Goal: Task Accomplishment & Management: Use online tool/utility

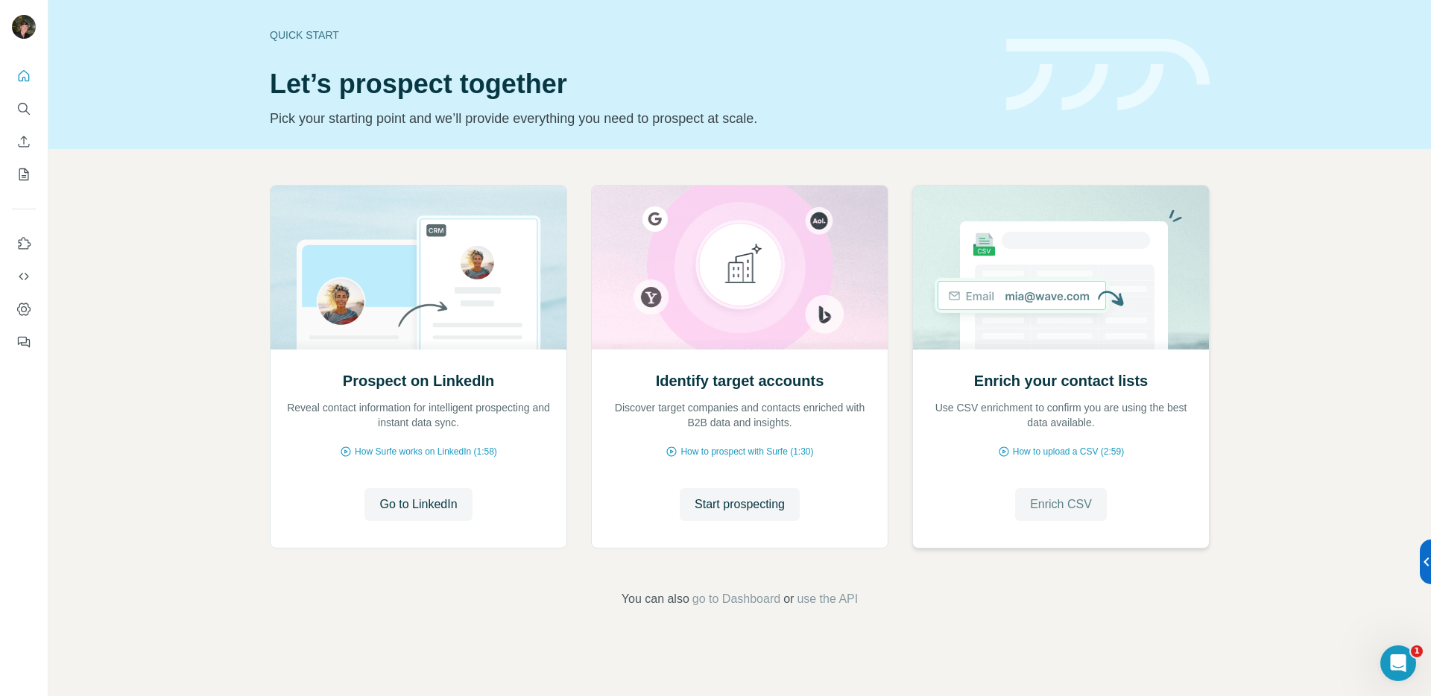
click at [1077, 502] on span "Enrich CSV" at bounding box center [1061, 505] width 62 height 18
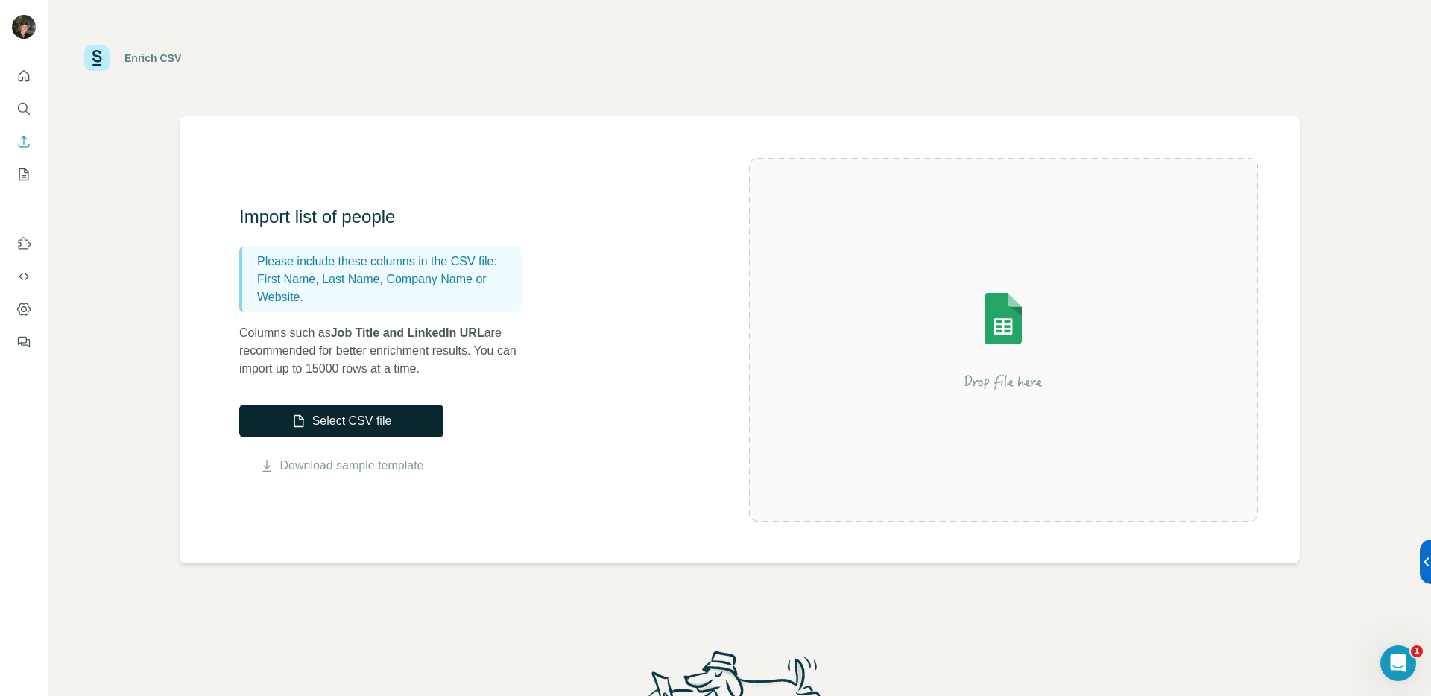
click at [408, 422] on button "Select CSV file" at bounding box center [341, 421] width 204 height 33
click at [19, 77] on icon "Quick start" at bounding box center [23, 76] width 15 height 15
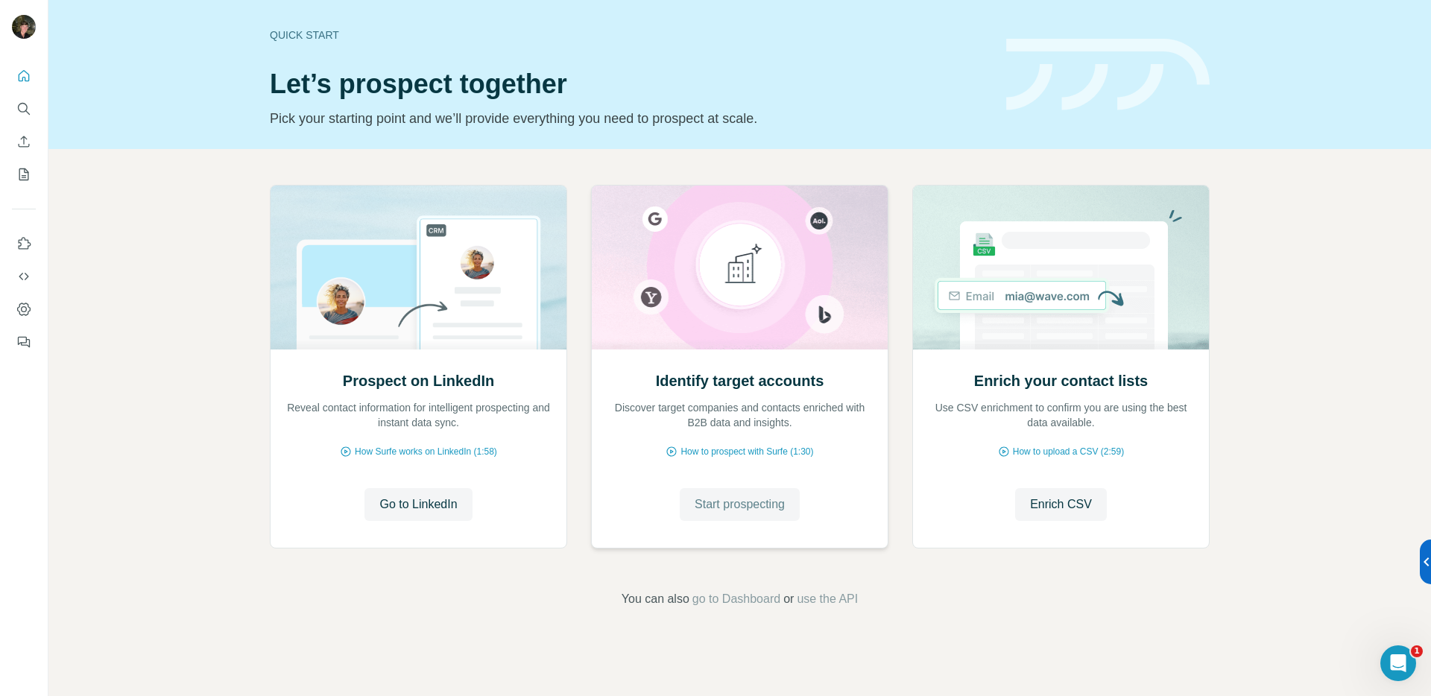
click at [737, 517] on button "Start prospecting" at bounding box center [740, 504] width 120 height 33
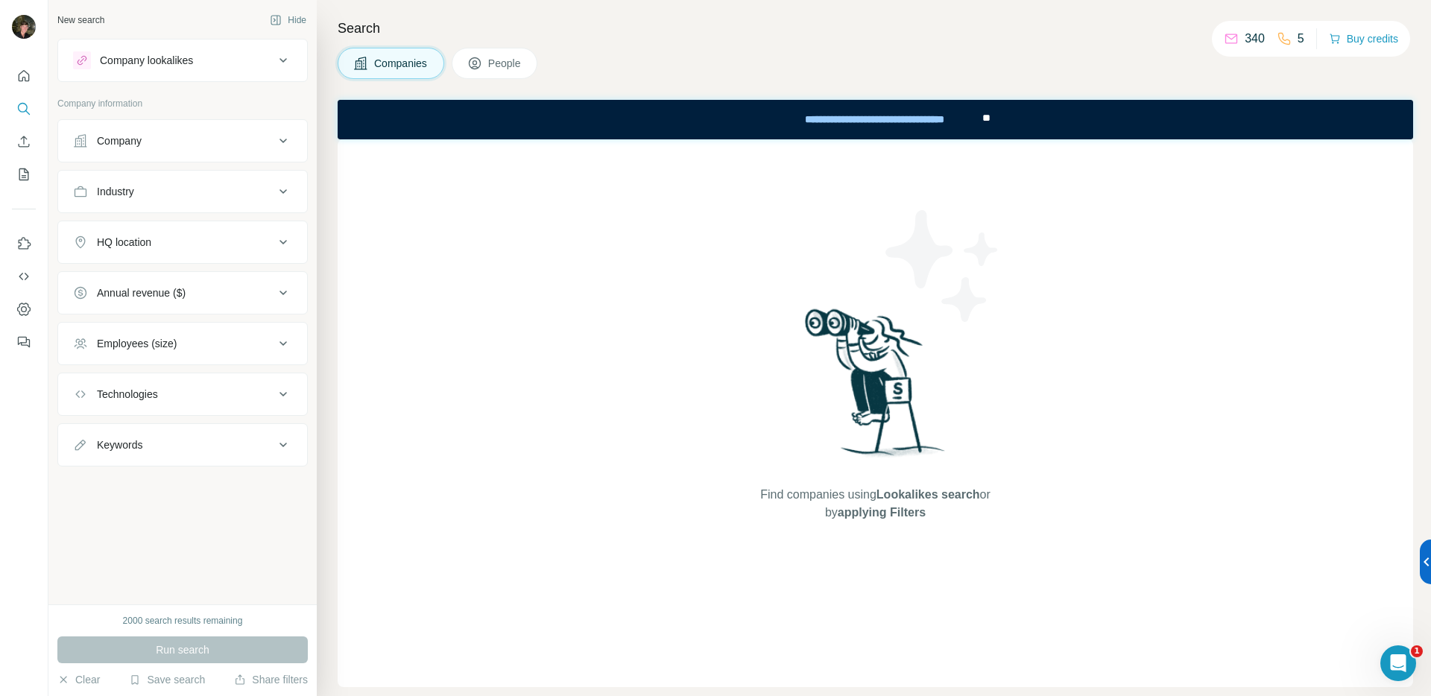
click at [168, 64] on div "Company lookalikes" at bounding box center [146, 60] width 93 height 15
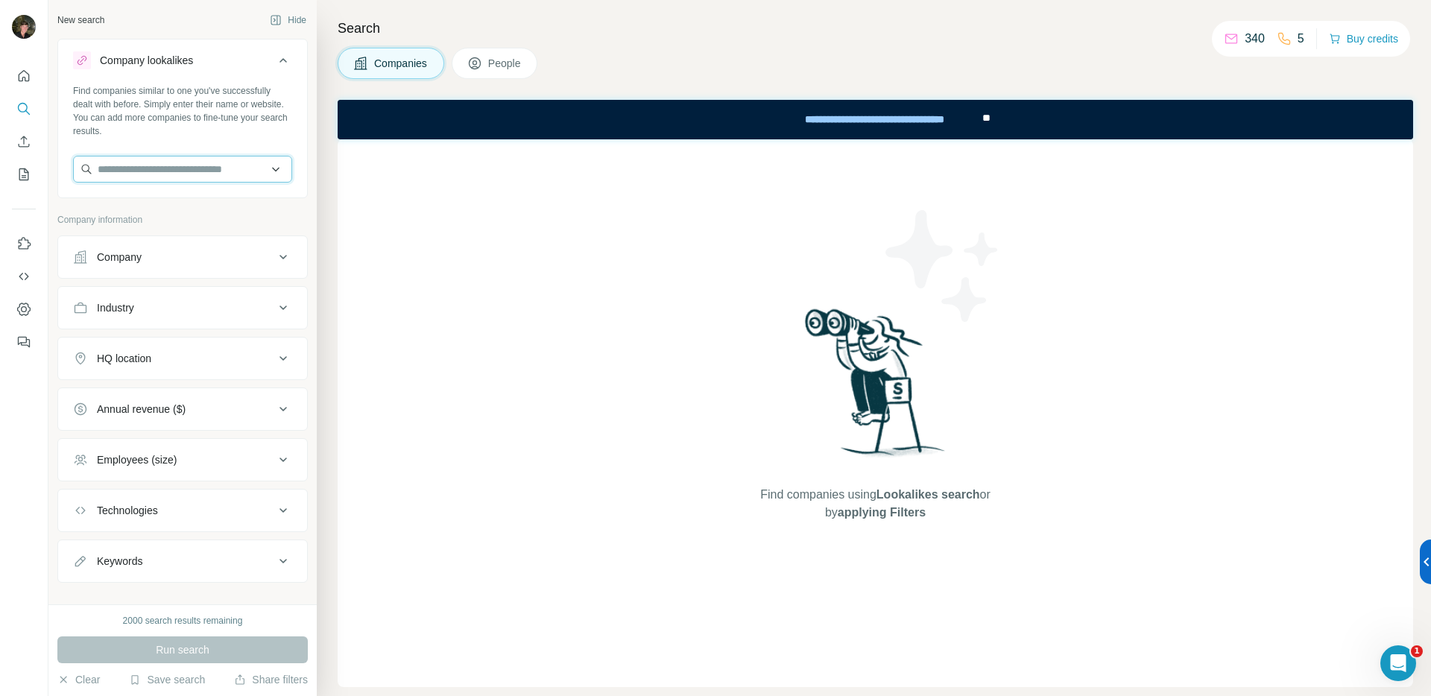
click at [198, 169] on input "text" at bounding box center [182, 169] width 219 height 27
click at [227, 259] on div "Company" at bounding box center [173, 257] width 201 height 15
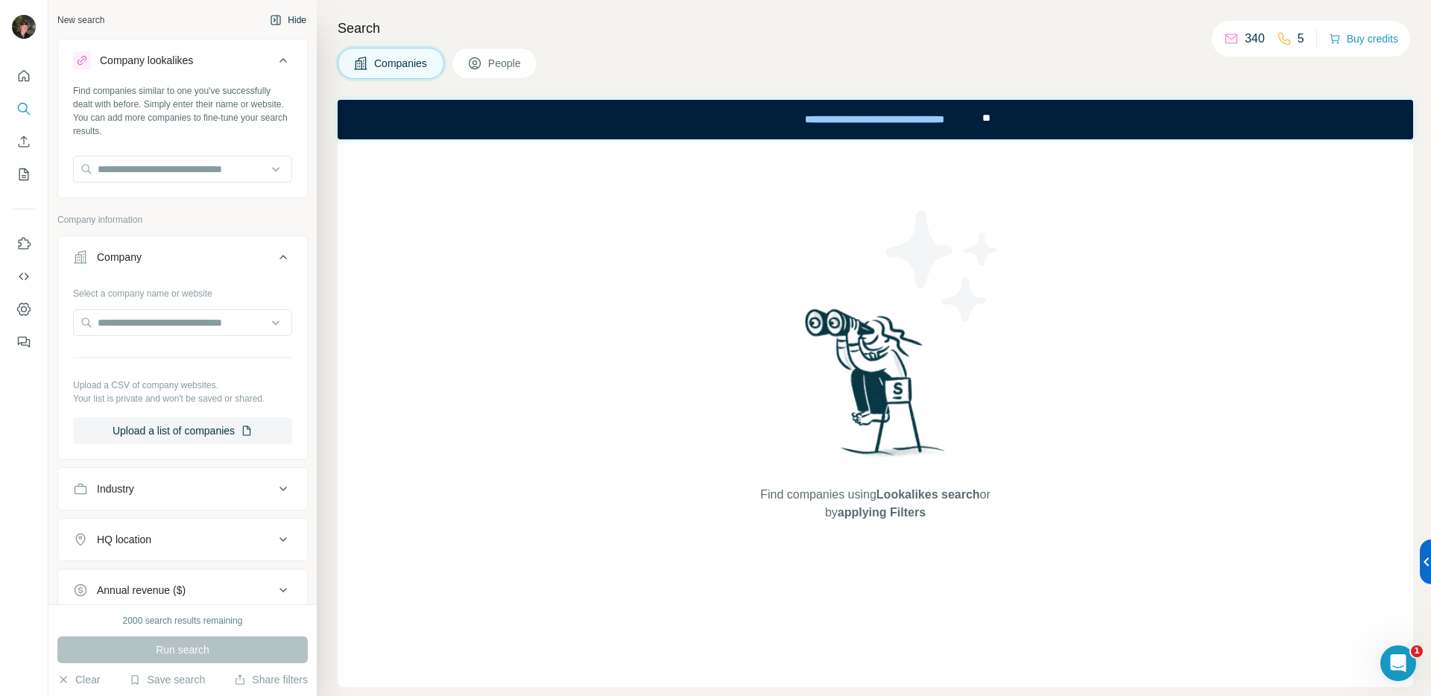
click at [274, 16] on button "Hide" at bounding box center [287, 20] width 57 height 22
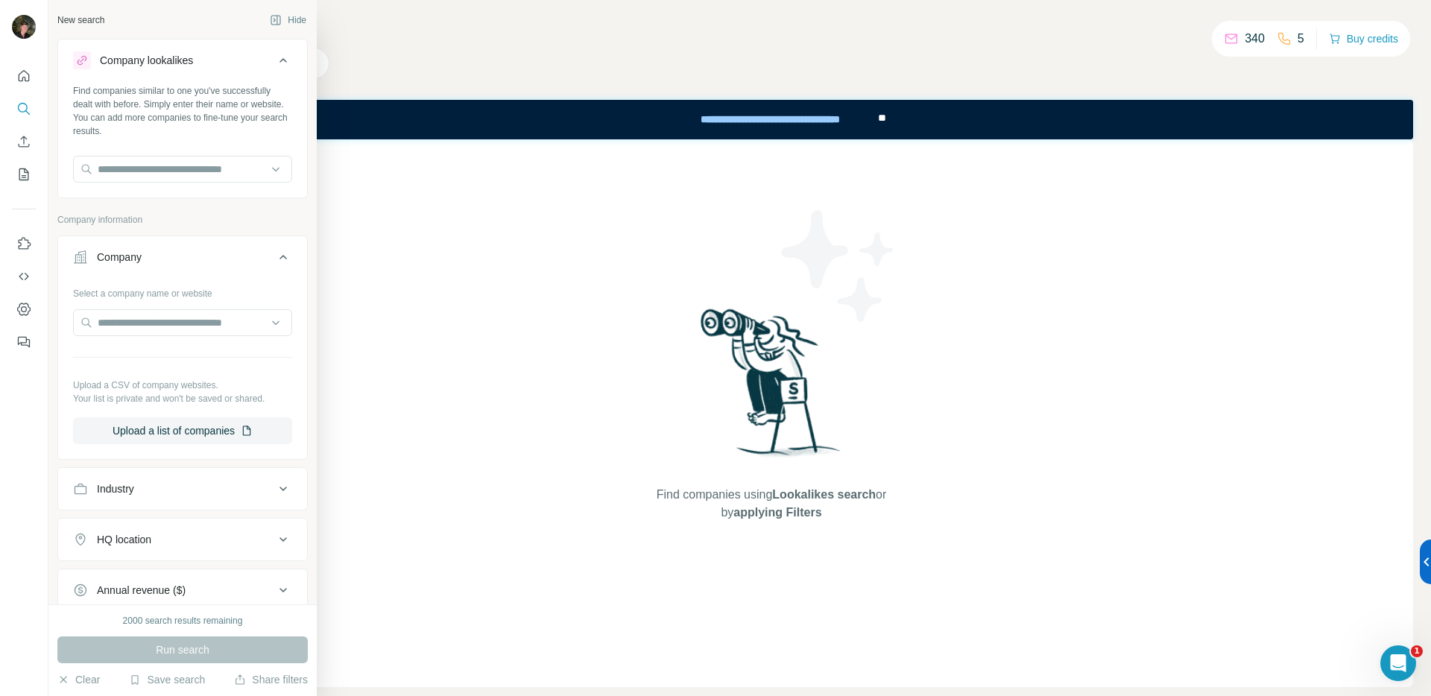
click at [83, 57] on icon at bounding box center [82, 60] width 12 height 12
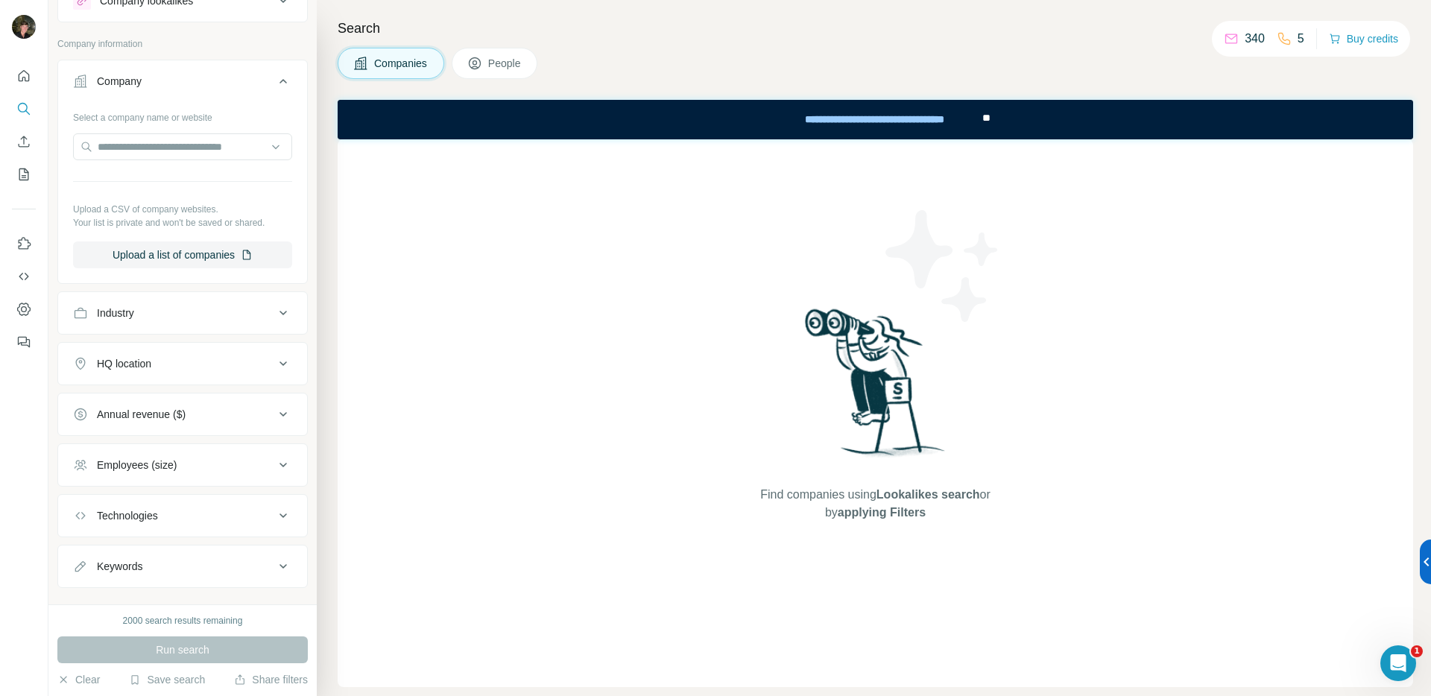
scroll to position [63, 0]
click at [172, 252] on button "Upload a list of companies" at bounding box center [182, 251] width 219 height 27
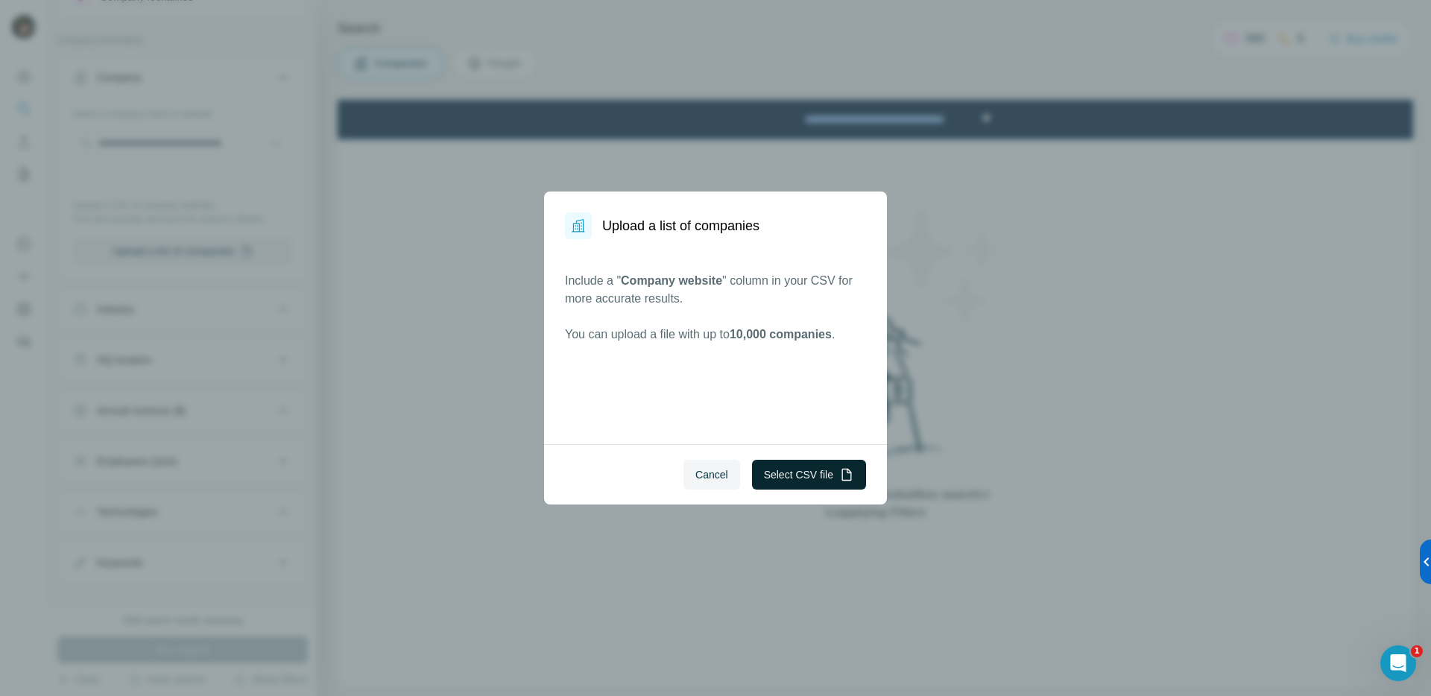
click at [815, 481] on button "Select CSV file" at bounding box center [809, 475] width 114 height 30
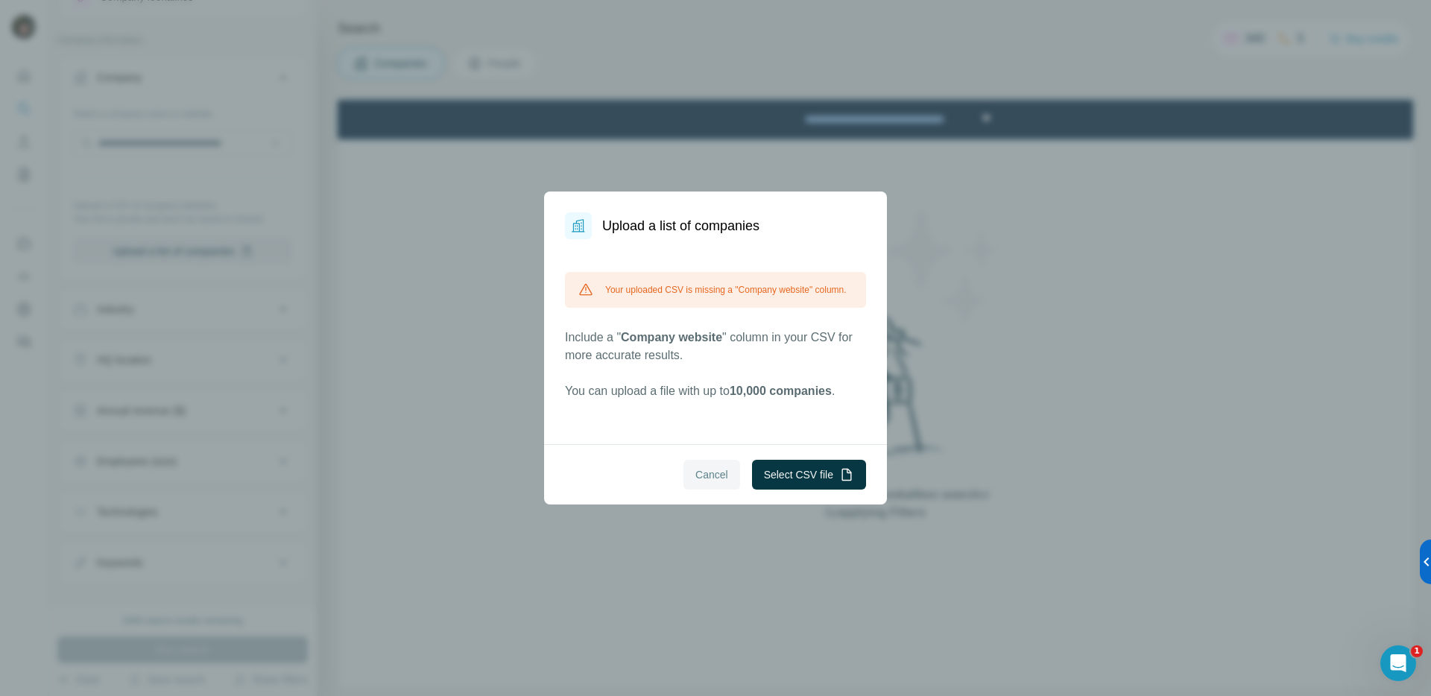
click at [718, 471] on span "Cancel" at bounding box center [711, 474] width 33 height 15
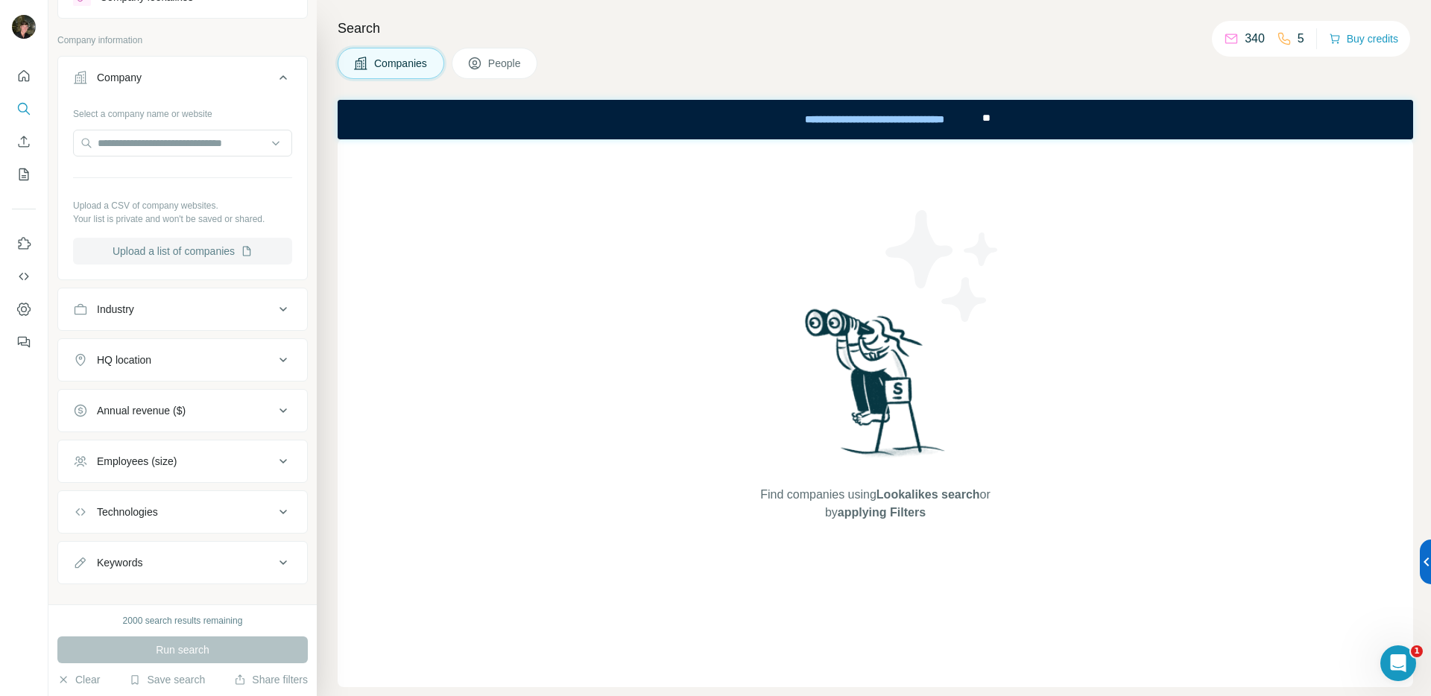
click at [198, 256] on button "Upload a list of companies" at bounding box center [182, 251] width 219 height 27
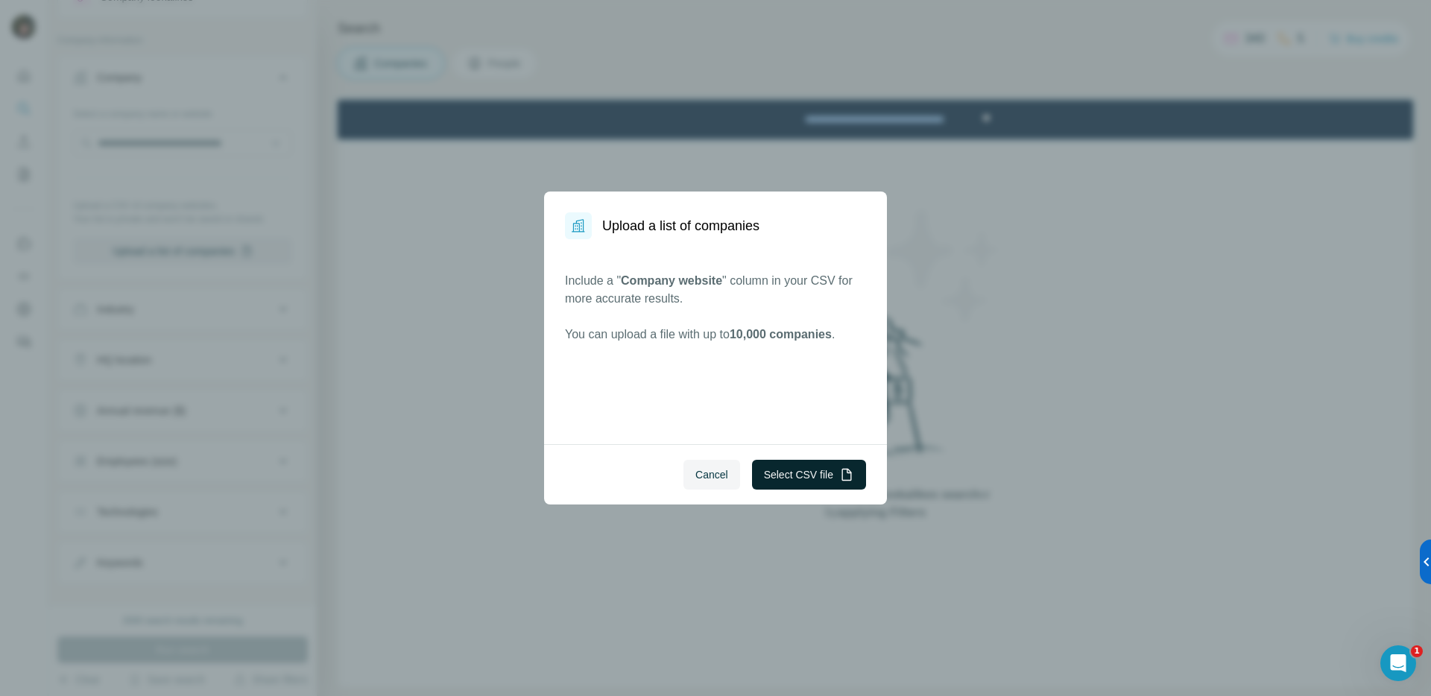
click at [806, 470] on button "Select CSV file" at bounding box center [809, 475] width 114 height 30
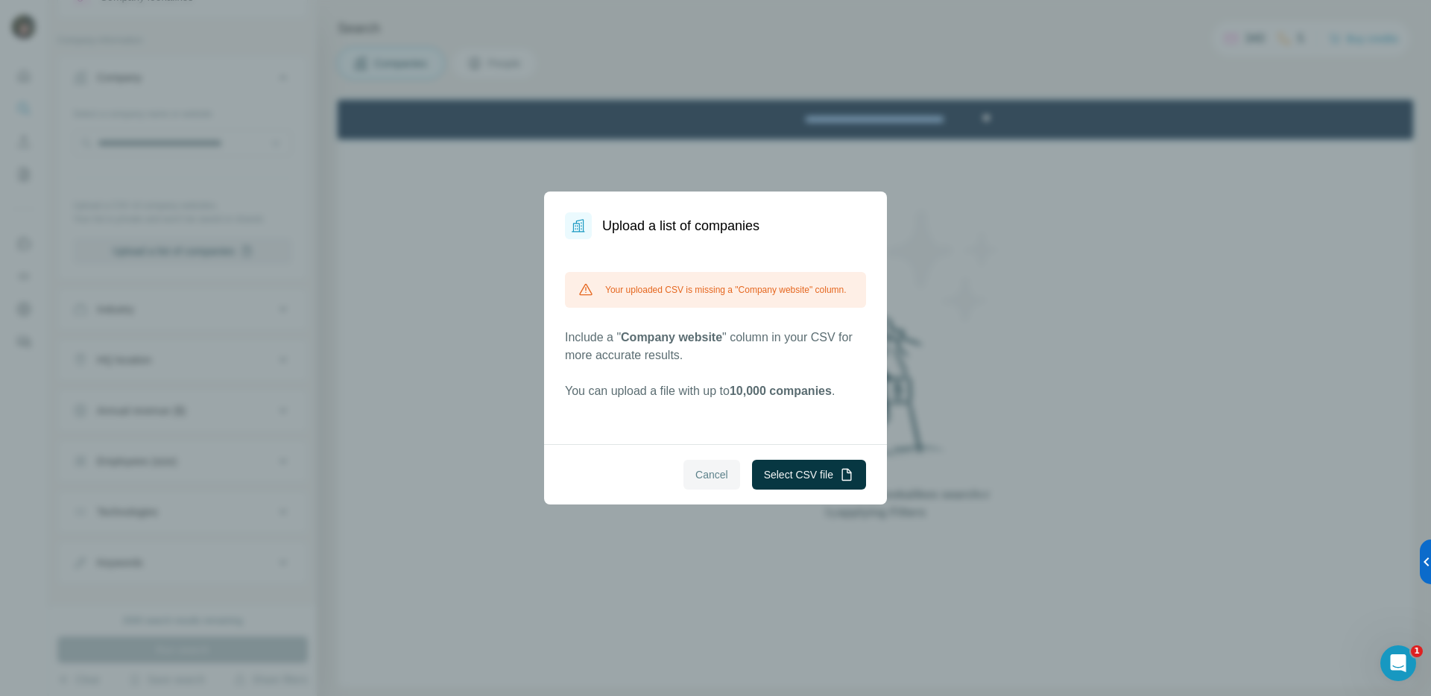
click at [709, 470] on span "Cancel" at bounding box center [711, 474] width 33 height 15
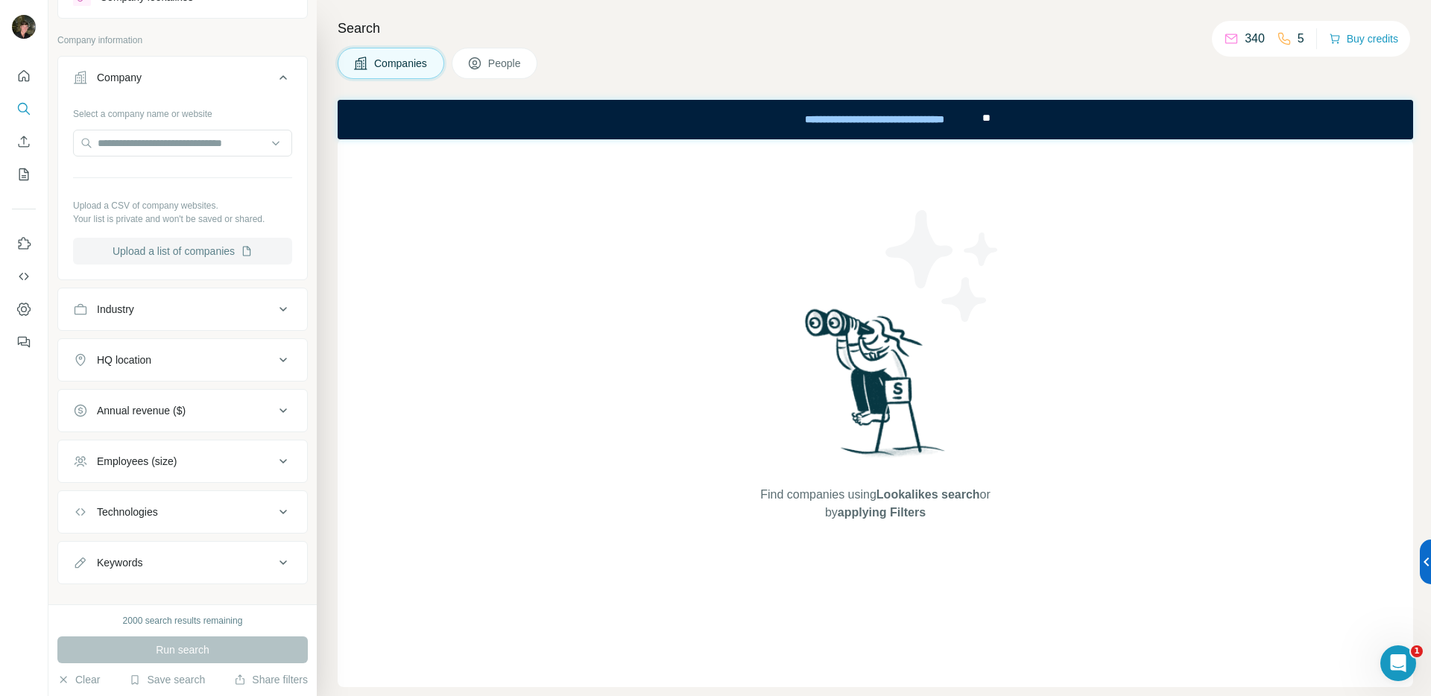
click at [197, 246] on button "Upload a list of companies" at bounding box center [182, 251] width 219 height 27
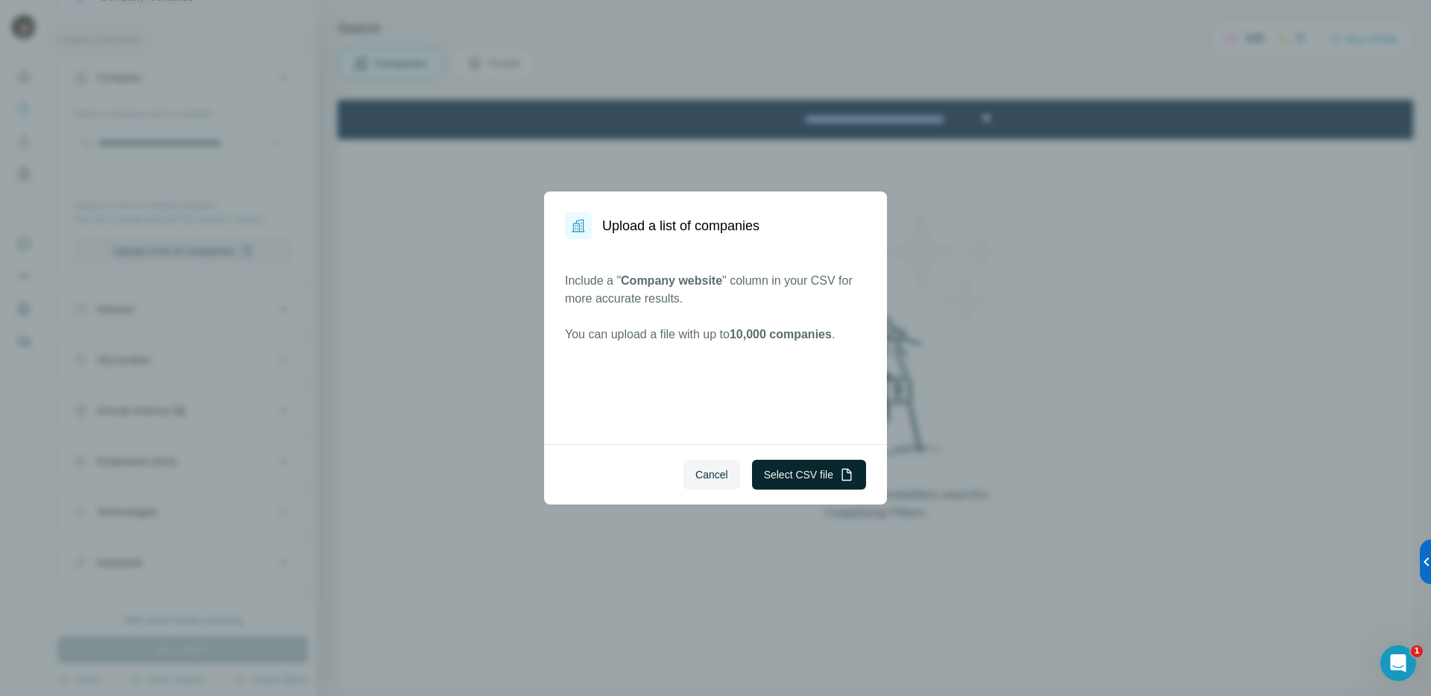
click at [802, 487] on button "Select CSV file" at bounding box center [809, 475] width 114 height 30
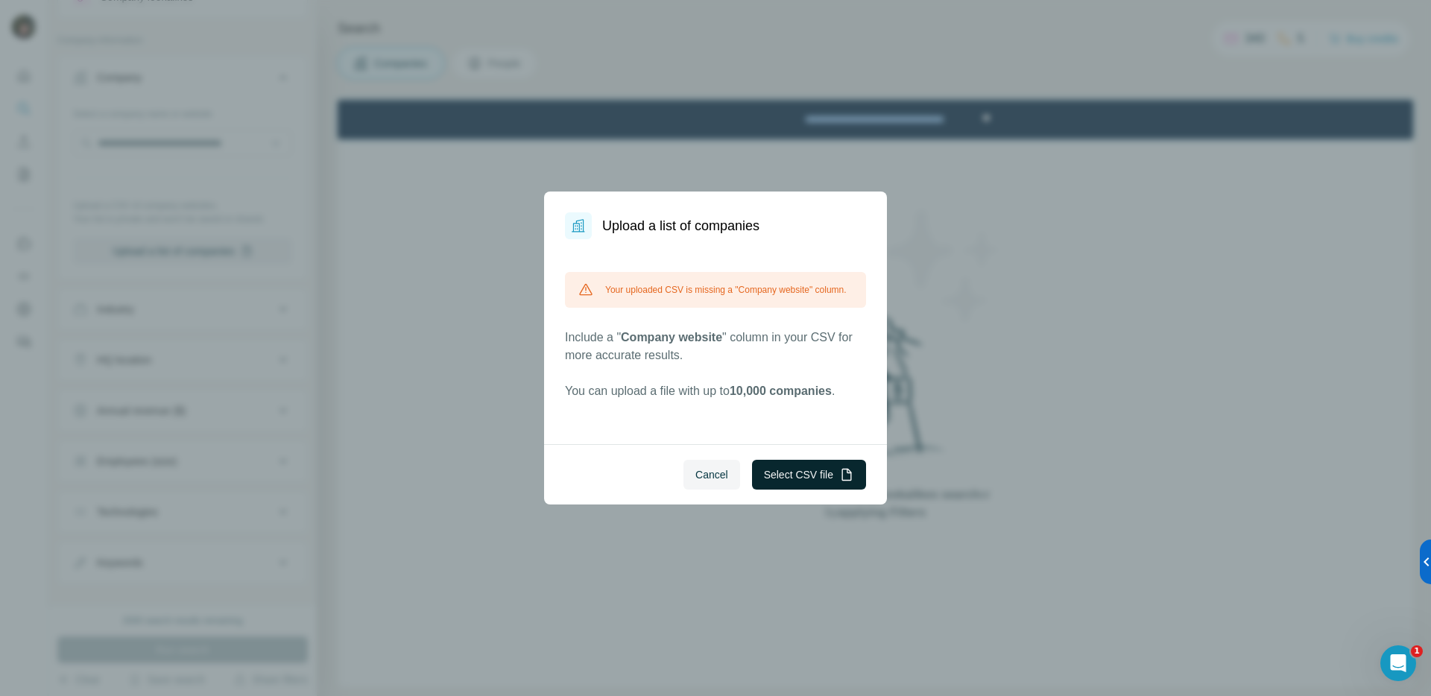
click at [818, 478] on button "Select CSV file" at bounding box center [809, 475] width 114 height 30
drag, startPoint x: 822, startPoint y: 467, endPoint x: 1117, endPoint y: 448, distance: 295.8
click at [1099, 450] on div "Upload a list of companies Your uploaded CSV is missing a "Company website" col…" at bounding box center [715, 348] width 1431 height 696
click at [982, 370] on div "Upload a list of companies Your uploaded CSV is missing a "Company website" col…" at bounding box center [715, 348] width 1431 height 696
click at [702, 488] on button "Cancel" at bounding box center [711, 475] width 57 height 30
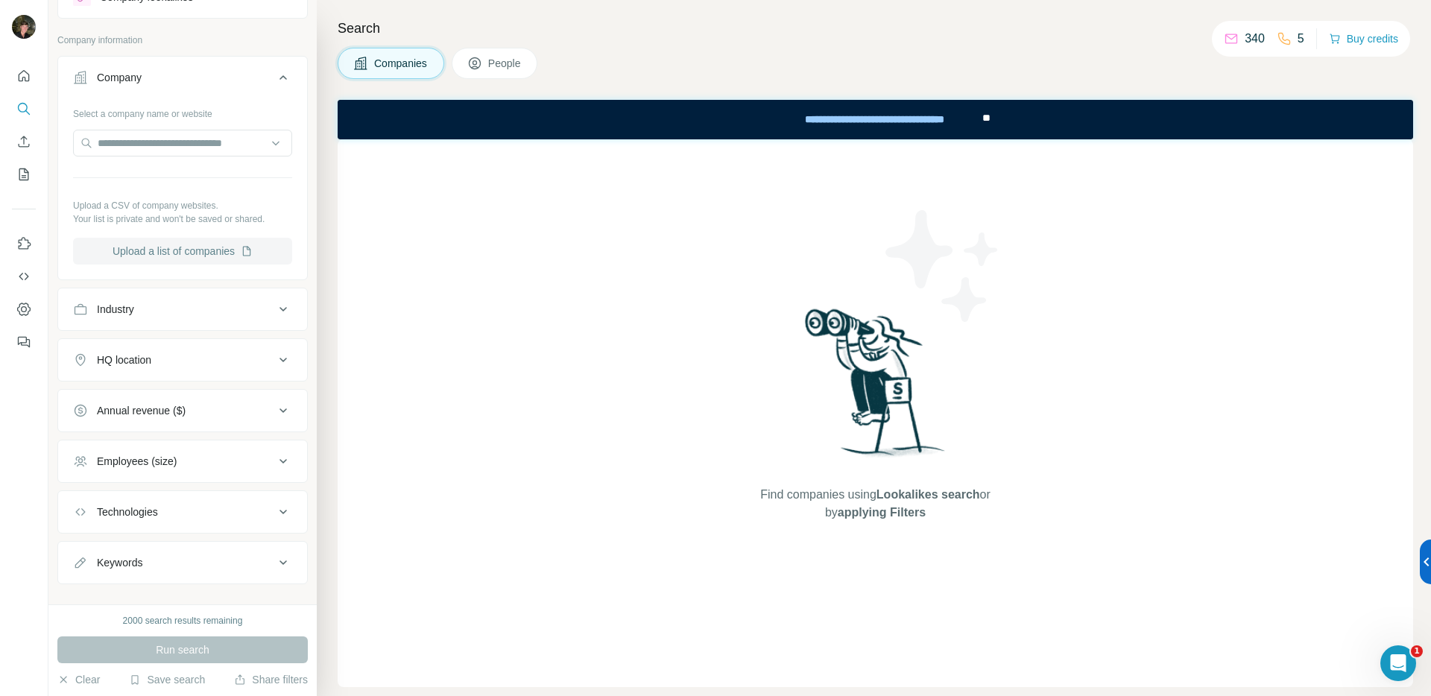
click at [199, 245] on button "Upload a list of companies" at bounding box center [182, 251] width 219 height 27
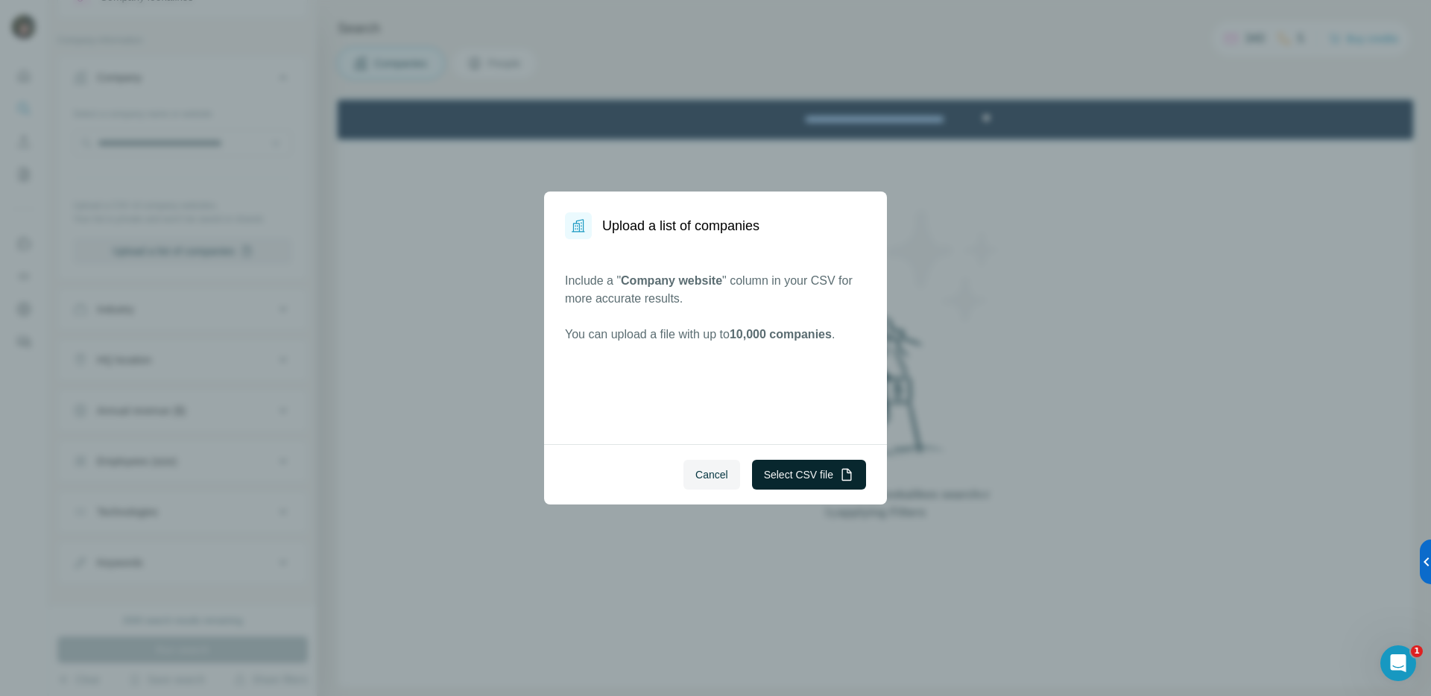
click at [775, 465] on button "Select CSV file" at bounding box center [809, 475] width 114 height 30
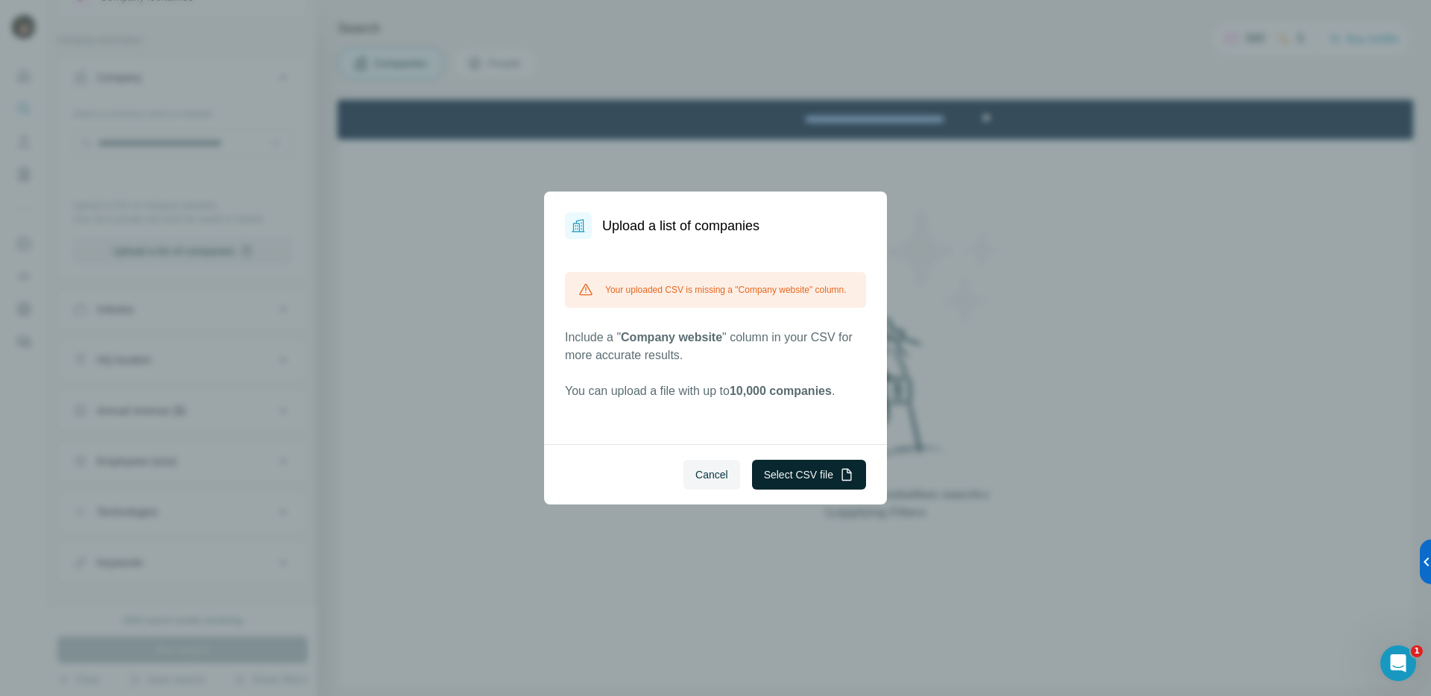
click at [808, 471] on button "Select CSV file" at bounding box center [809, 475] width 114 height 30
click at [1385, 656] on div "Open Intercom Messenger" at bounding box center [1395, 660] width 49 height 49
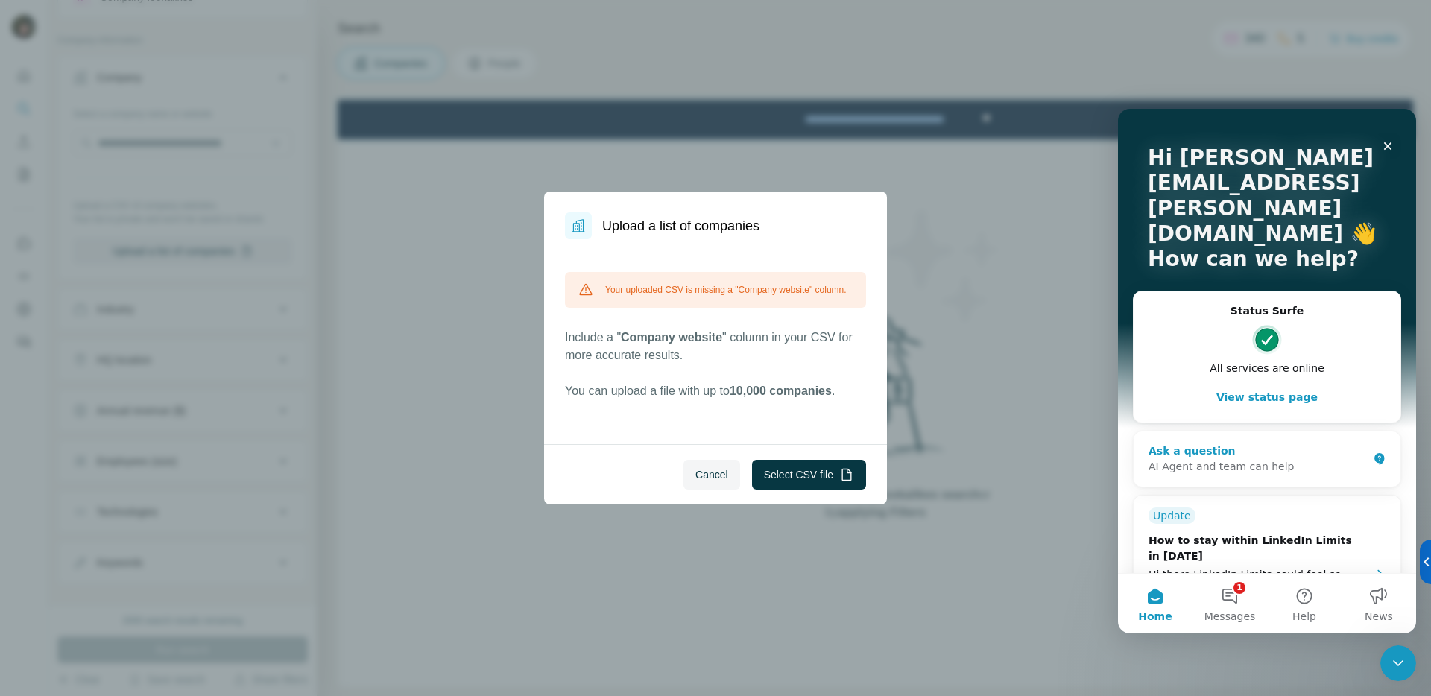
scroll to position [89, 0]
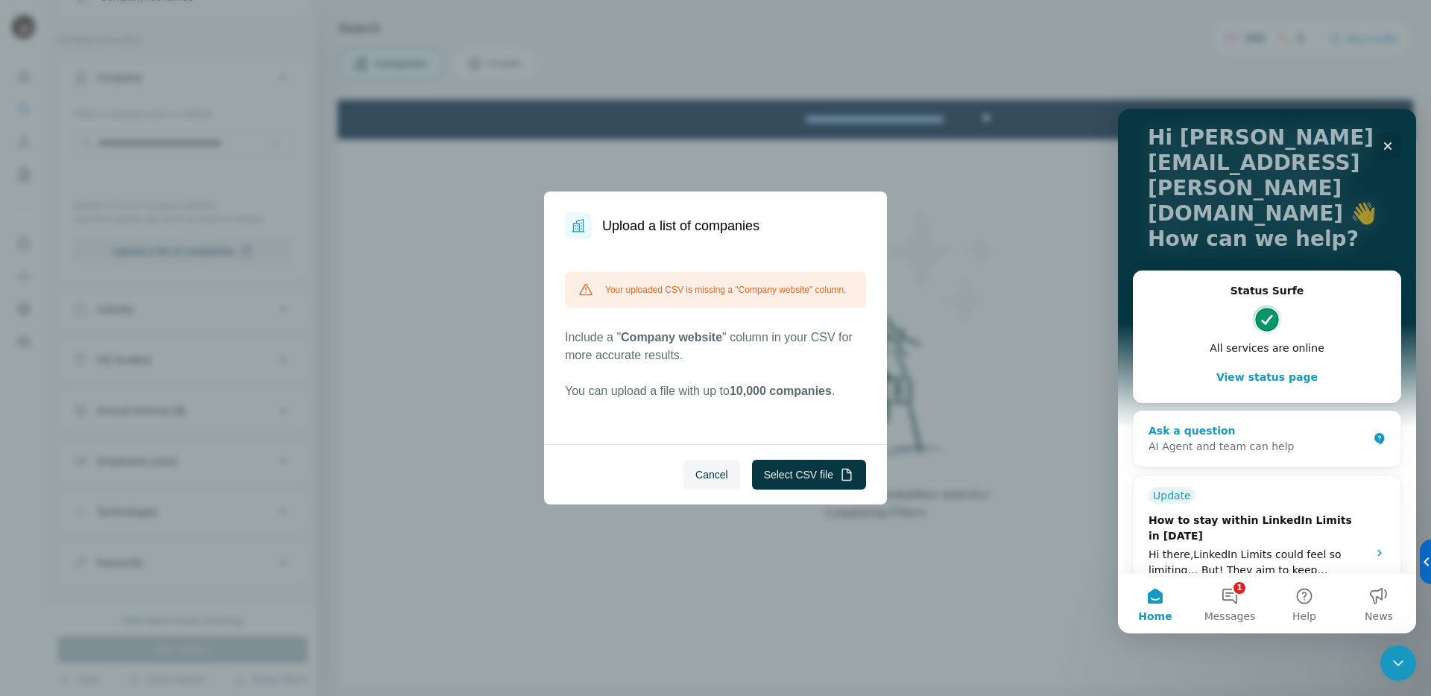
click at [1273, 439] on div "AI Agent and team can help" at bounding box center [1257, 447] width 219 height 16
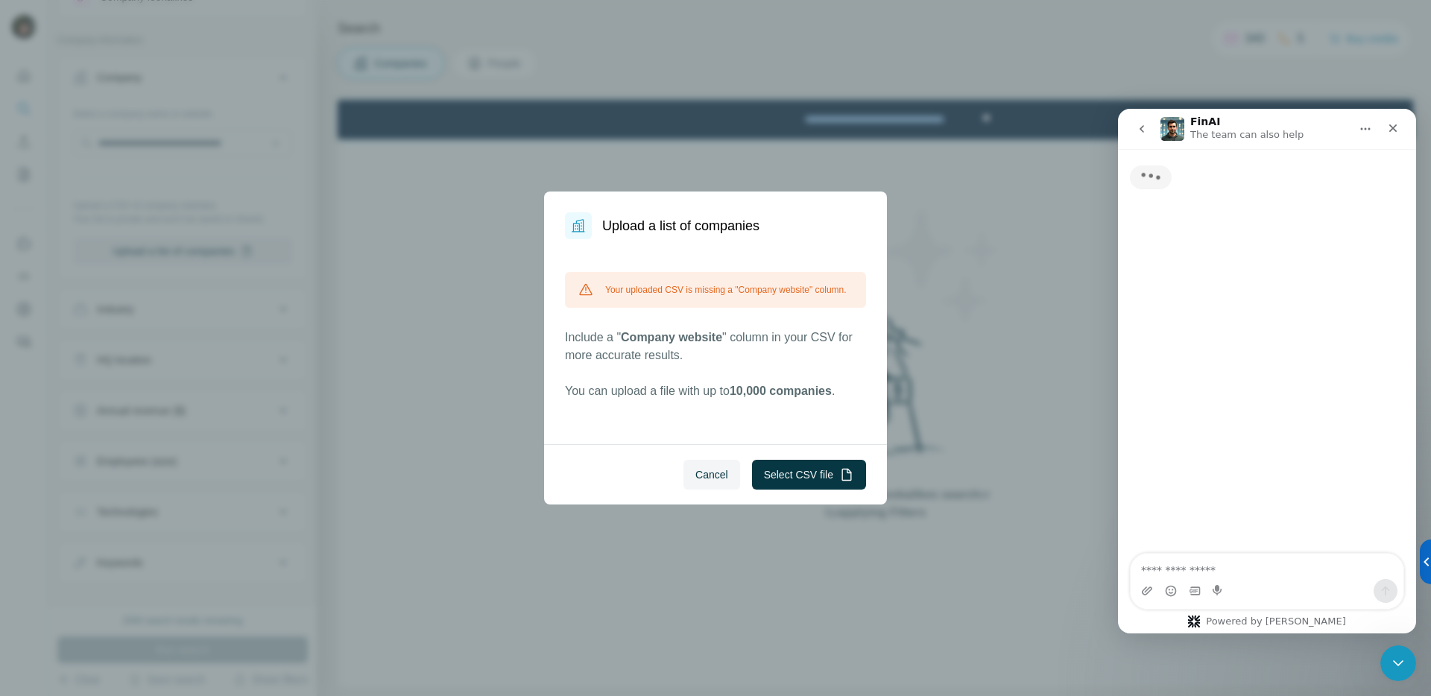
scroll to position [0, 0]
click at [1198, 566] on textarea "Ask a question…" at bounding box center [1267, 566] width 273 height 25
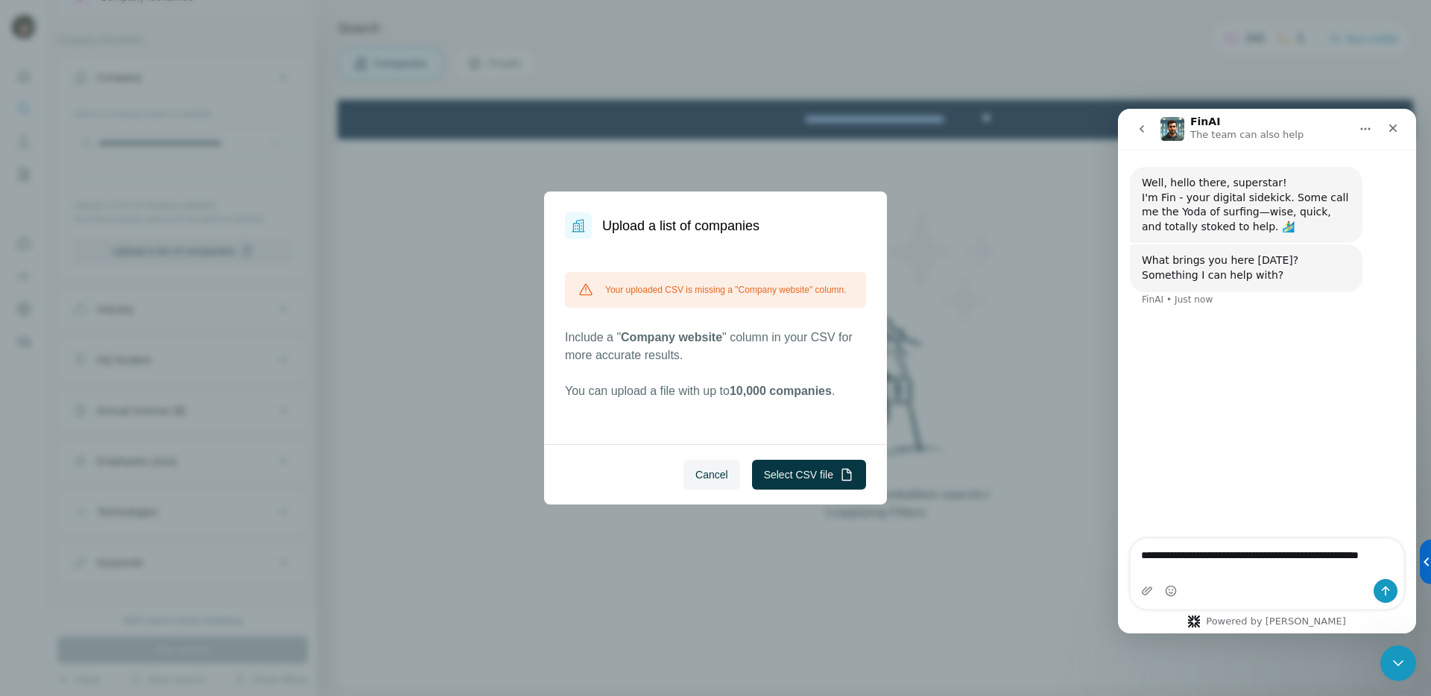
type textarea "**********"
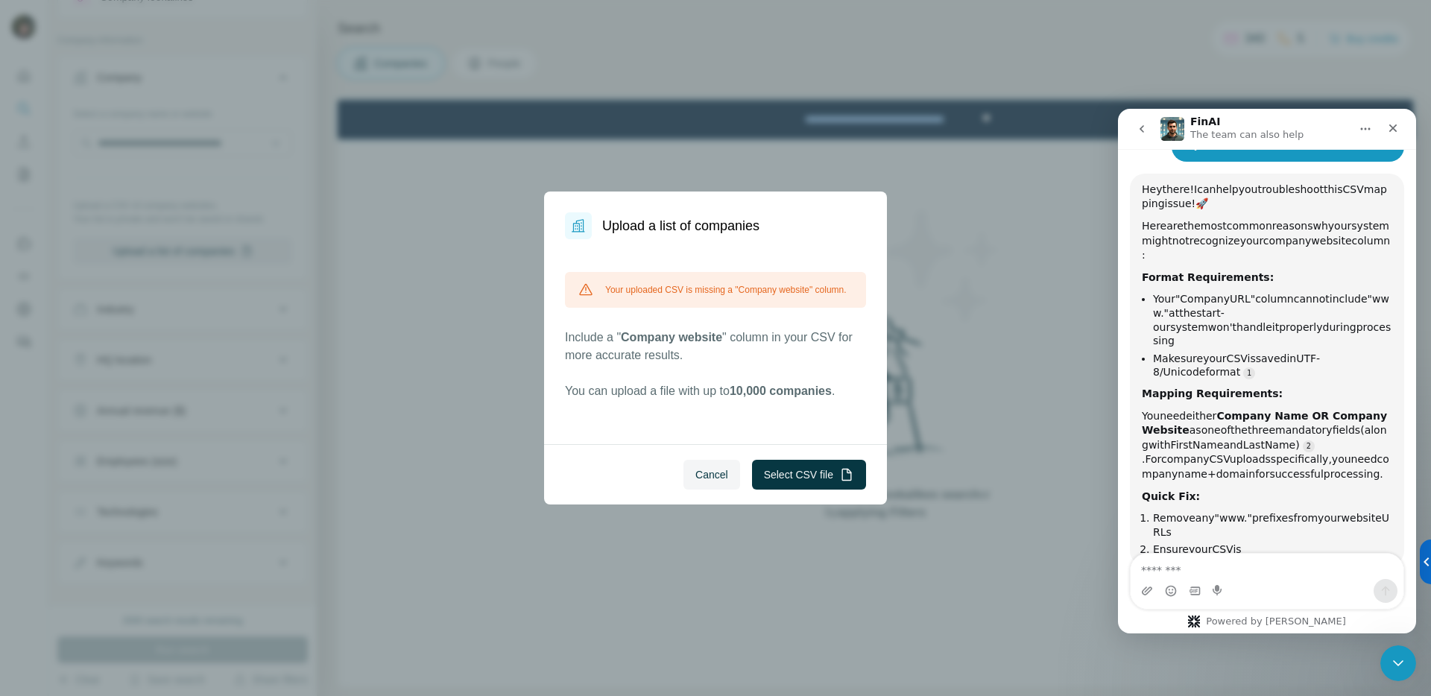
scroll to position [204, 0]
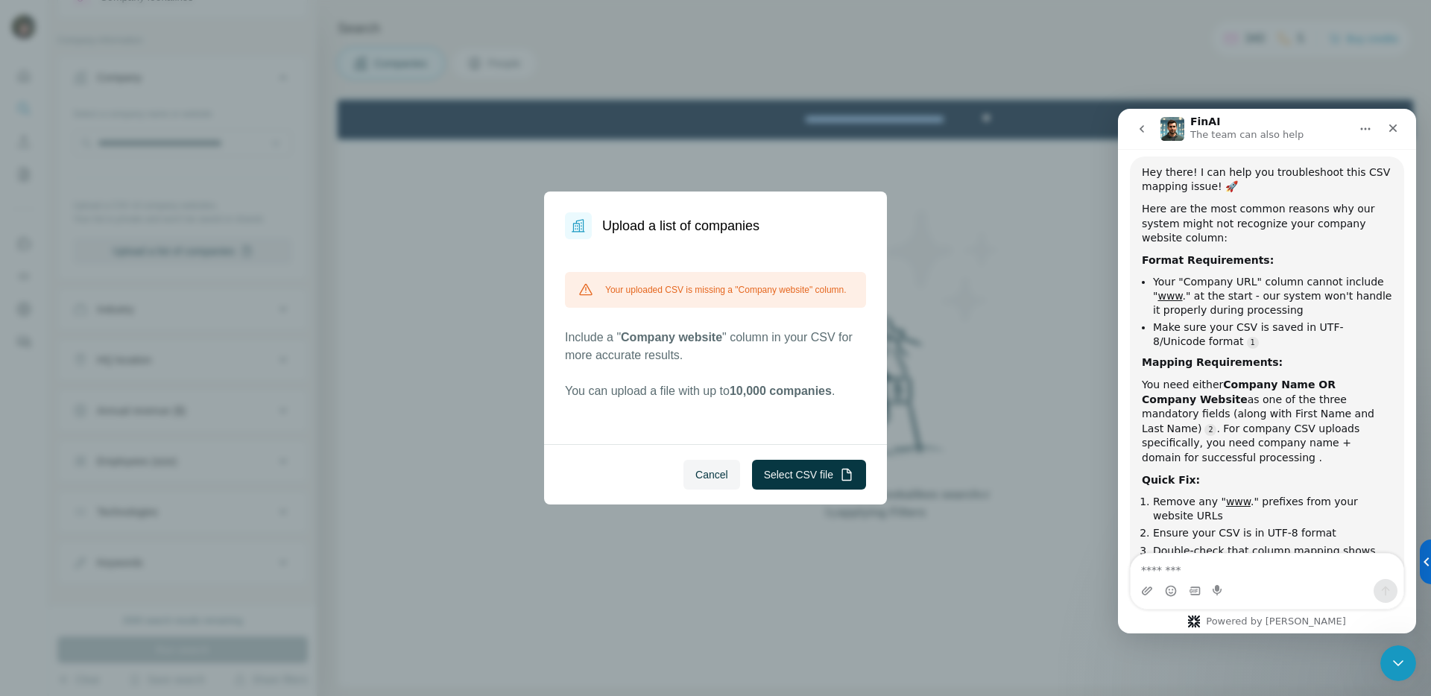
click at [727, 475] on button "Cancel" at bounding box center [711, 475] width 57 height 30
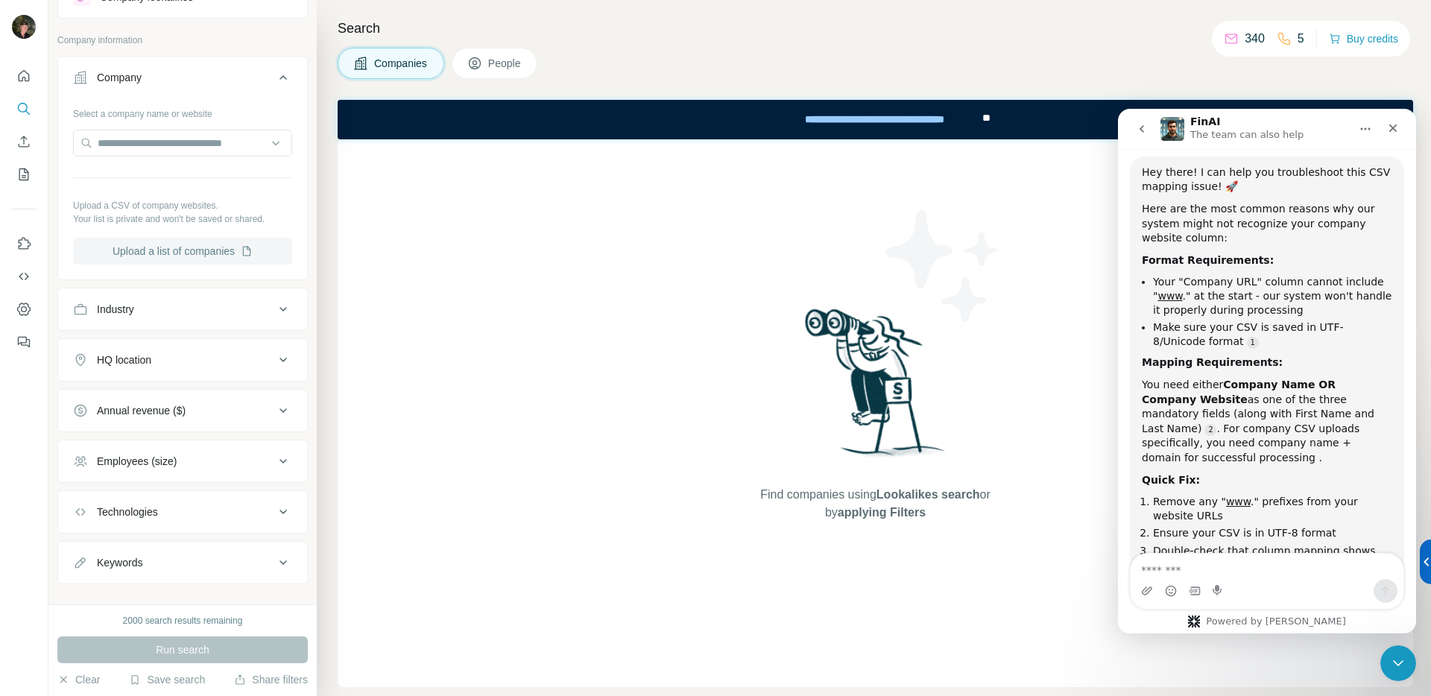
click at [217, 257] on button "Upload a list of companies" at bounding box center [182, 251] width 219 height 27
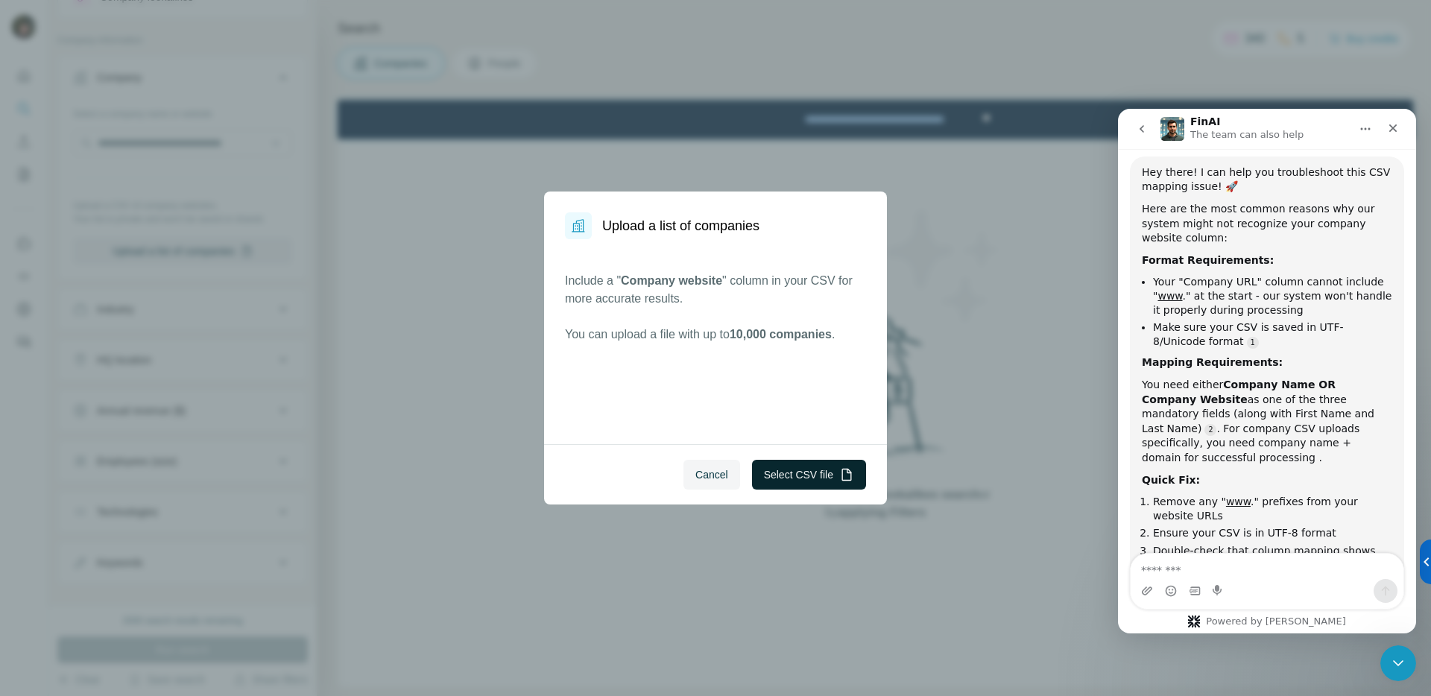
click at [810, 472] on button "Select CSV file" at bounding box center [809, 475] width 114 height 30
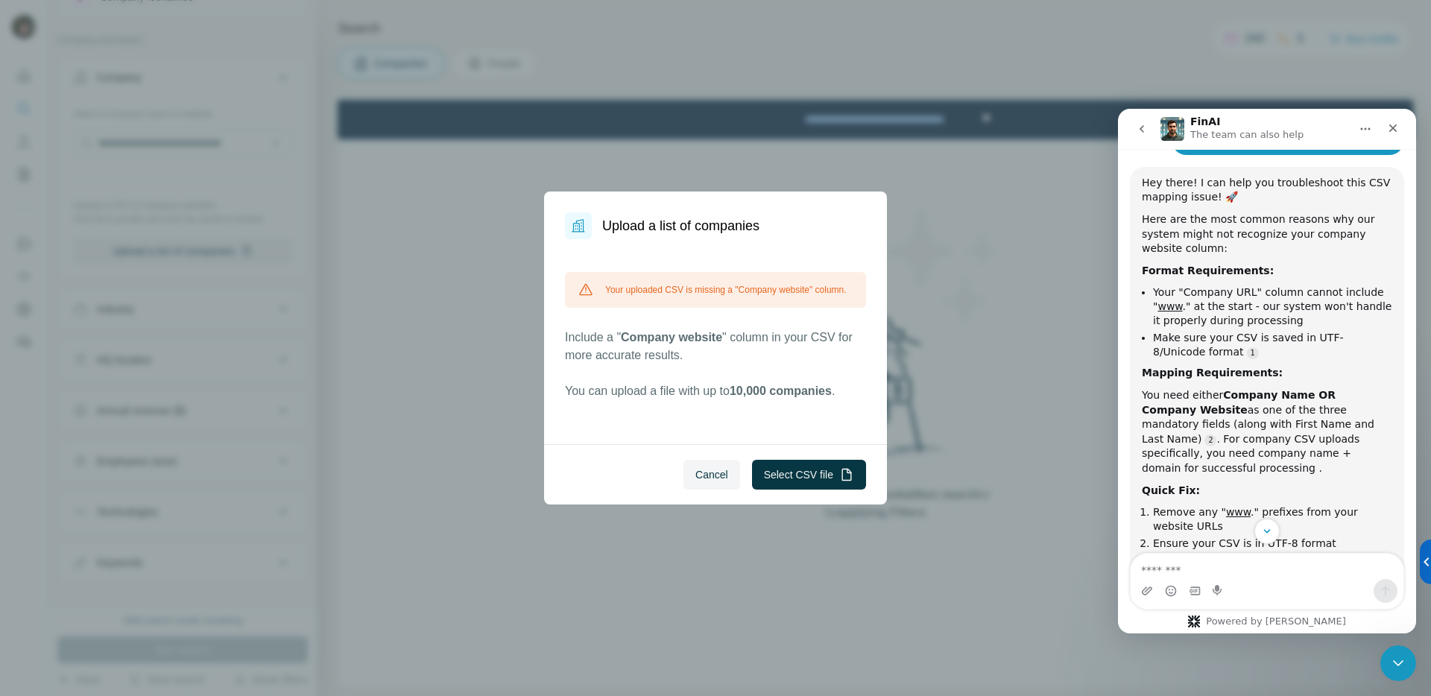
scroll to position [193, 0]
click at [687, 471] on button "Cancel" at bounding box center [711, 475] width 57 height 30
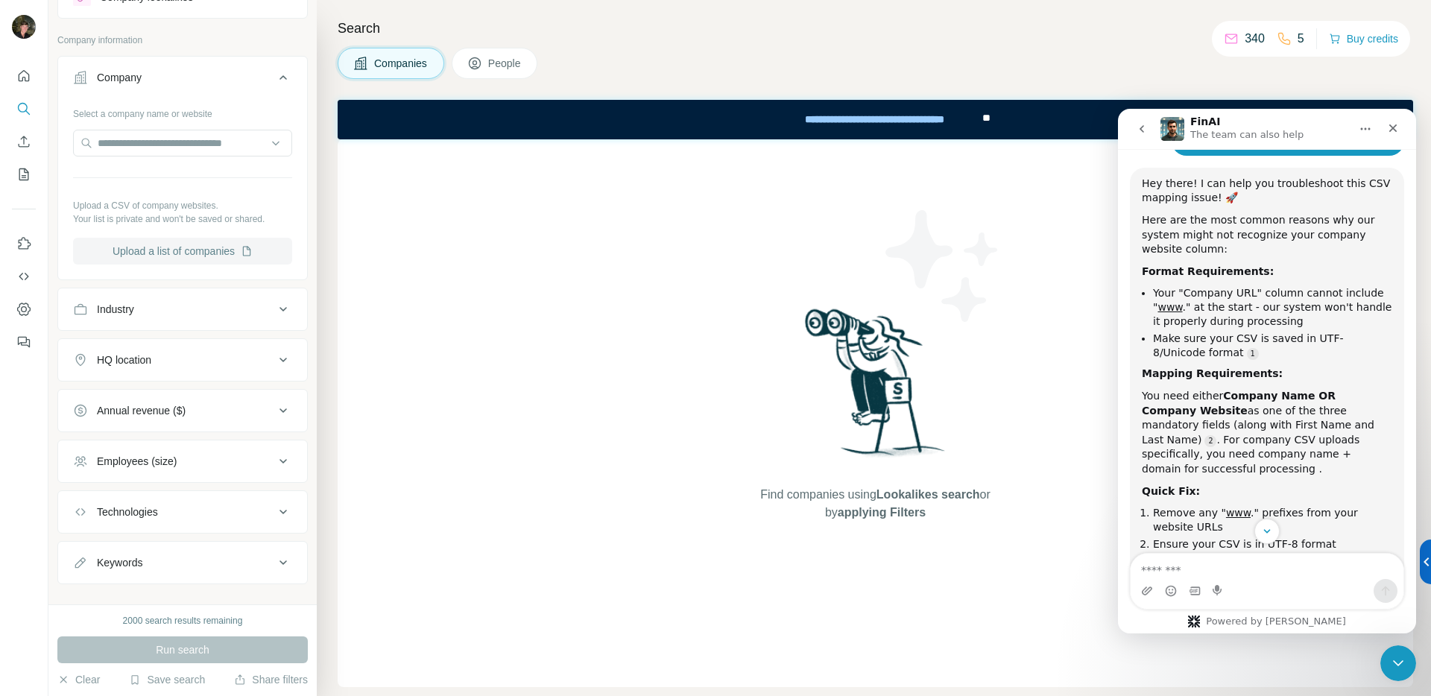
click at [184, 246] on button "Upload a list of companies" at bounding box center [182, 251] width 219 height 27
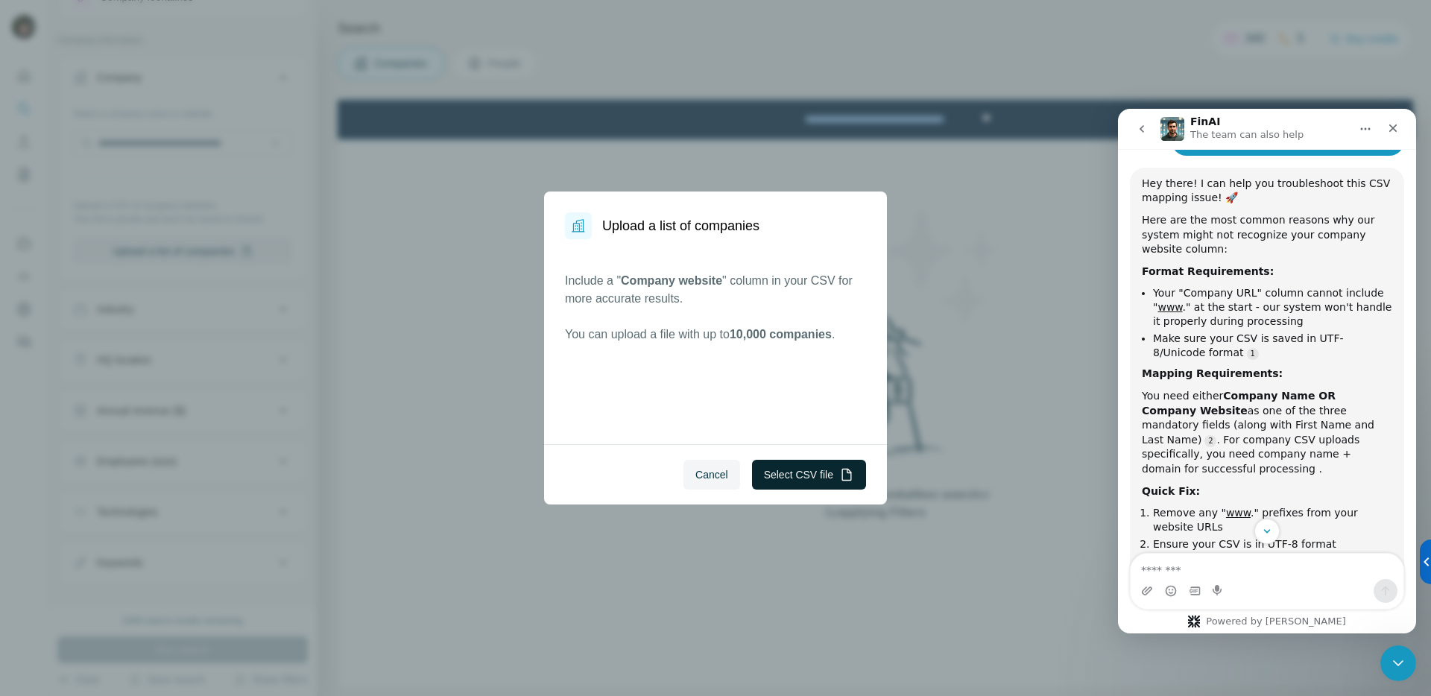
click at [786, 481] on button "Select CSV file" at bounding box center [809, 475] width 114 height 30
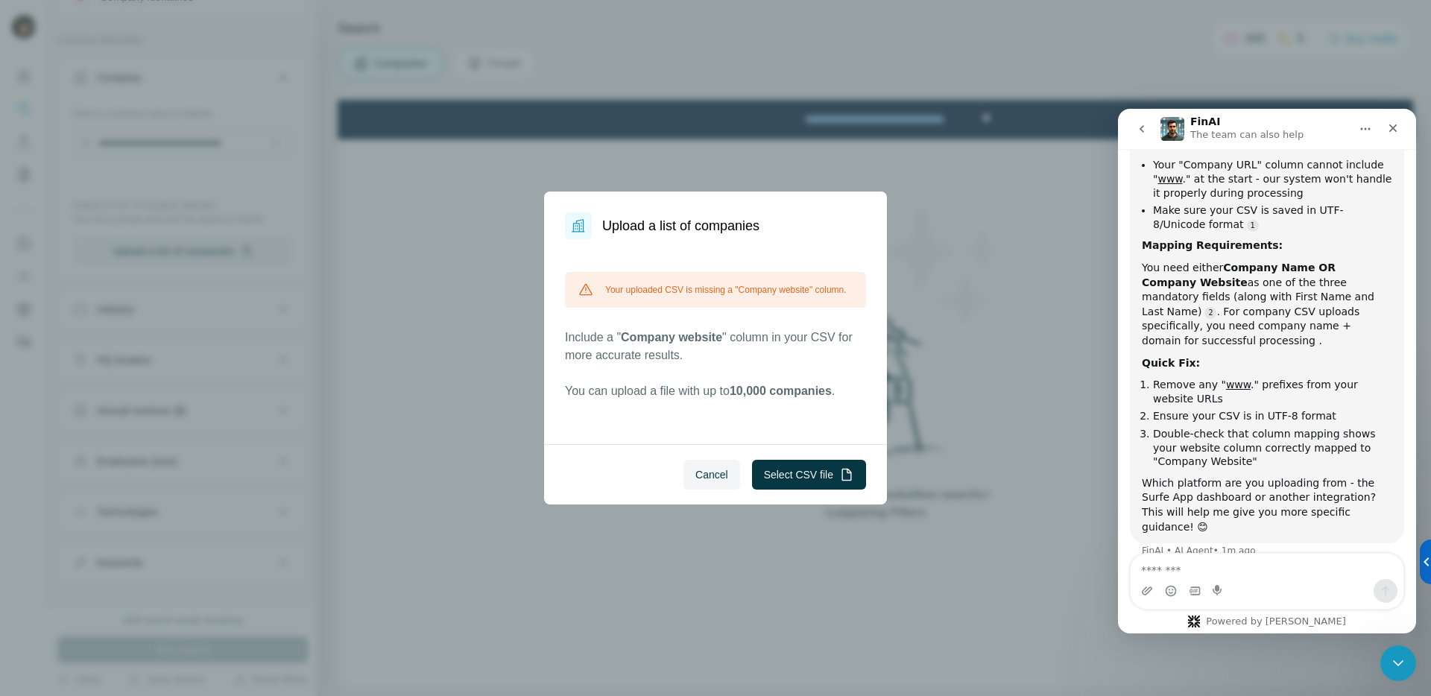
scroll to position [330, 0]
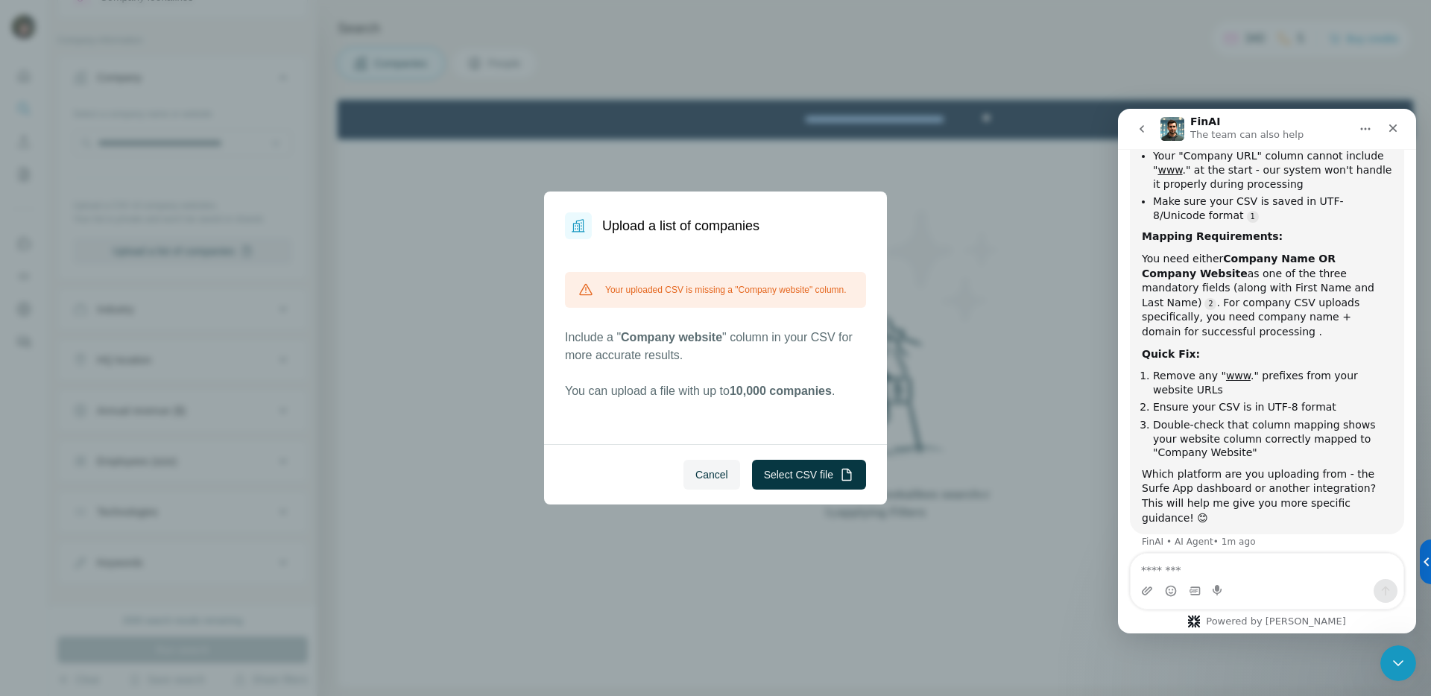
click at [1216, 582] on div "Intercom messenger" at bounding box center [1219, 591] width 12 height 24
click at [1211, 566] on textarea "Message…" at bounding box center [1267, 566] width 273 height 25
type textarea "**********"
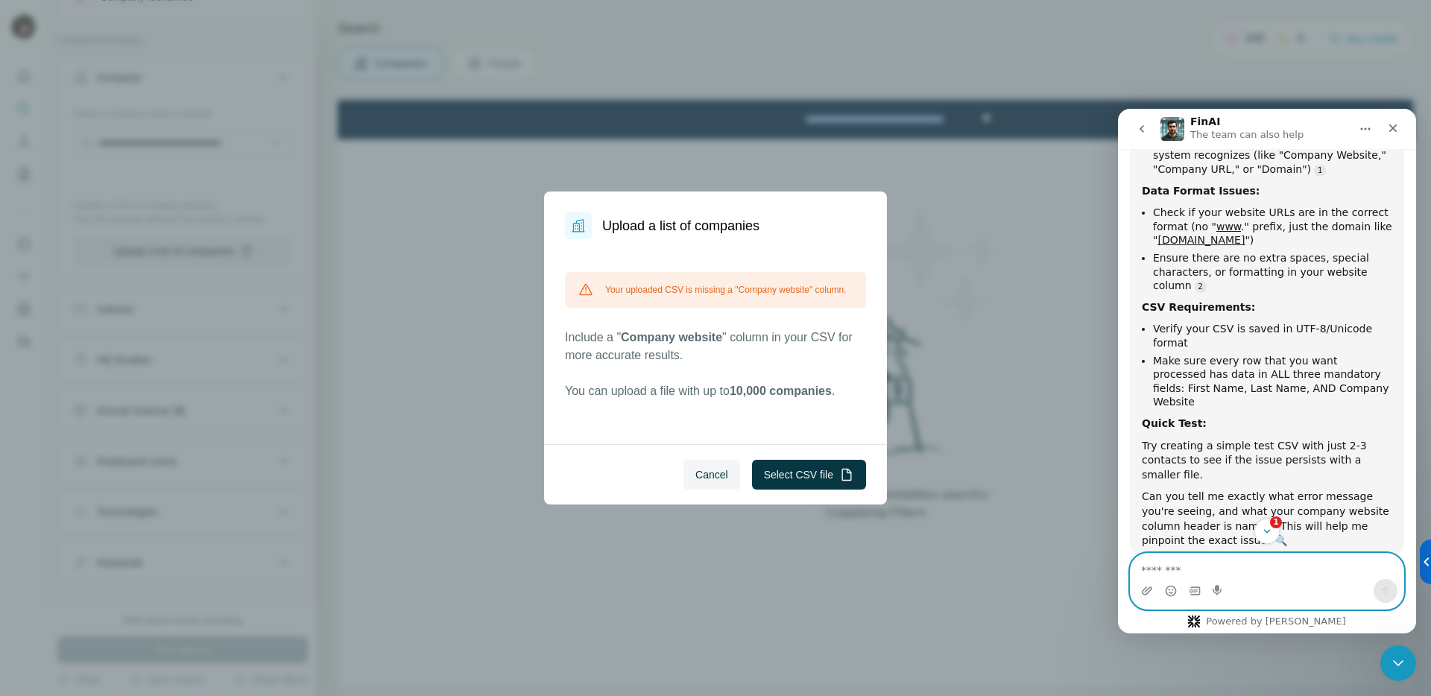
scroll to position [891, 0]
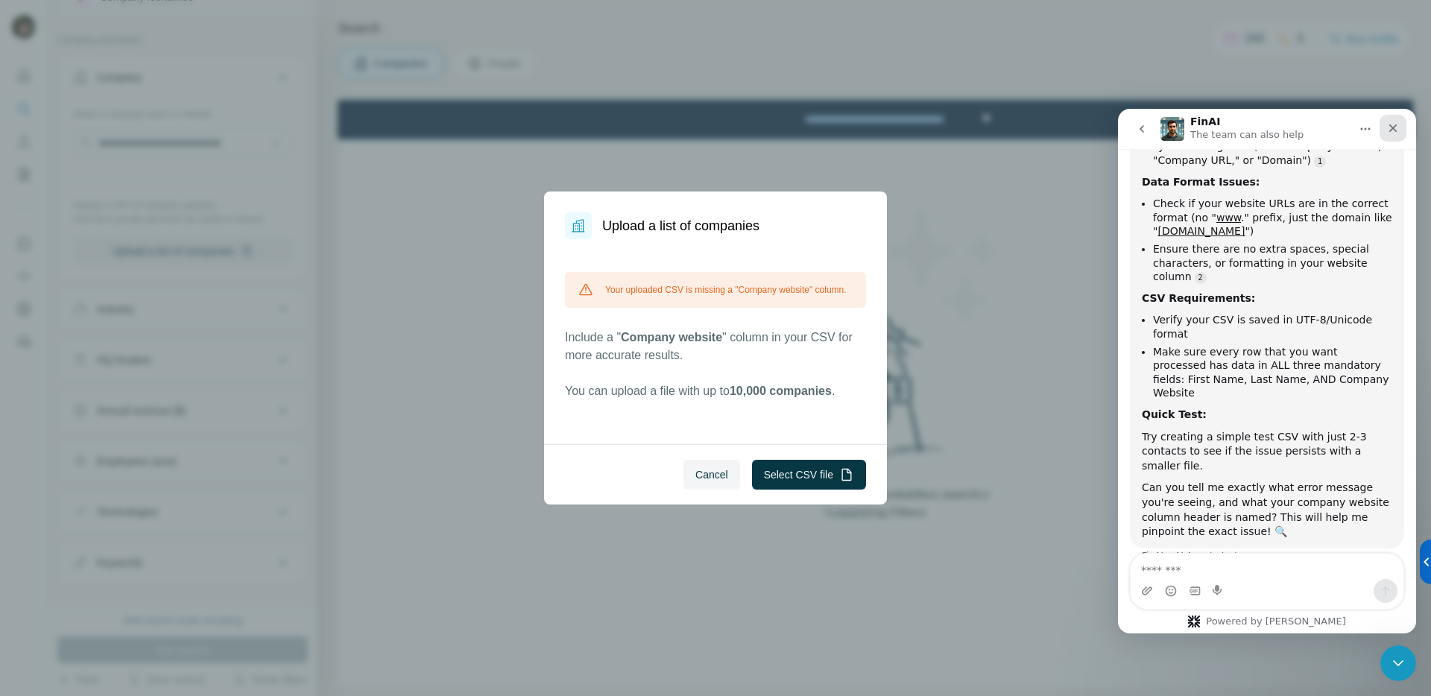
click at [1399, 124] on div "Close" at bounding box center [1392, 128] width 27 height 27
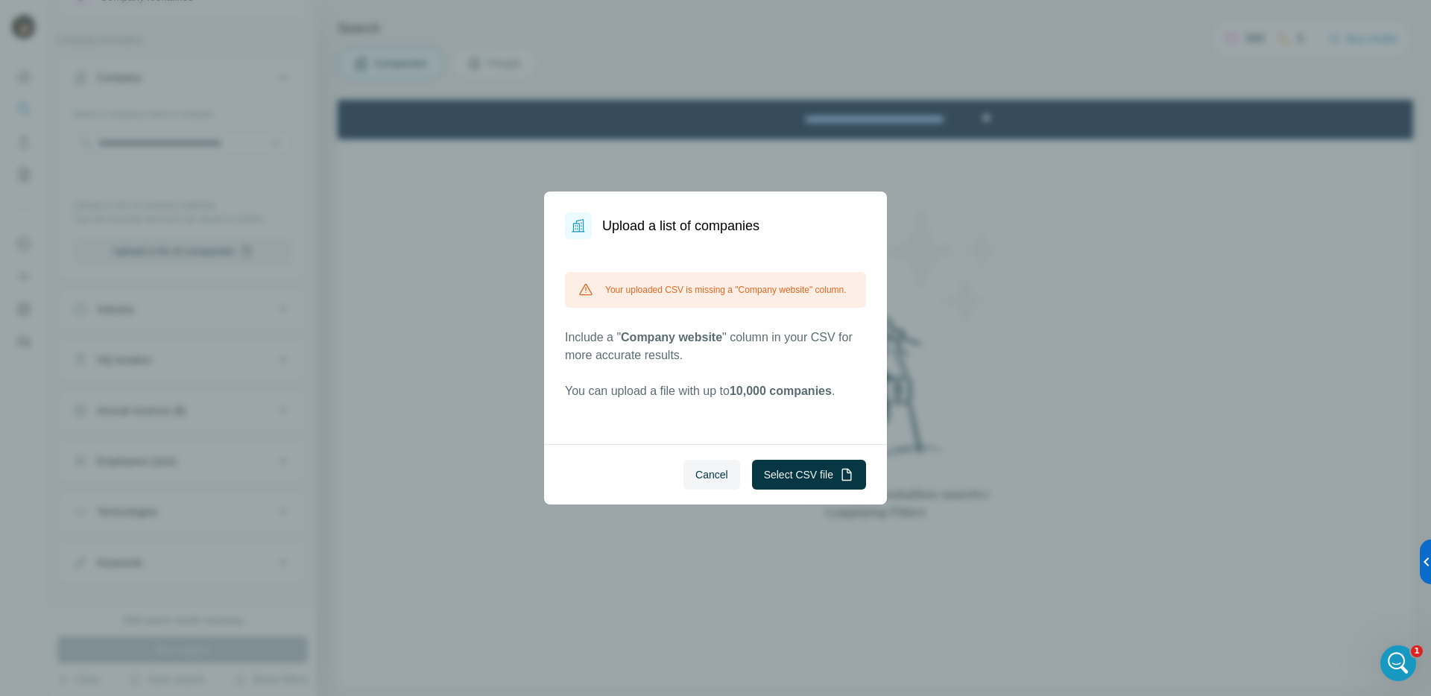
scroll to position [63, 0]
click at [709, 472] on span "Cancel" at bounding box center [711, 474] width 33 height 15
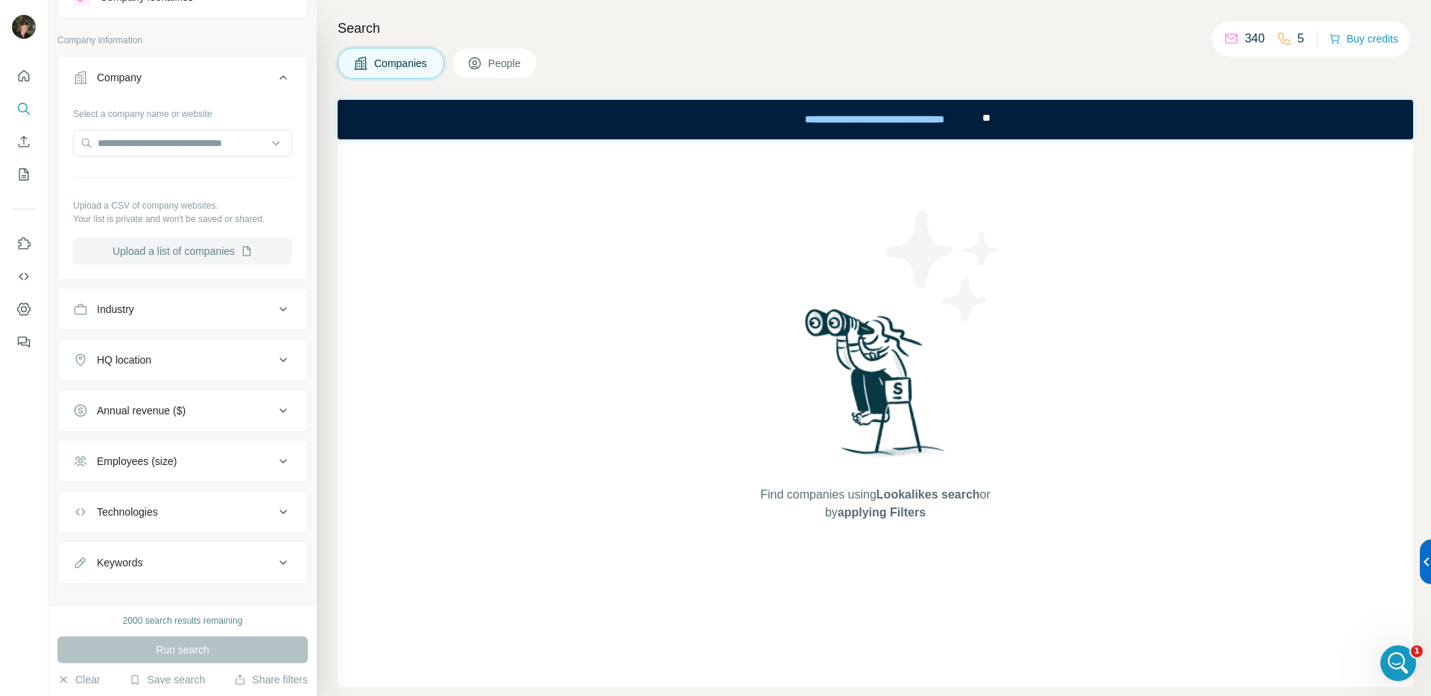
click at [169, 253] on button "Upload a list of companies" at bounding box center [182, 251] width 219 height 27
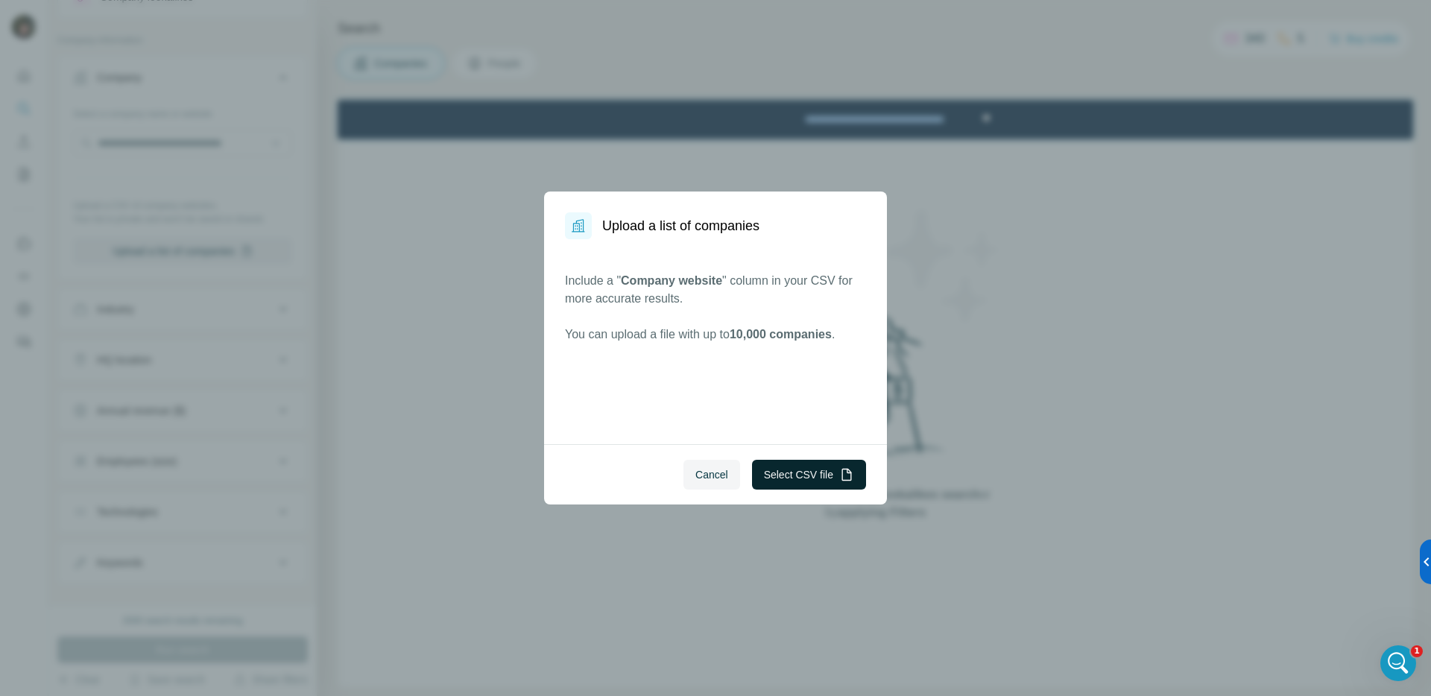
click at [796, 461] on button "Select CSV file" at bounding box center [809, 475] width 114 height 30
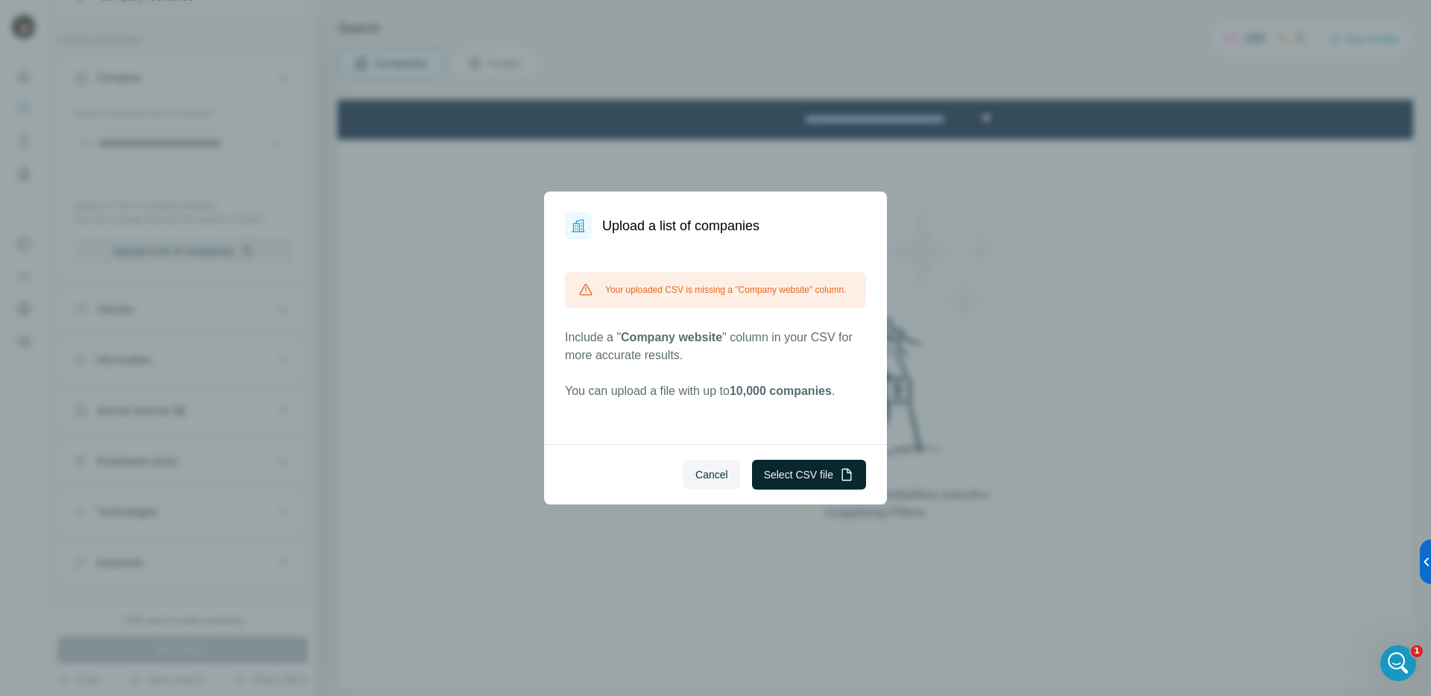
click at [780, 470] on button "Select CSV file" at bounding box center [809, 475] width 114 height 30
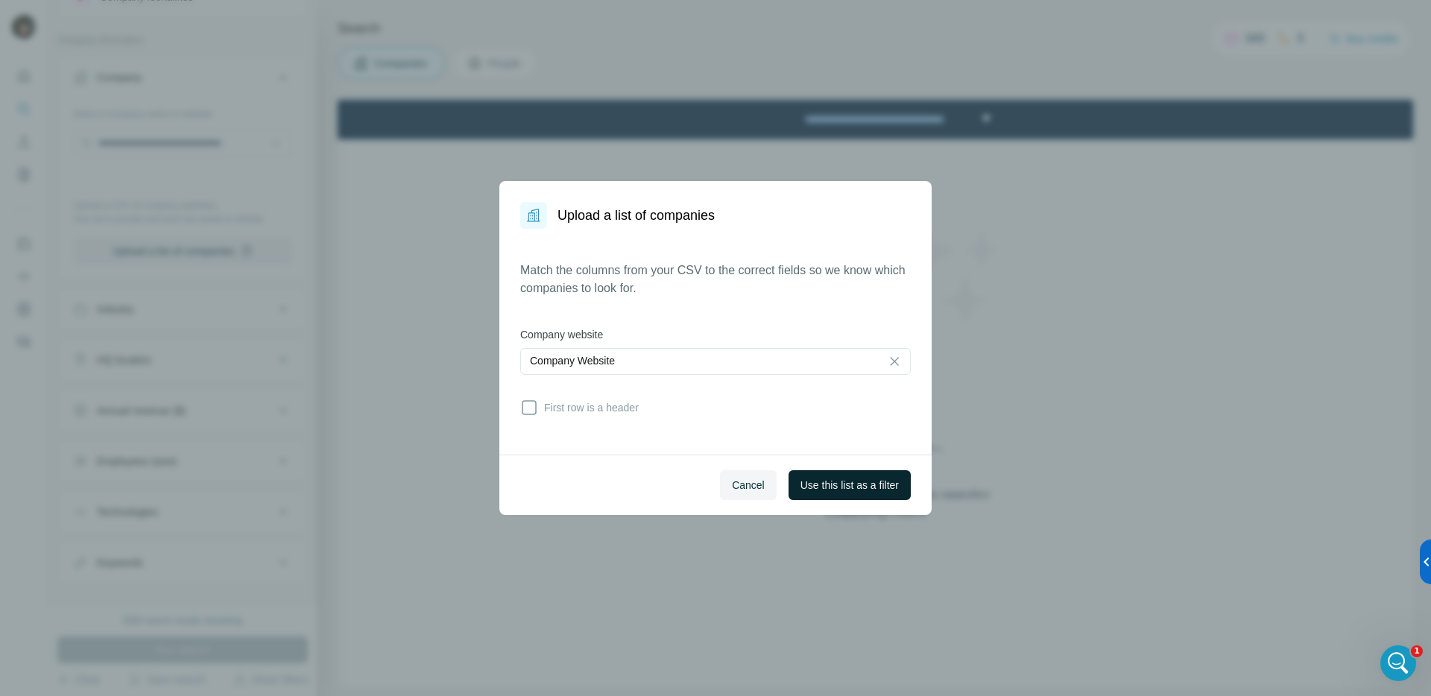
click at [853, 489] on span "Use this list as a filter" at bounding box center [849, 485] width 98 height 15
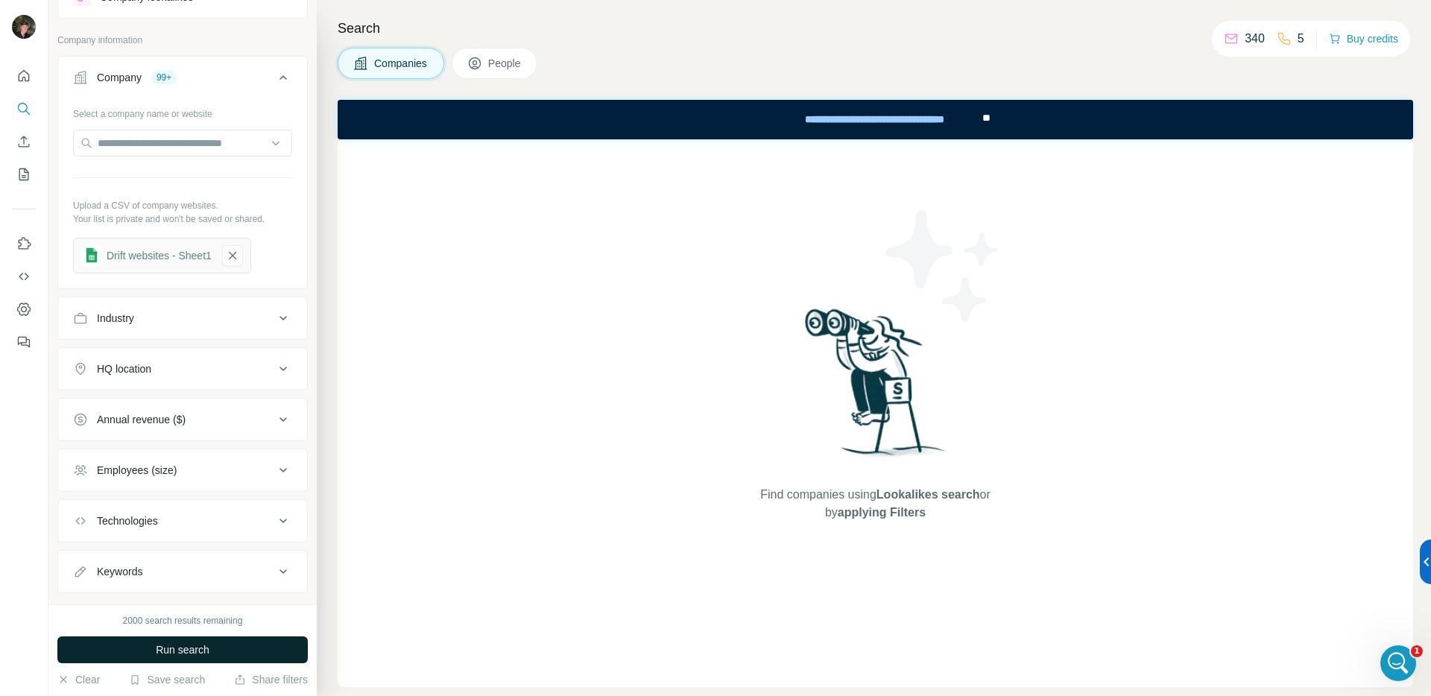
click at [206, 648] on span "Run search" at bounding box center [183, 649] width 54 height 15
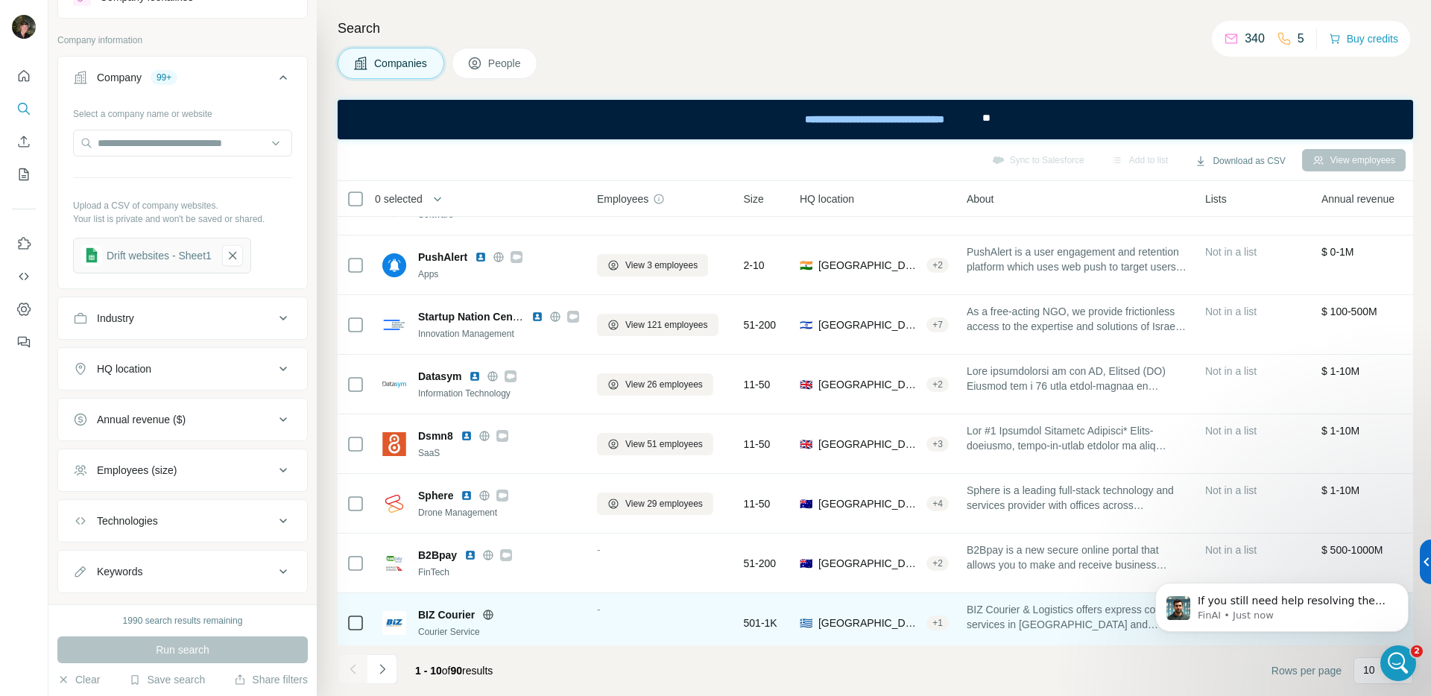
scroll to position [176, 0]
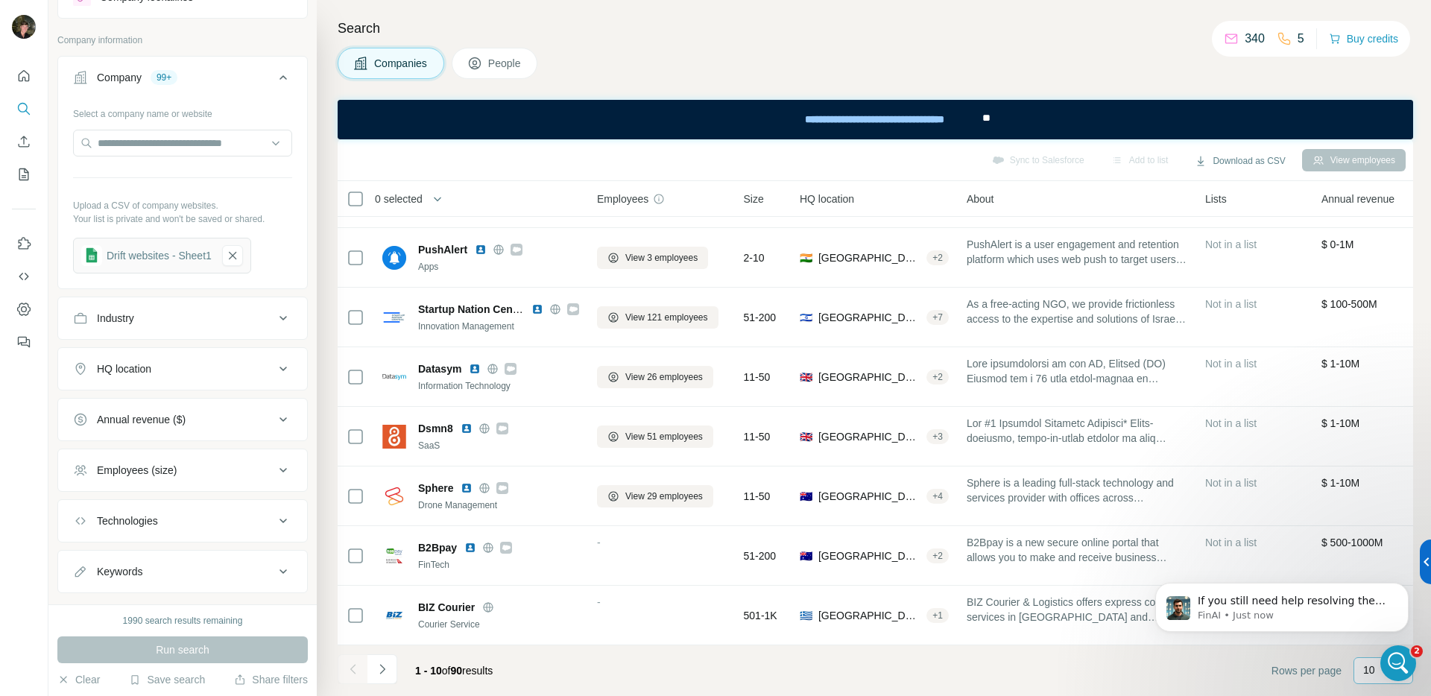
click at [1364, 670] on p "10" at bounding box center [1369, 670] width 12 height 15
click at [1404, 587] on icon "Dismiss notification" at bounding box center [1403, 586] width 5 height 5
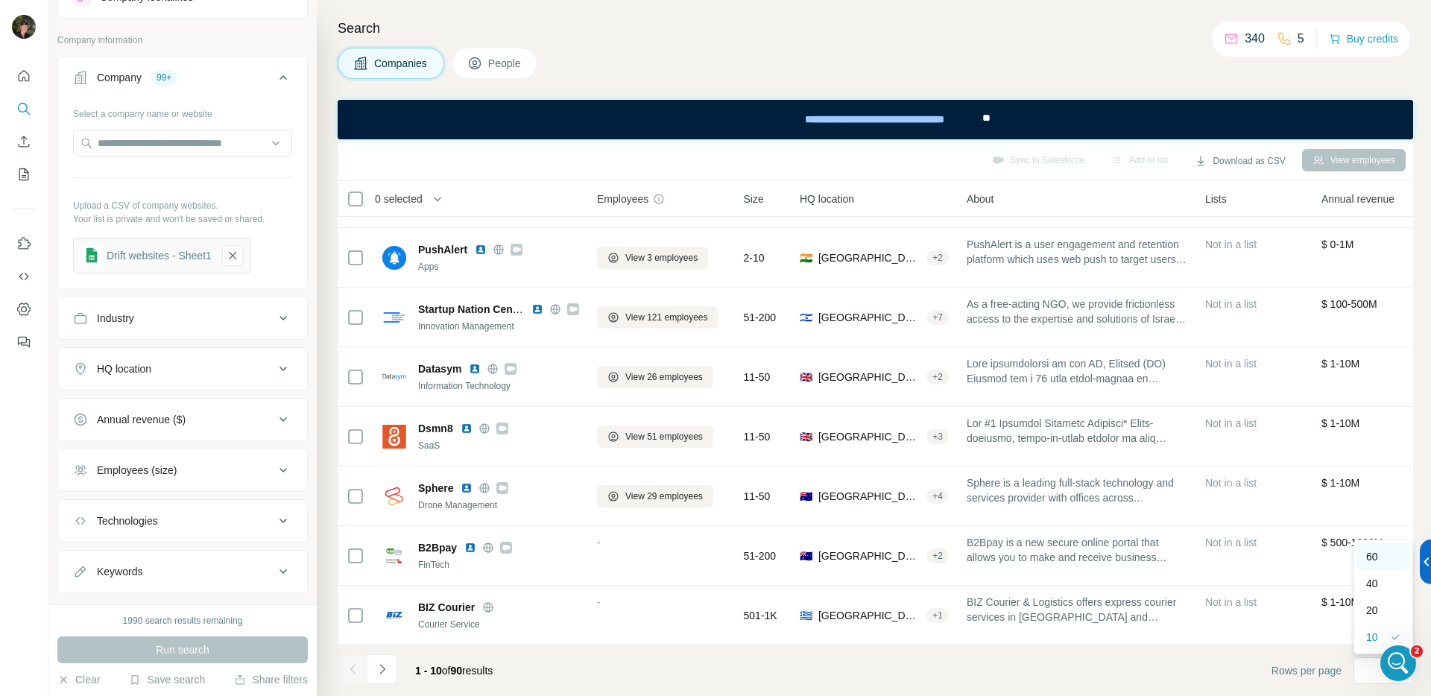
click at [1378, 554] on p "60" at bounding box center [1372, 556] width 12 height 15
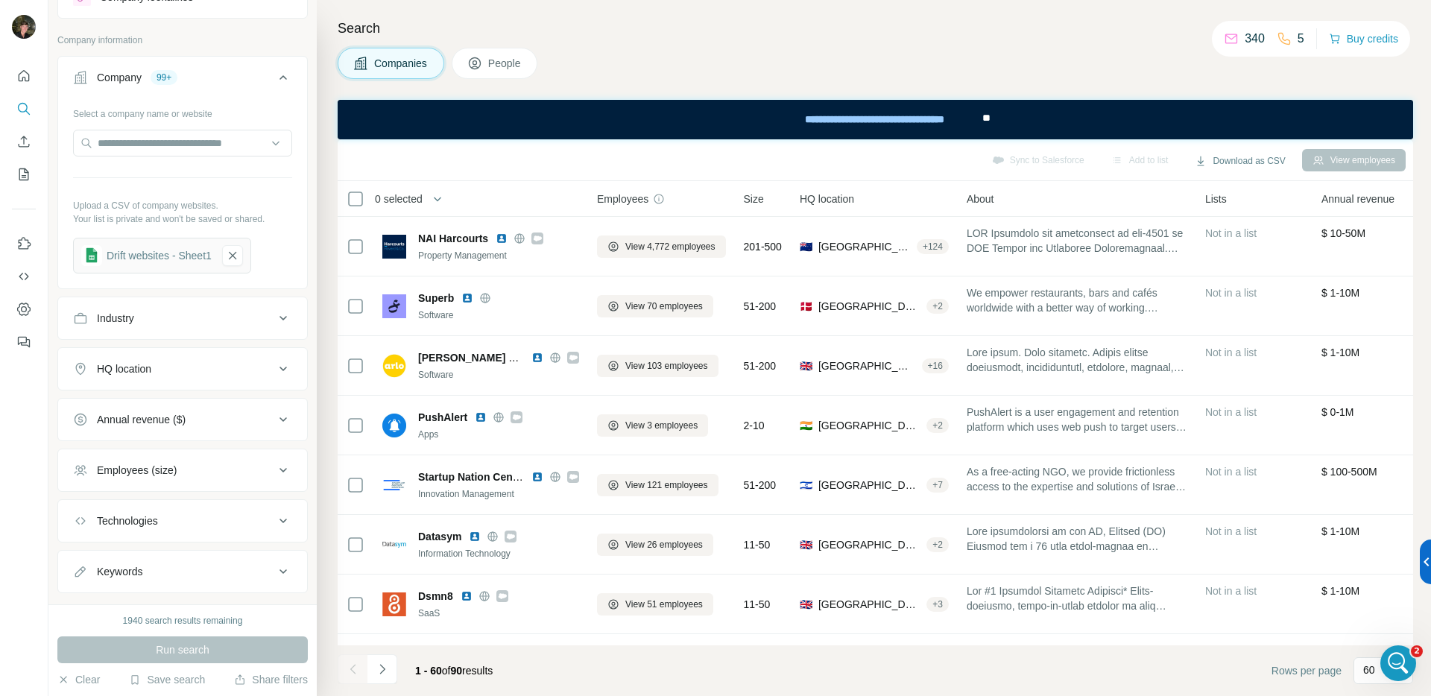
click at [508, 61] on span "People" at bounding box center [505, 63] width 34 height 15
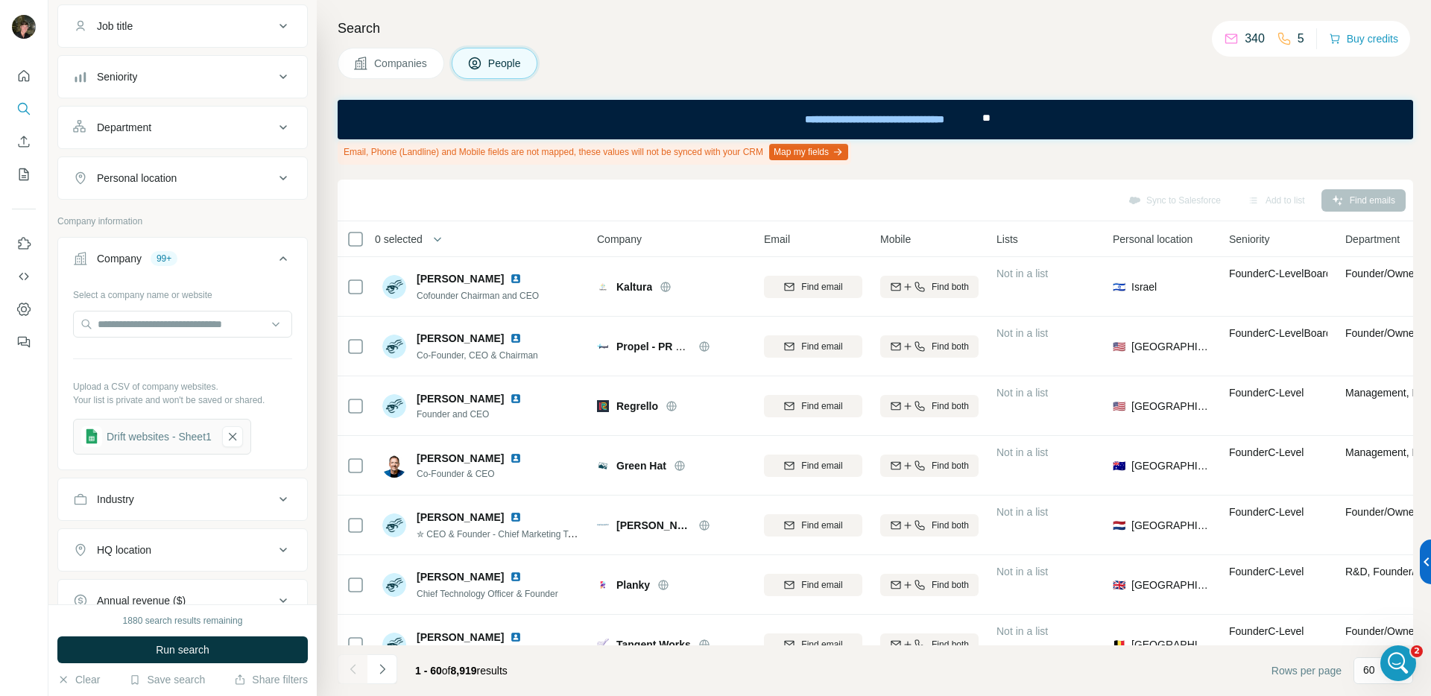
scroll to position [157, 0]
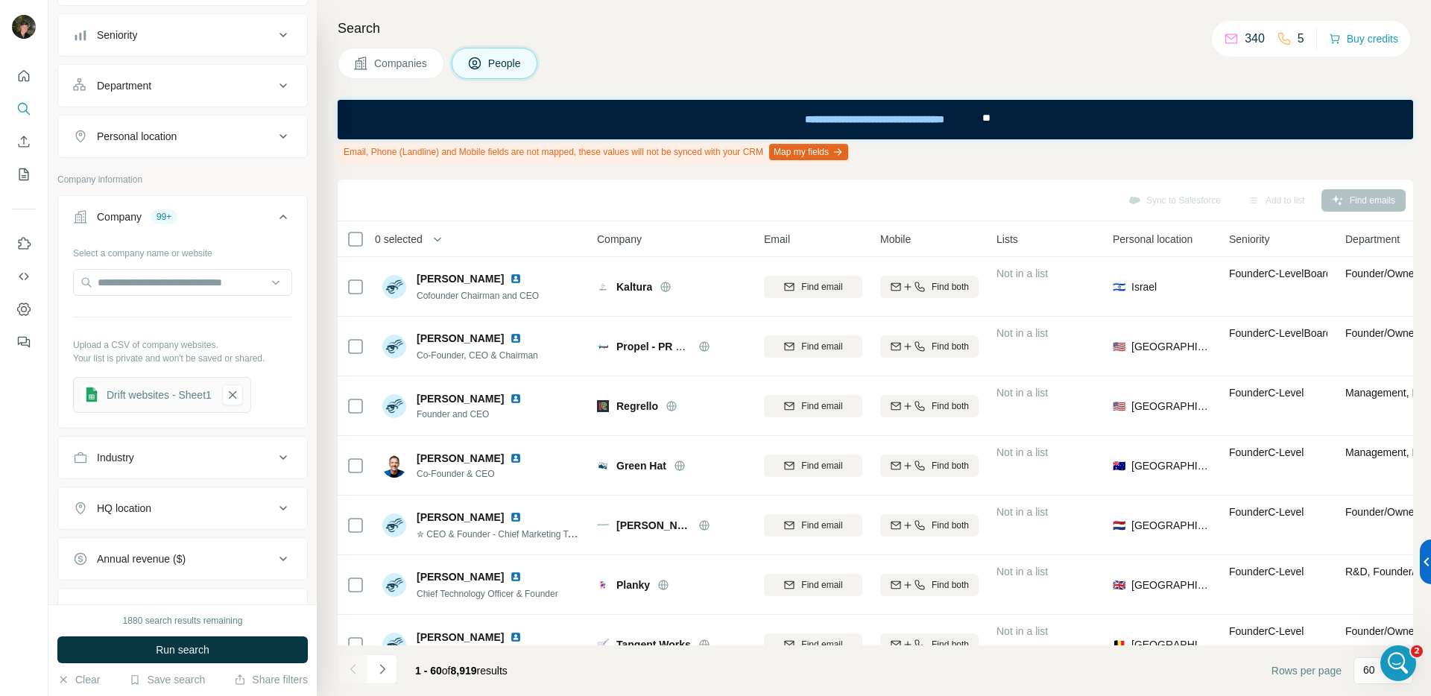
click at [250, 88] on div "Department" at bounding box center [173, 85] width 201 height 15
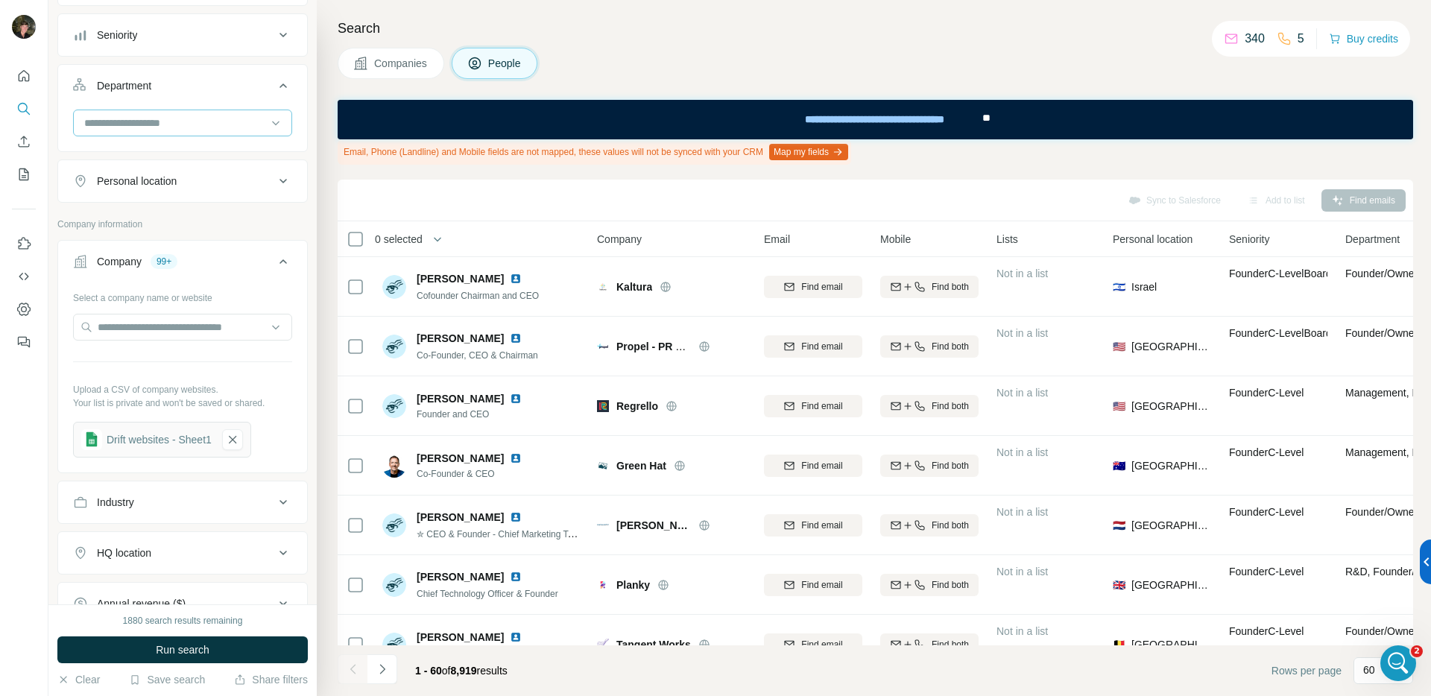
click at [214, 117] on input at bounding box center [175, 123] width 184 height 16
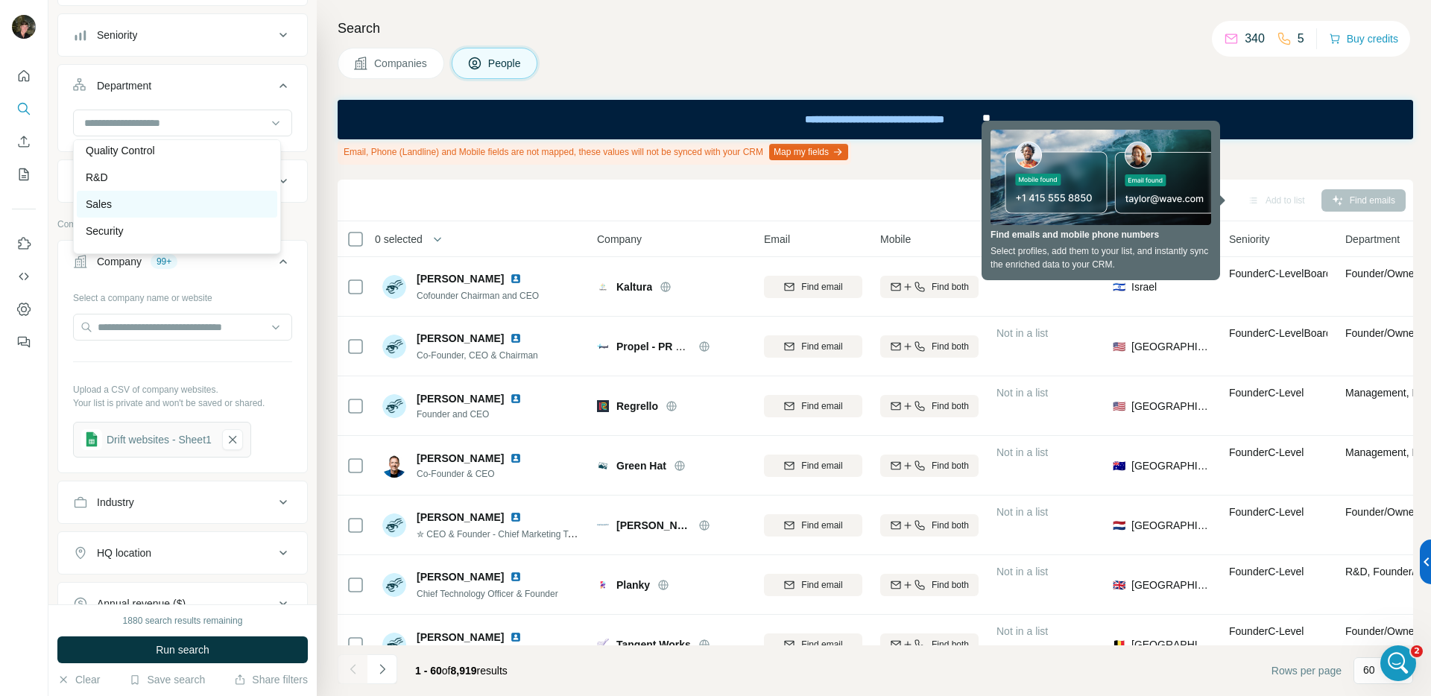
scroll to position [526, 0]
click at [158, 179] on div "R&D" at bounding box center [177, 167] width 200 height 27
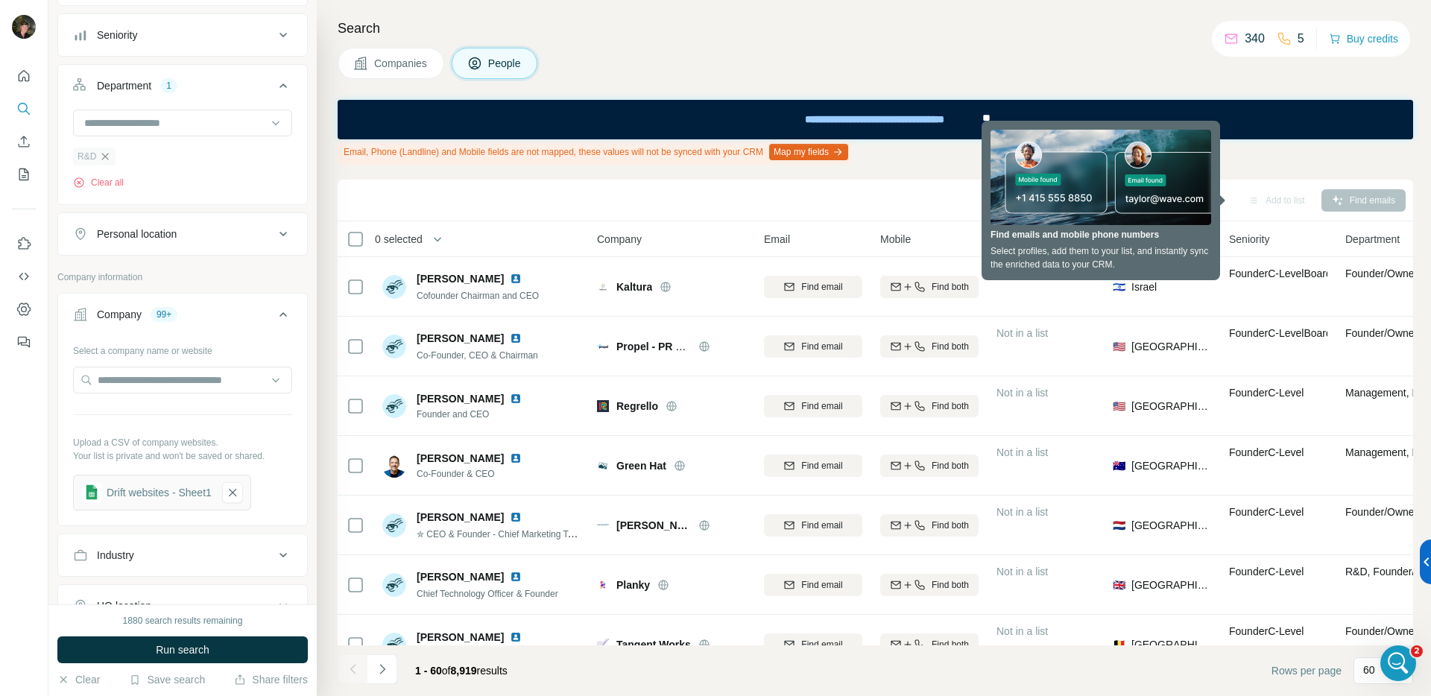
click at [109, 154] on icon "button" at bounding box center [105, 157] width 12 height 12
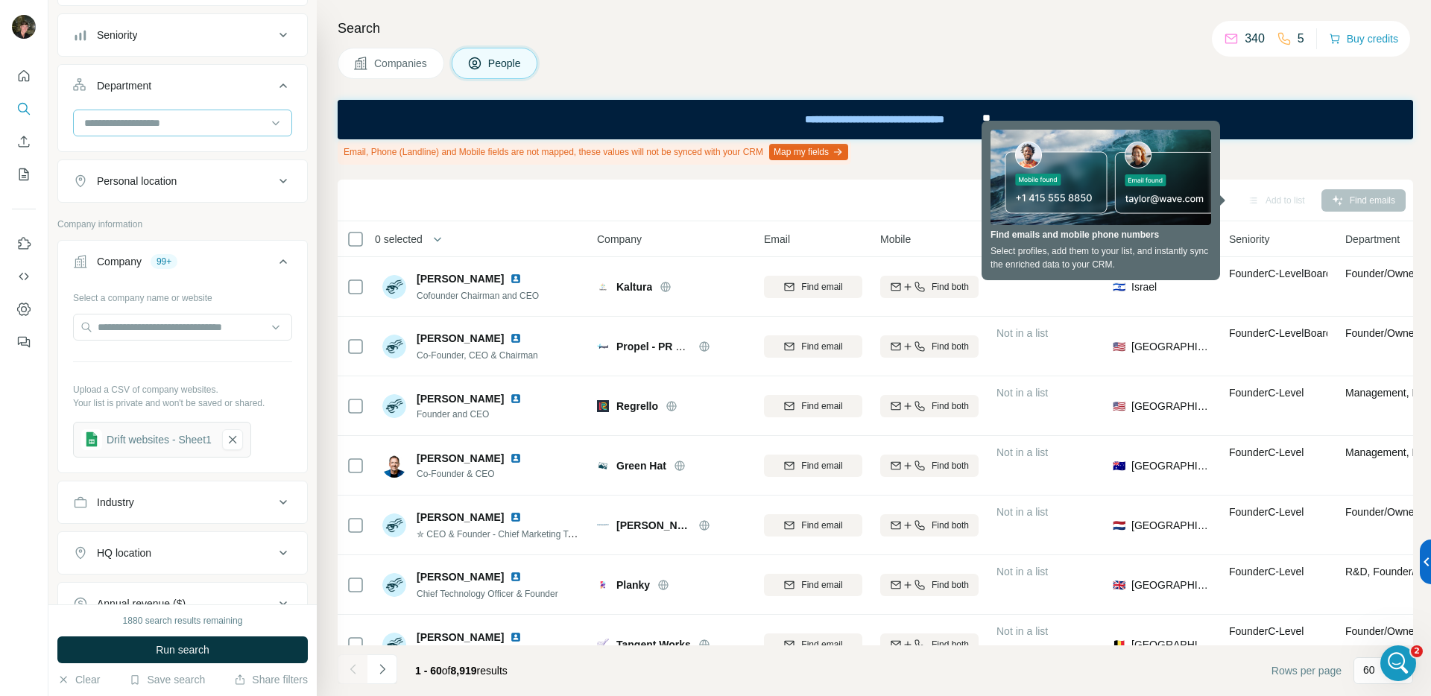
click at [146, 136] on div at bounding box center [182, 123] width 219 height 27
click at [125, 206] on div "Sales" at bounding box center [177, 211] width 183 height 15
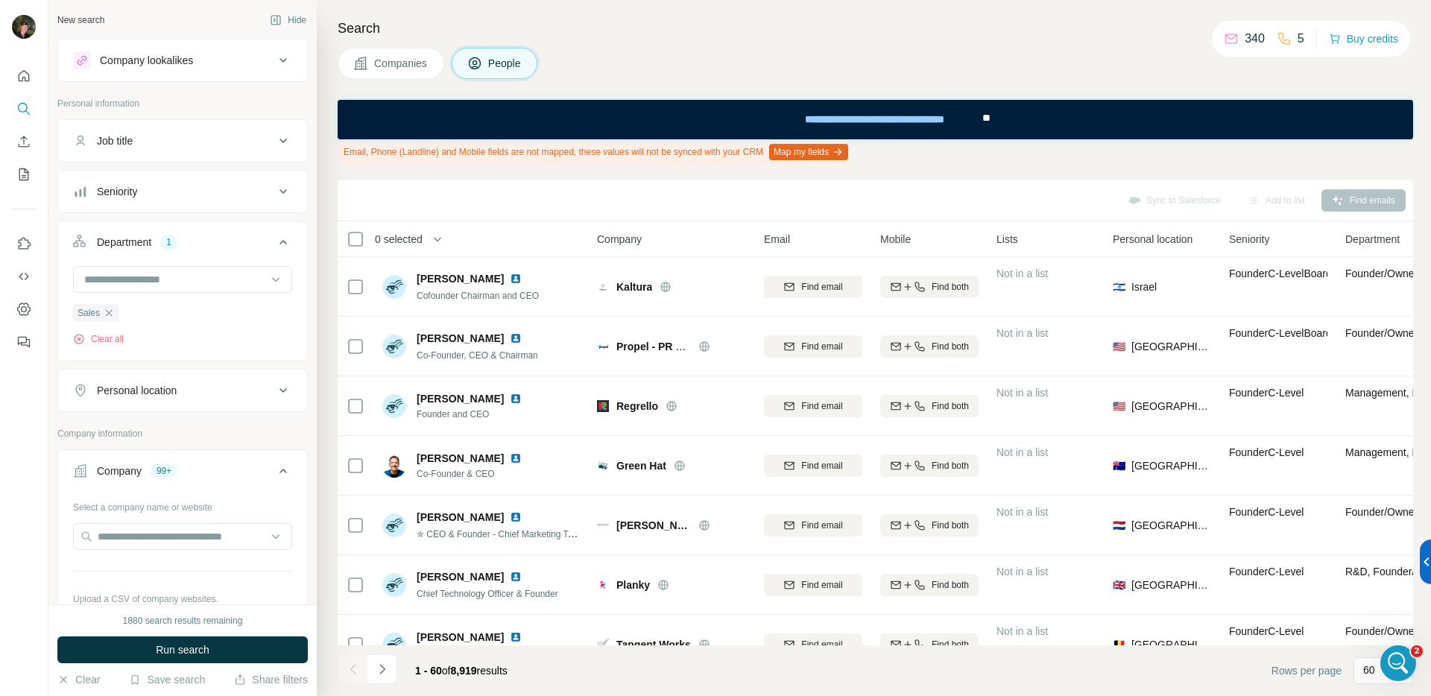
click at [195, 186] on div "Seniority" at bounding box center [173, 191] width 201 height 15
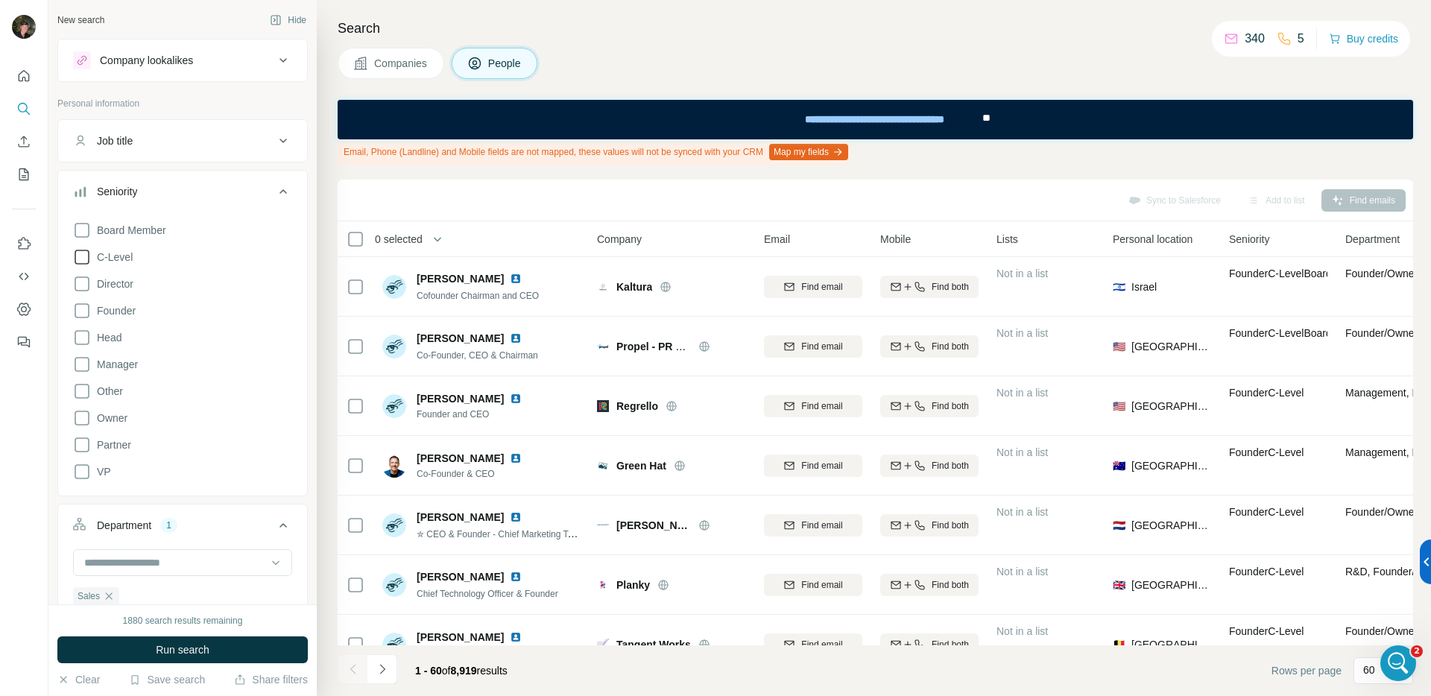
click at [83, 259] on icon at bounding box center [82, 257] width 18 height 18
click at [83, 280] on icon at bounding box center [82, 284] width 18 height 18
click at [77, 365] on icon at bounding box center [82, 364] width 18 height 18
click at [85, 258] on icon at bounding box center [82, 257] width 15 height 15
click at [91, 306] on span "Founder" at bounding box center [113, 310] width 45 height 15
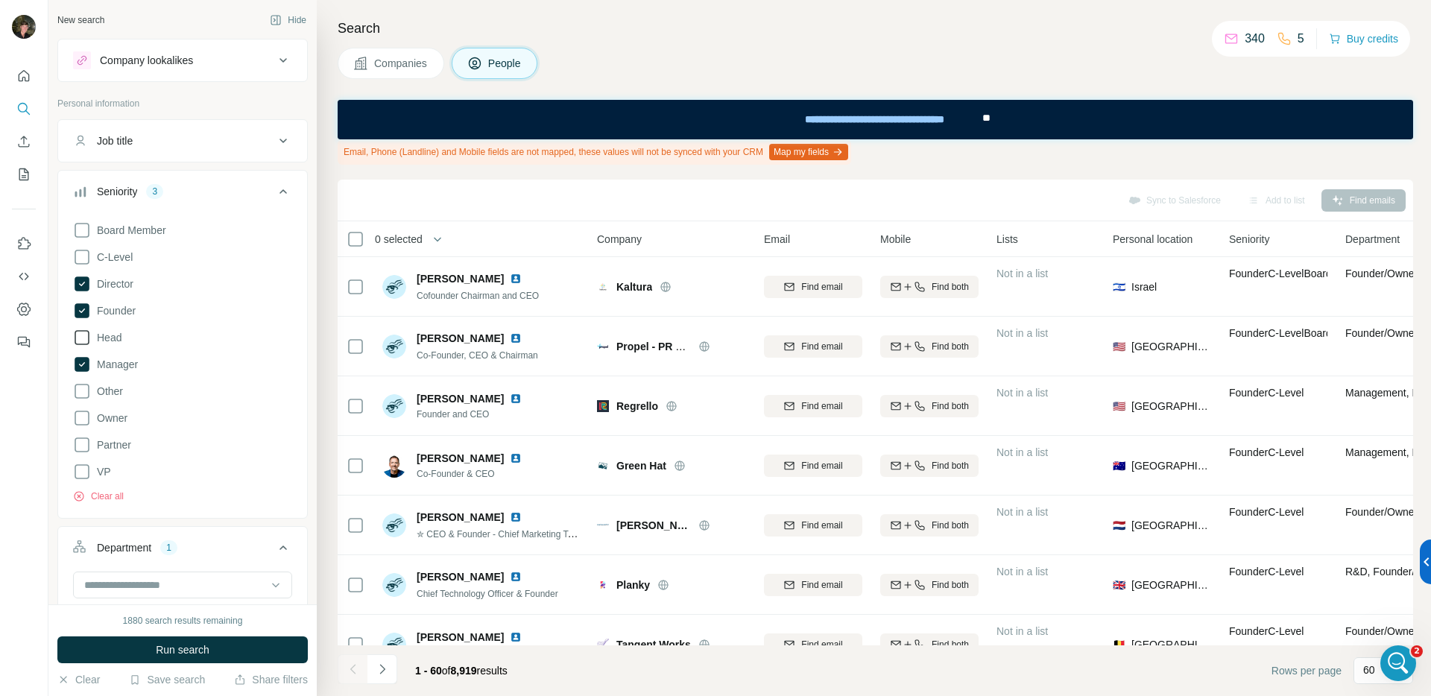
click at [84, 338] on icon at bounding box center [82, 338] width 18 height 18
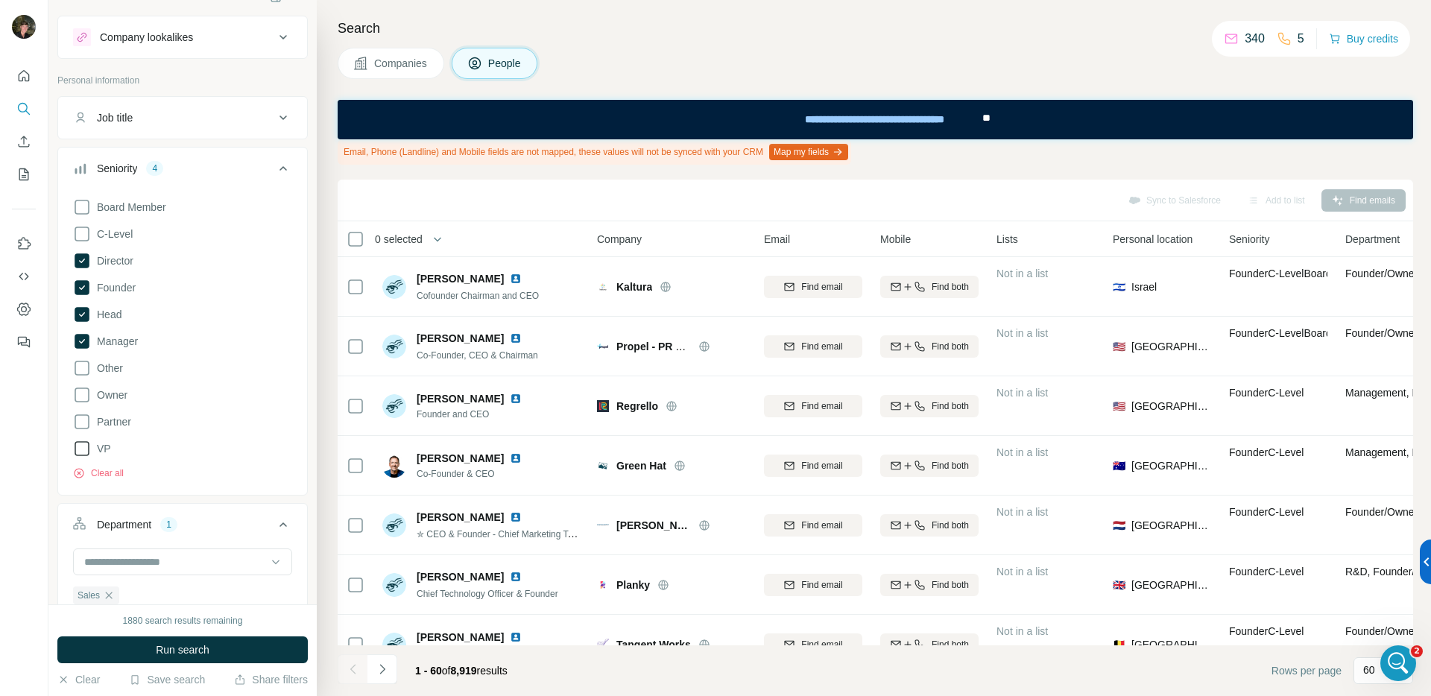
scroll to position [24, 0]
click at [82, 449] on icon at bounding box center [82, 448] width 18 height 18
click at [220, 639] on button "Run search" at bounding box center [182, 649] width 250 height 27
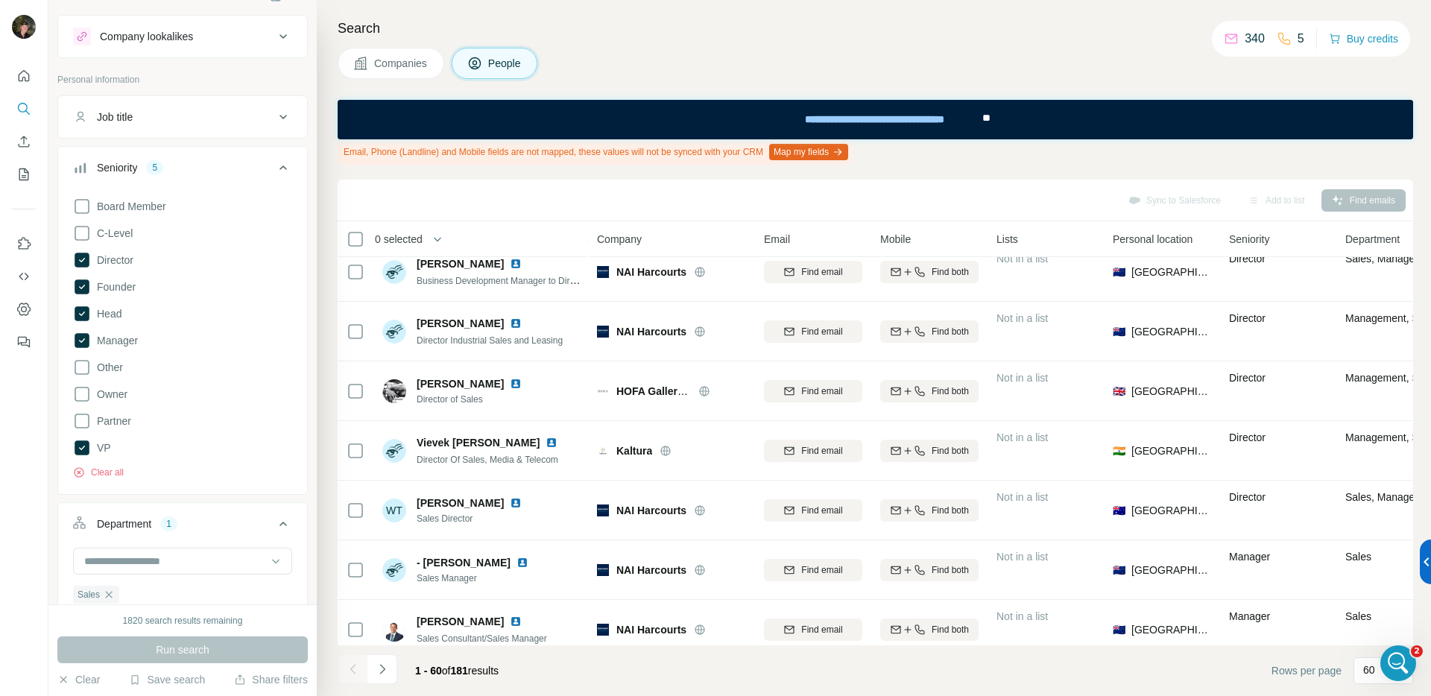
scroll to position [3197, 0]
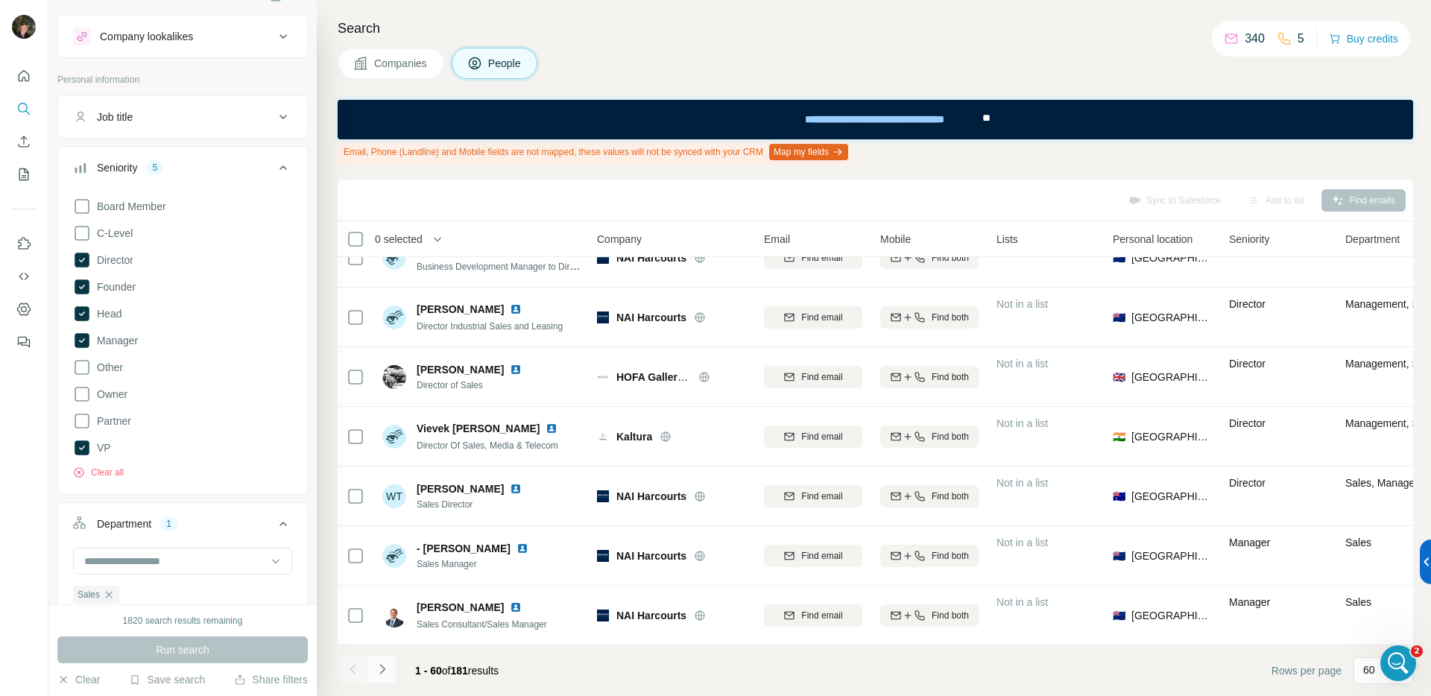
click at [380, 675] on icon "Navigate to next page" at bounding box center [382, 669] width 15 height 15
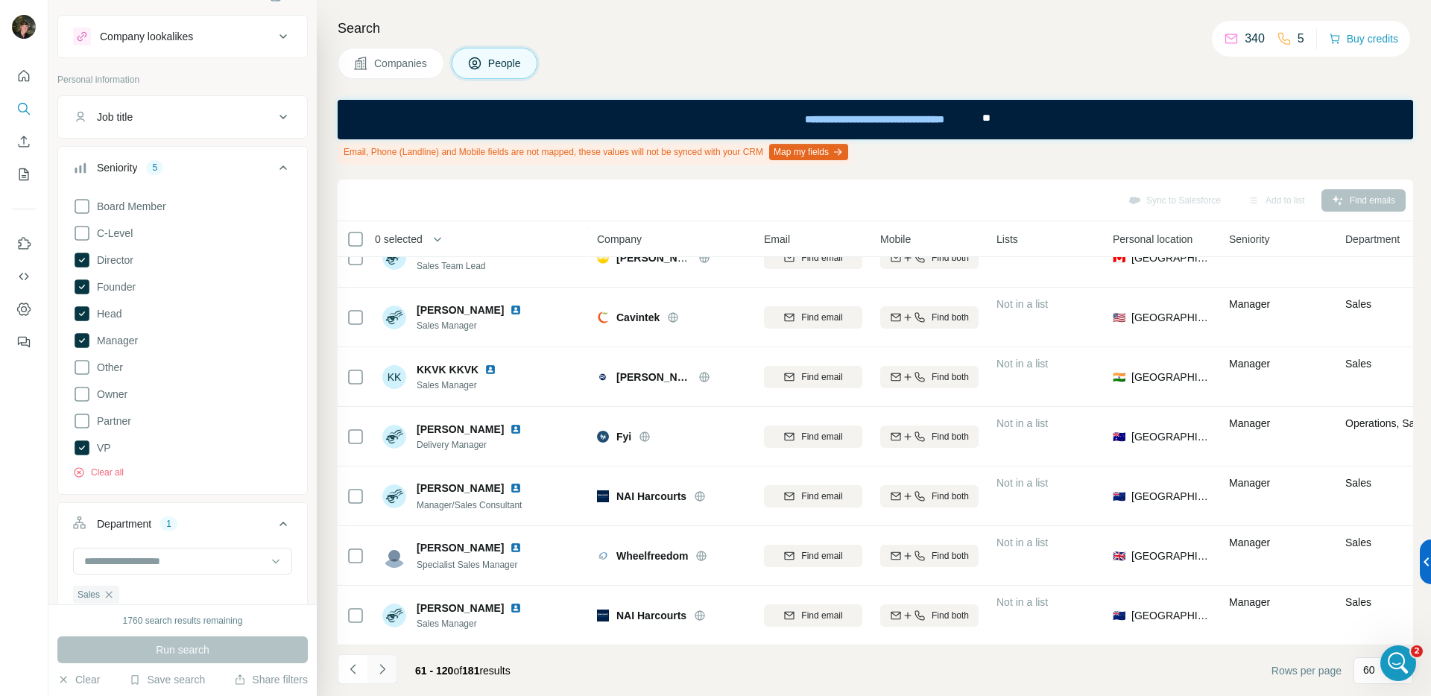
click at [382, 679] on button "Navigate to next page" at bounding box center [382, 669] width 30 height 30
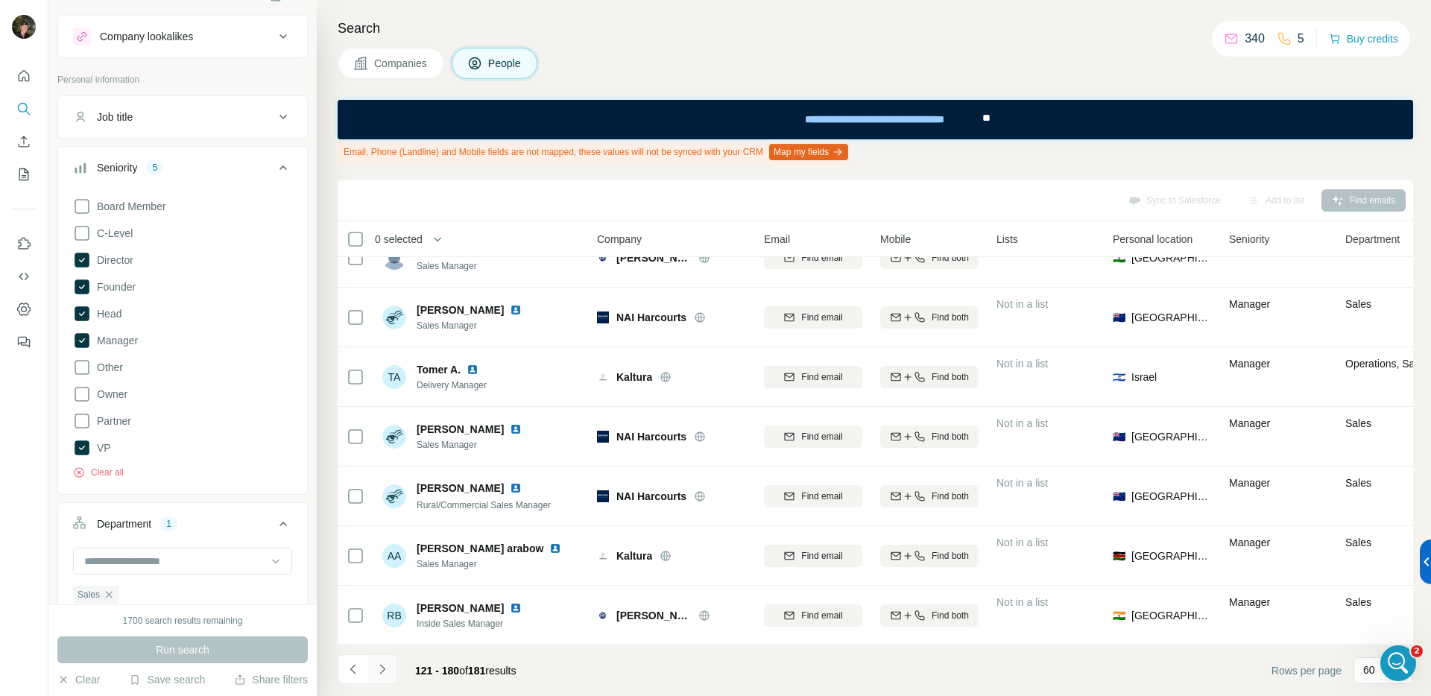
click at [383, 670] on icon "Navigate to next page" at bounding box center [381, 669] width 5 height 10
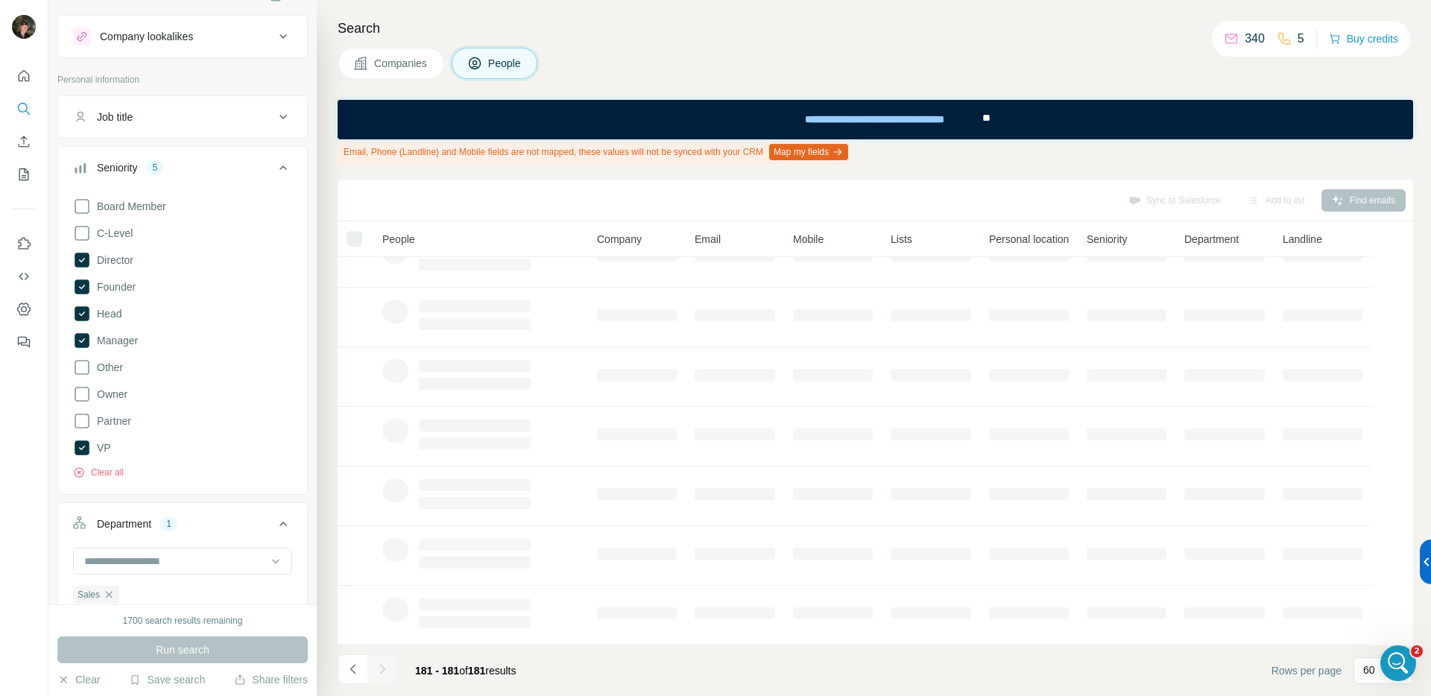
scroll to position [0, 0]
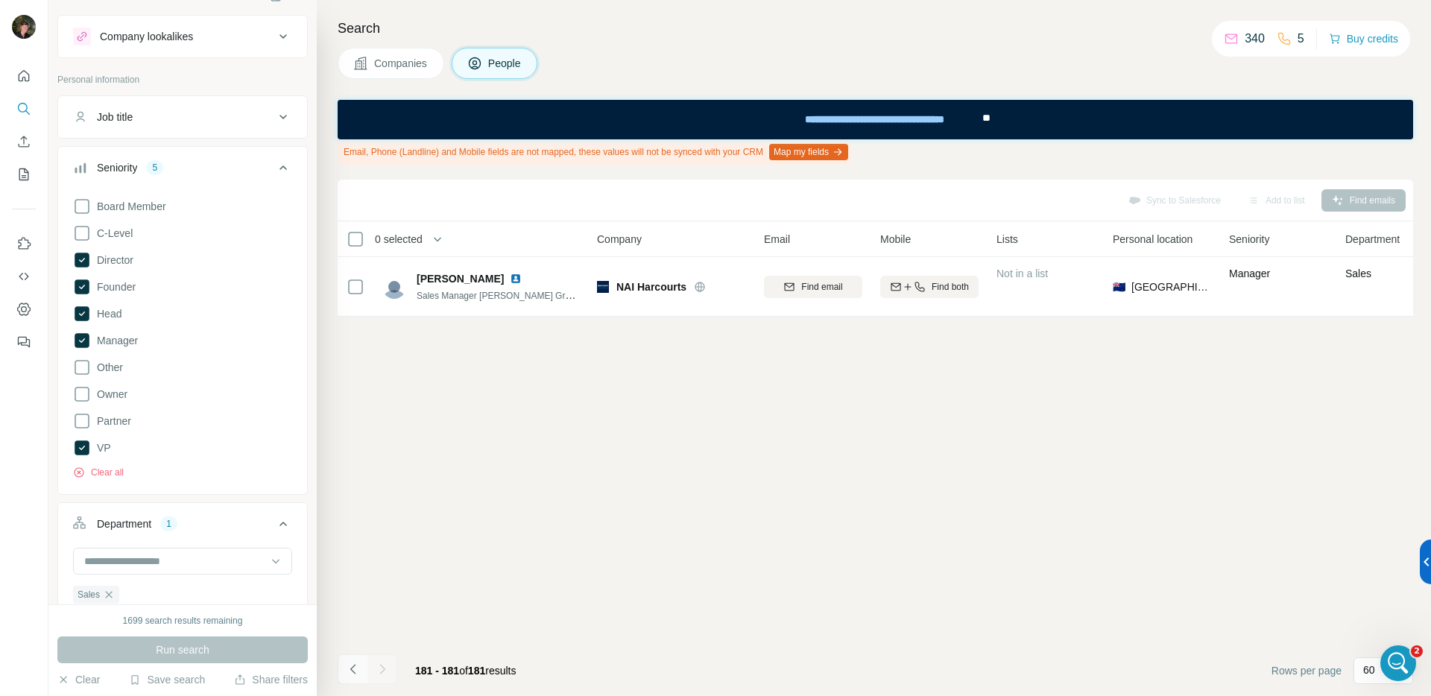
click at [360, 672] on icon "Navigate to previous page" at bounding box center [353, 669] width 15 height 15
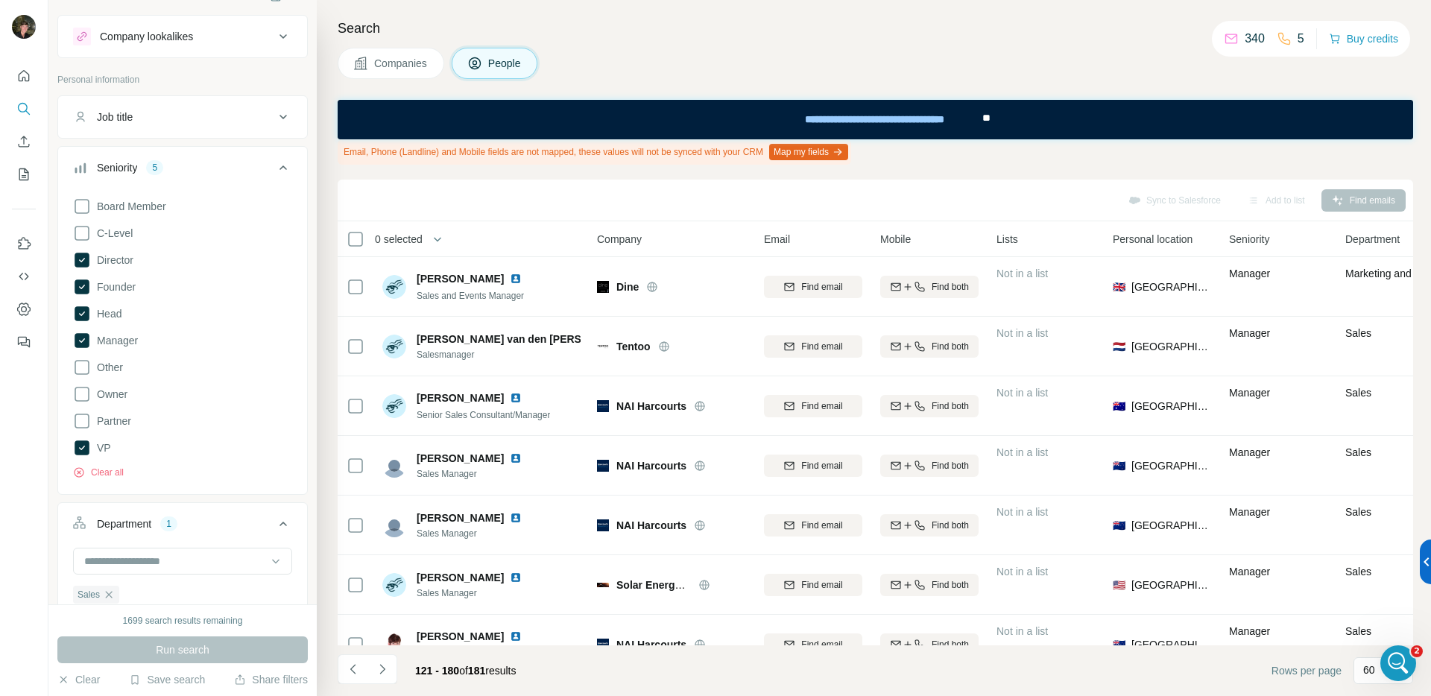
click at [276, 153] on button "Seniority 5" at bounding box center [182, 171] width 249 height 42
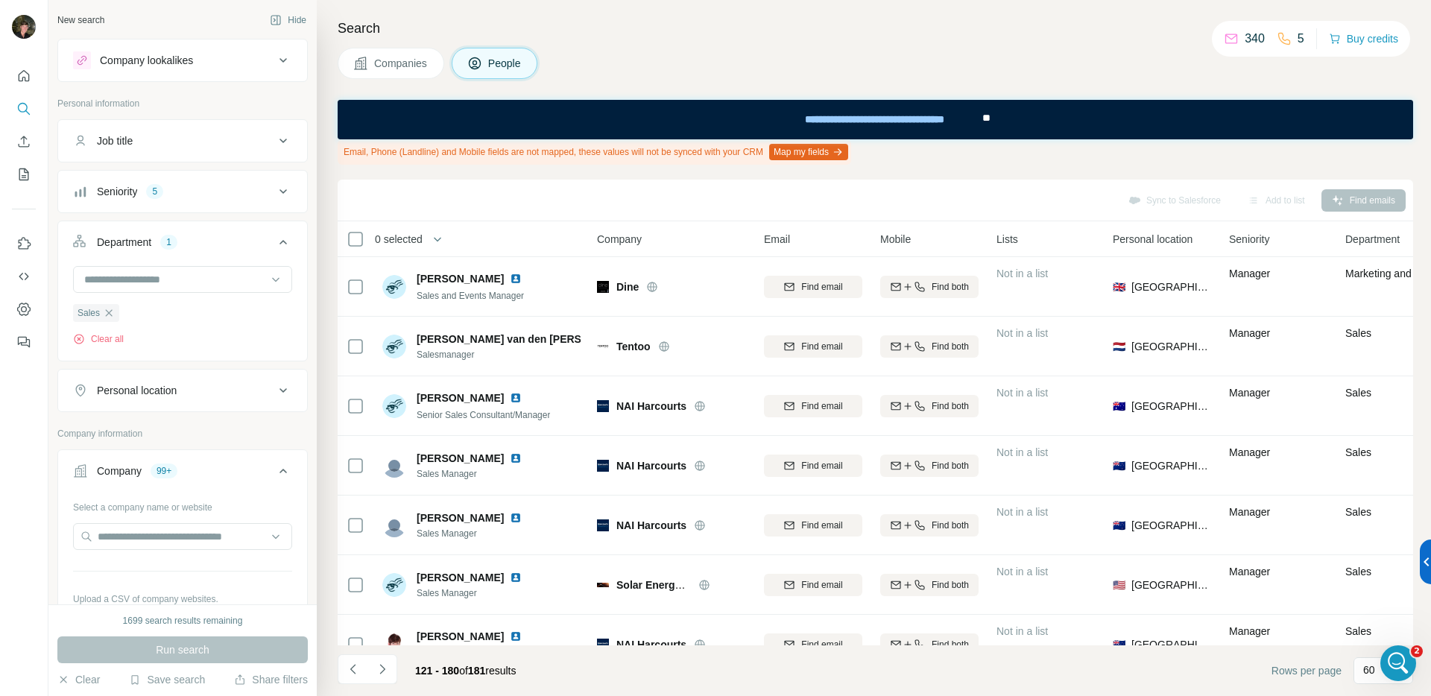
click at [229, 59] on div "Company lookalikes" at bounding box center [173, 60] width 201 height 18
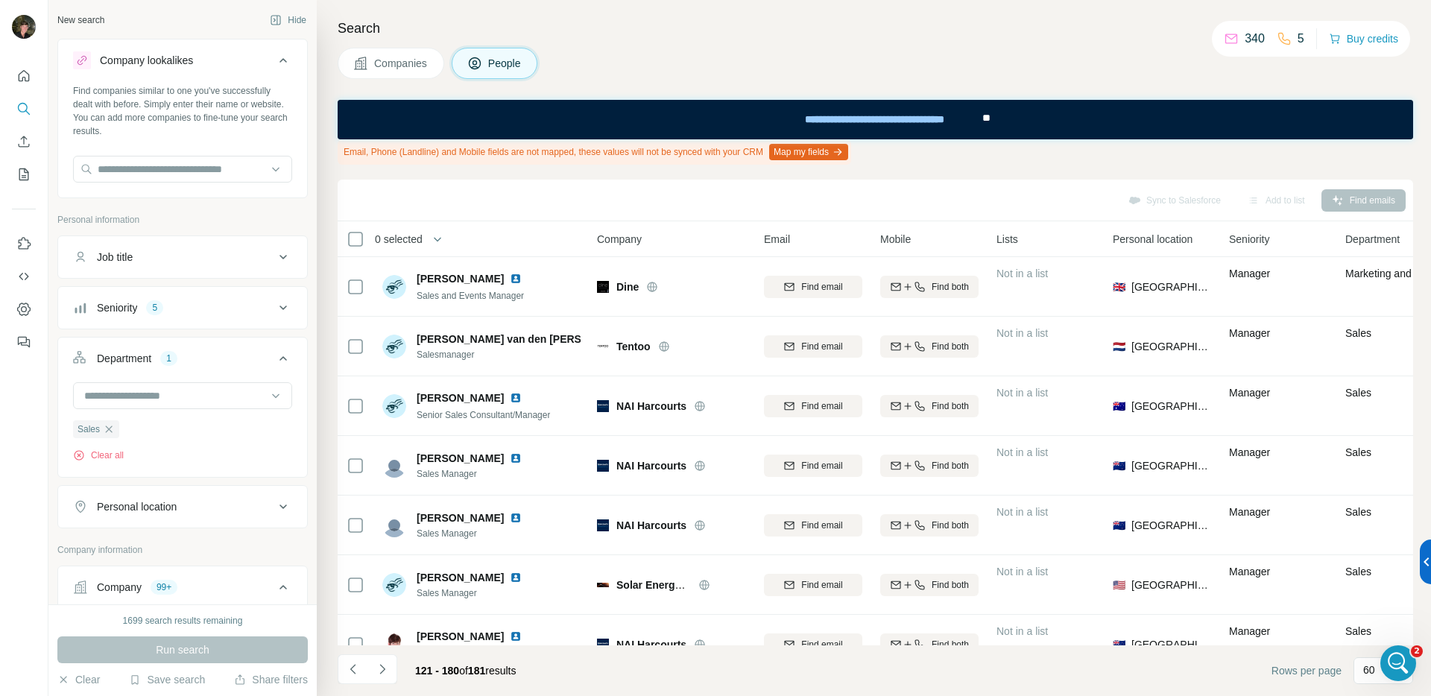
click at [231, 63] on div "Company lookalikes" at bounding box center [173, 60] width 201 height 18
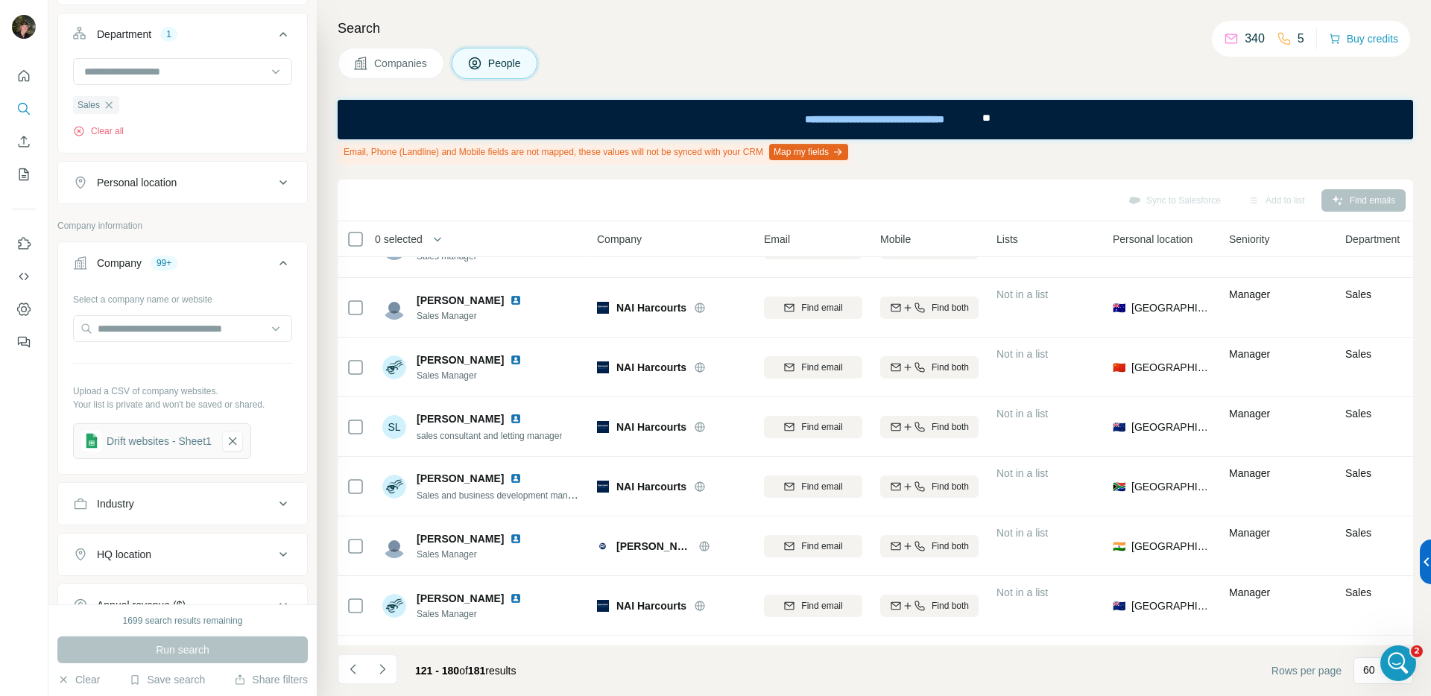
scroll to position [262, 0]
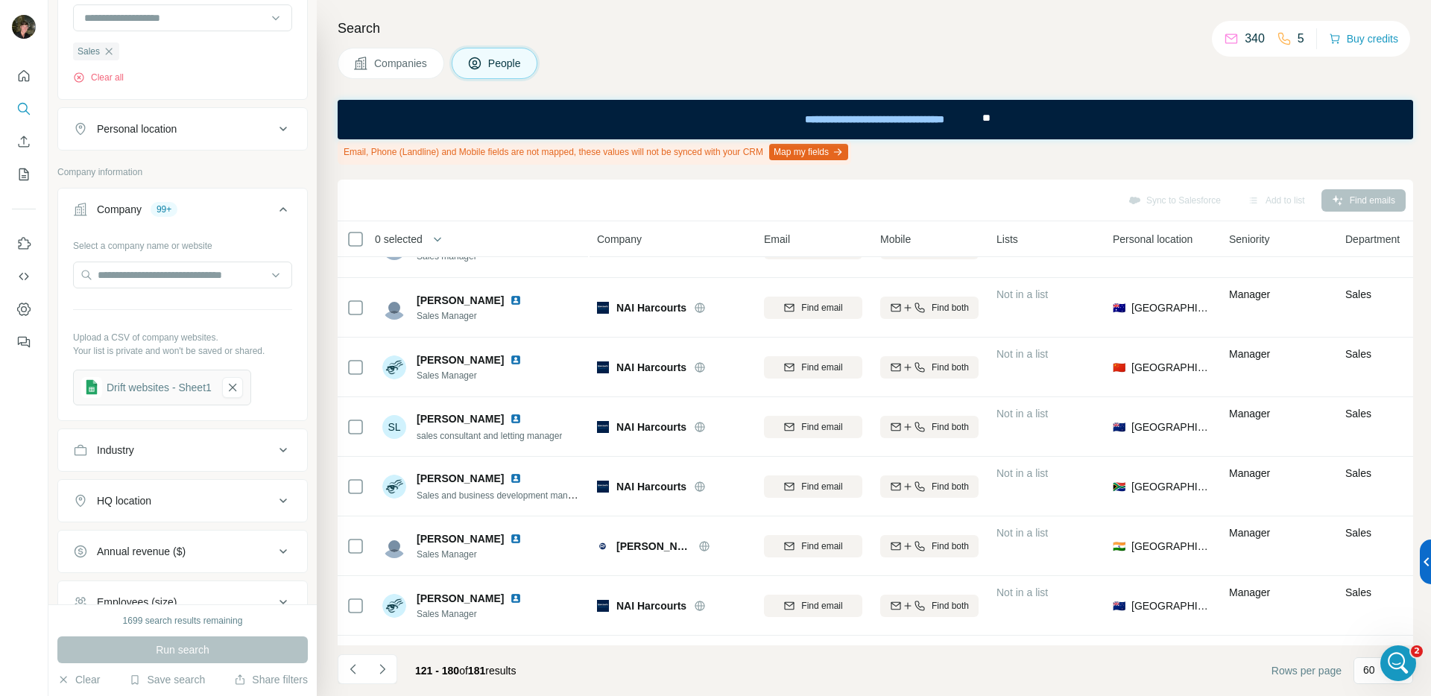
click at [411, 62] on span "Companies" at bounding box center [401, 63] width 54 height 15
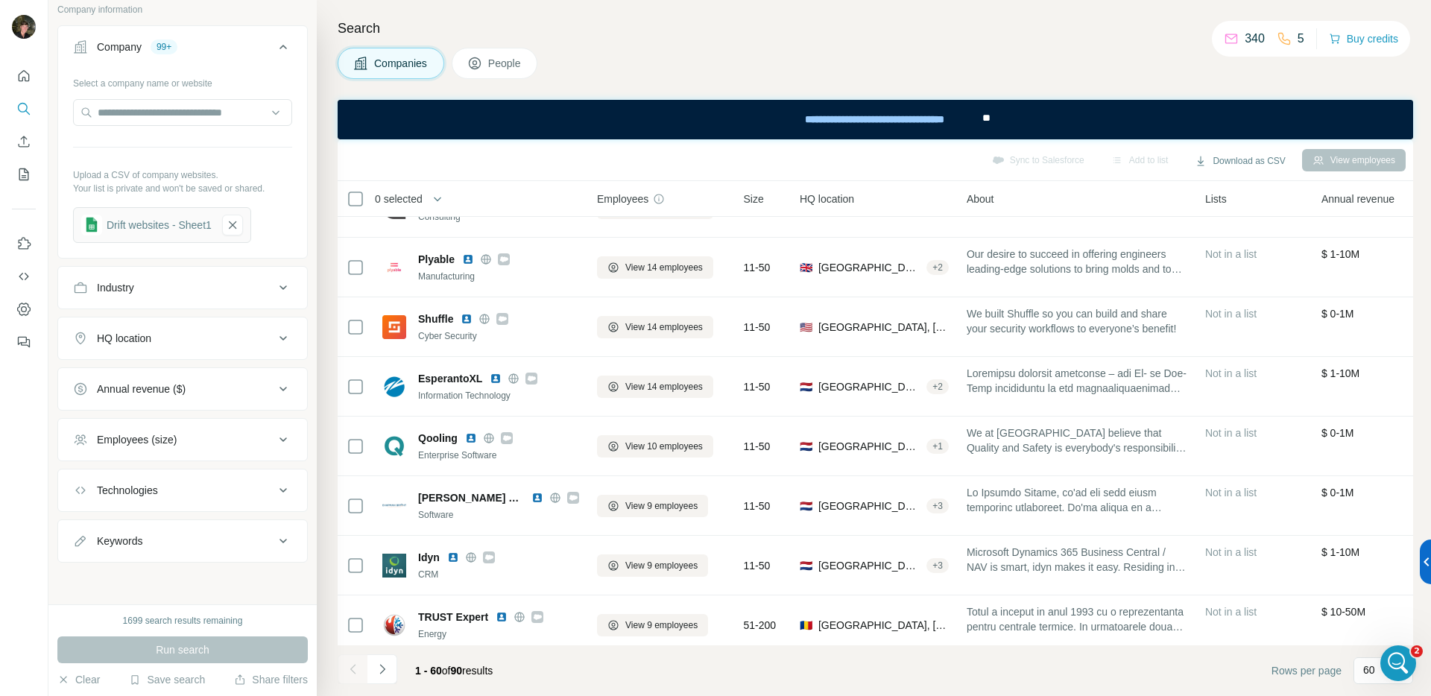
scroll to position [94, 0]
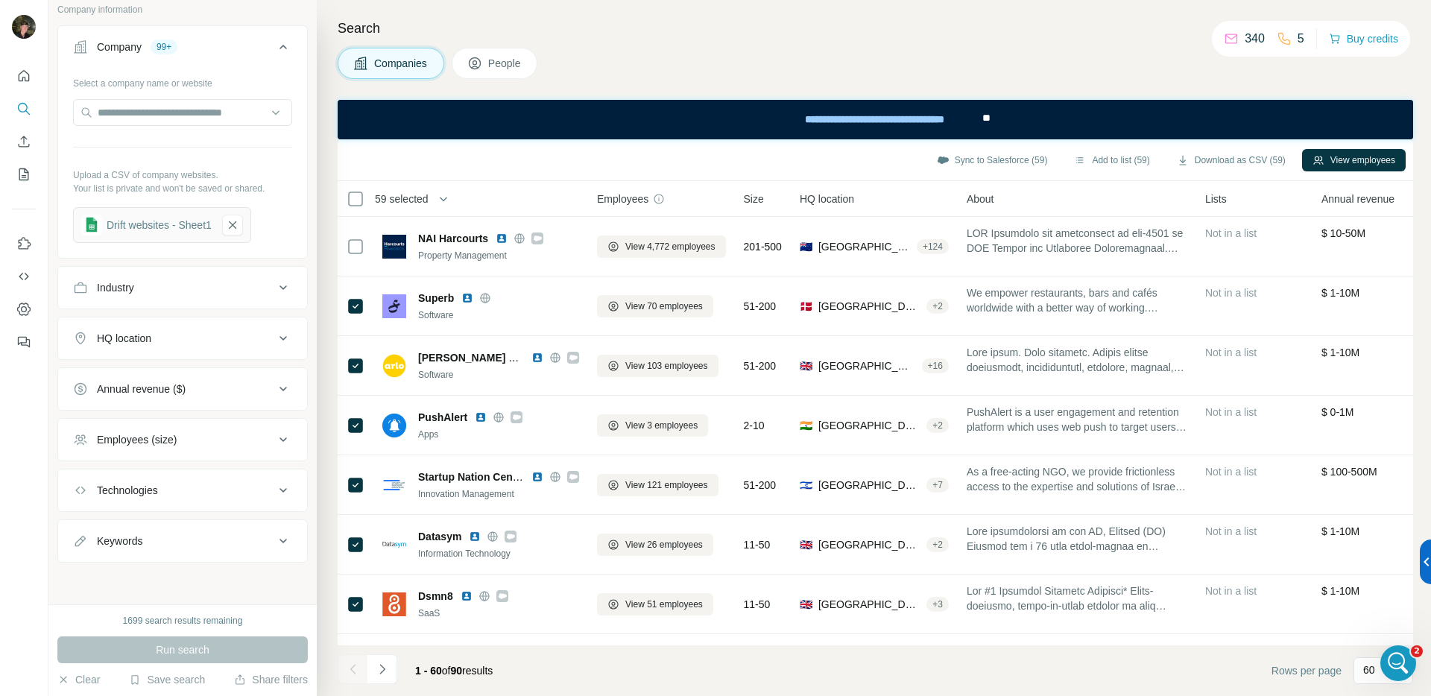
drag, startPoint x: 382, startPoint y: 666, endPoint x: 386, endPoint y: 659, distance: 8.3
click at [382, 667] on icon "Navigate to next page" at bounding box center [382, 669] width 15 height 15
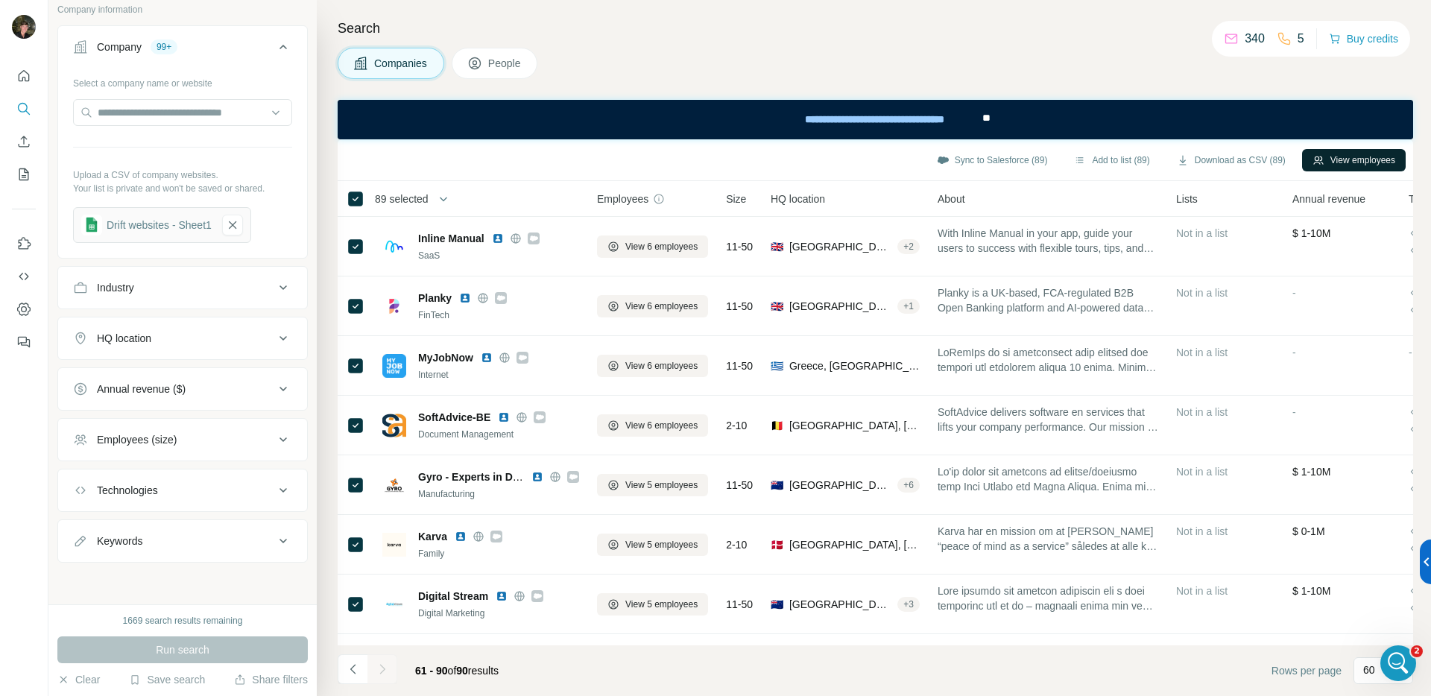
click at [1327, 163] on button "View employees" at bounding box center [1354, 160] width 104 height 22
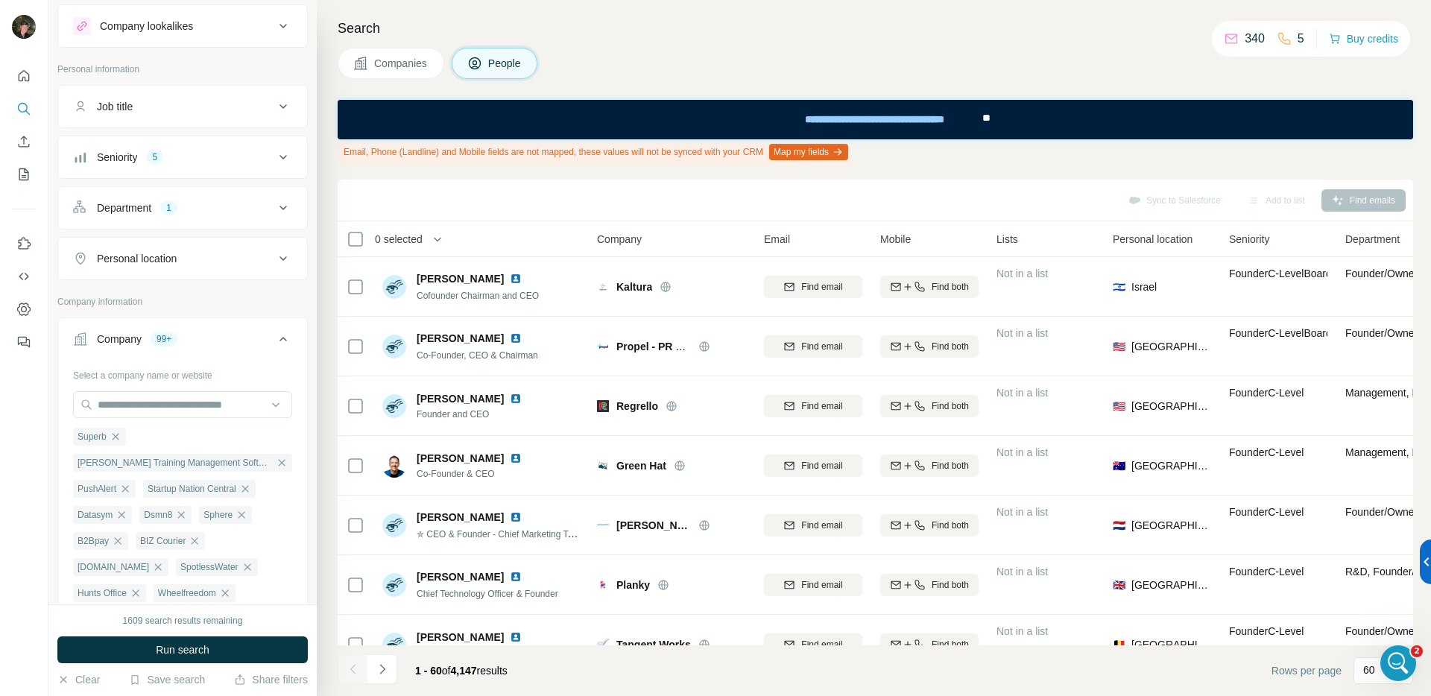
scroll to position [34, 0]
click at [244, 343] on div "Company 99+" at bounding box center [173, 339] width 201 height 15
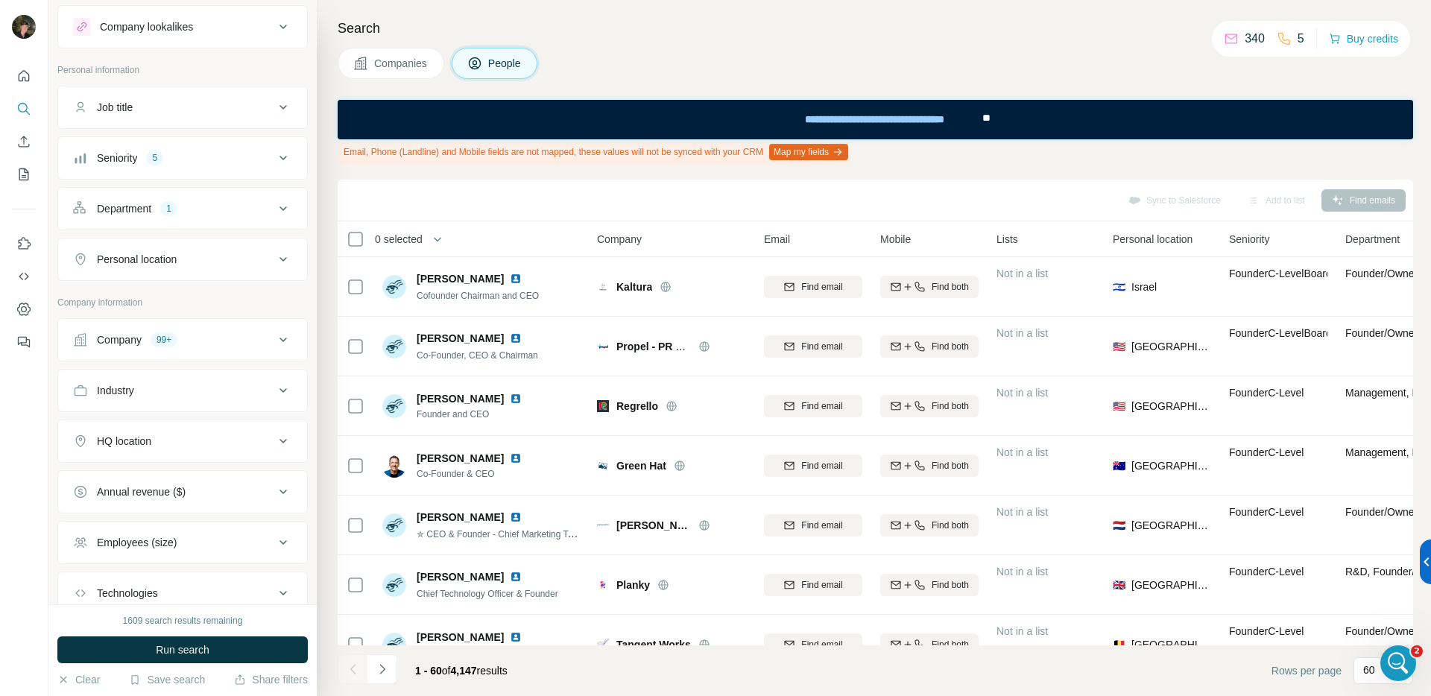
click at [236, 208] on div "Department 1" at bounding box center [173, 208] width 201 height 15
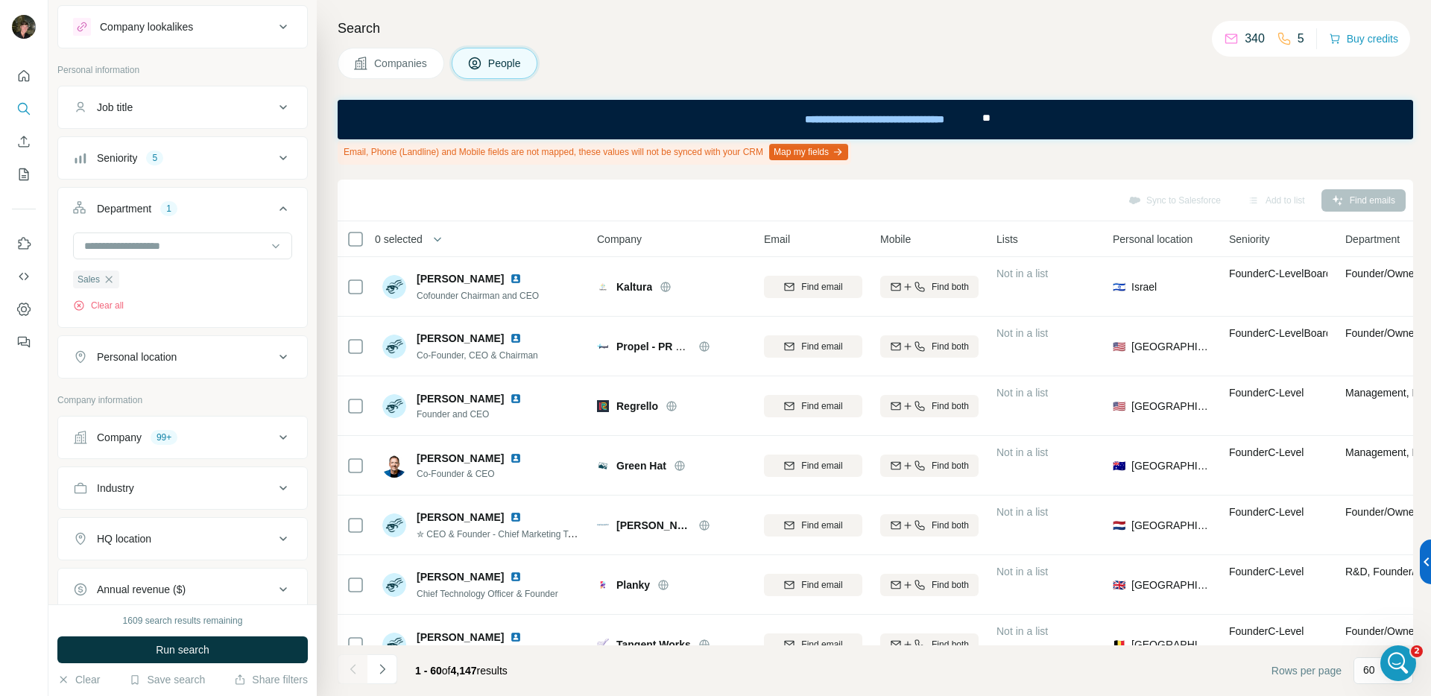
click at [236, 208] on div "Department 1" at bounding box center [173, 208] width 201 height 15
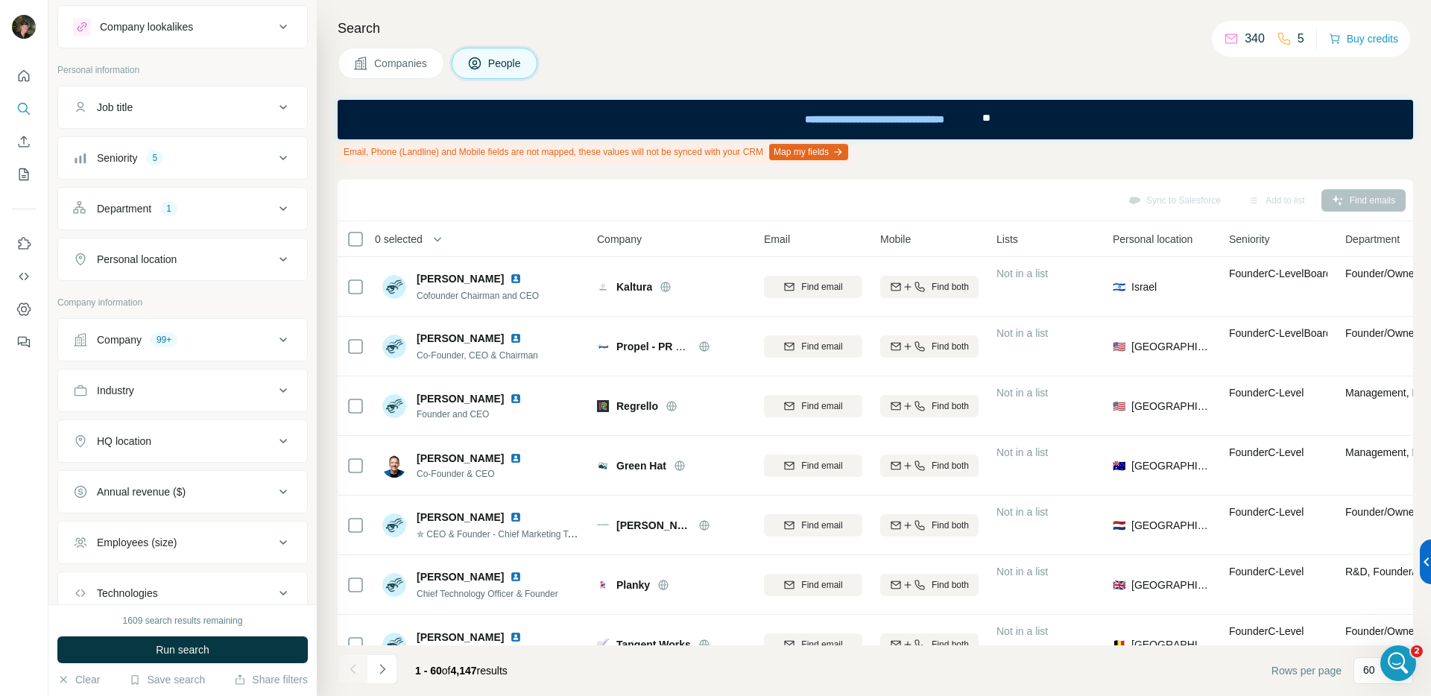
click at [233, 209] on div "Department 1" at bounding box center [173, 208] width 201 height 15
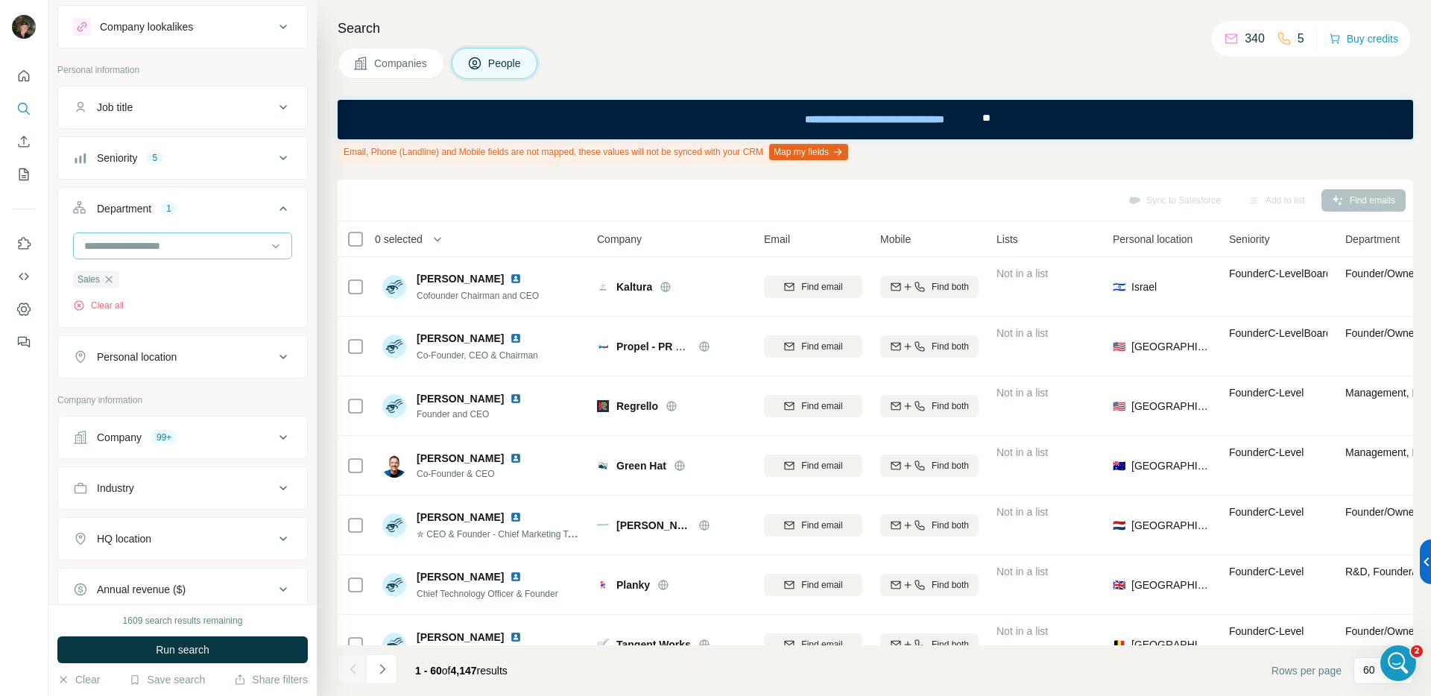
click at [192, 244] on input at bounding box center [175, 246] width 184 height 16
drag, startPoint x: 149, startPoint y: 243, endPoint x: 57, endPoint y: 241, distance: 91.7
click at [58, 241] on div "**** Sales Clear all" at bounding box center [182, 279] width 249 height 92
type input "***"
drag, startPoint x: 189, startPoint y: 250, endPoint x: 80, endPoint y: 250, distance: 108.1
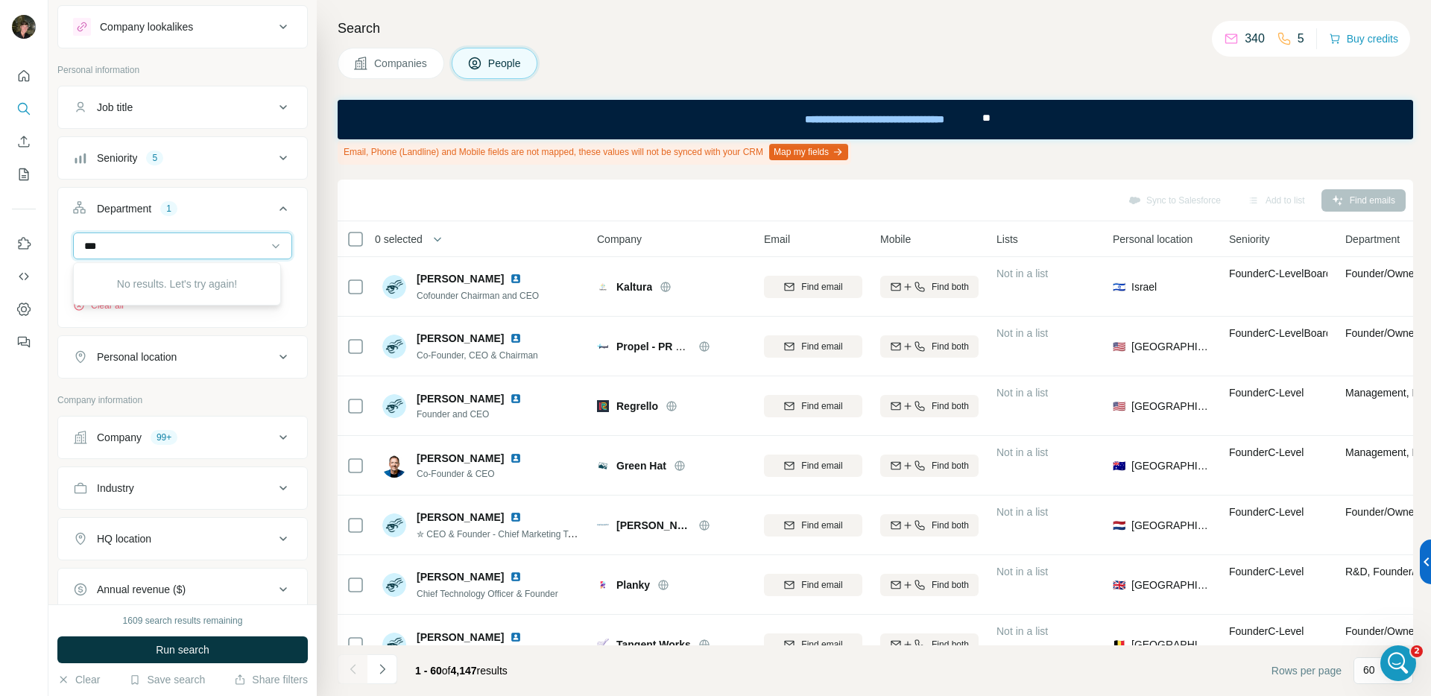
click at [80, 250] on div "***" at bounding box center [182, 246] width 219 height 27
click at [201, 203] on div "Department 1" at bounding box center [173, 208] width 201 height 15
click at [227, 165] on button "Seniority 5" at bounding box center [182, 158] width 249 height 36
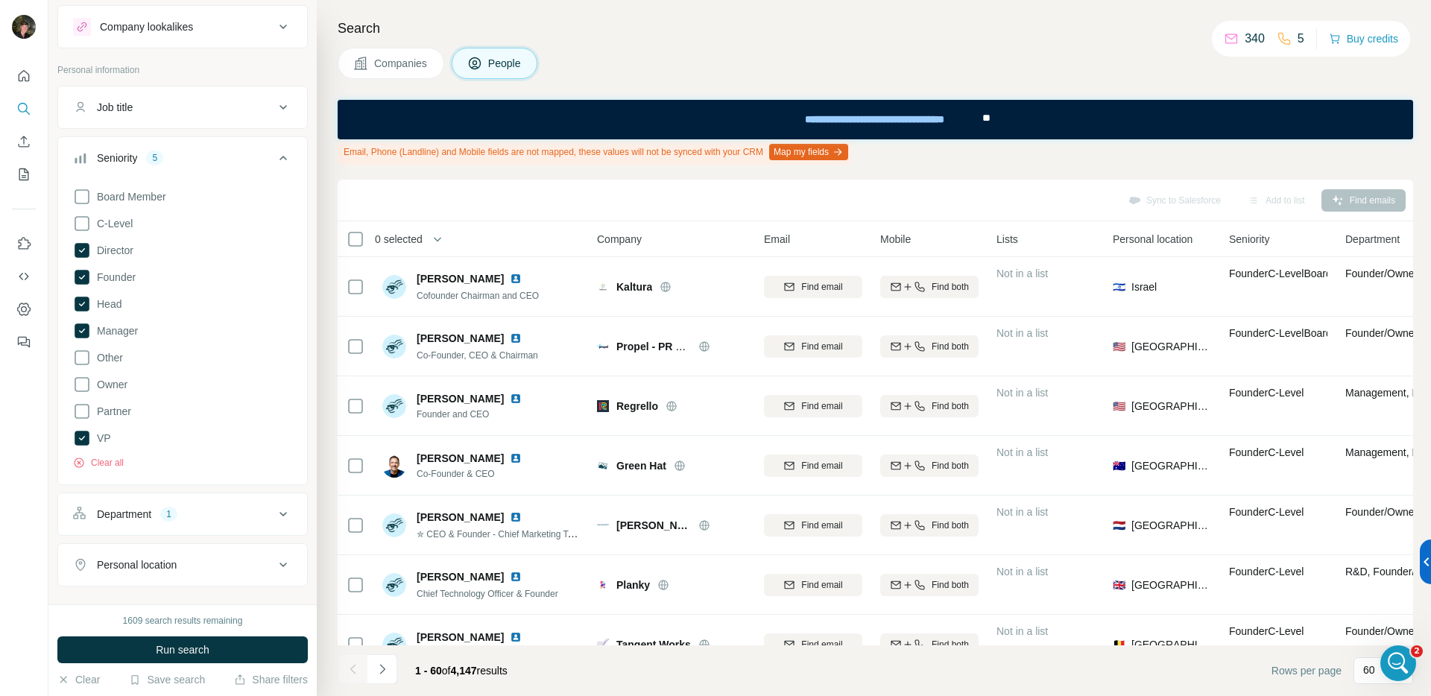
click at [227, 165] on button "Seniority 5" at bounding box center [182, 161] width 249 height 42
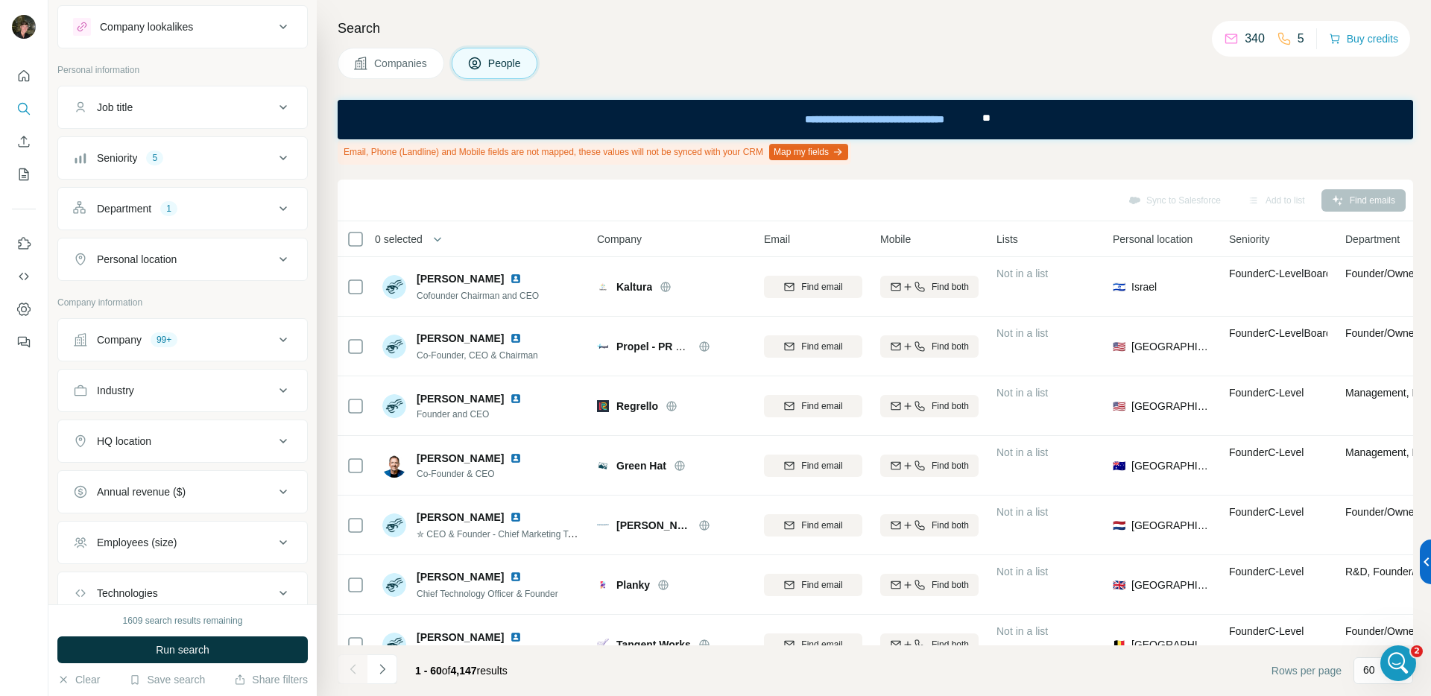
click at [220, 118] on button "Job title" at bounding box center [182, 107] width 249 height 36
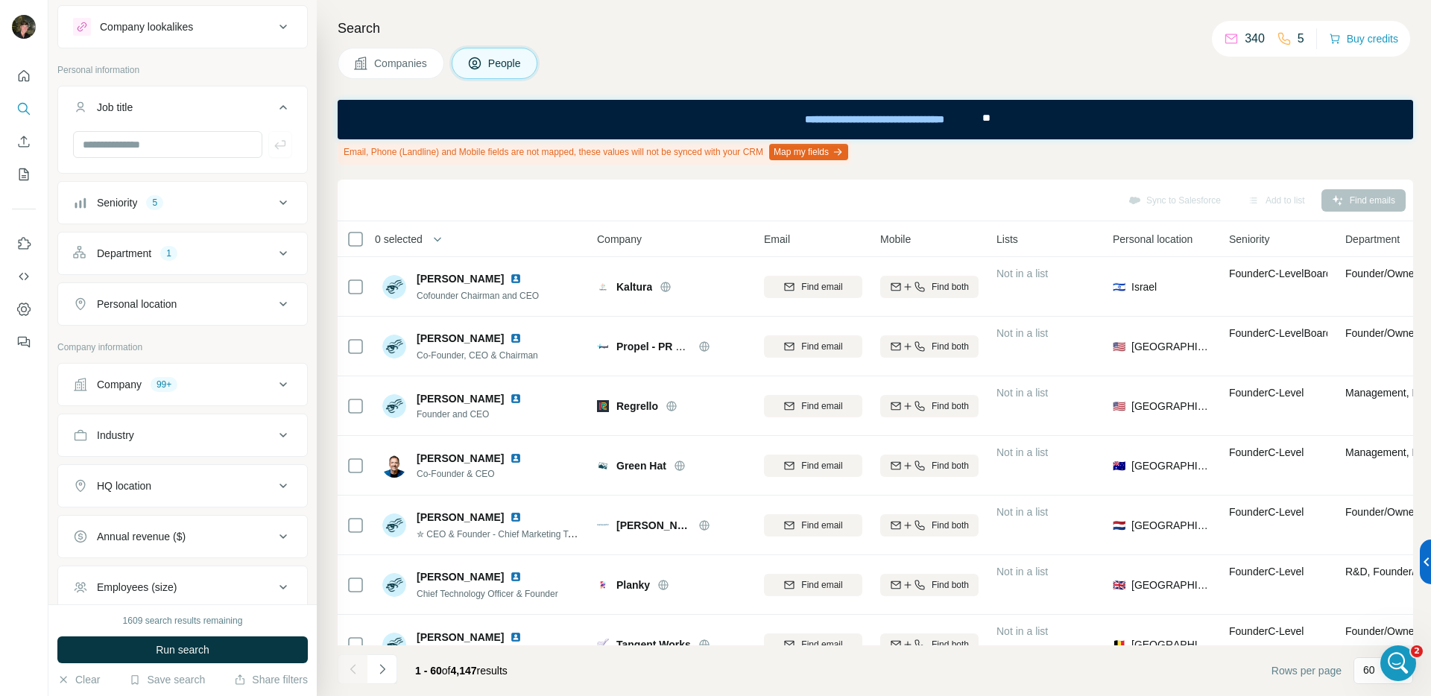
click at [224, 113] on div "Job title" at bounding box center [173, 107] width 201 height 15
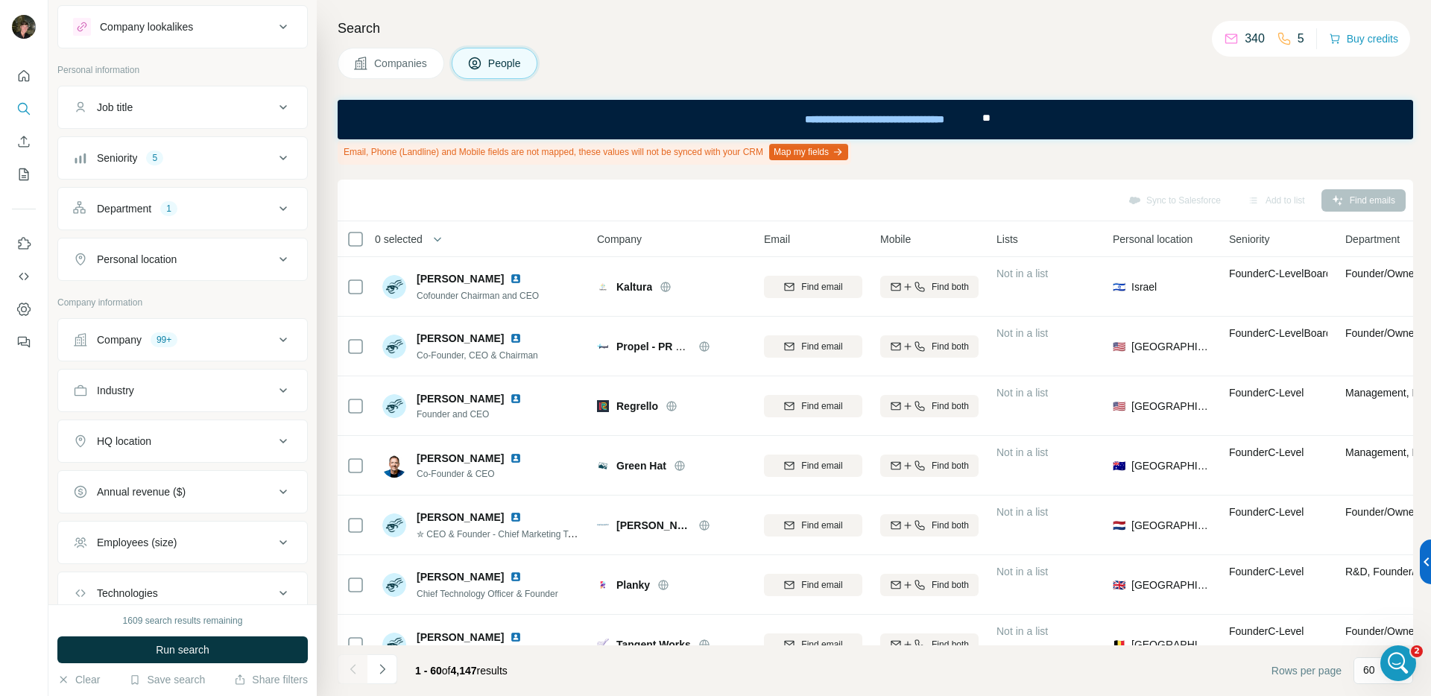
click at [219, 92] on button "Job title" at bounding box center [182, 107] width 249 height 36
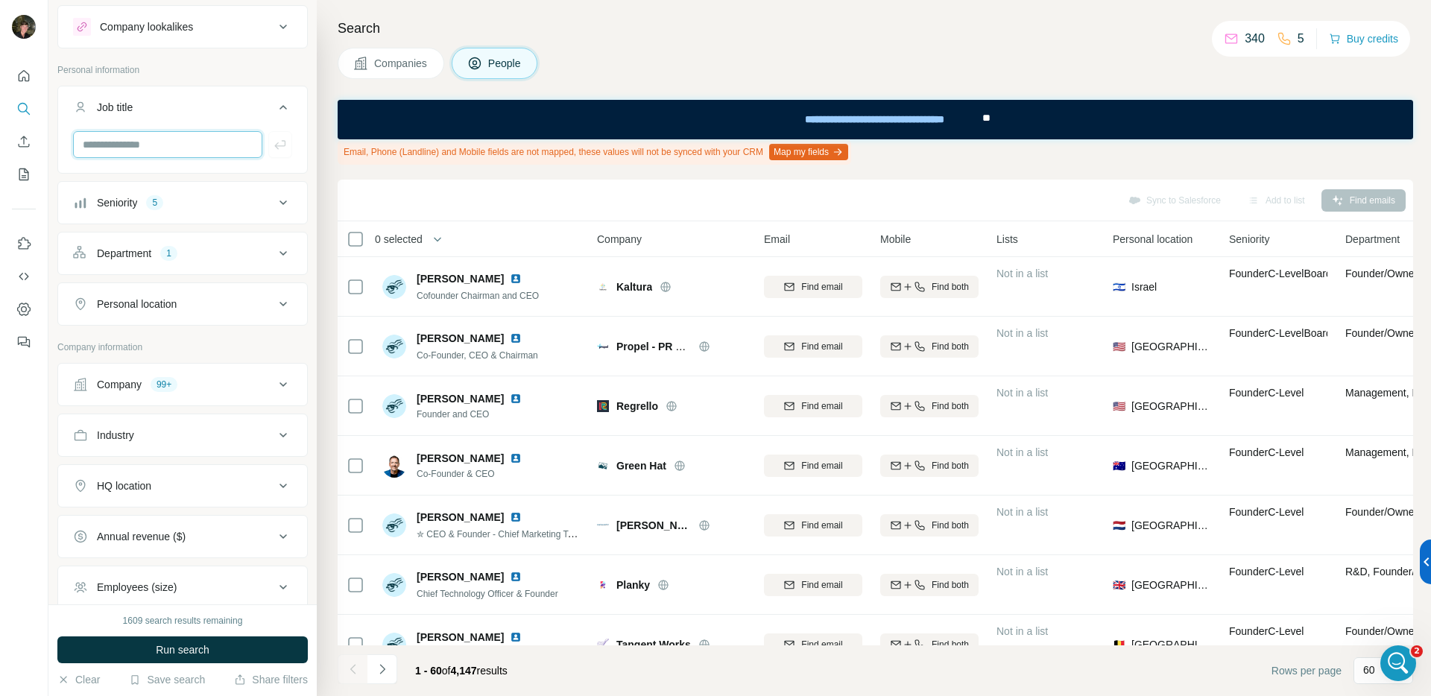
click at [190, 143] on input "text" at bounding box center [167, 144] width 189 height 27
type input "**********"
click at [274, 144] on icon "button" at bounding box center [279, 144] width 11 height 9
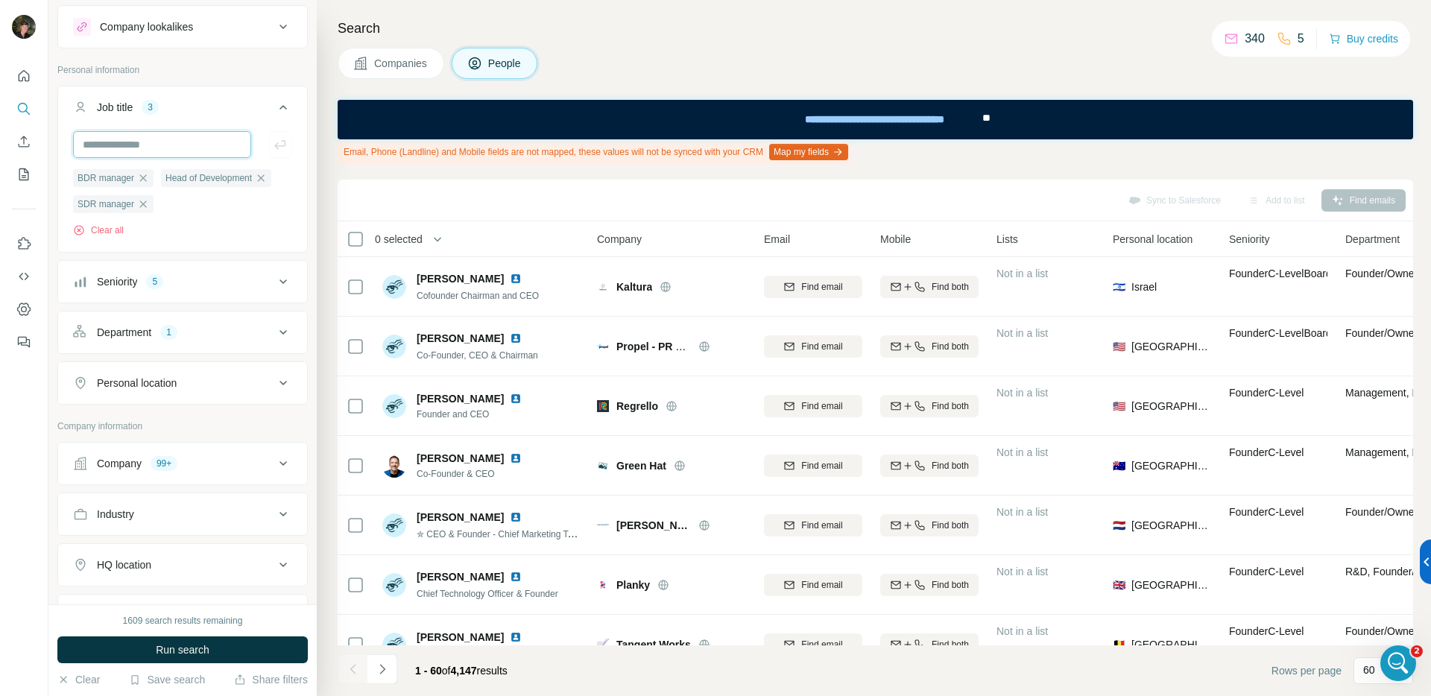
click at [197, 146] on input "text" at bounding box center [162, 144] width 178 height 27
type input "**********"
click at [274, 149] on icon "button" at bounding box center [280, 144] width 15 height 15
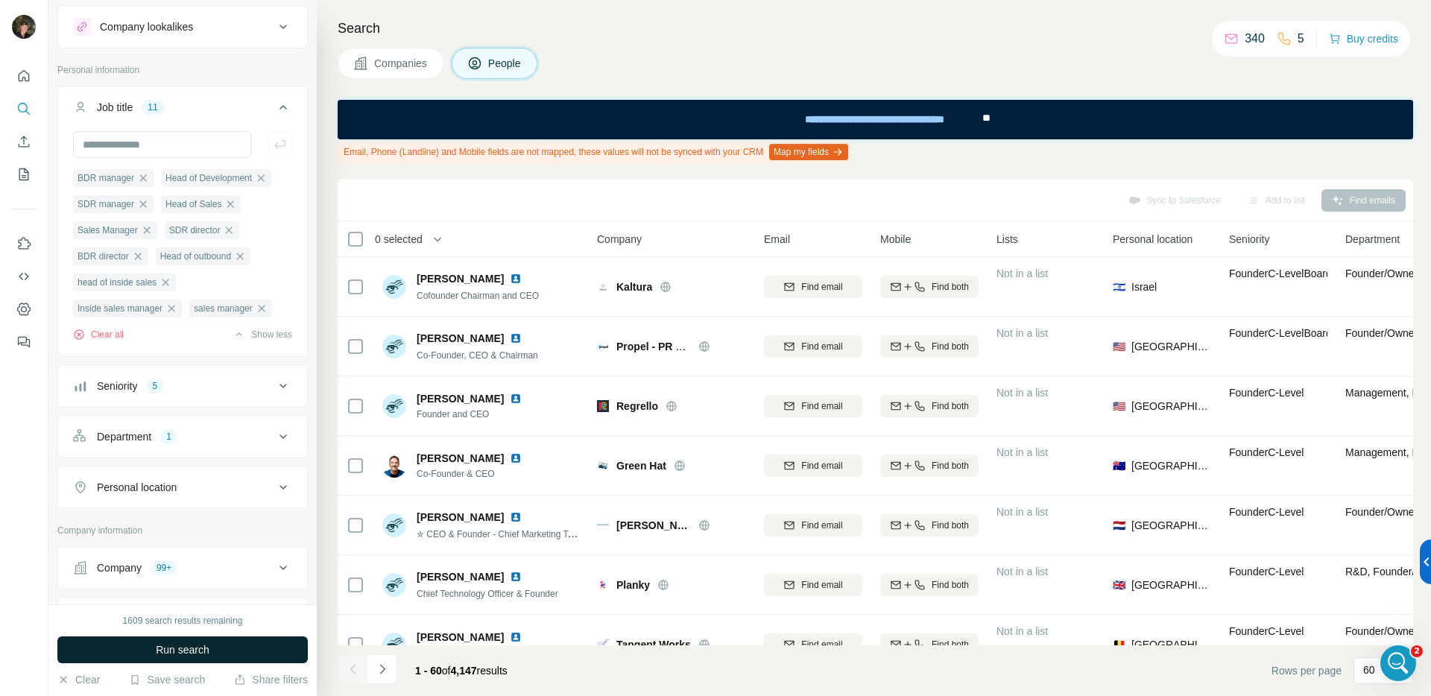
click at [190, 650] on span "Run search" at bounding box center [183, 649] width 54 height 15
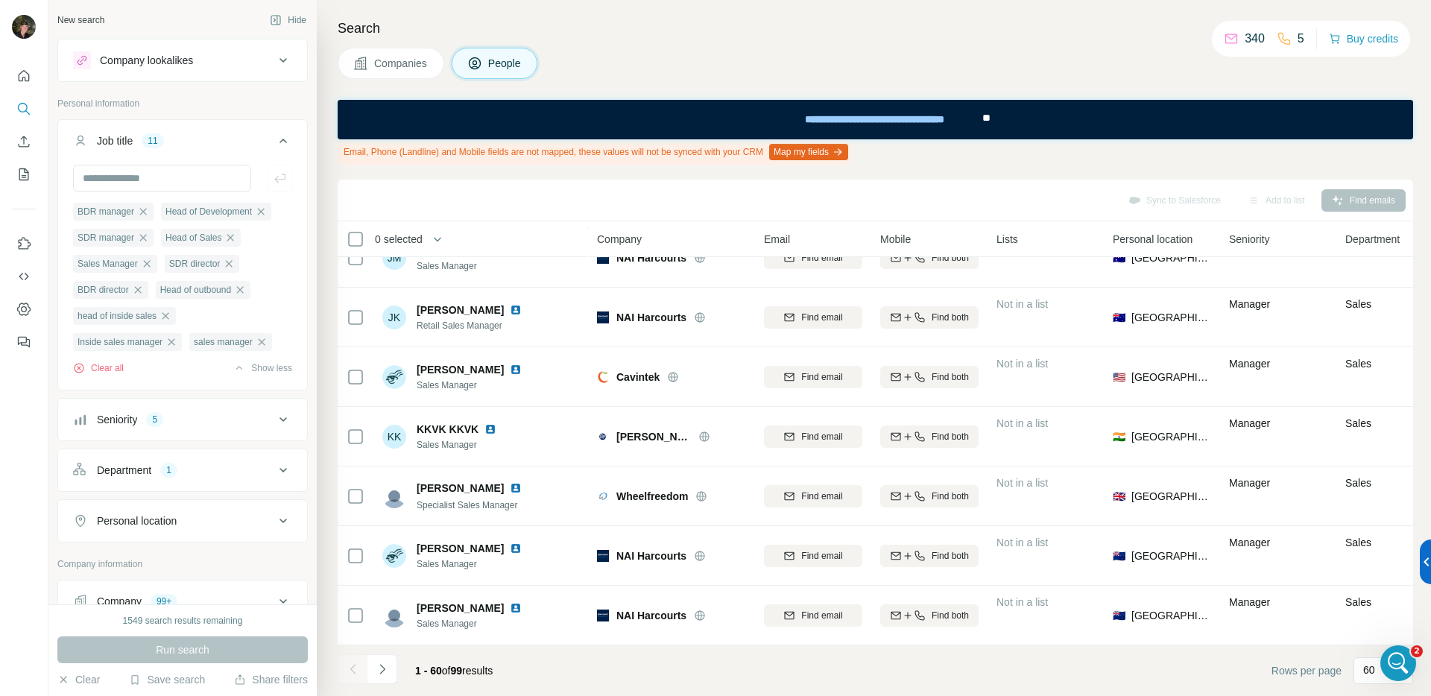
click at [218, 135] on div "Job title 11" at bounding box center [173, 140] width 201 height 15
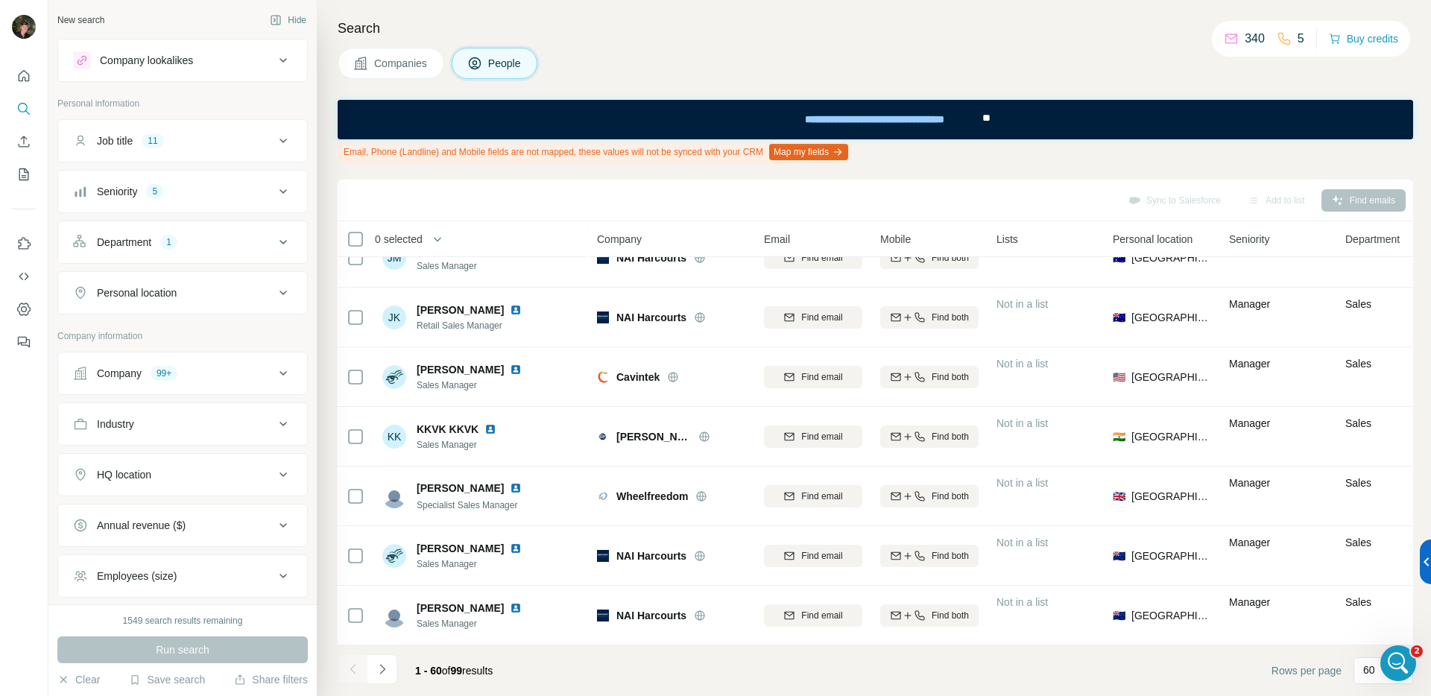
click at [257, 377] on div "Company 99+" at bounding box center [173, 373] width 201 height 15
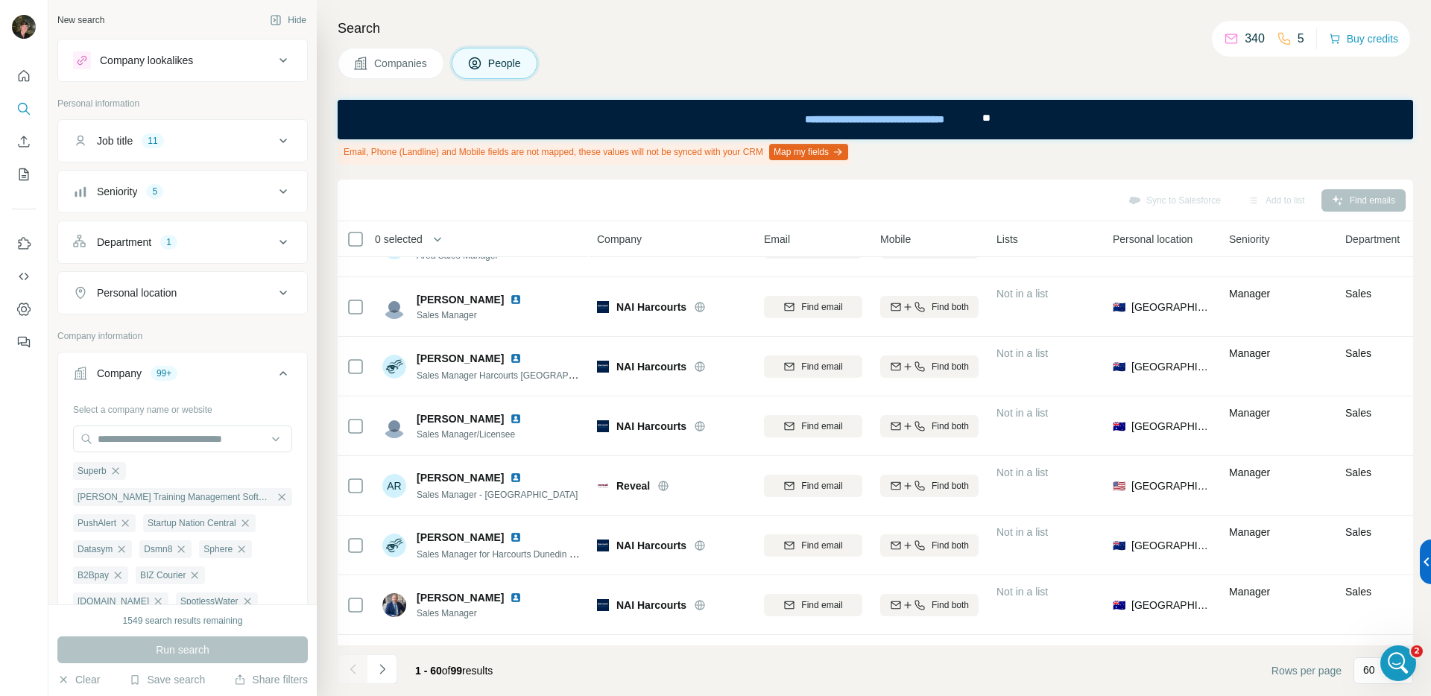
scroll to position [3, 0]
click at [212, 141] on div "Job title 11" at bounding box center [173, 137] width 201 height 15
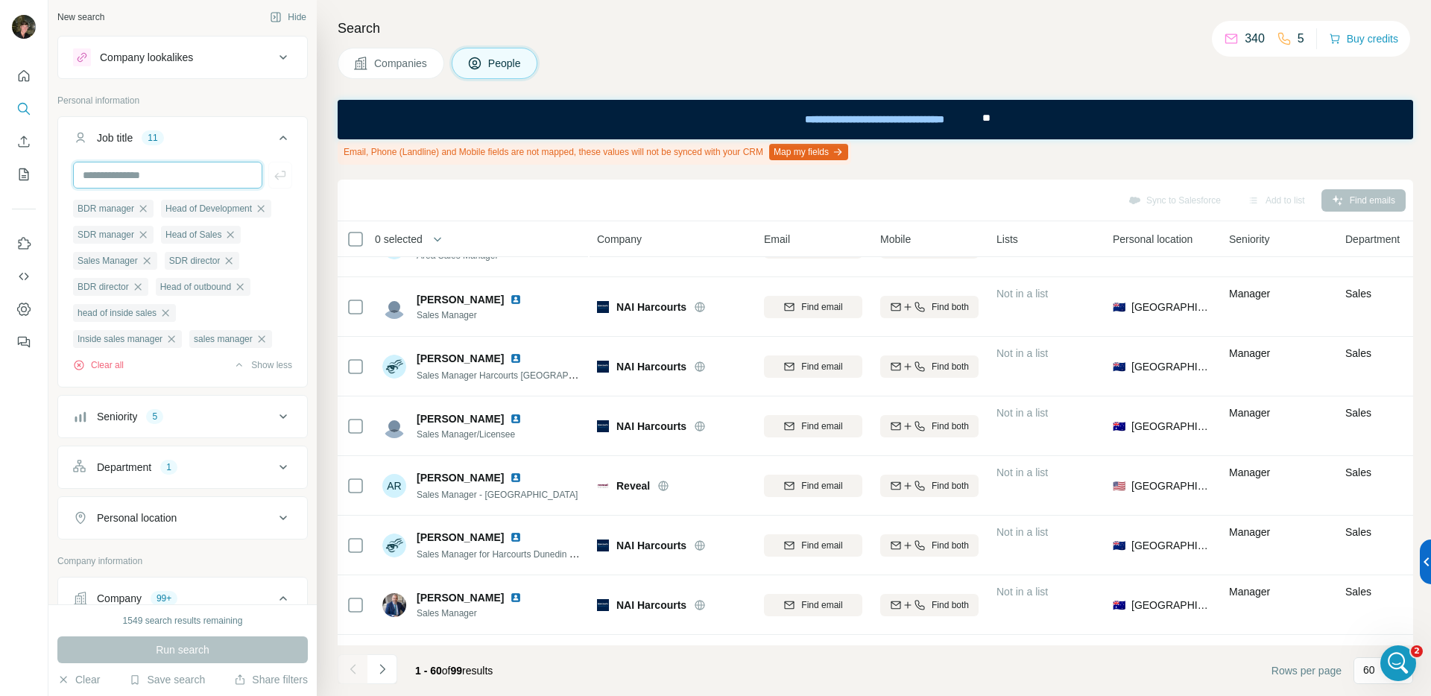
click at [180, 172] on input "text" at bounding box center [167, 175] width 189 height 27
type input "**********"
click at [273, 175] on icon "button" at bounding box center [280, 175] width 15 height 15
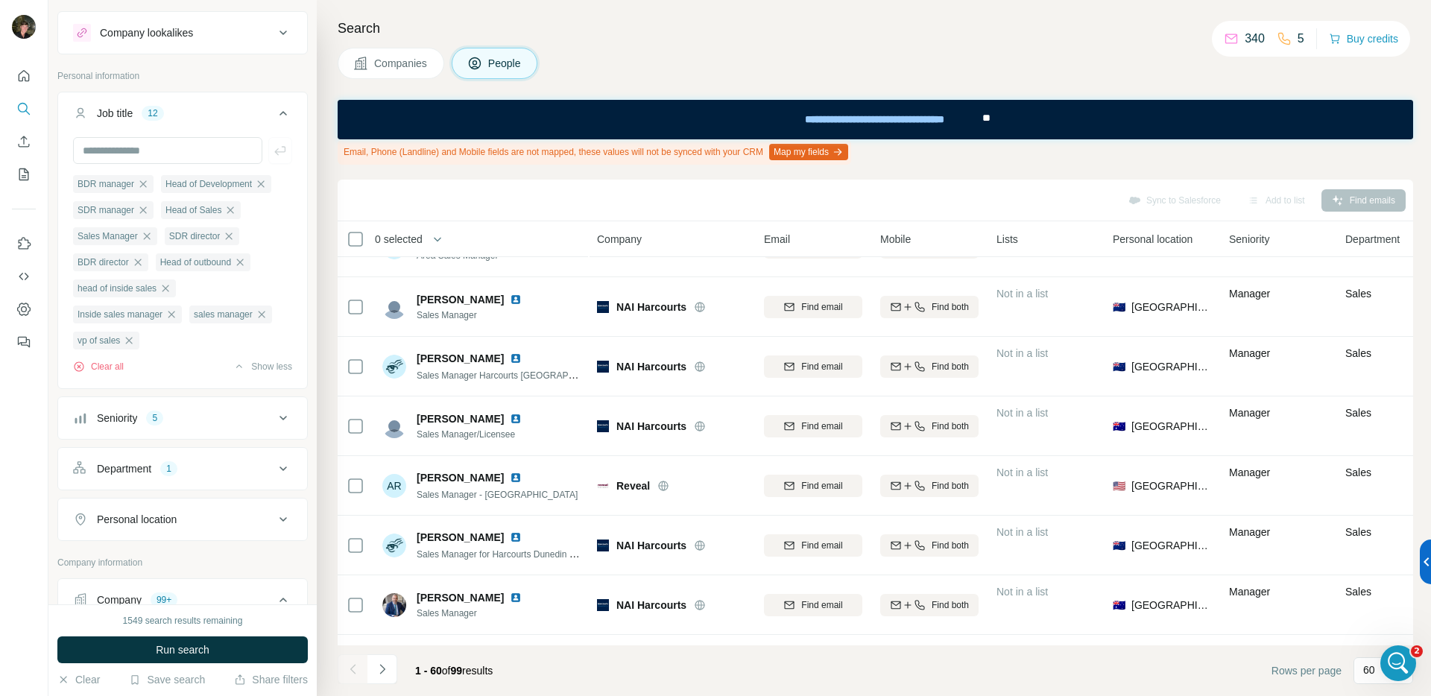
scroll to position [21, 0]
click at [162, 157] on input "text" at bounding box center [167, 157] width 189 height 27
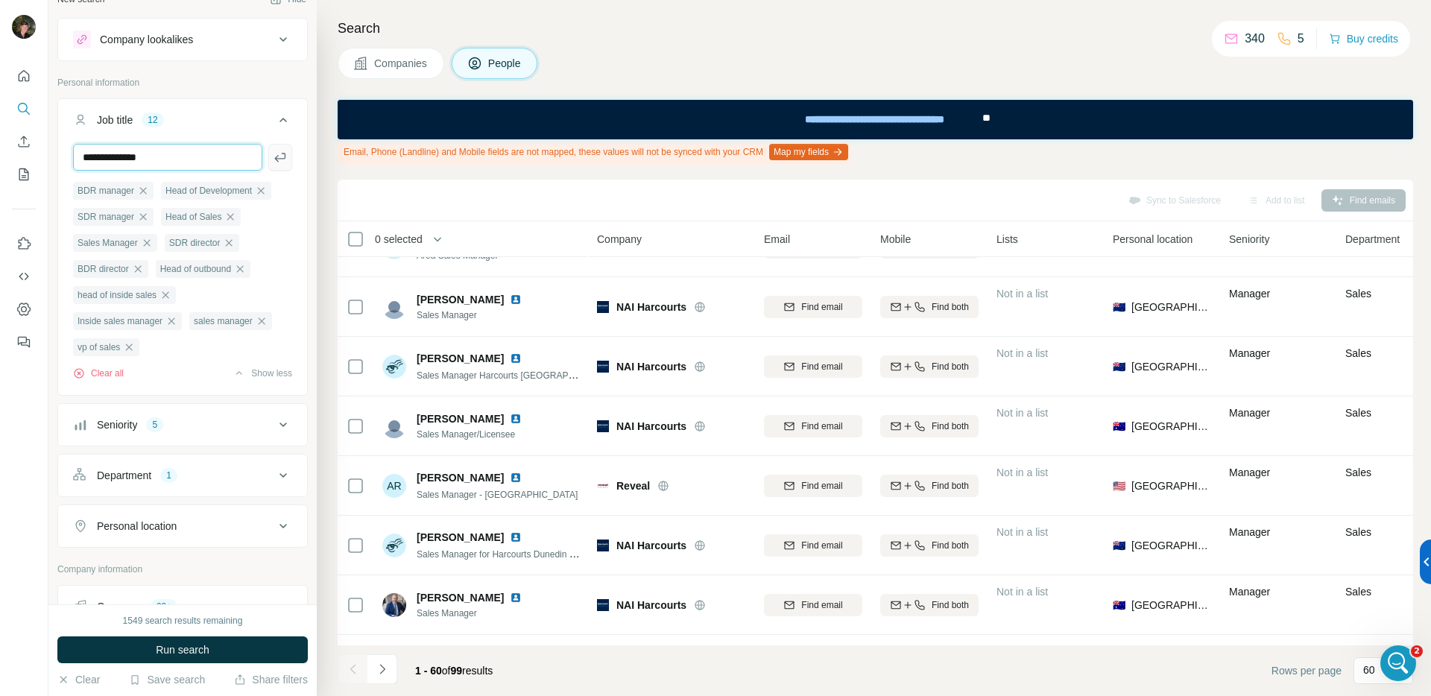
type input "**********"
click at [277, 160] on button "button" at bounding box center [280, 157] width 24 height 27
click at [180, 154] on input "text" at bounding box center [167, 157] width 189 height 27
type input "**********"
click at [273, 155] on icon "button" at bounding box center [280, 157] width 15 height 15
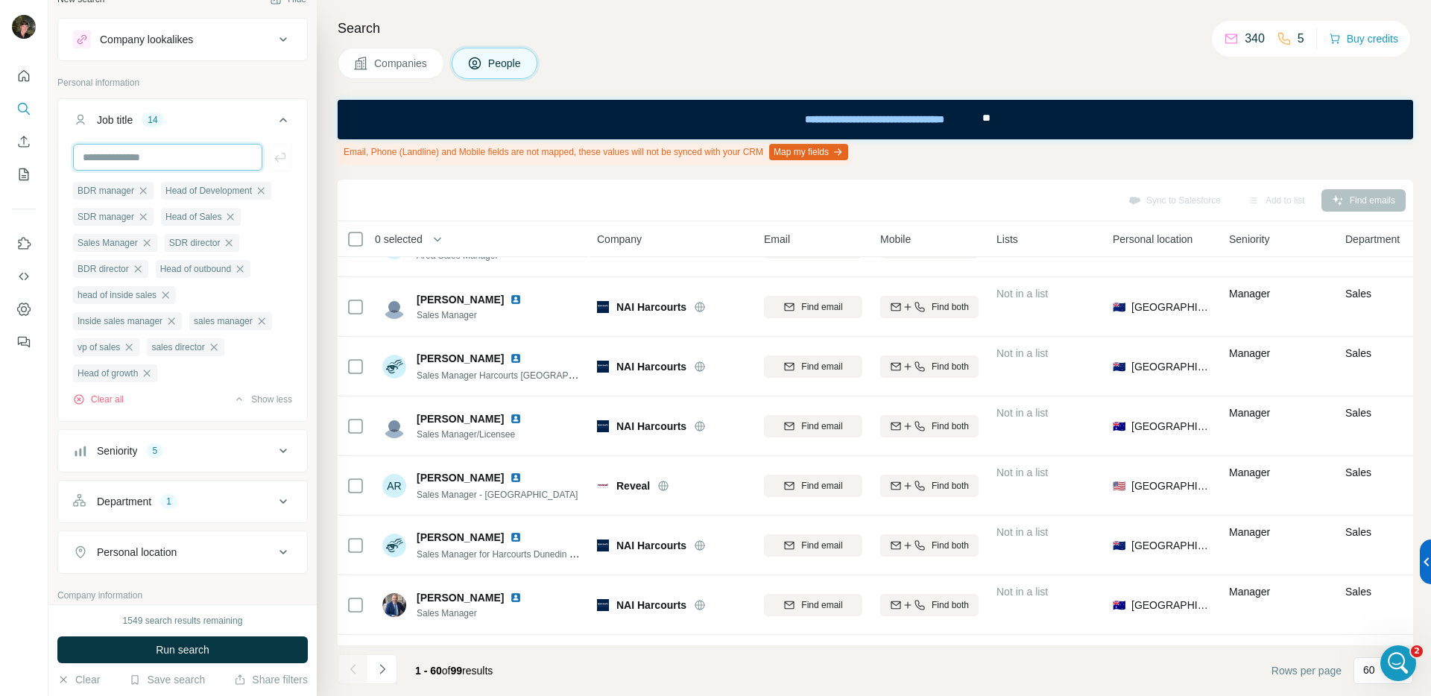
click at [107, 154] on input "text" at bounding box center [167, 157] width 189 height 27
type input "**********"
click at [274, 158] on icon "button" at bounding box center [280, 157] width 15 height 15
click at [187, 451] on div "Seniority 5" at bounding box center [173, 450] width 201 height 15
click at [212, 449] on div "Seniority 5" at bounding box center [173, 450] width 201 height 15
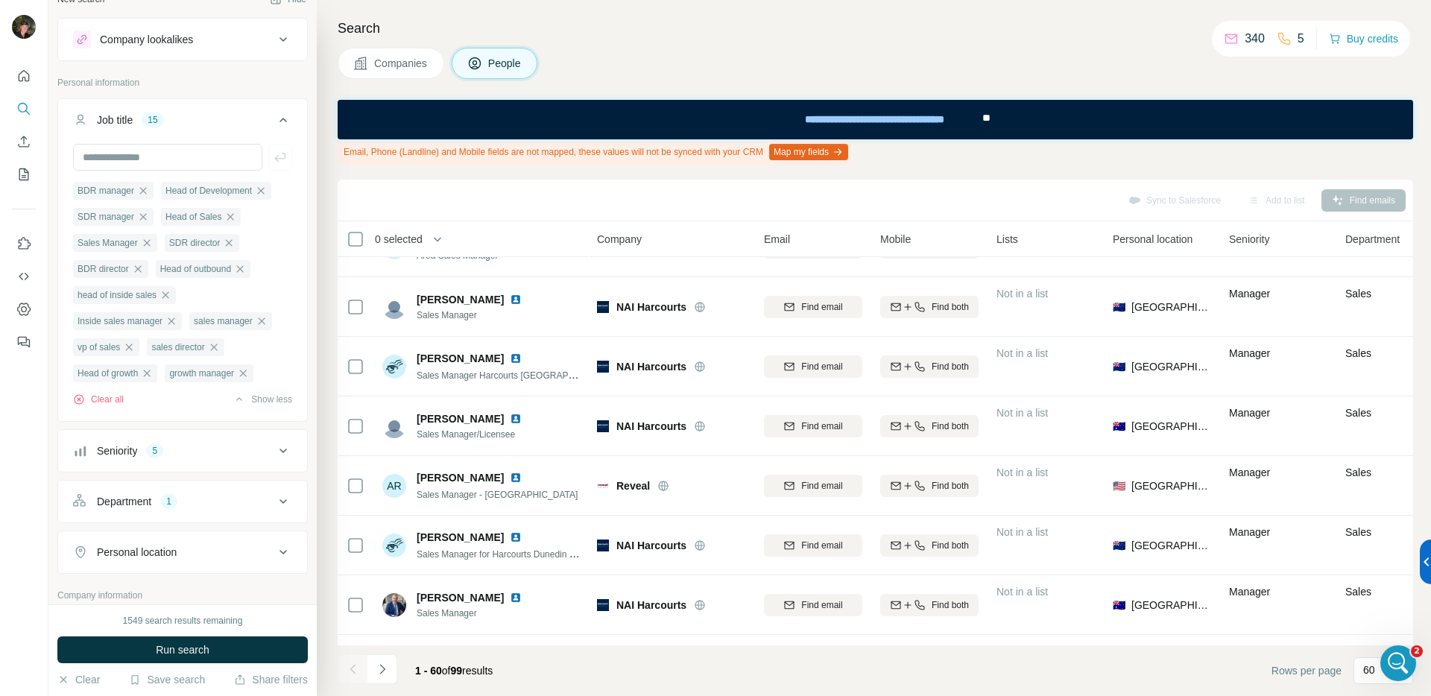
click at [151, 509] on div "Department" at bounding box center [124, 501] width 54 height 15
click at [113, 574] on icon "button" at bounding box center [109, 572] width 12 height 12
click at [200, 499] on div "Department" at bounding box center [173, 501] width 201 height 15
click at [159, 165] on input "text" at bounding box center [167, 157] width 189 height 27
type input "**********"
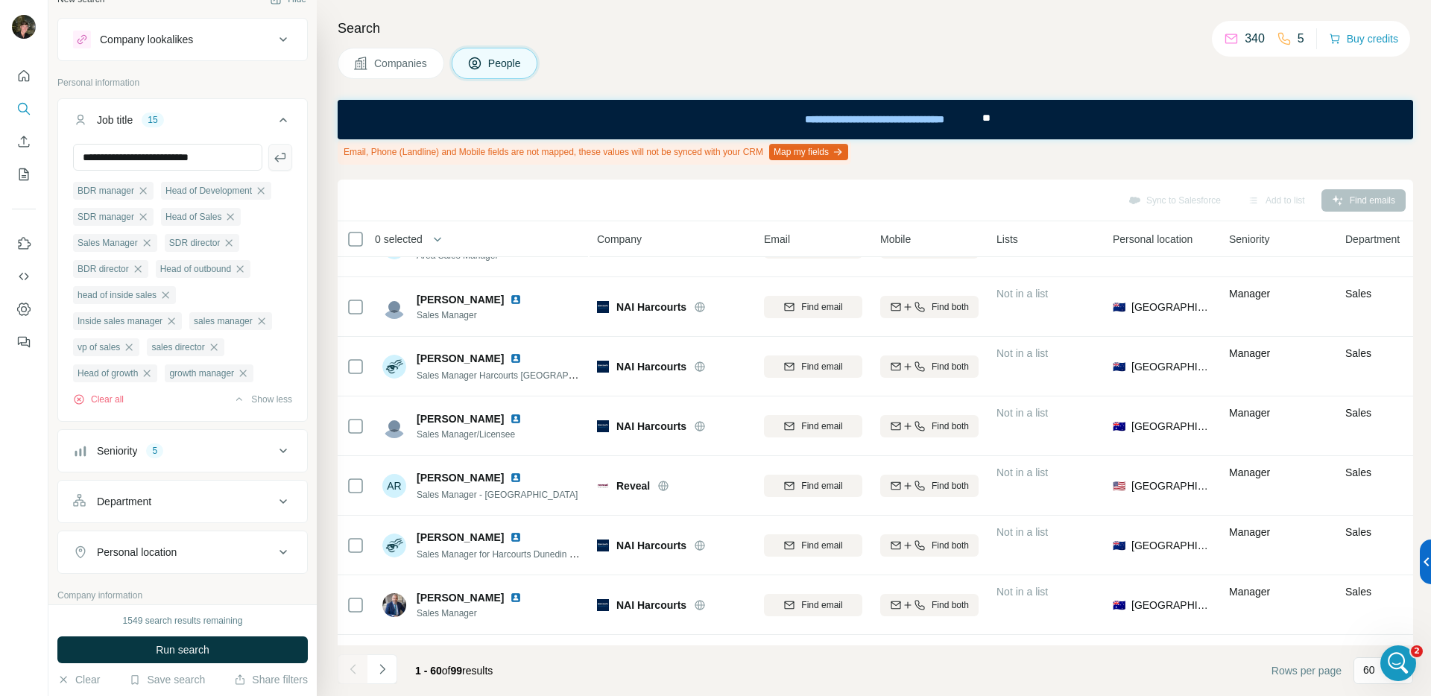
click at [276, 159] on icon "button" at bounding box center [280, 157] width 15 height 15
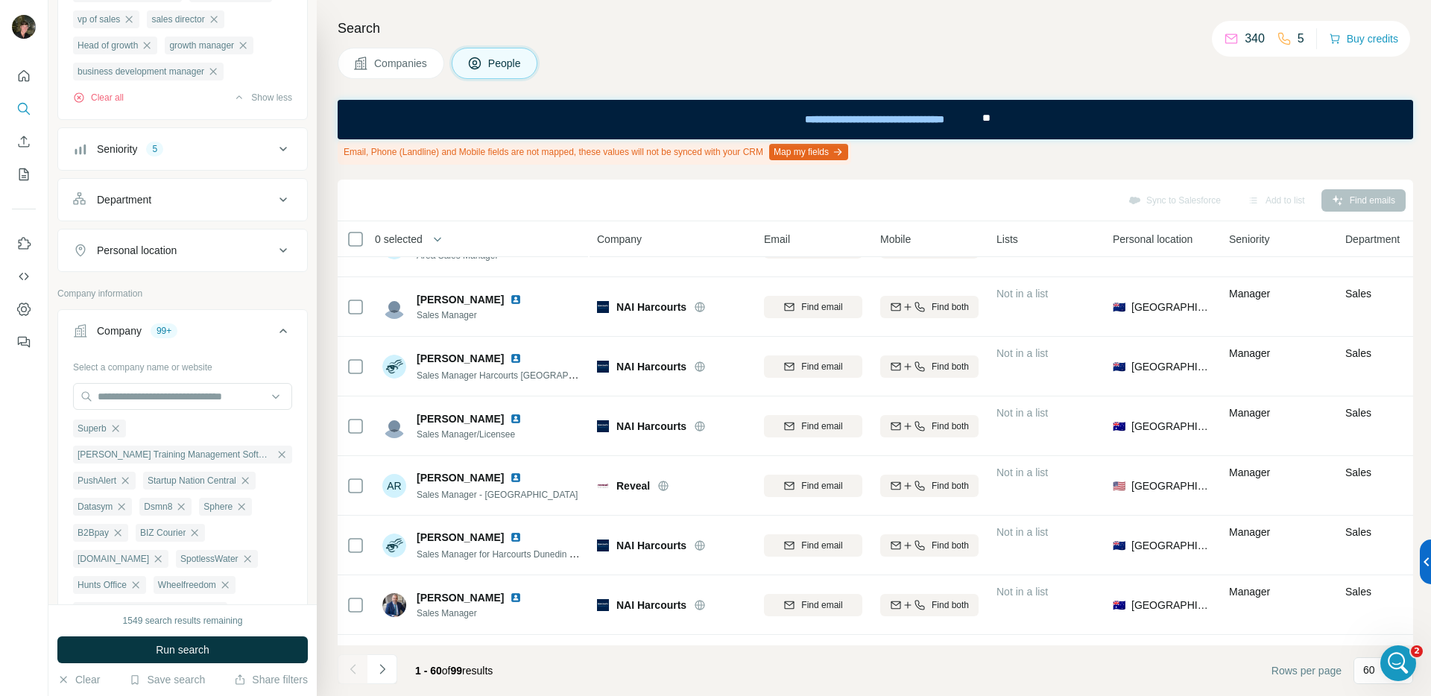
scroll to position [449, 0]
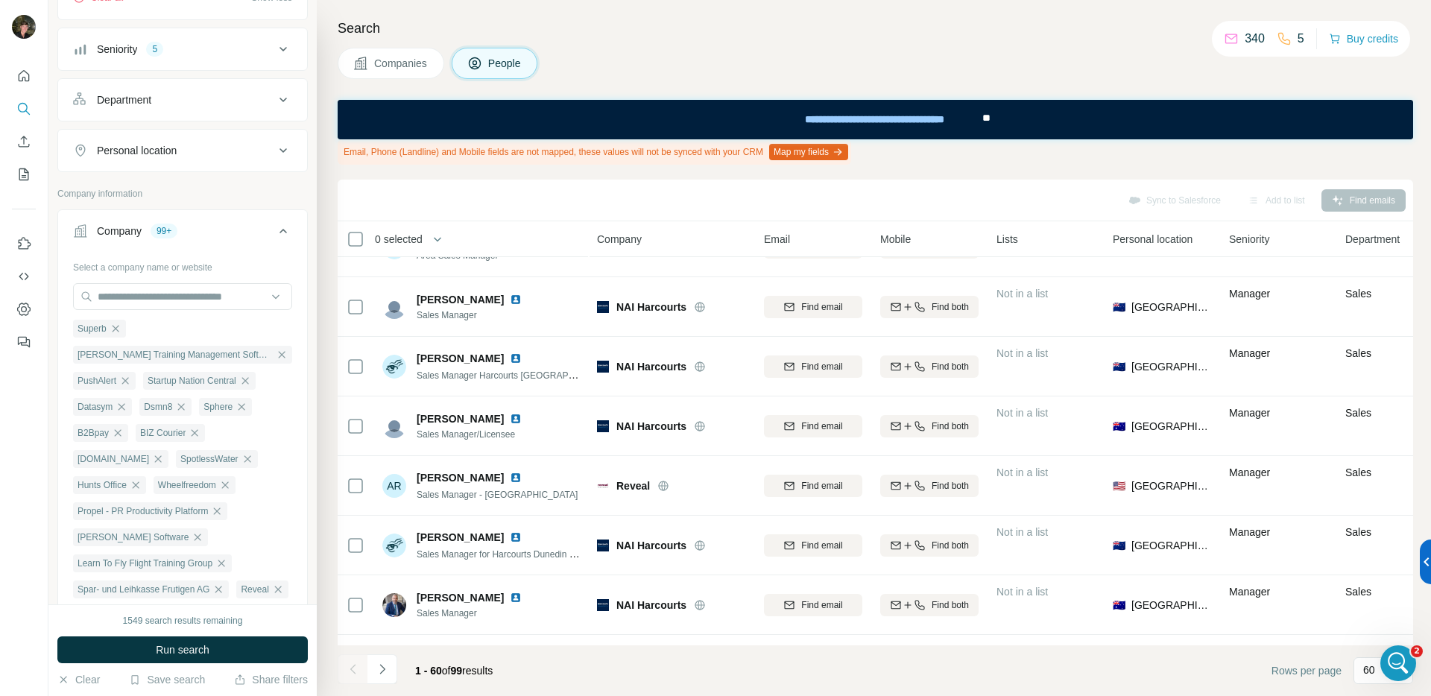
click at [200, 645] on span "Run search" at bounding box center [183, 649] width 54 height 15
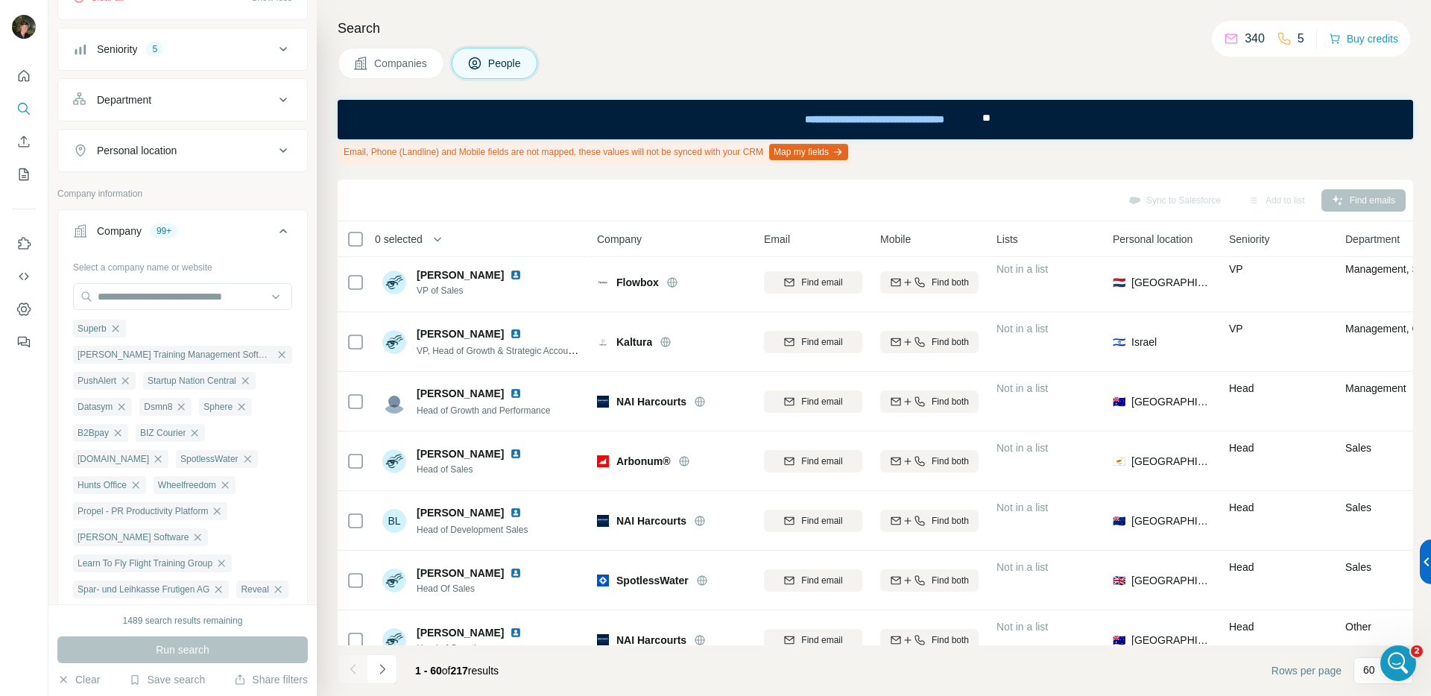
scroll to position [0, 0]
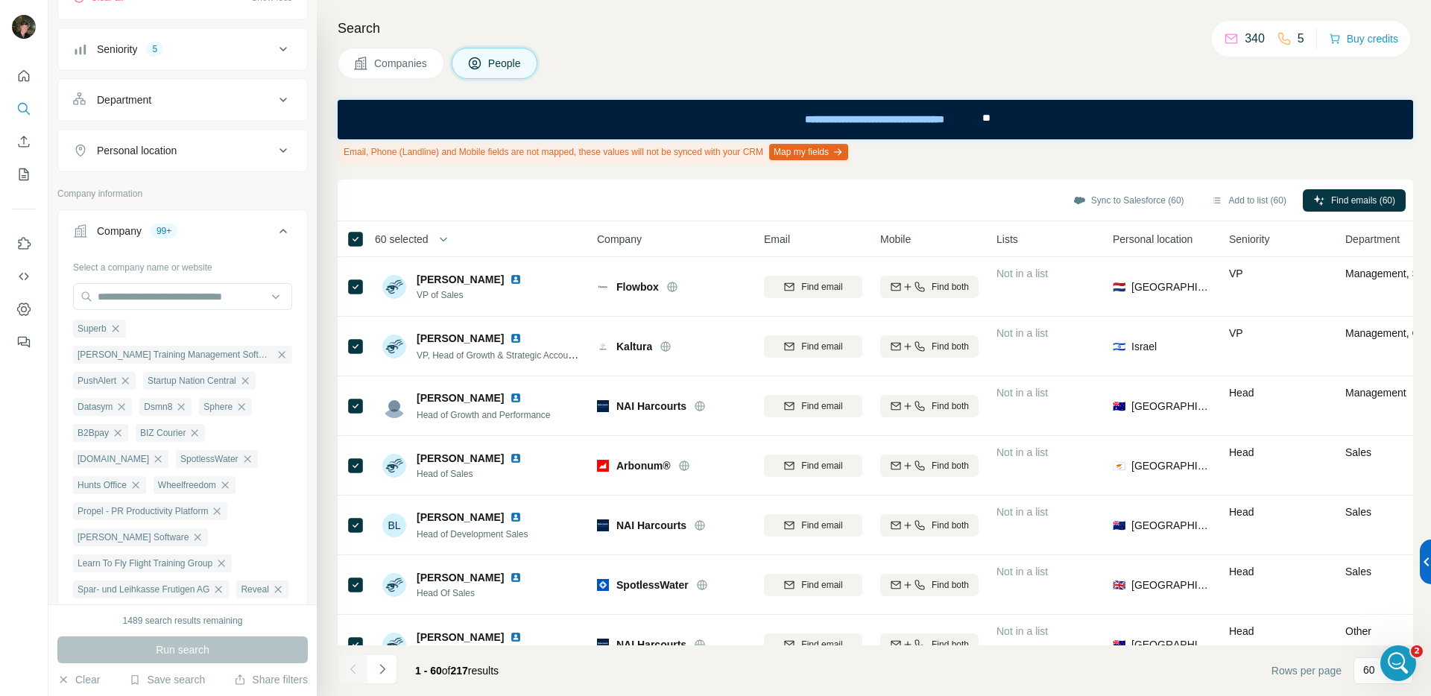
click at [389, 671] on icon "Navigate to next page" at bounding box center [382, 669] width 15 height 15
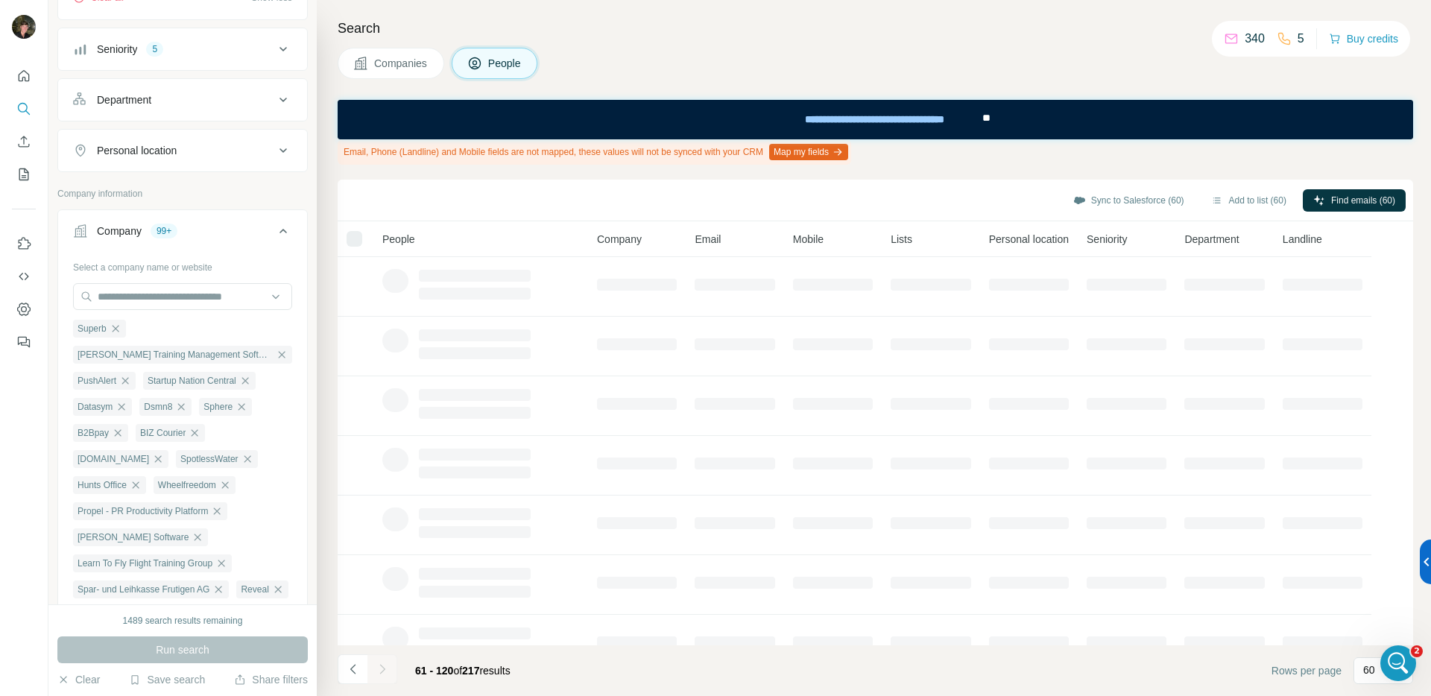
click at [353, 669] on icon "Navigate to previous page" at bounding box center [353, 669] width 15 height 15
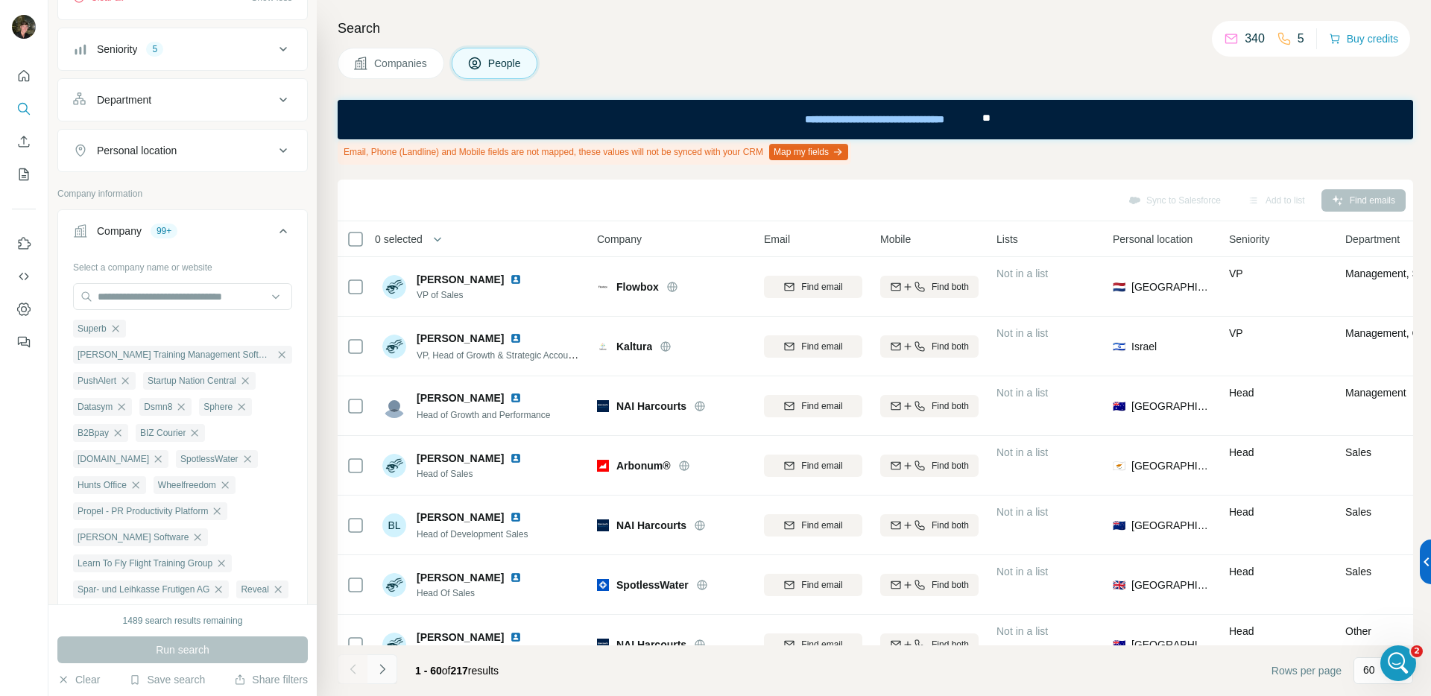
click at [391, 671] on button "Navigate to next page" at bounding box center [382, 669] width 30 height 30
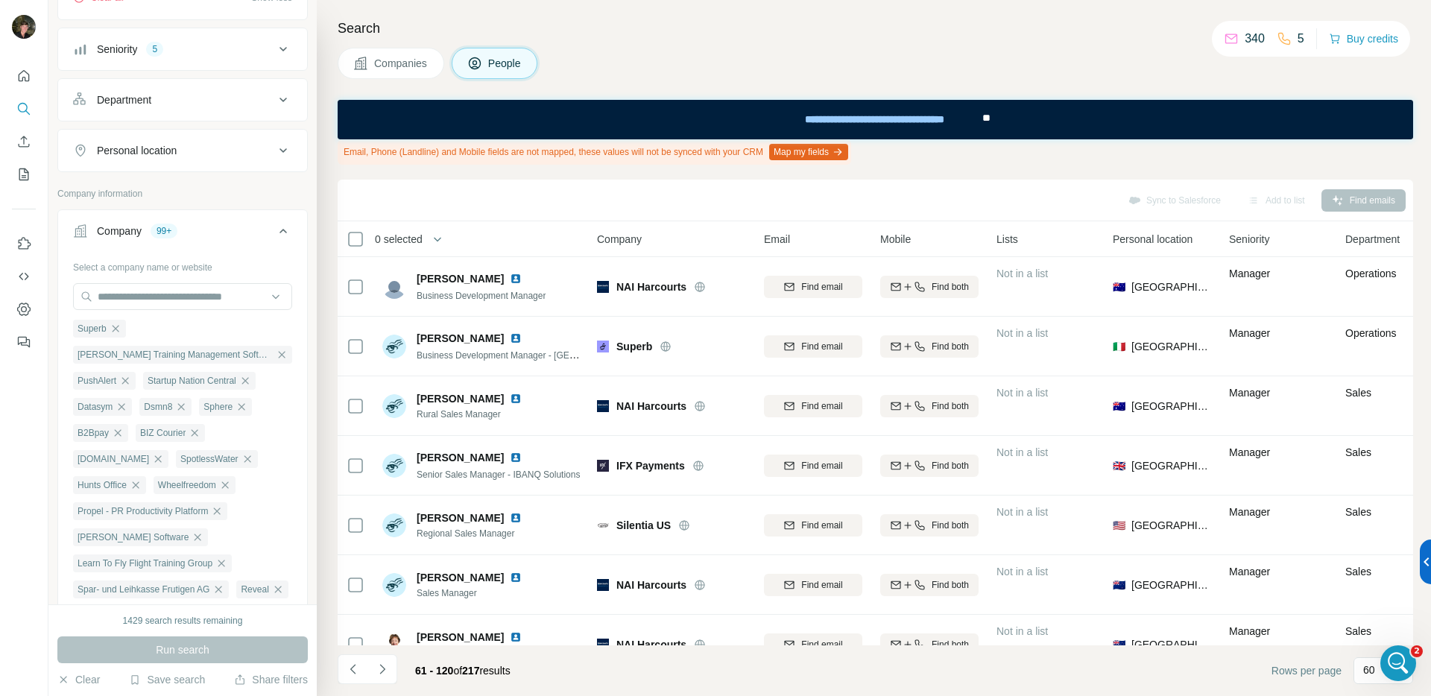
click at [389, 660] on button "Navigate to next page" at bounding box center [382, 669] width 30 height 30
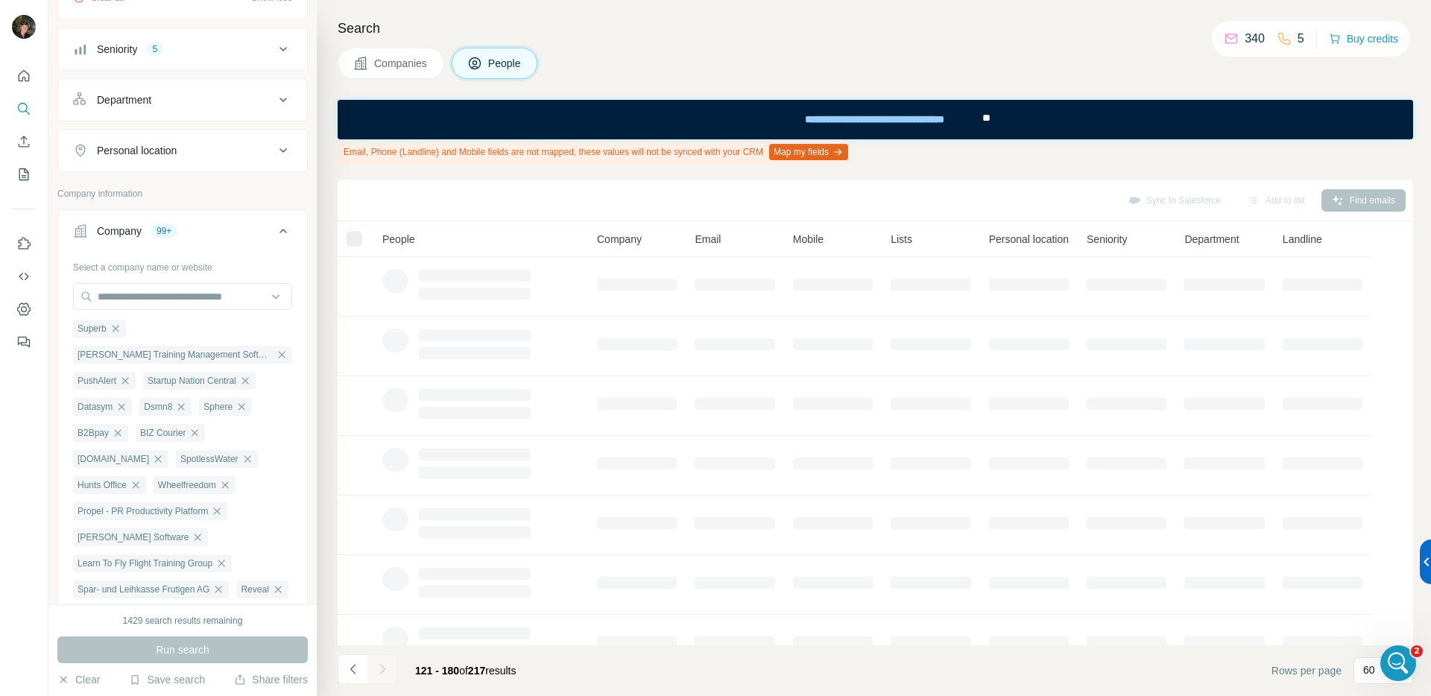
click at [345, 651] on footer "121 - 180 of 217 results Rows per page 60" at bounding box center [875, 670] width 1075 height 51
click at [348, 657] on button "Navigate to previous page" at bounding box center [353, 669] width 30 height 30
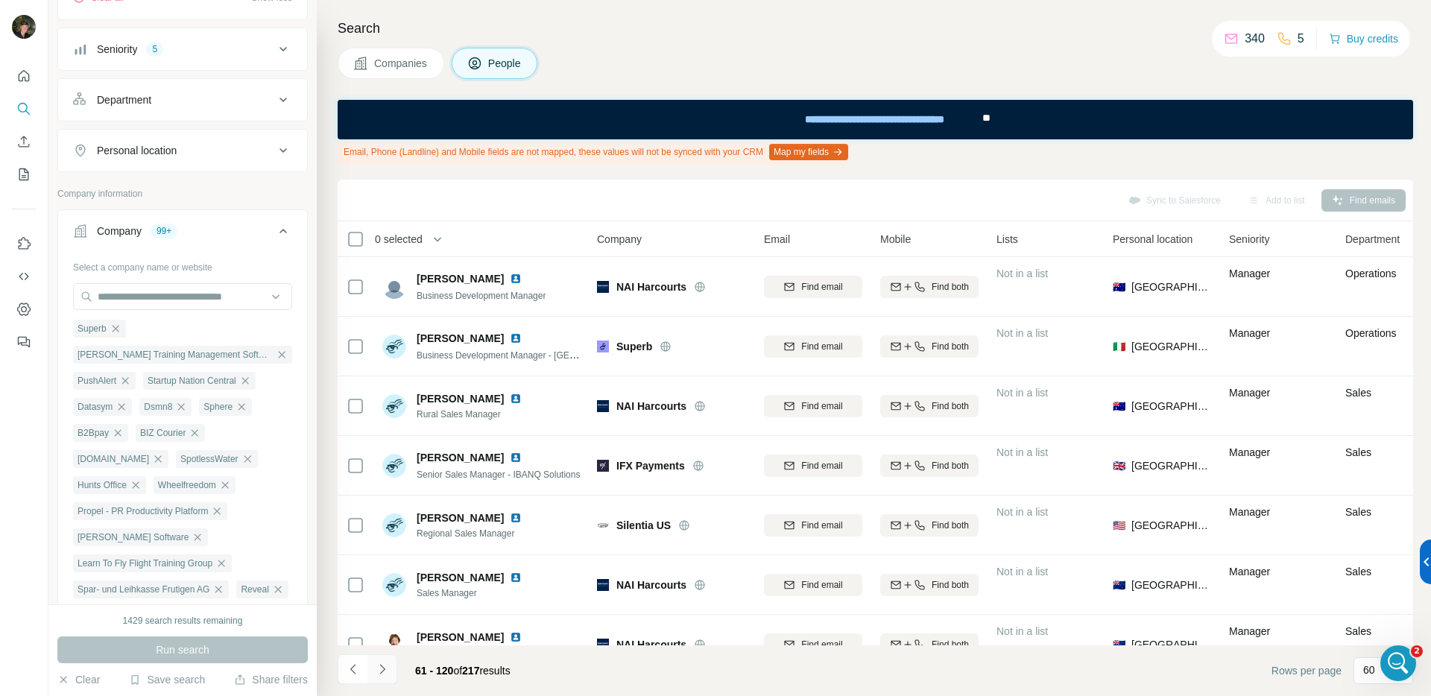
click at [370, 660] on button "Navigate to next page" at bounding box center [382, 669] width 30 height 30
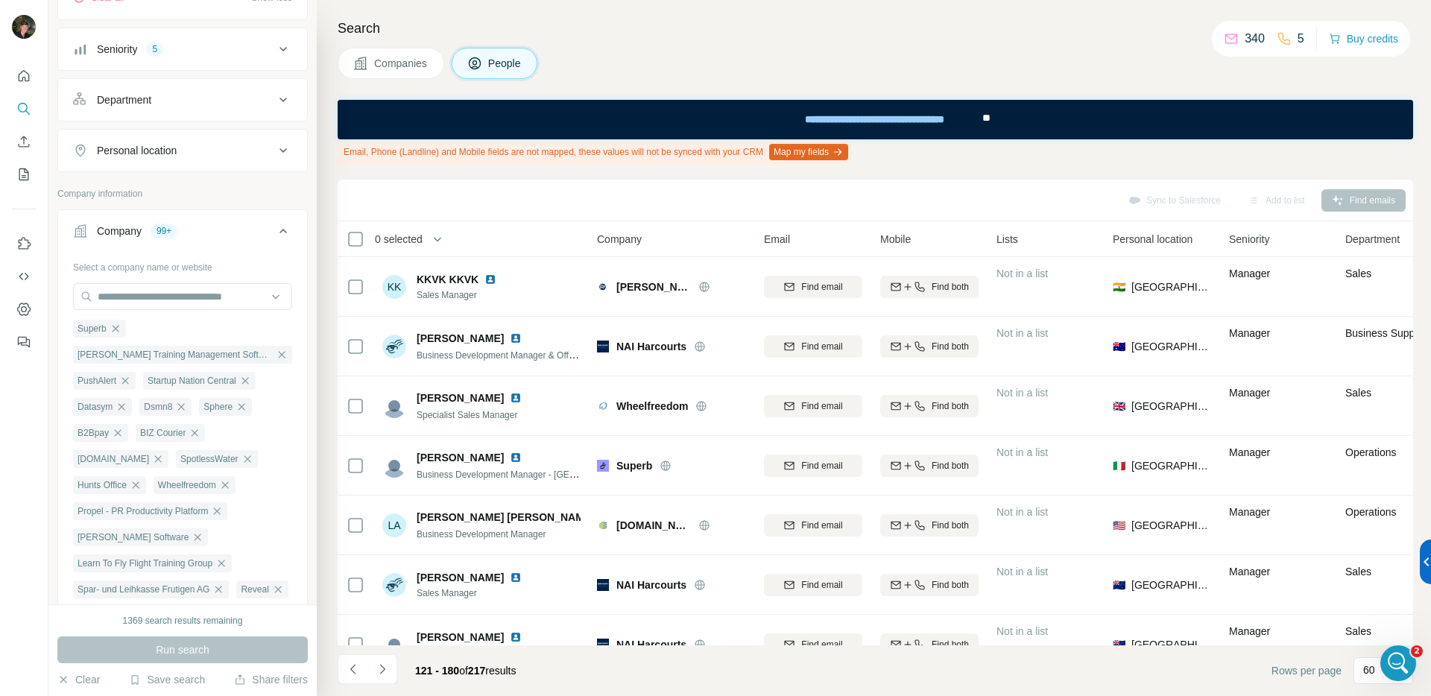
click at [390, 674] on button "Navigate to next page" at bounding box center [382, 669] width 30 height 30
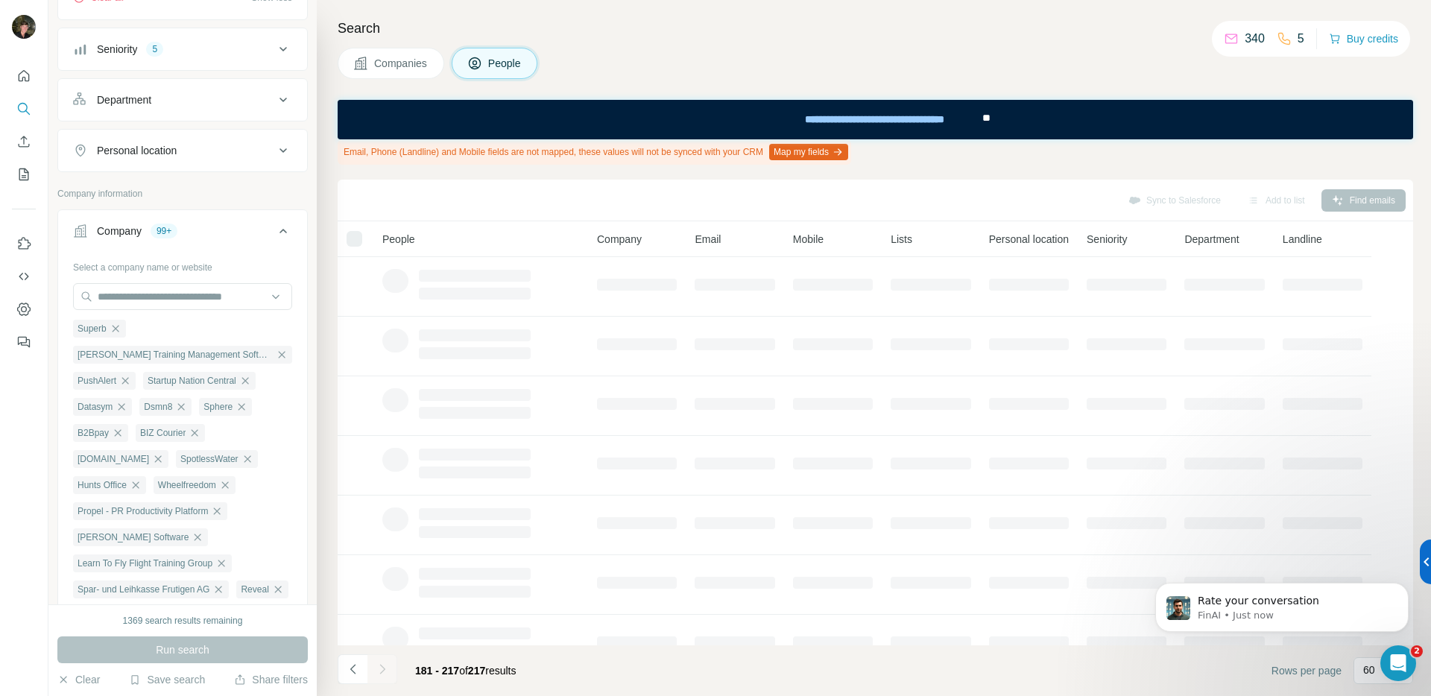
scroll to position [1170, 0]
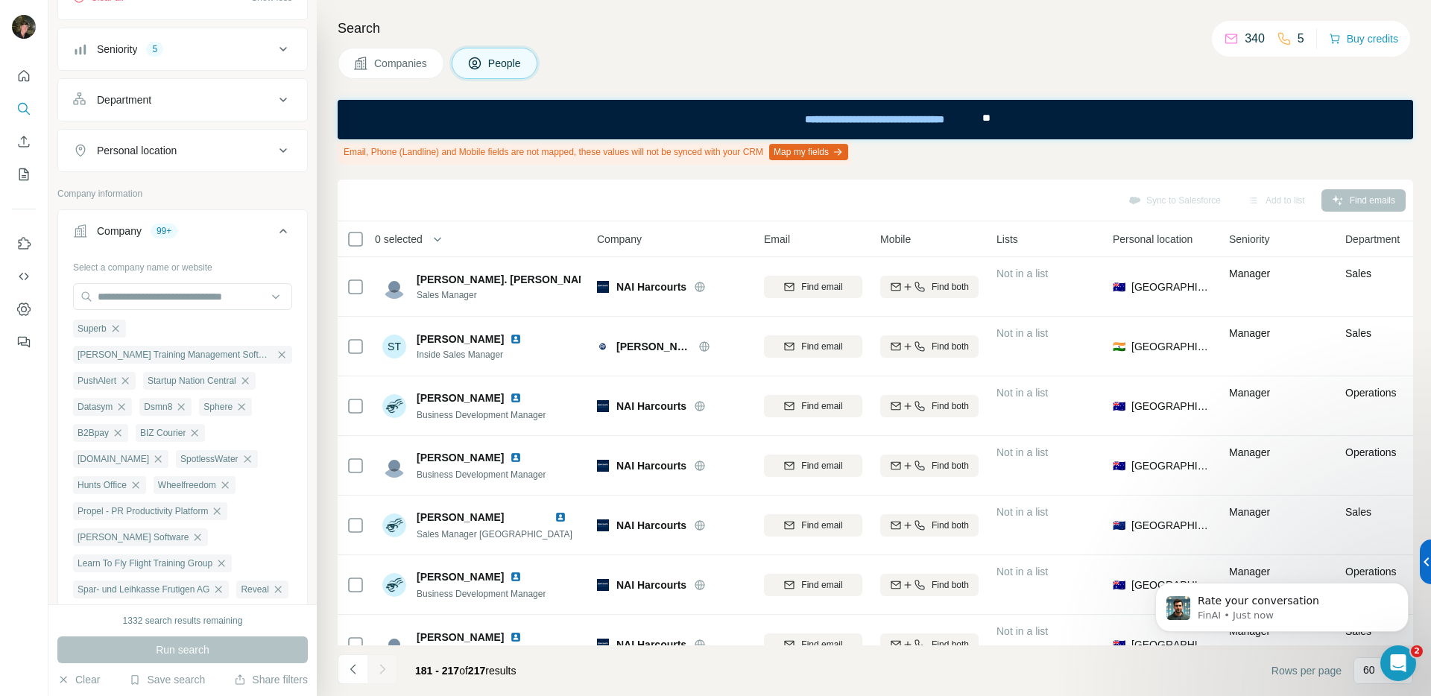
click at [351, 249] on th "0 selected" at bounding box center [457, 239] width 238 height 36
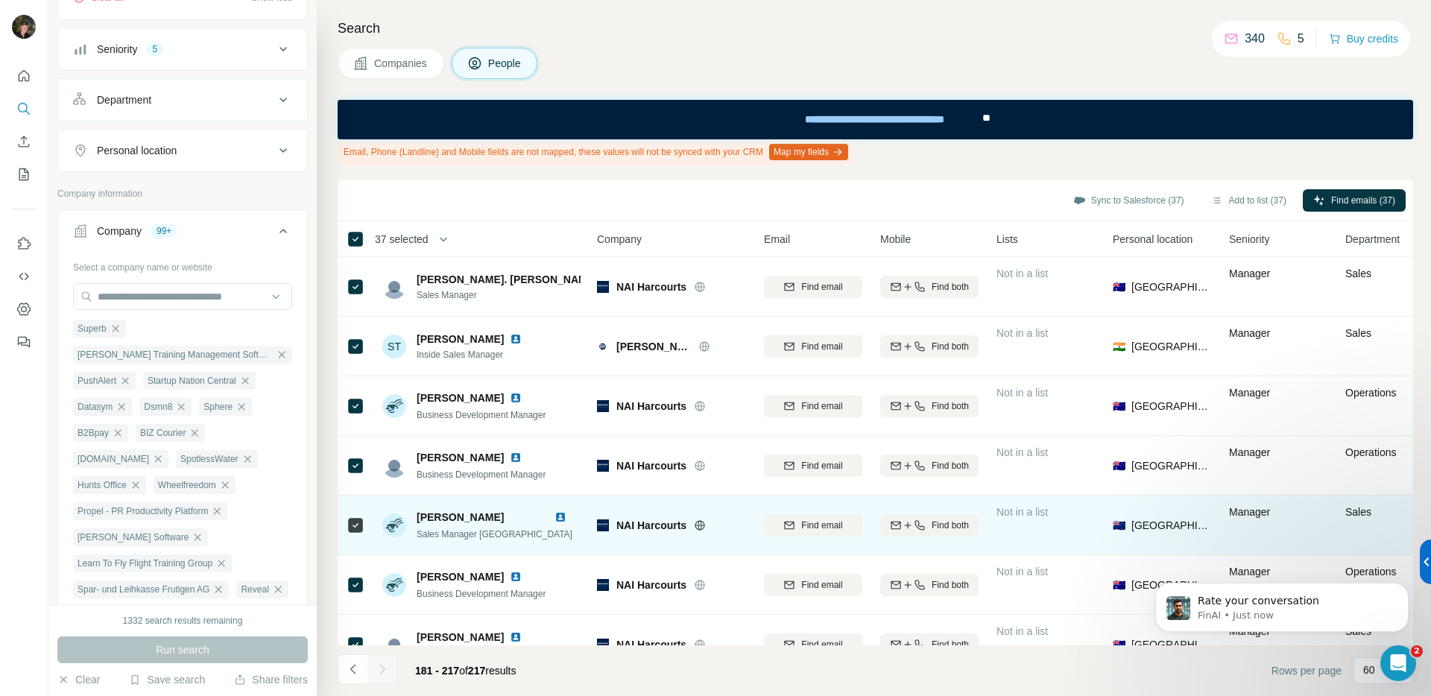
click at [355, 666] on icon "Navigate to previous page" at bounding box center [353, 669] width 15 height 15
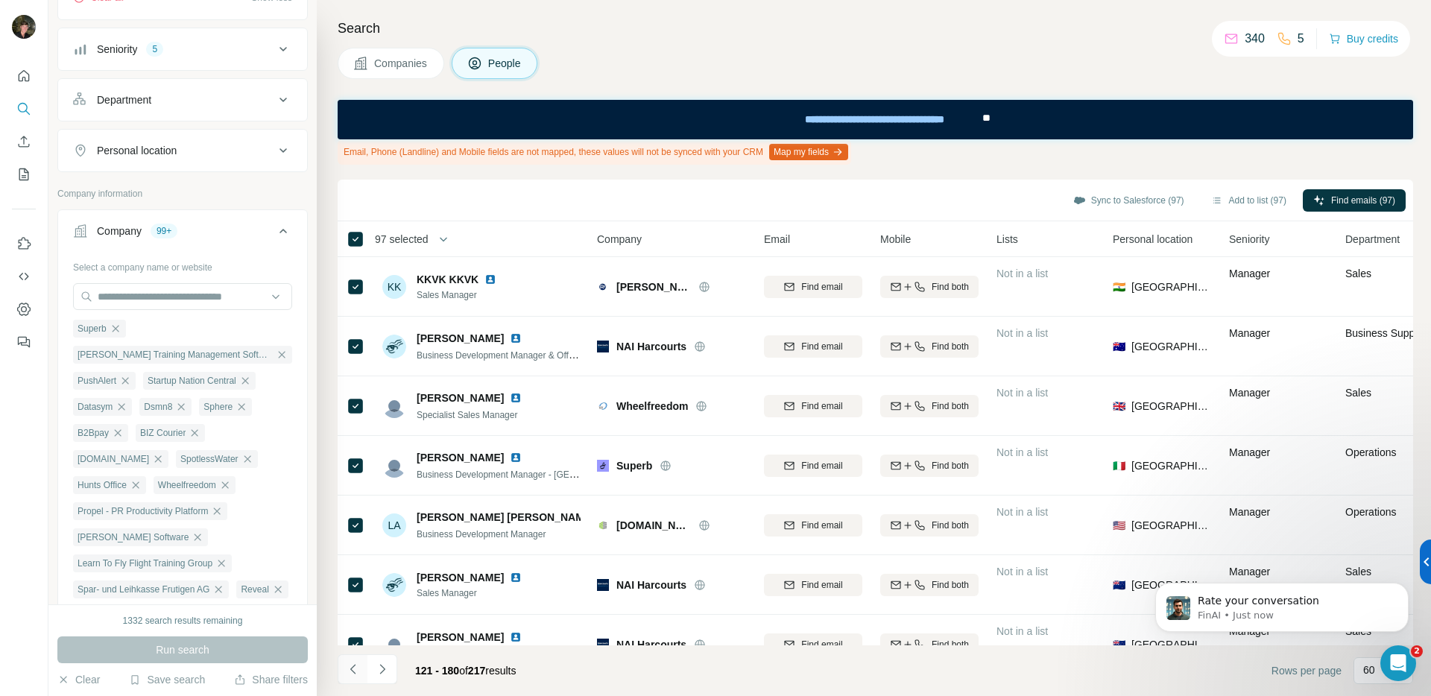
click at [350, 674] on icon "Navigate to previous page" at bounding box center [353, 669] width 15 height 15
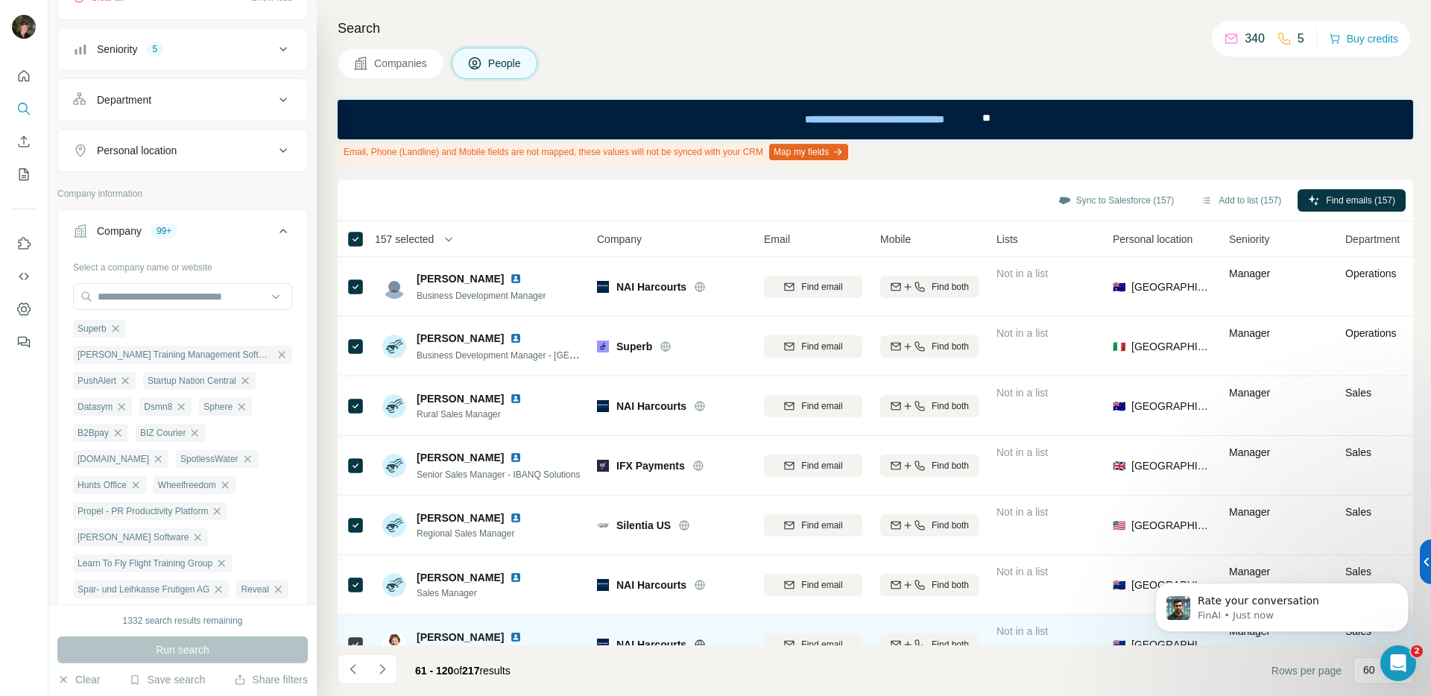
click at [353, 670] on icon "Navigate to previous page" at bounding box center [353, 669] width 15 height 15
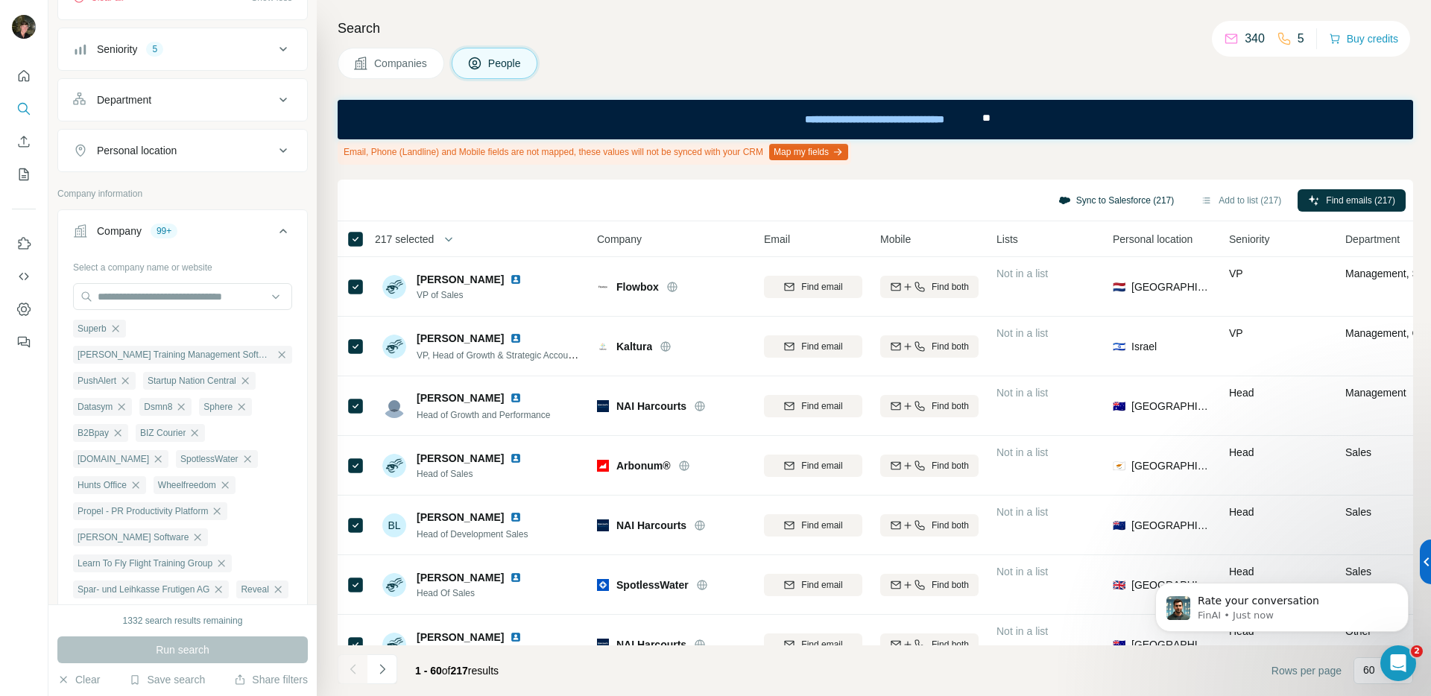
click at [1139, 203] on button "Sync to Salesforce (217)" at bounding box center [1116, 200] width 136 height 22
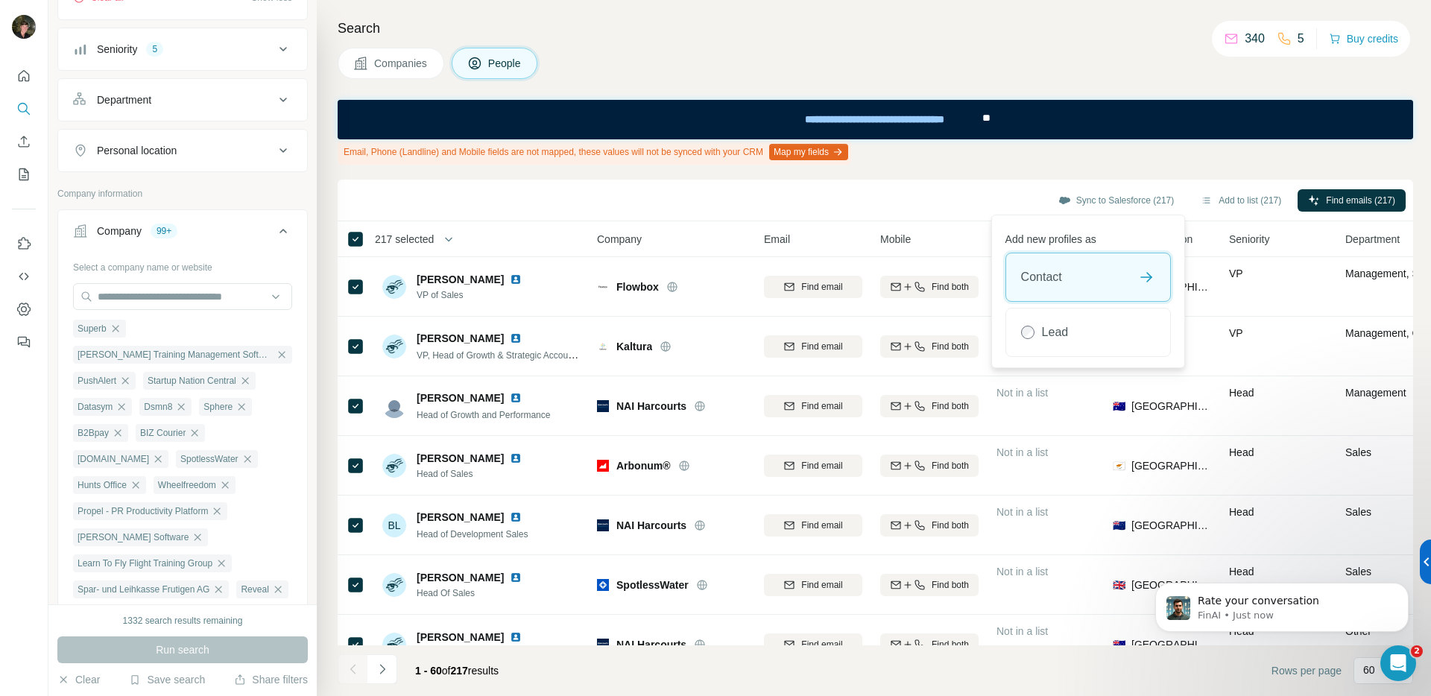
click at [1115, 265] on div "Contact" at bounding box center [1088, 277] width 164 height 48
click at [1115, 344] on button "Sync to Salesforce" at bounding box center [1087, 329] width 165 height 30
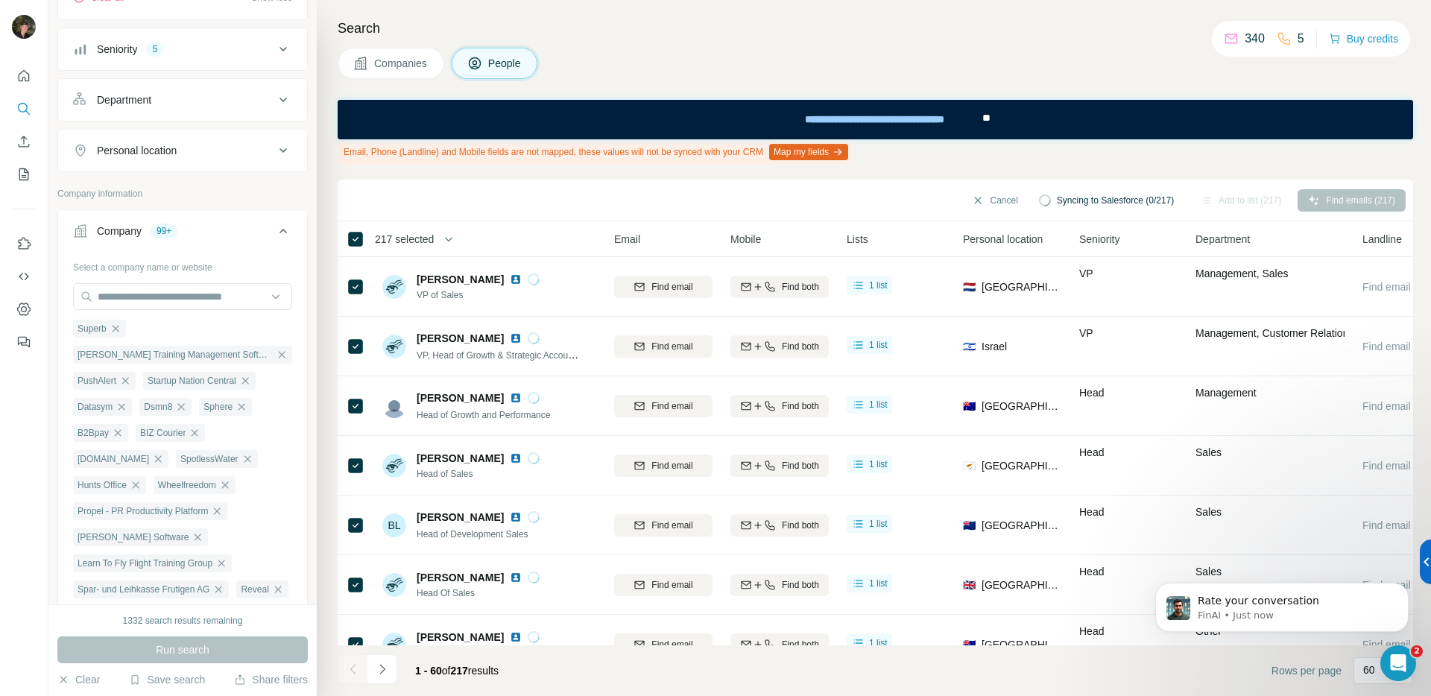
scroll to position [0, 215]
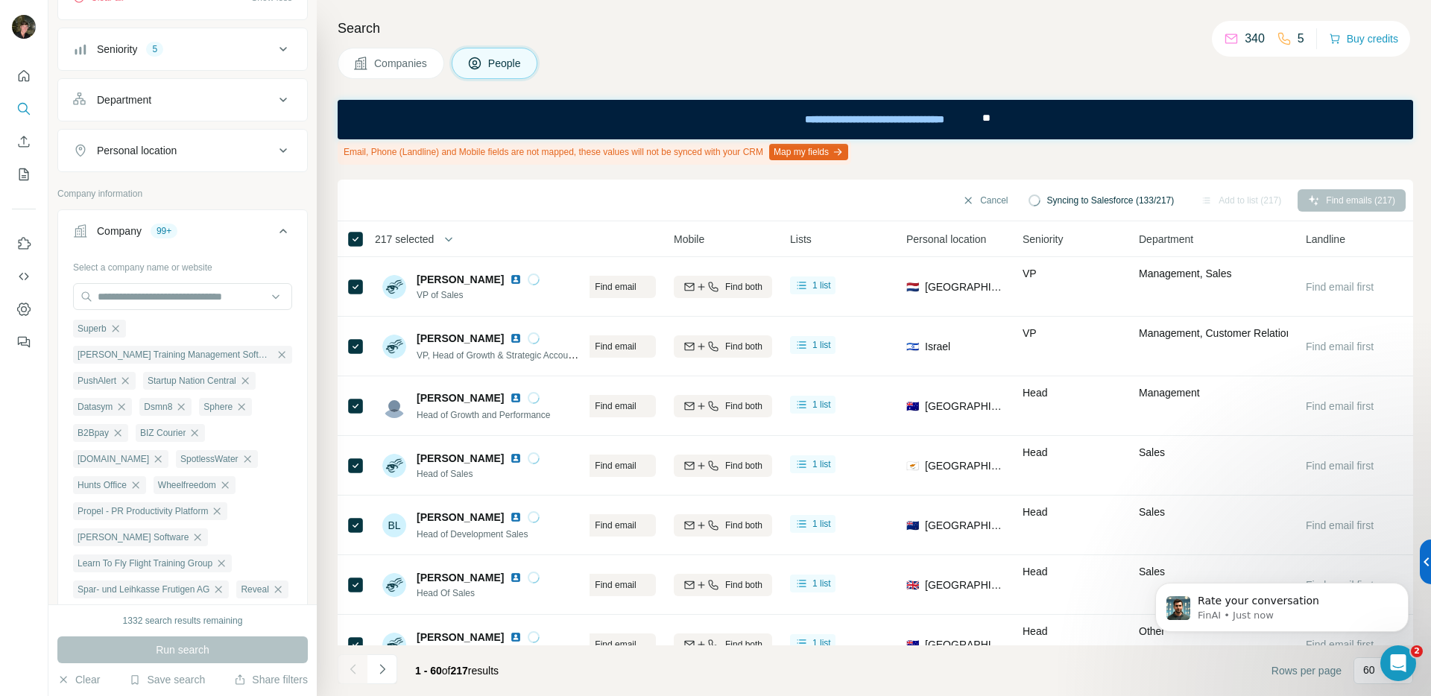
scroll to position [1170, 0]
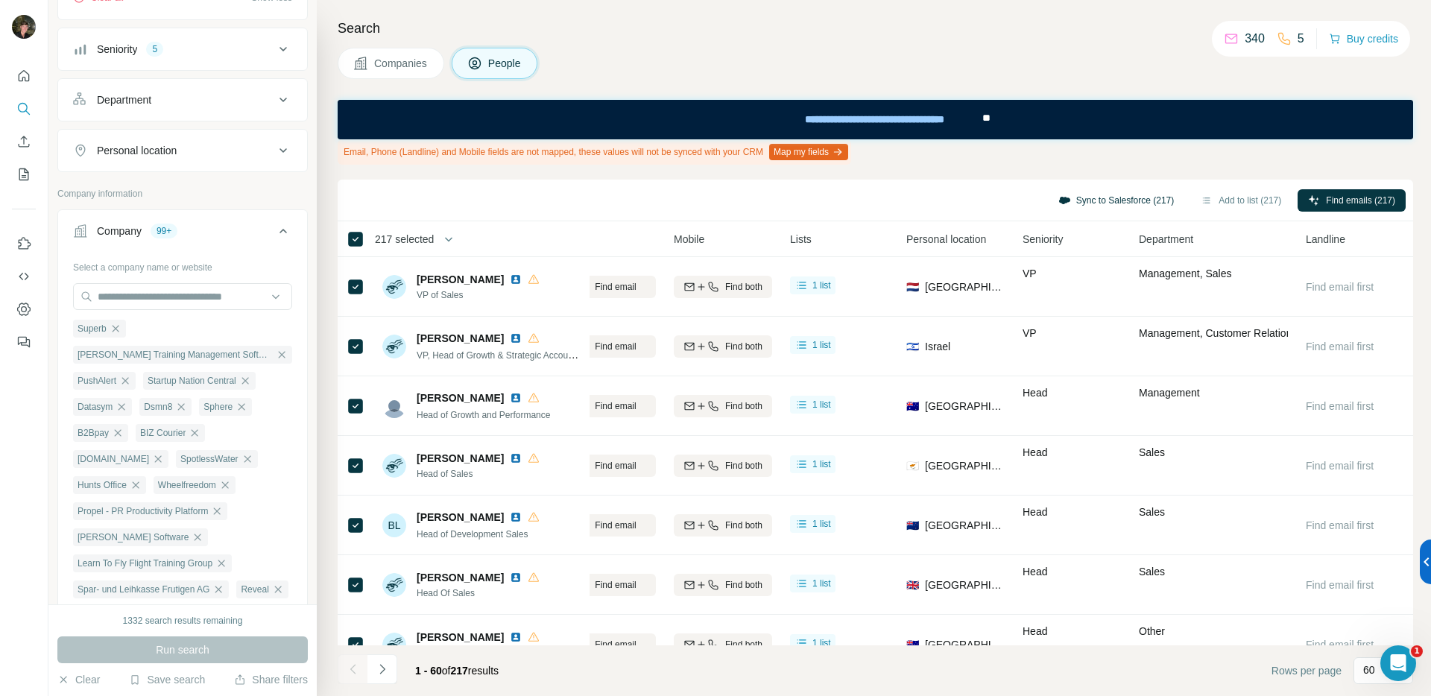
click at [1128, 206] on button "Sync to Salesforce (217)" at bounding box center [1116, 200] width 136 height 22
click at [1379, 664] on div "Open Intercom Messenger" at bounding box center [1395, 660] width 49 height 49
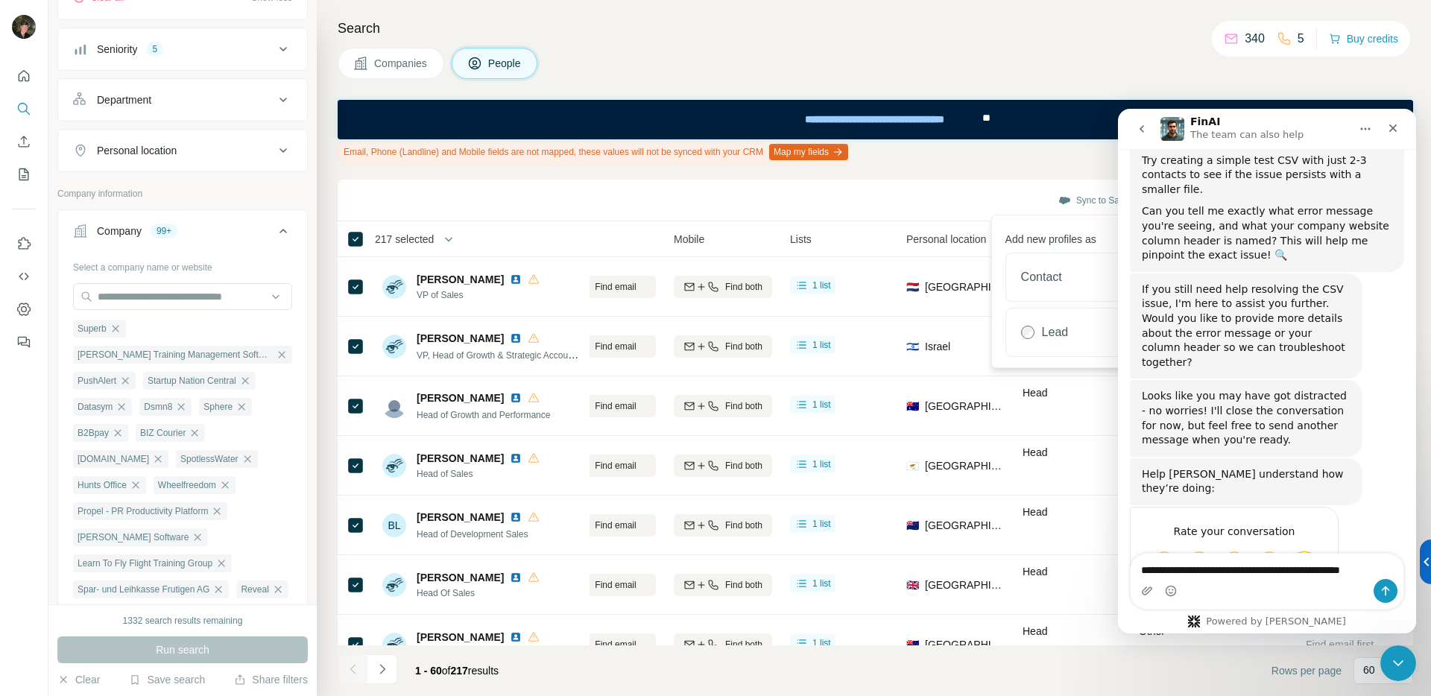
type textarea "**********"
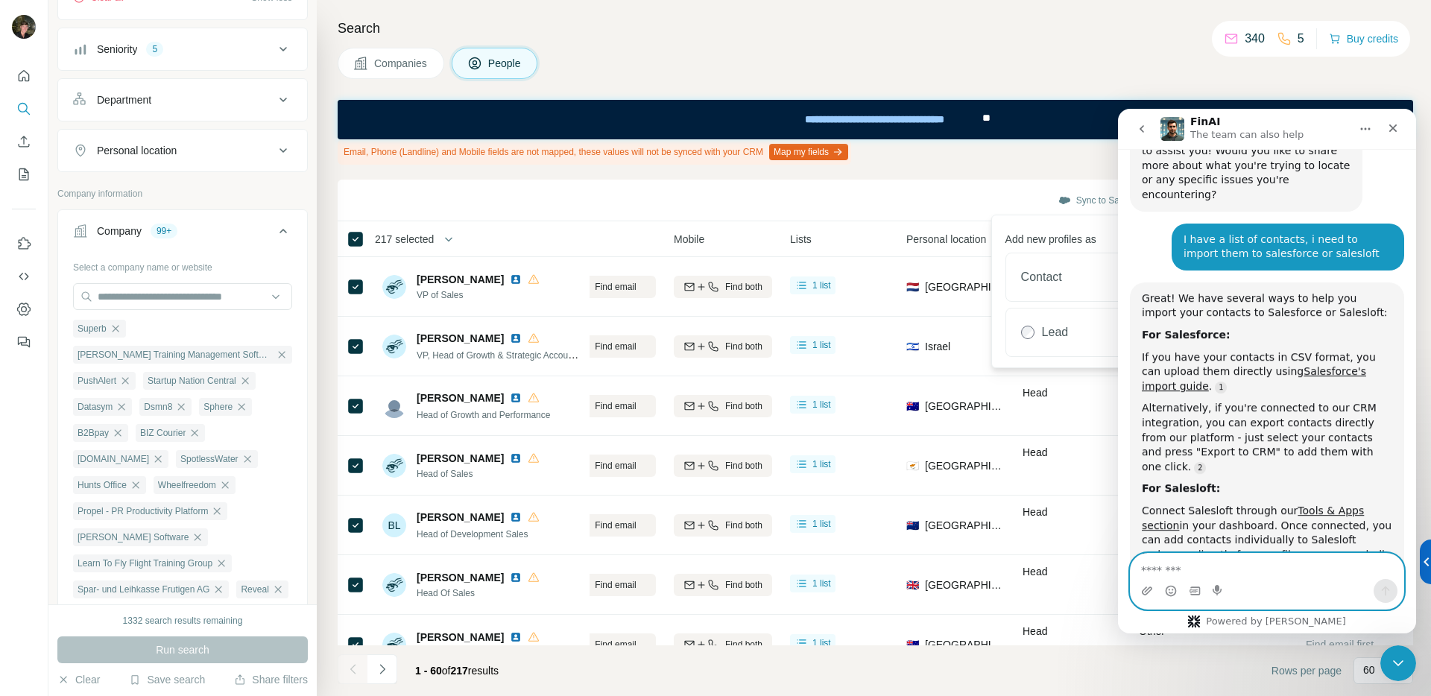
scroll to position [2074, 0]
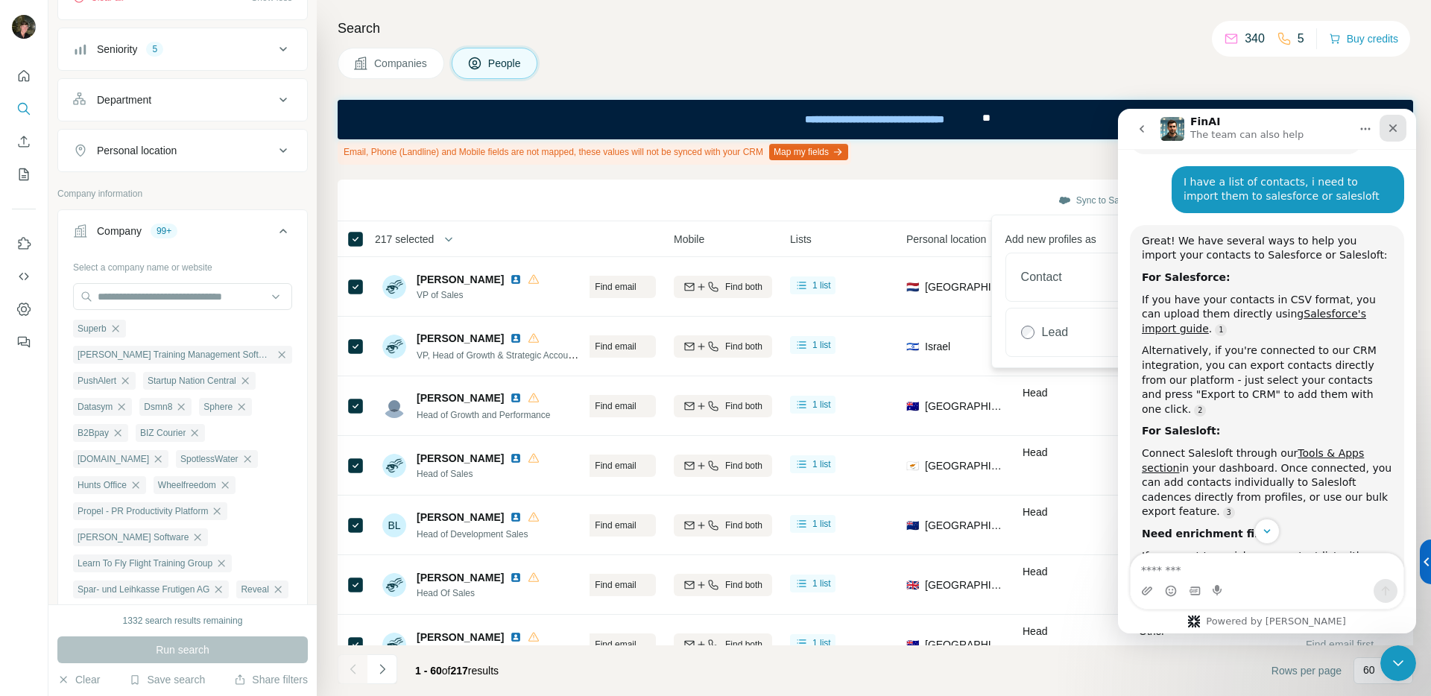
drag, startPoint x: 2111, startPoint y: 134, endPoint x: 1397, endPoint y: 135, distance: 714.7
click at [1397, 135] on div "Close" at bounding box center [1392, 128] width 27 height 27
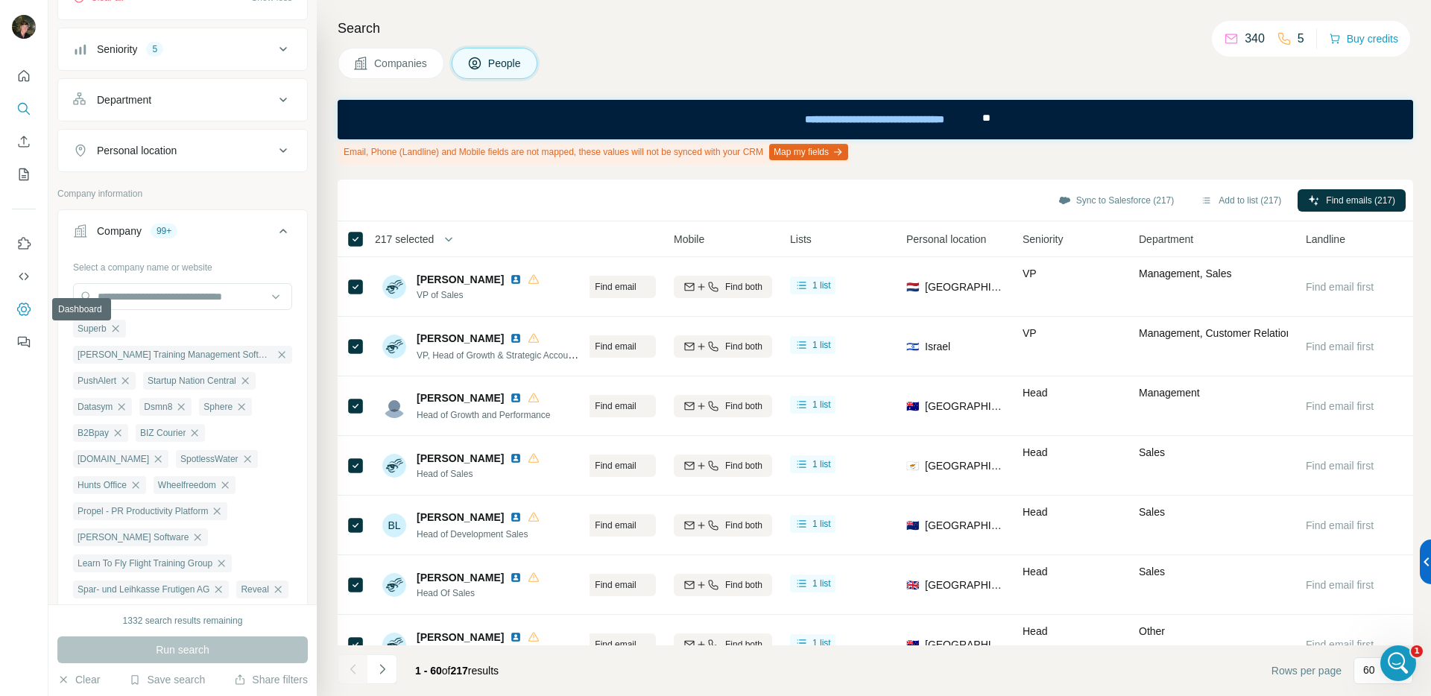
click at [32, 310] on button "Dashboard" at bounding box center [24, 309] width 24 height 27
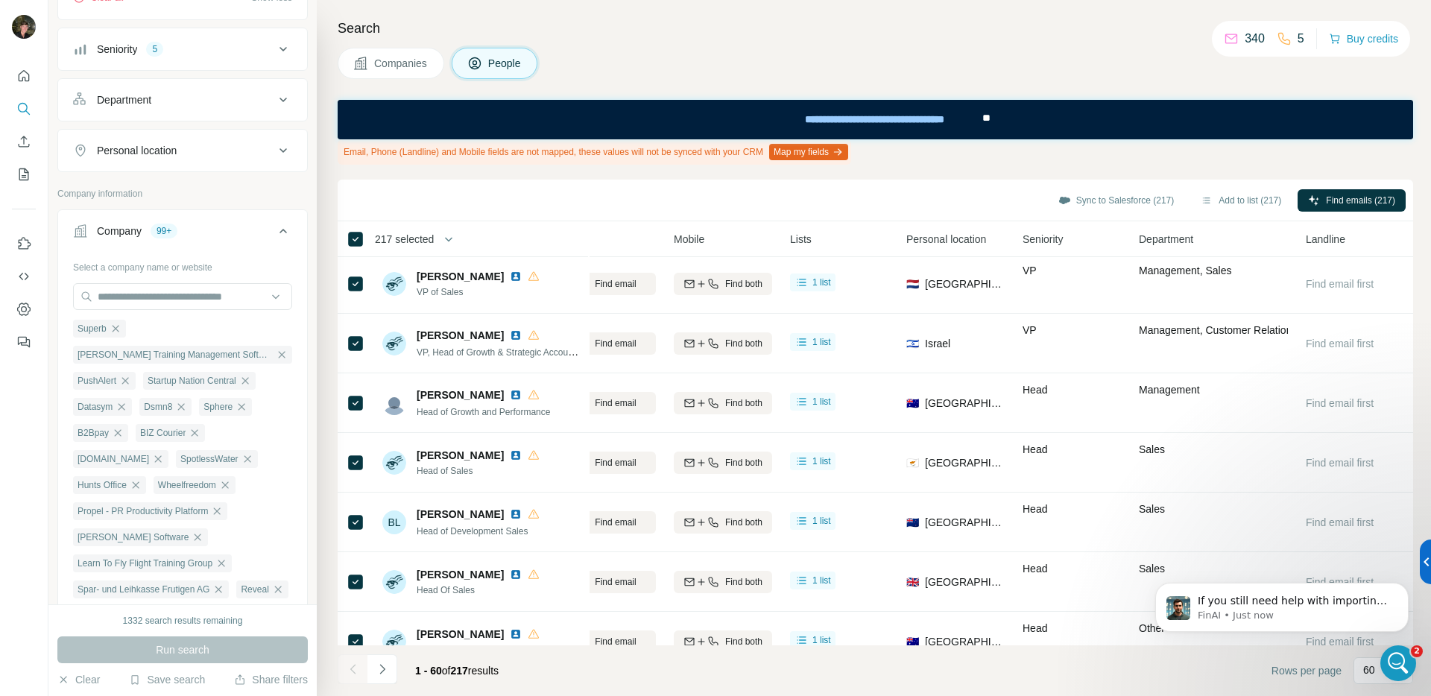
scroll to position [0, 0]
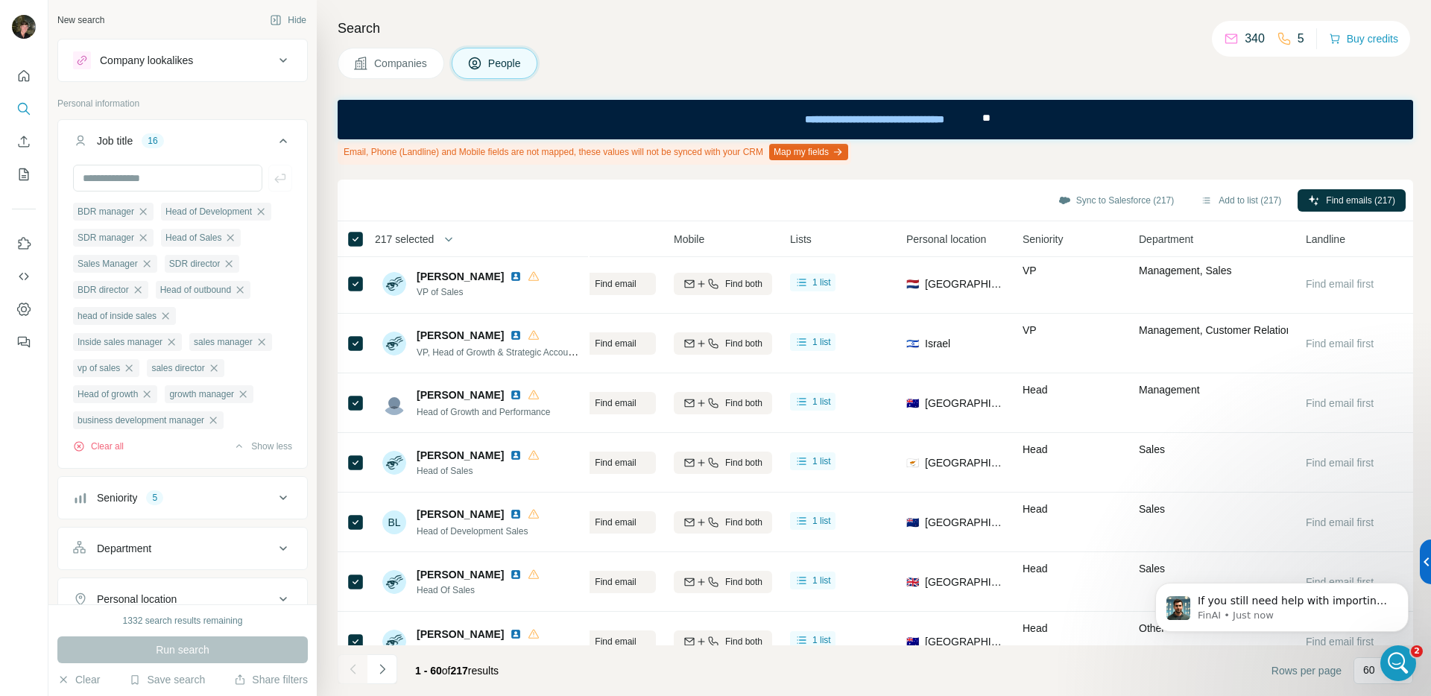
click at [237, 130] on button "Job title 16" at bounding box center [182, 144] width 249 height 42
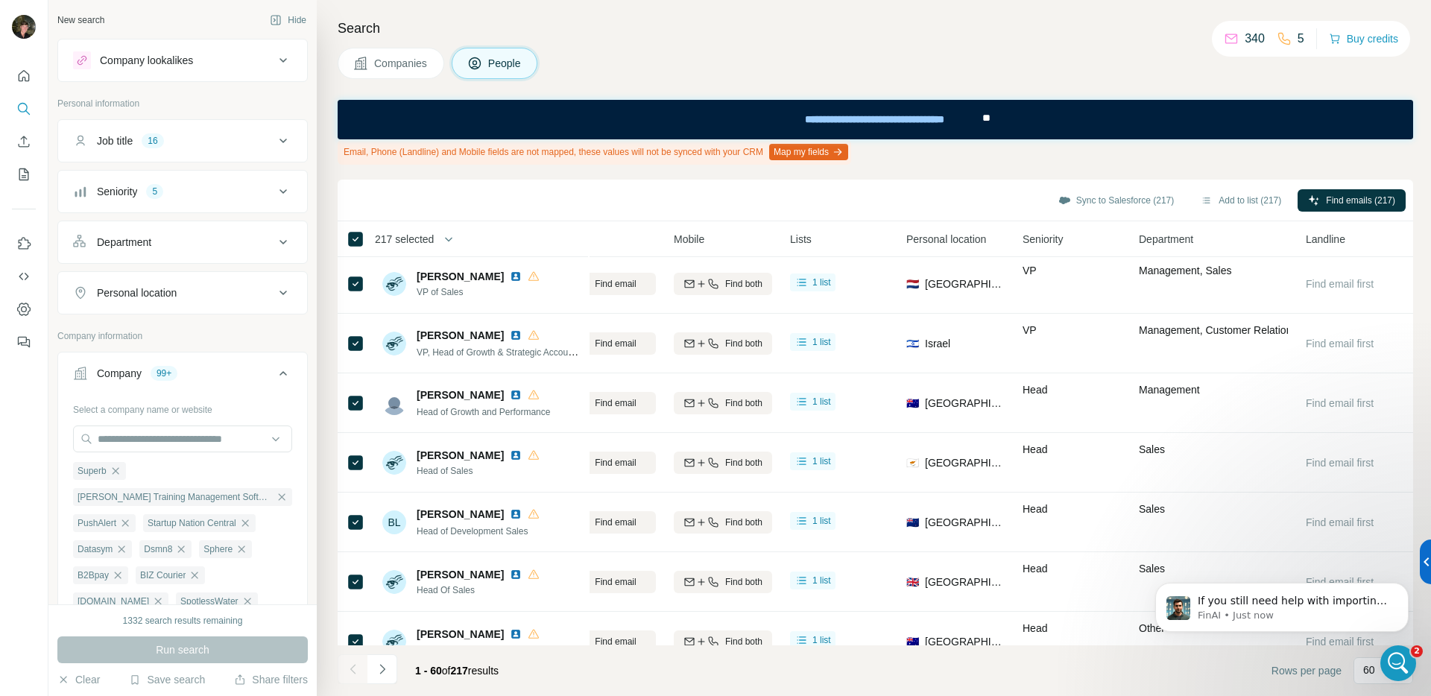
click at [221, 371] on div "Company 99+" at bounding box center [173, 373] width 201 height 15
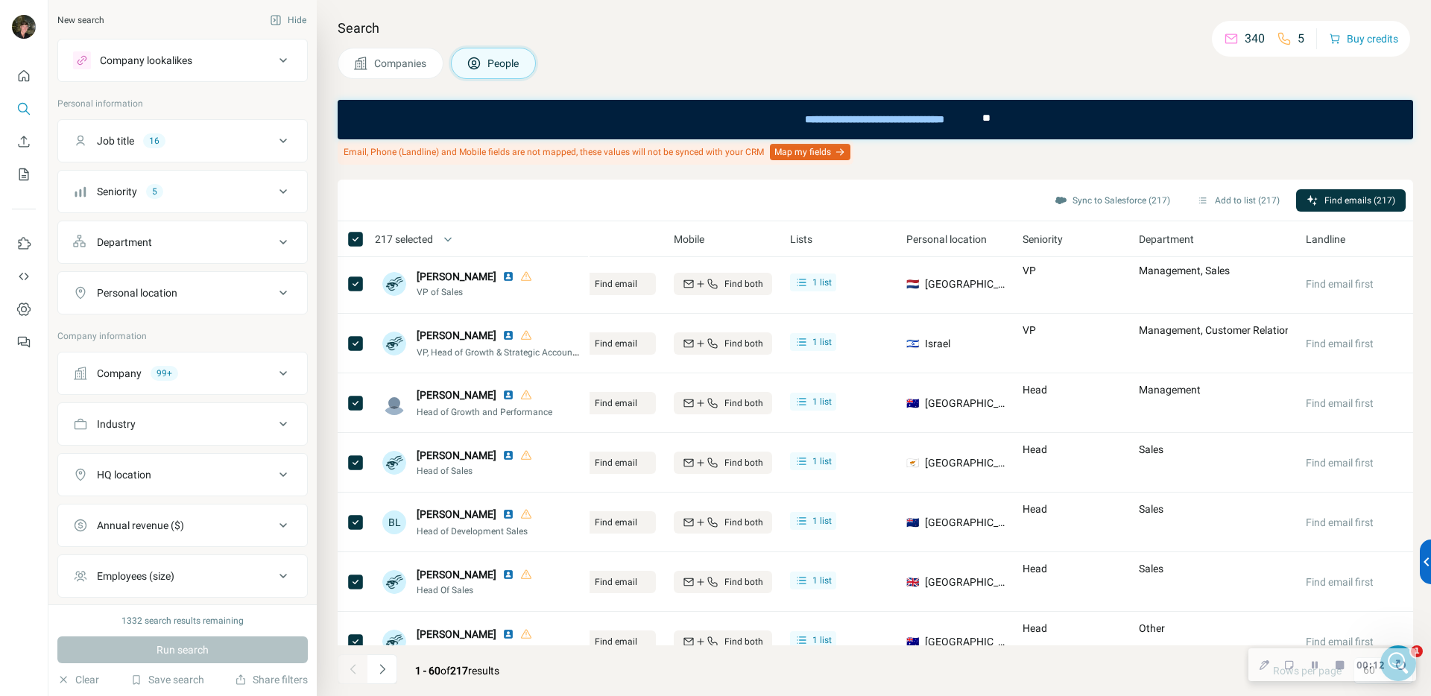
click at [387, 63] on span "Companies" at bounding box center [401, 63] width 54 height 15
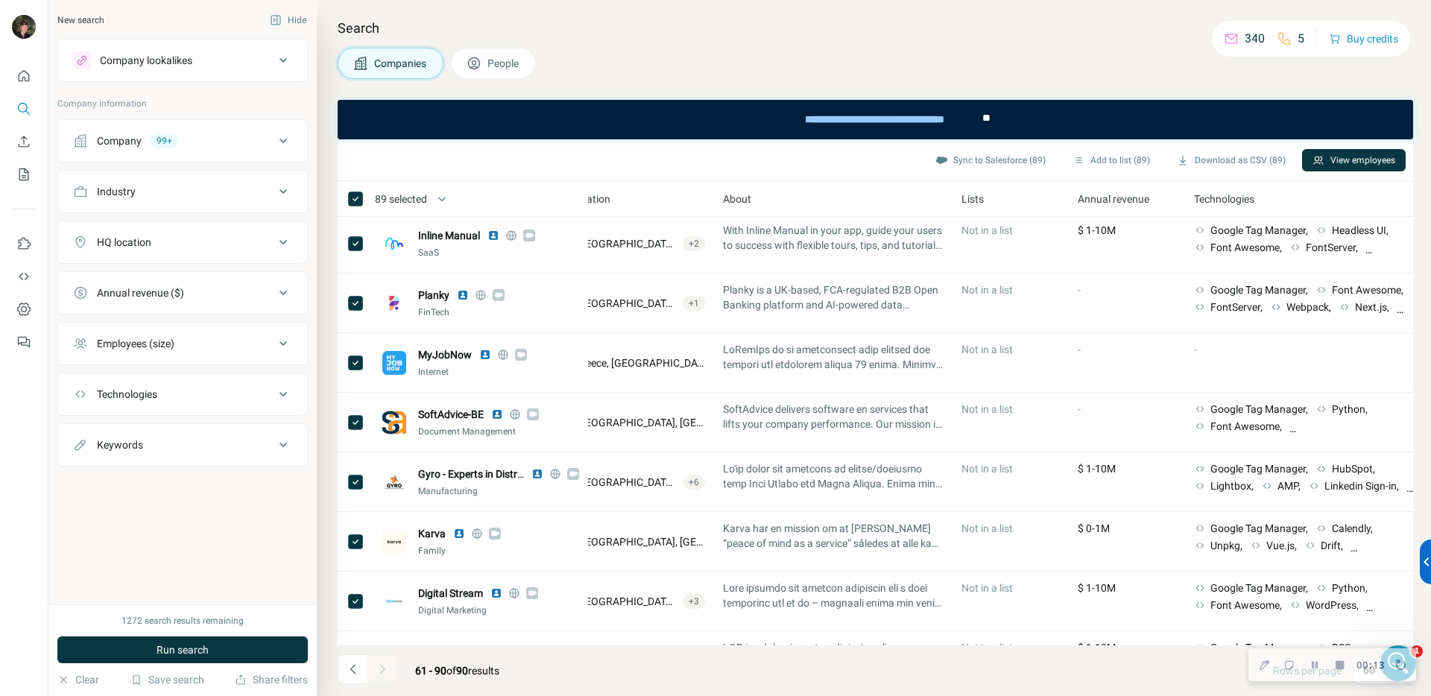
click at [201, 135] on div "Company 99+" at bounding box center [173, 140] width 201 height 15
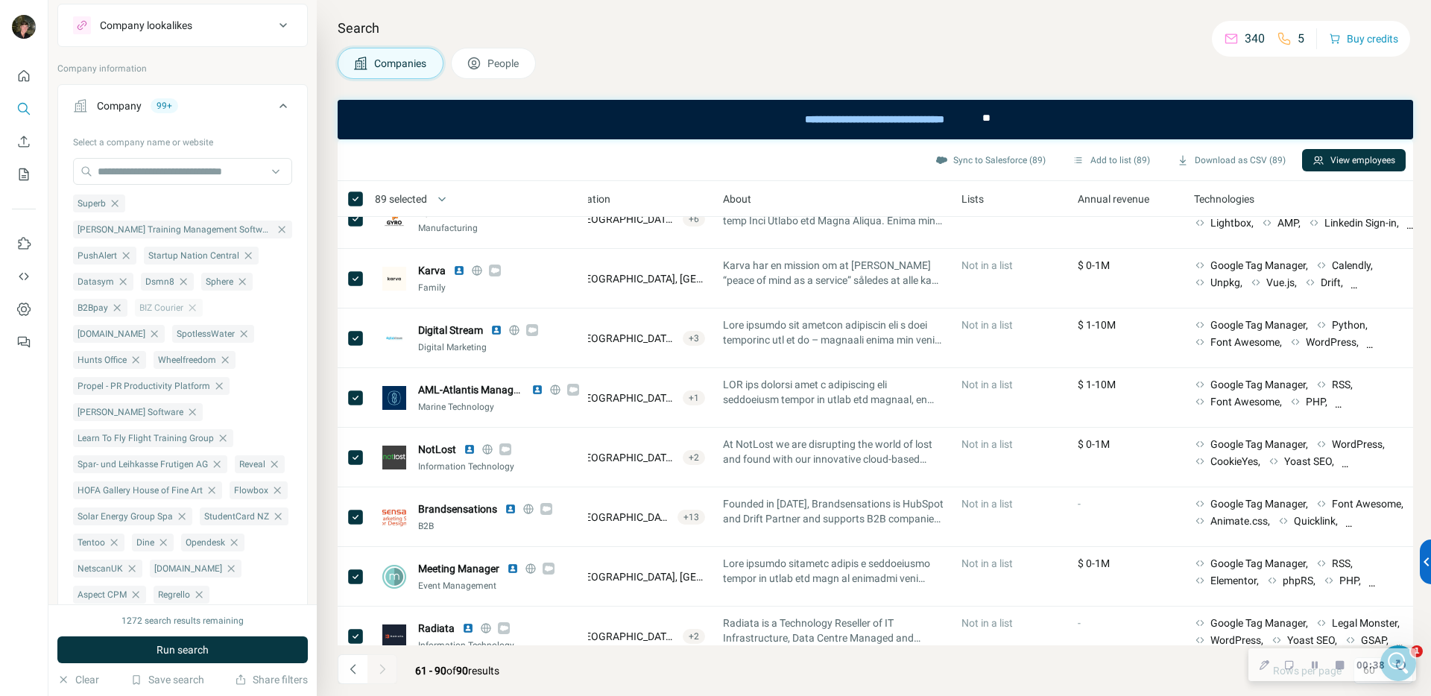
scroll to position [86, 0]
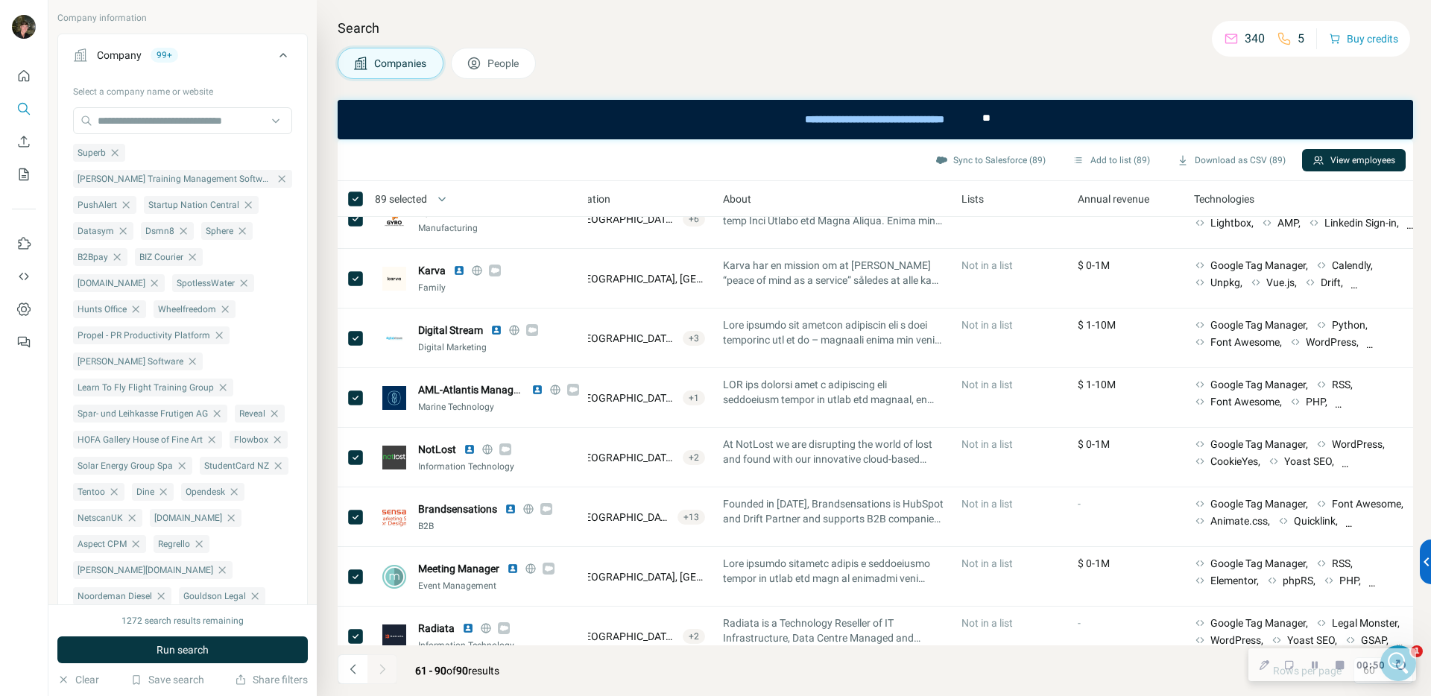
click at [501, 67] on span "People" at bounding box center [503, 63] width 33 height 15
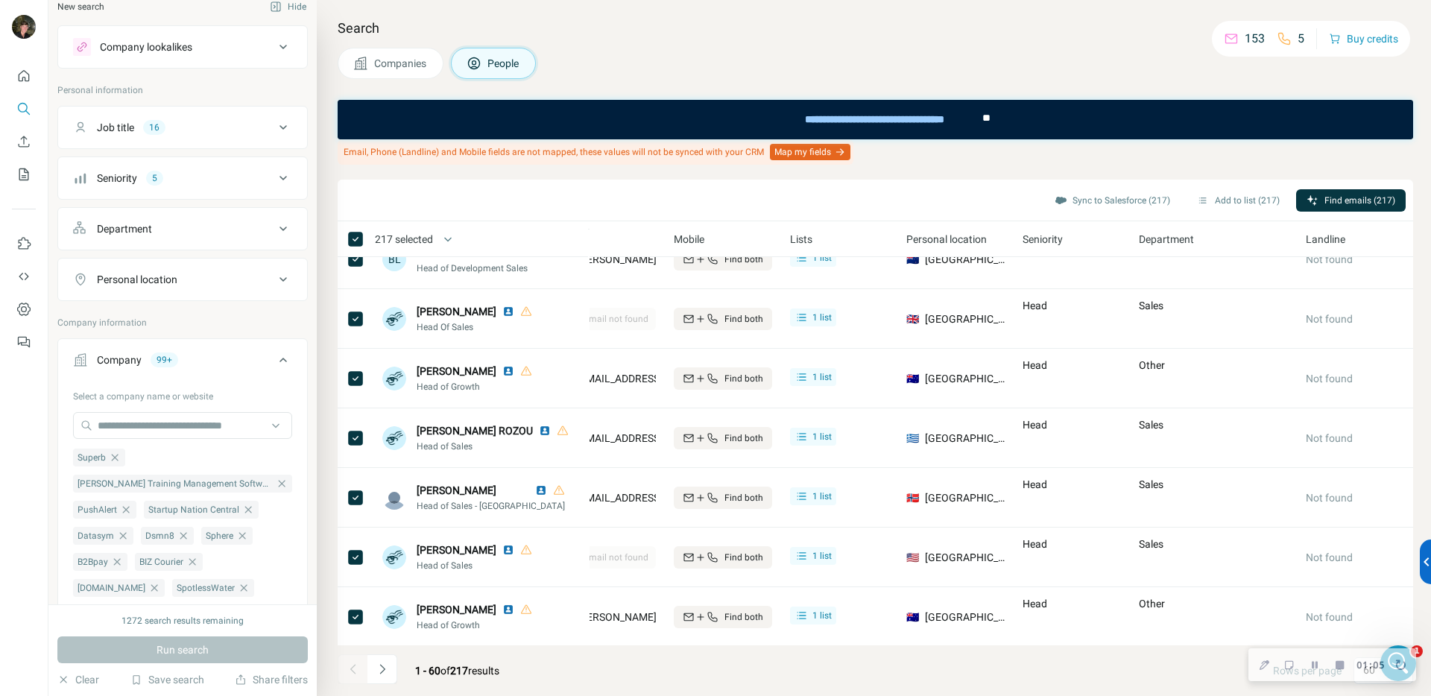
scroll to position [15, 0]
click at [238, 365] on div "Company 99+" at bounding box center [173, 358] width 201 height 15
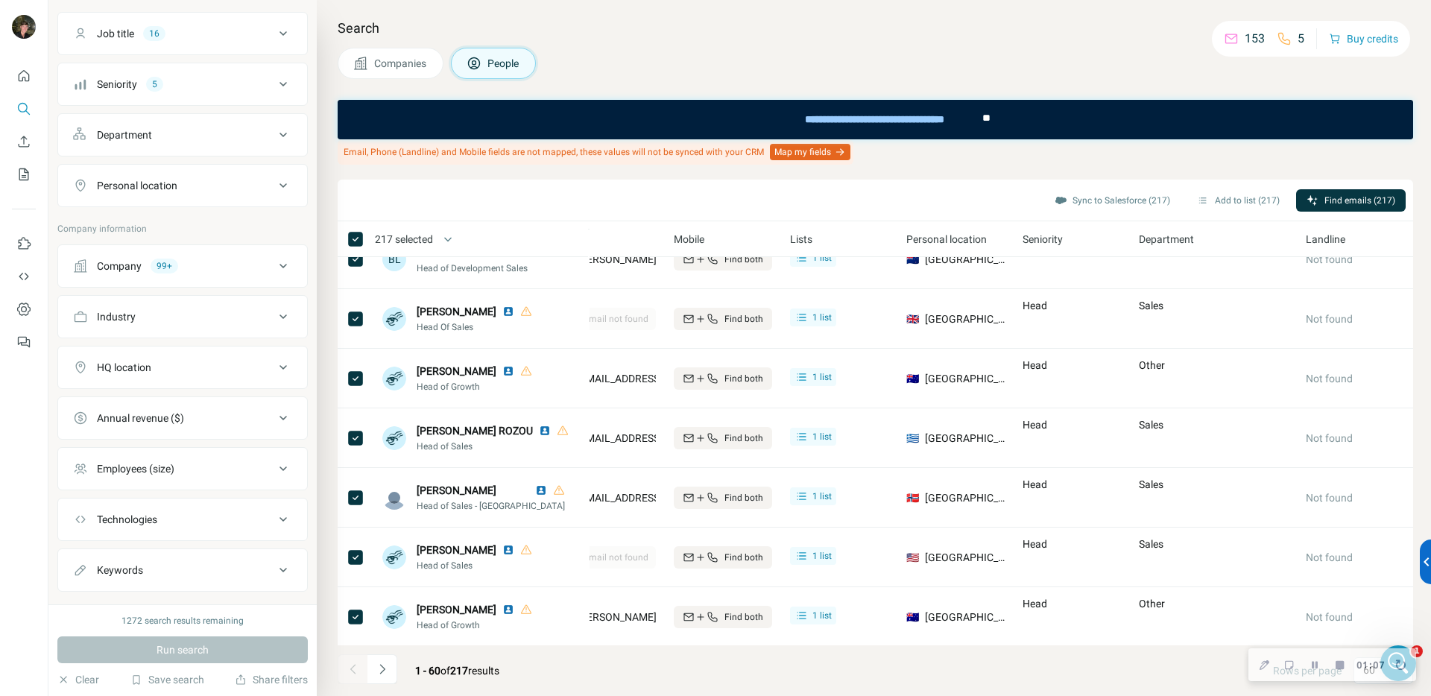
scroll to position [0, 0]
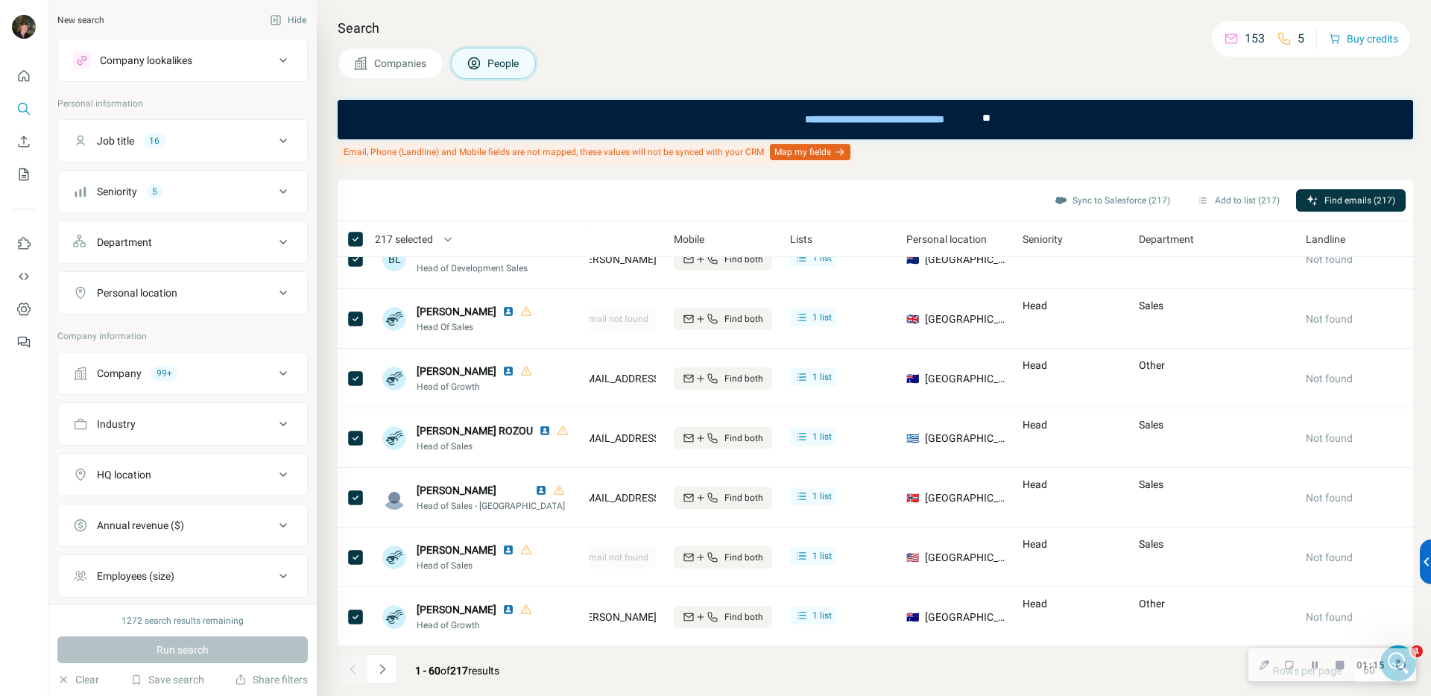
click at [203, 132] on button "Job title 16" at bounding box center [182, 141] width 249 height 36
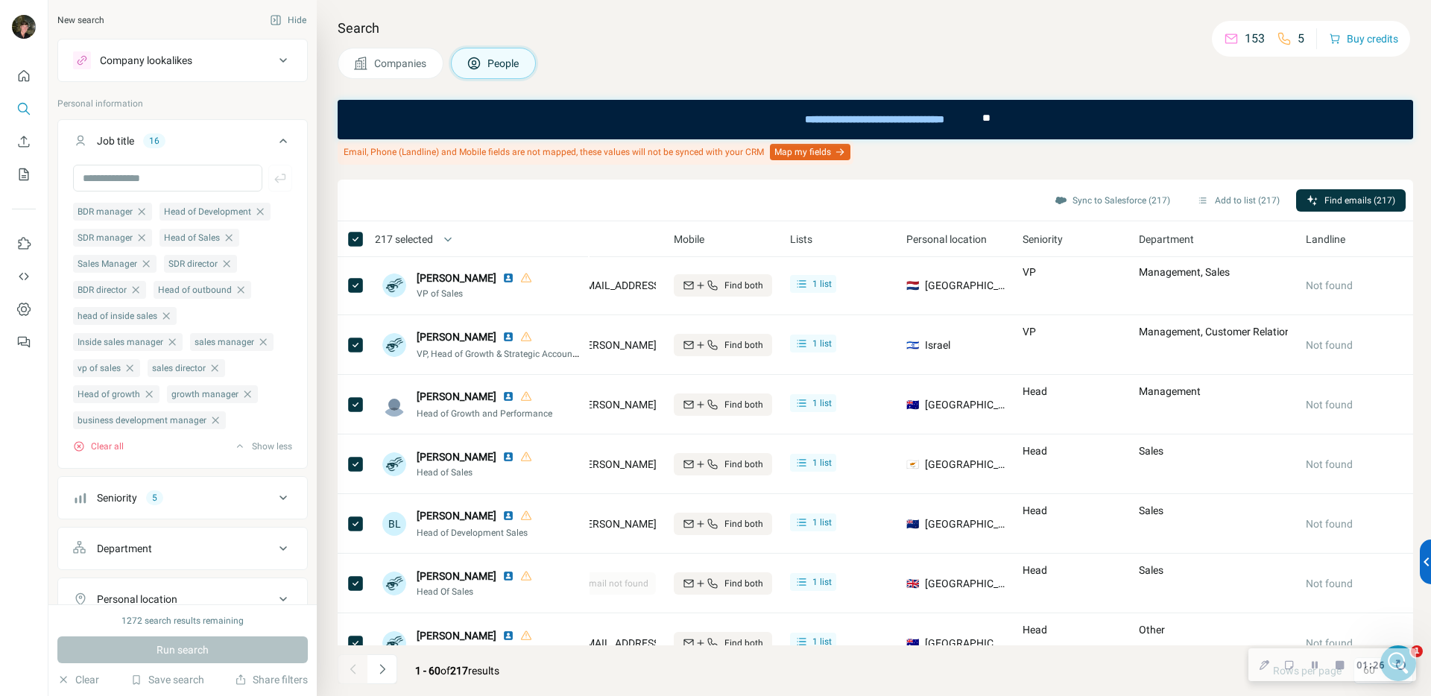
scroll to position [0, 215]
click at [206, 147] on div "Job title 16" at bounding box center [173, 140] width 201 height 15
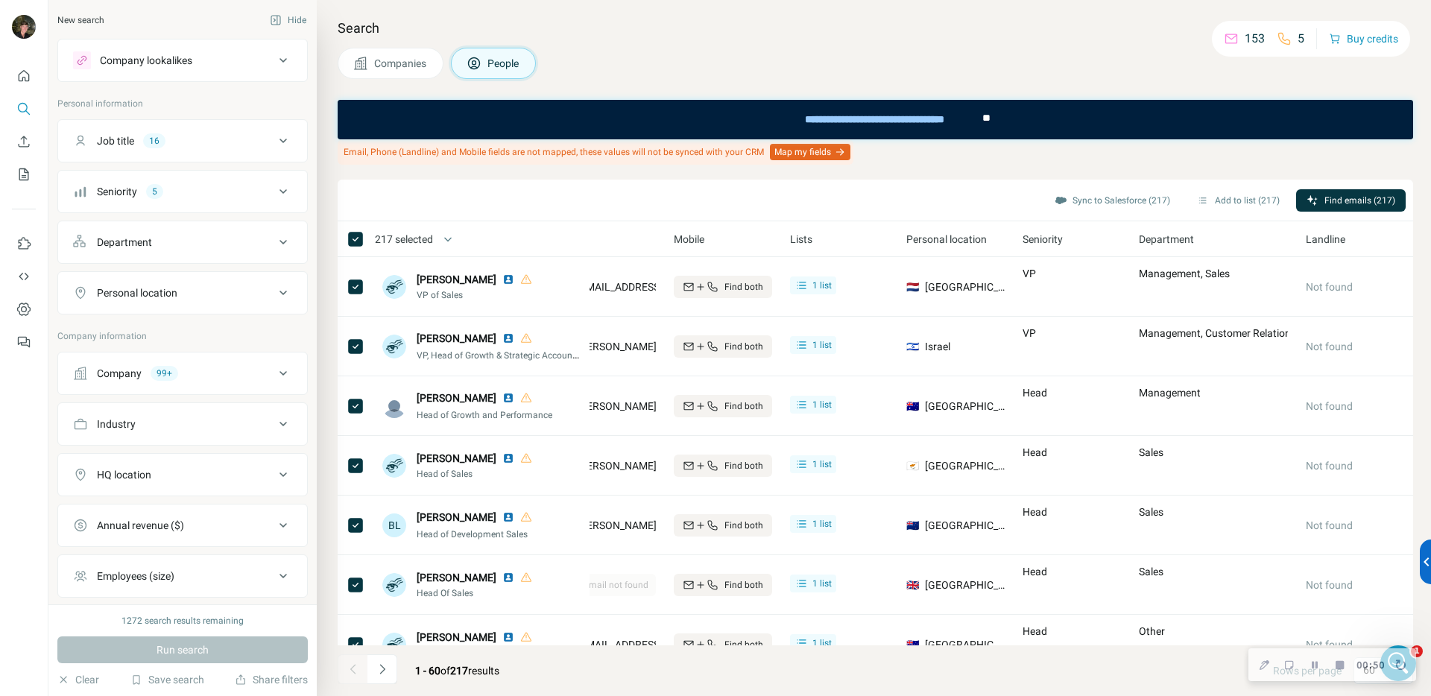
click at [379, 80] on div "Search Companies People Email, Phone (Landline) and Mobile fields are not mappe…" at bounding box center [874, 348] width 1114 height 696
click at [390, 60] on span "Companies" at bounding box center [401, 63] width 54 height 15
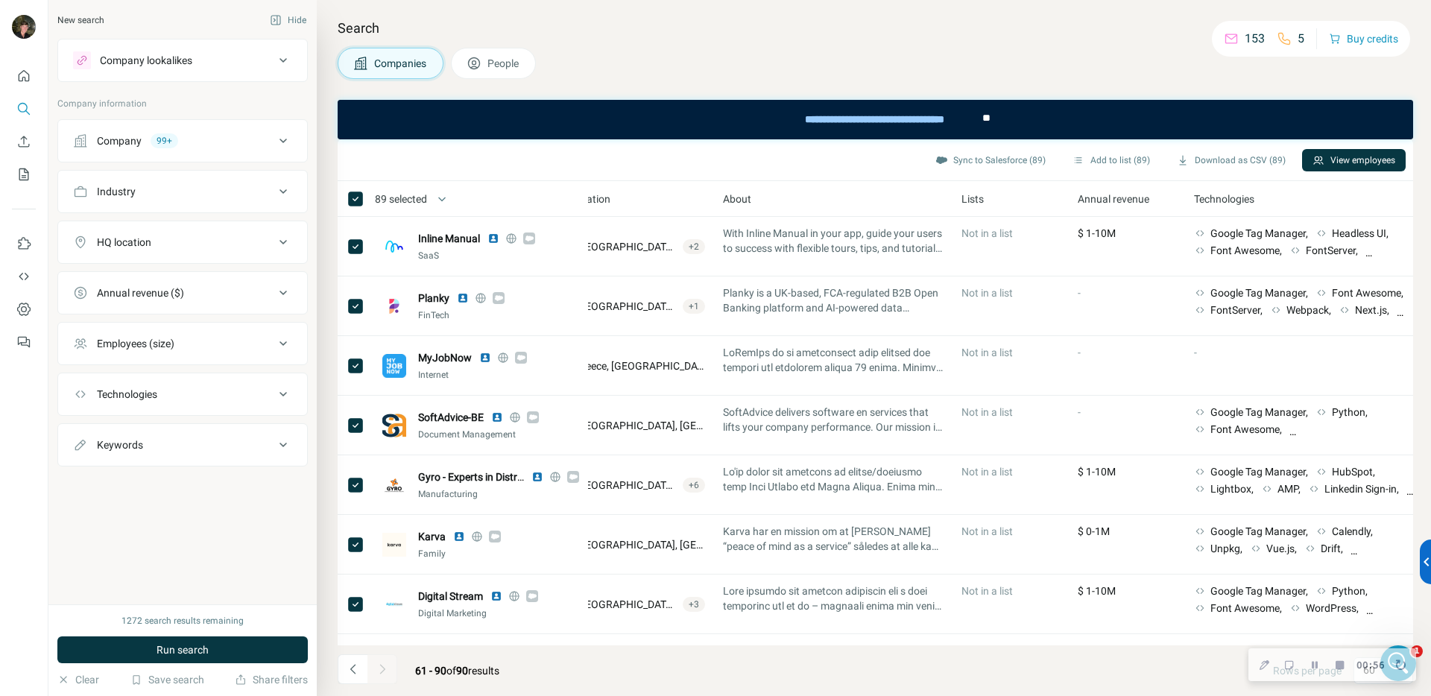
click at [241, 137] on div "Company 99+" at bounding box center [173, 140] width 201 height 15
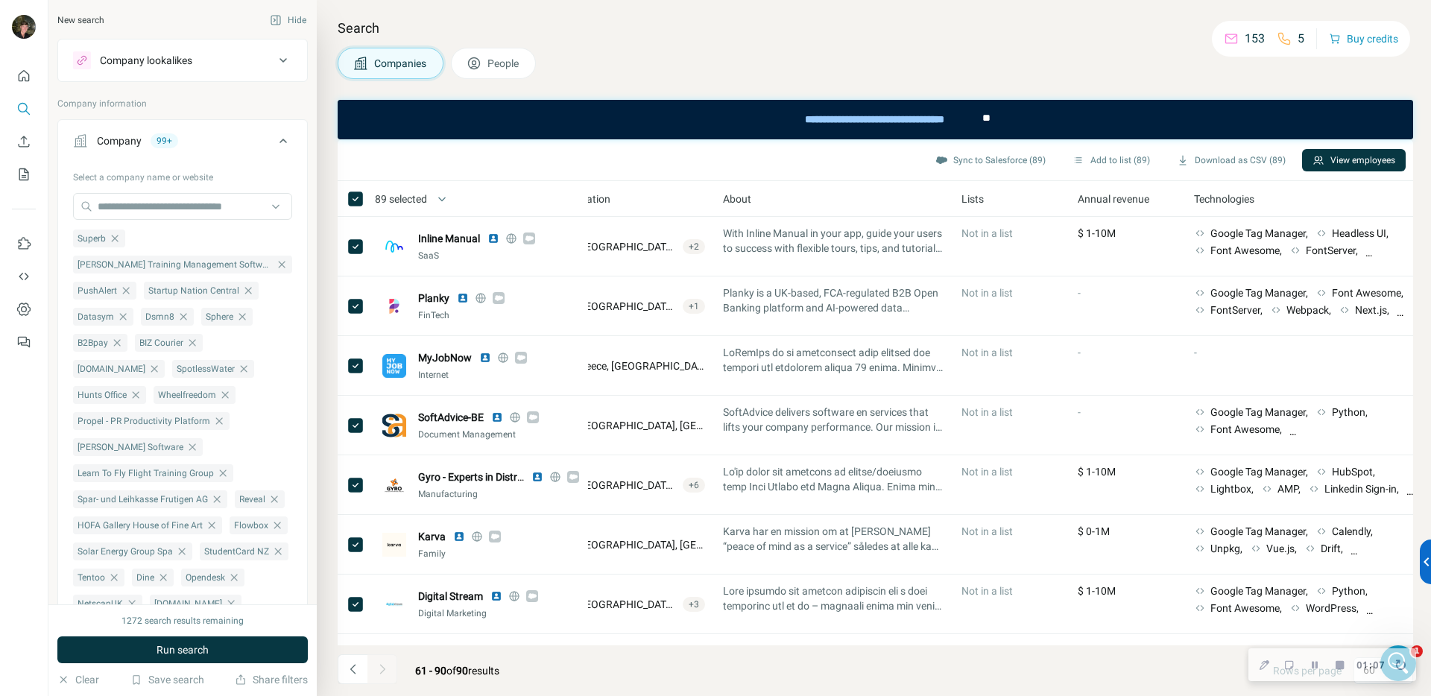
click at [512, 60] on span "People" at bounding box center [503, 63] width 33 height 15
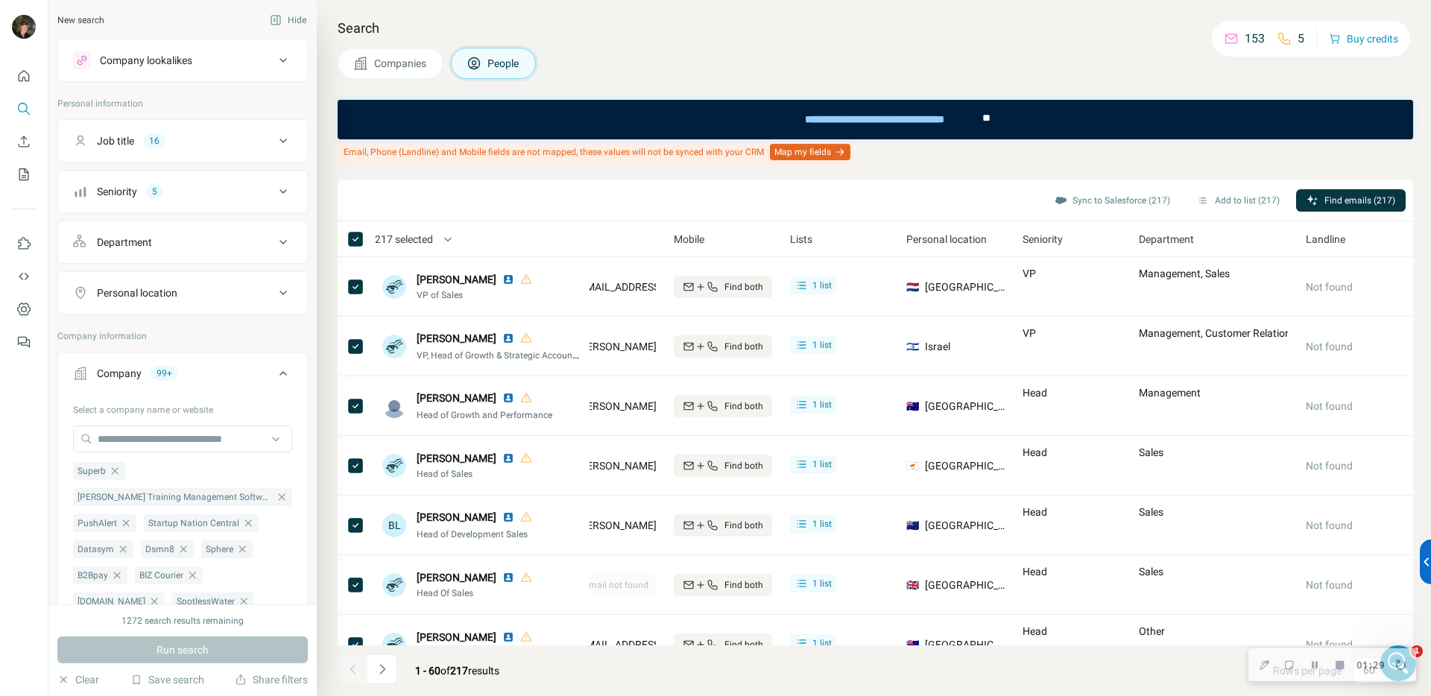
click at [195, 140] on div "Job title 16" at bounding box center [173, 140] width 201 height 15
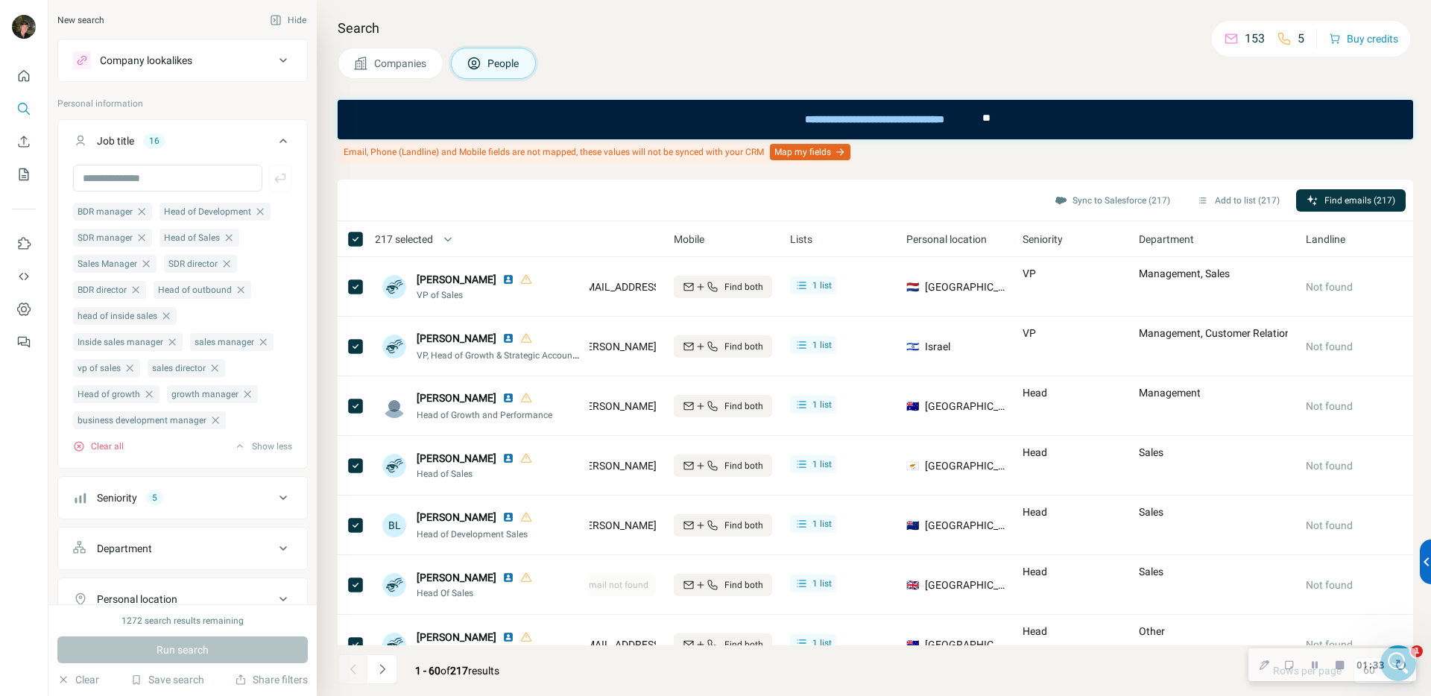
click at [203, 140] on div "Job title 16" at bounding box center [173, 140] width 201 height 15
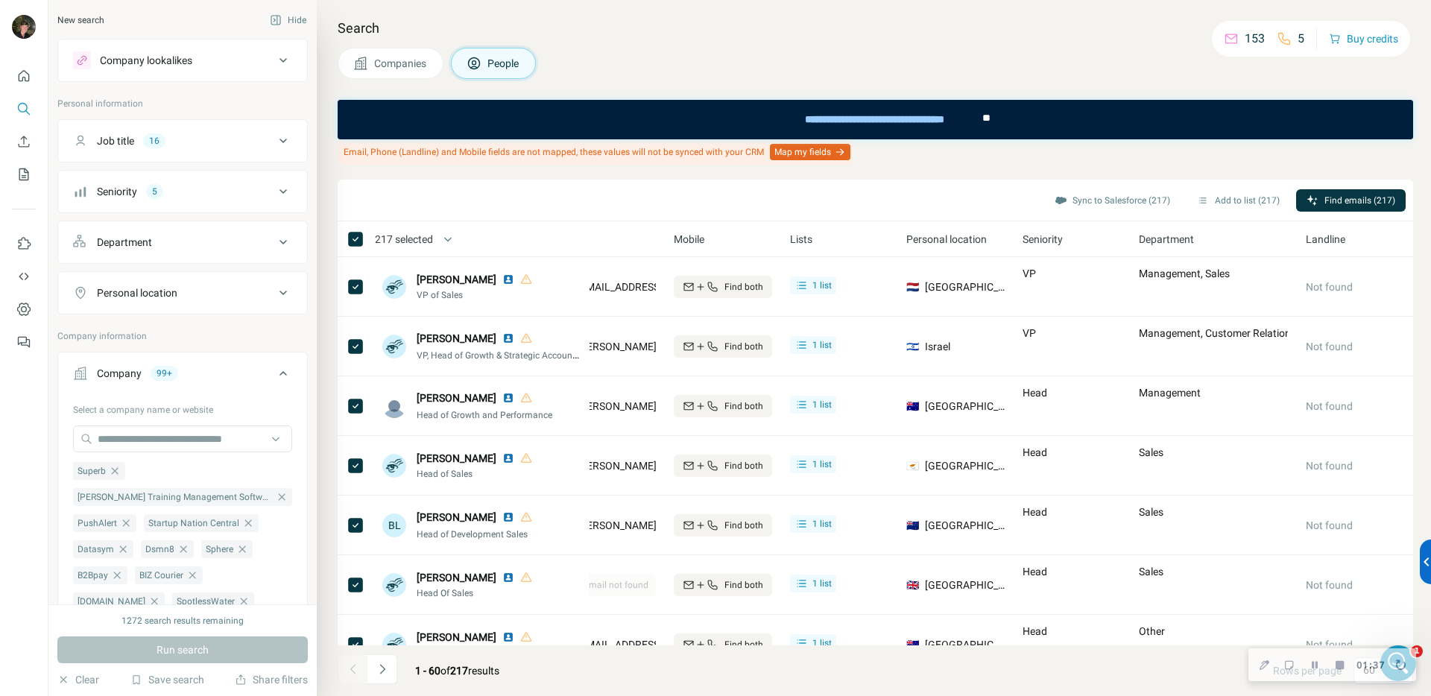
click at [212, 194] on div "Seniority 5" at bounding box center [173, 191] width 201 height 15
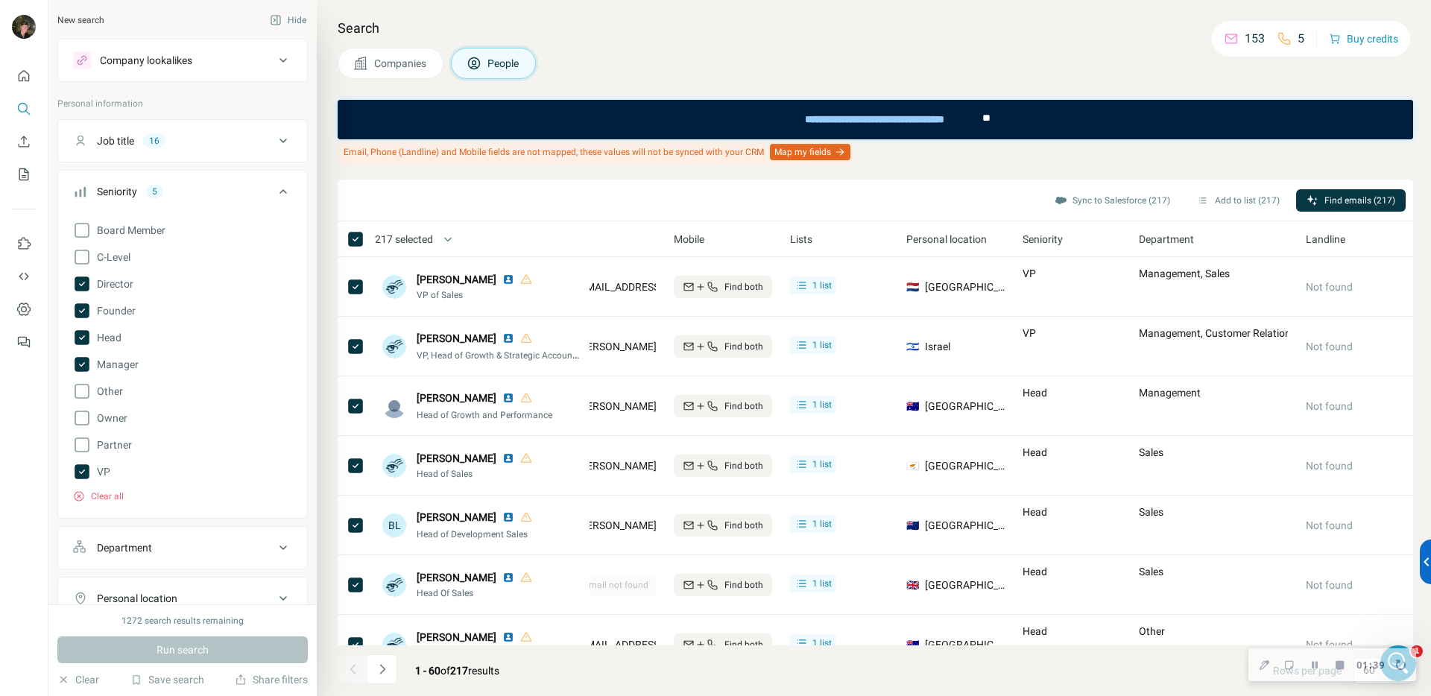
click at [235, 171] on div "Seniority 5 Board Member C-Level Director Founder Head Manager Other Owner Part…" at bounding box center [182, 344] width 250 height 349
click at [232, 177] on button "Seniority 5" at bounding box center [182, 195] width 249 height 42
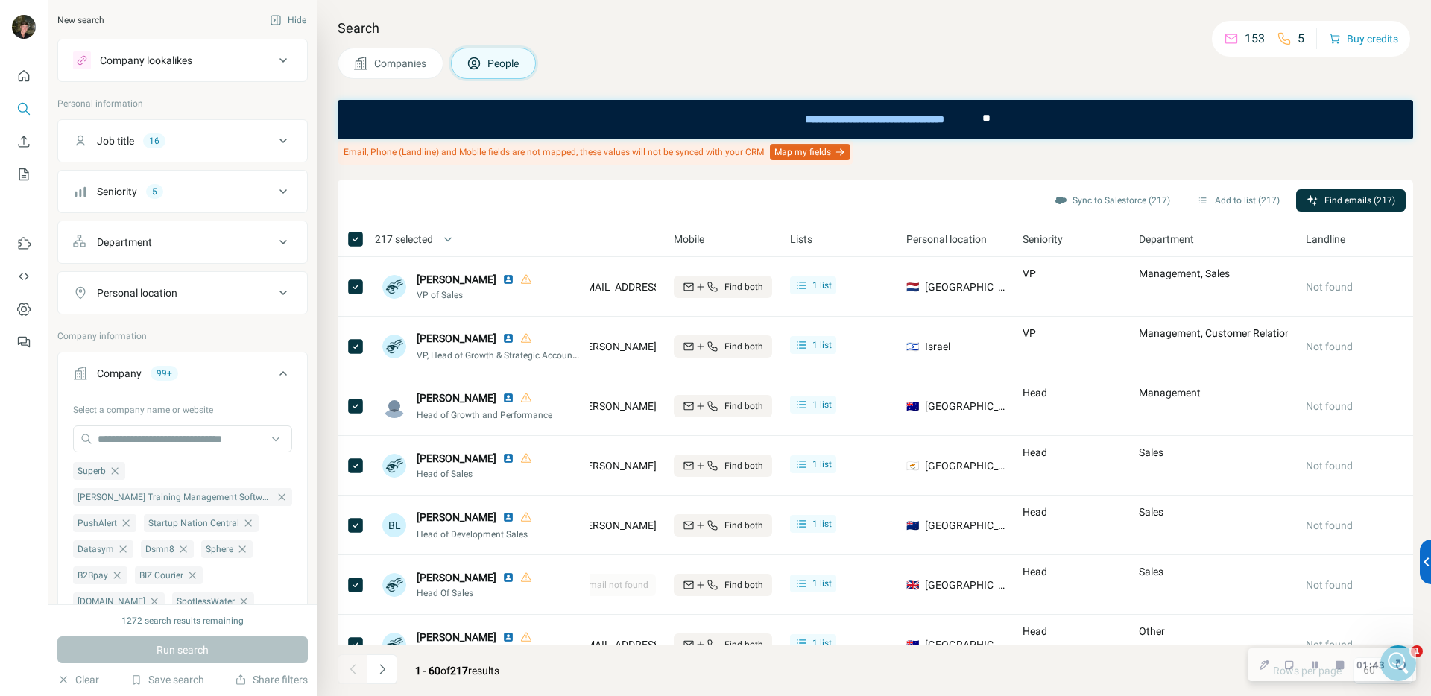
click at [218, 363] on button "Company 99+" at bounding box center [182, 376] width 249 height 42
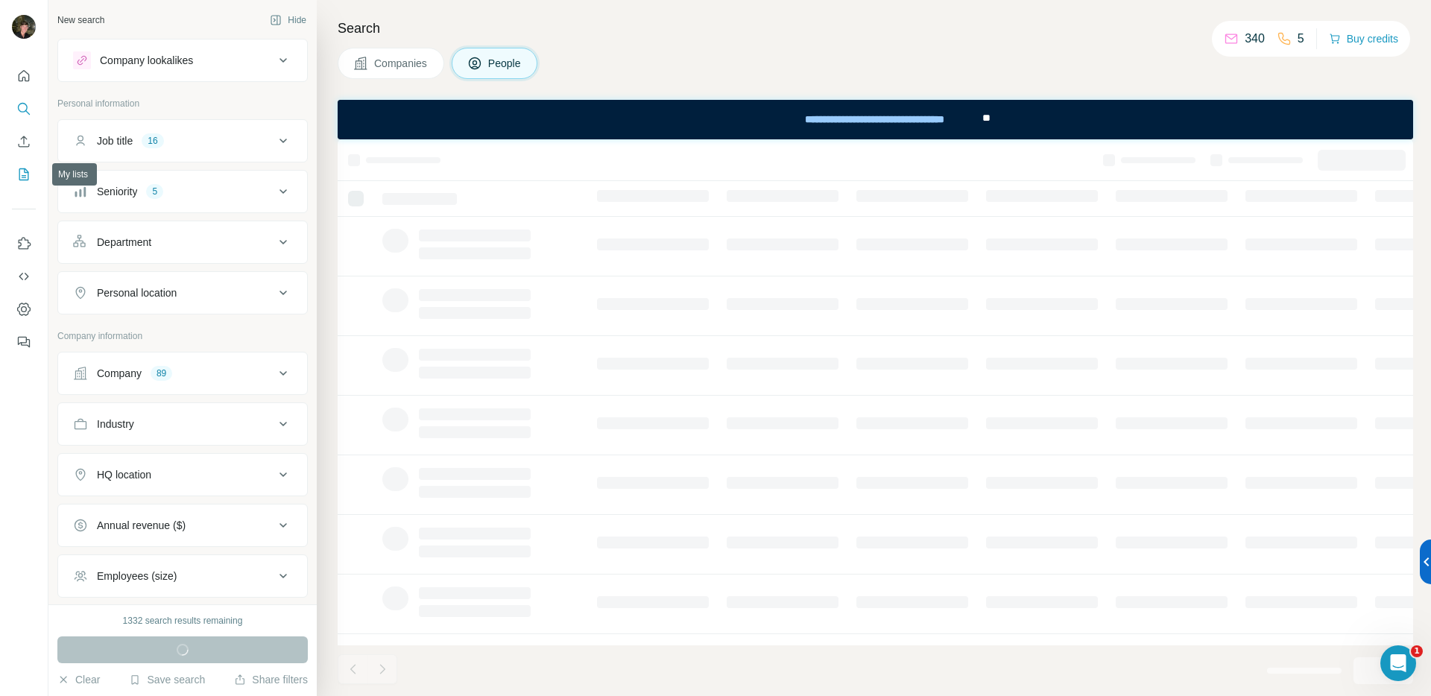
click at [27, 181] on icon "My lists" at bounding box center [23, 174] width 15 height 15
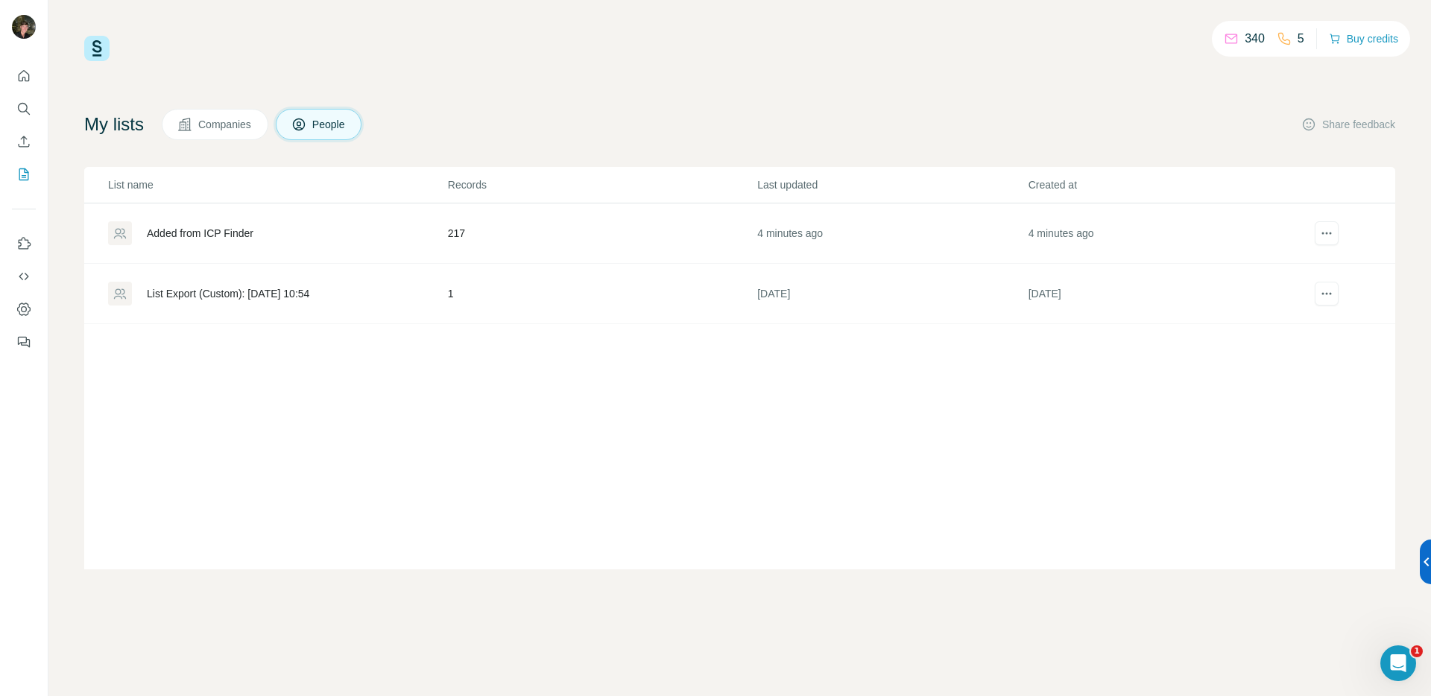
click at [222, 236] on div "Added from ICP Finder" at bounding box center [200, 233] width 107 height 15
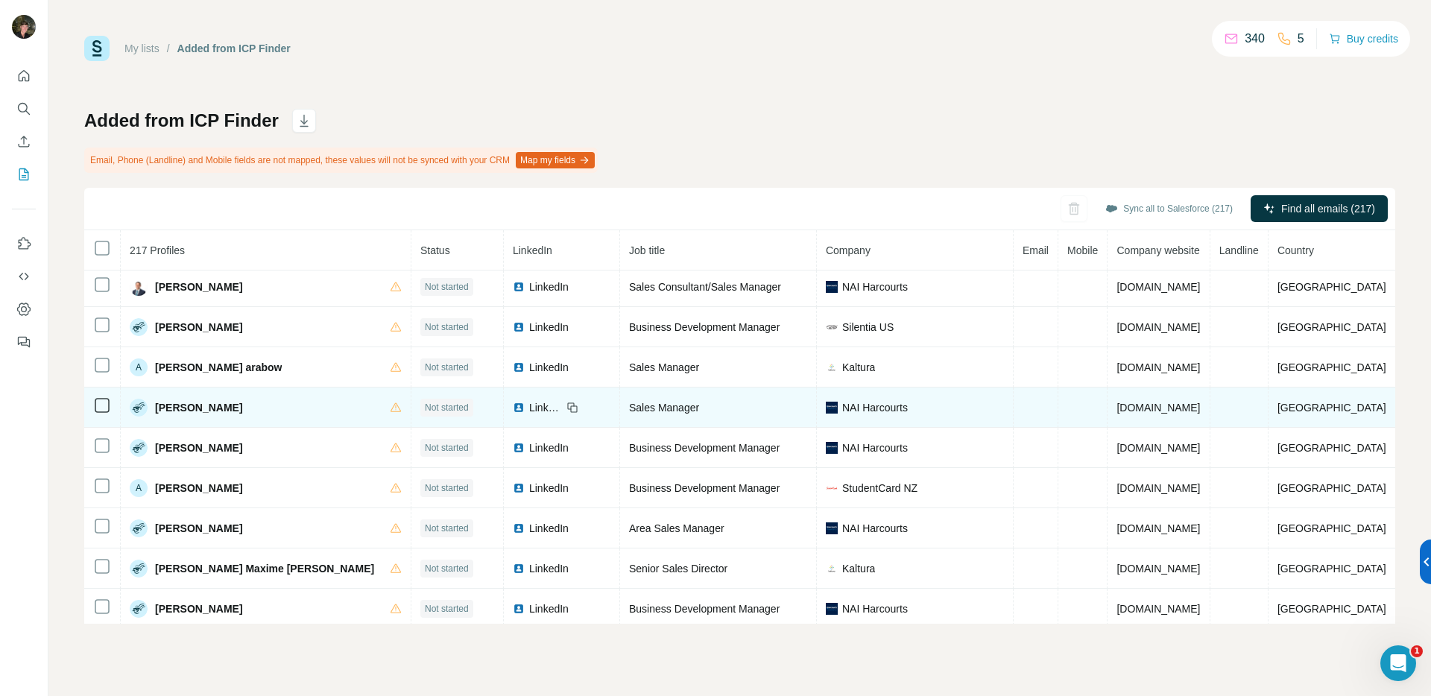
scroll to position [49, 0]
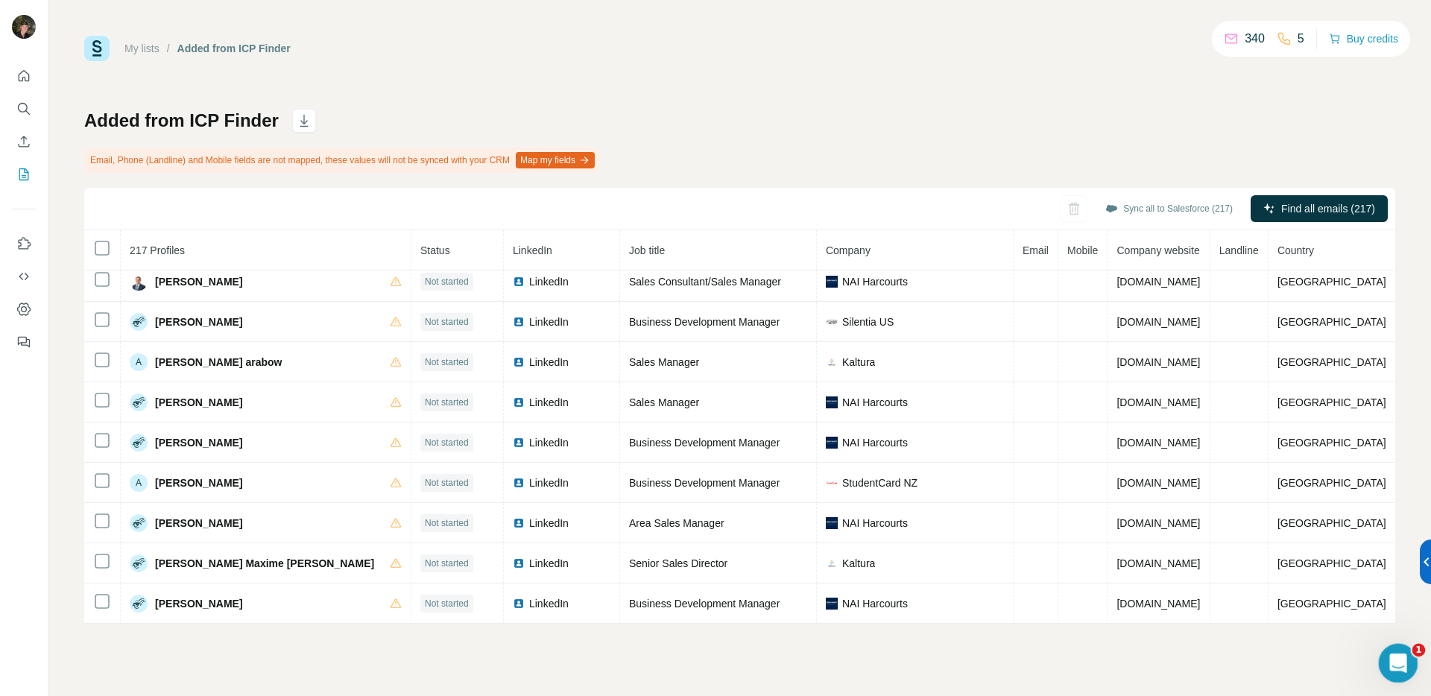
click at [1409, 647] on div "Open Intercom Messenger" at bounding box center [1395, 660] width 49 height 49
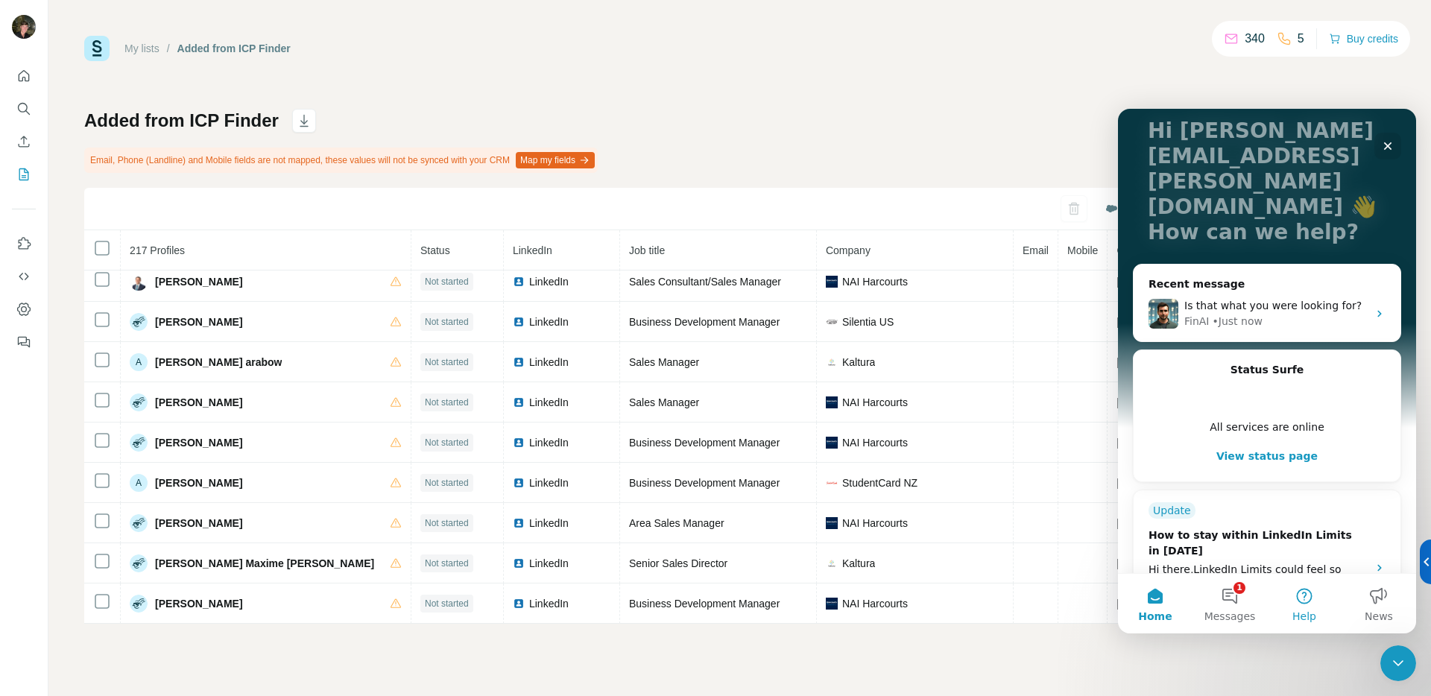
scroll to position [111, 0]
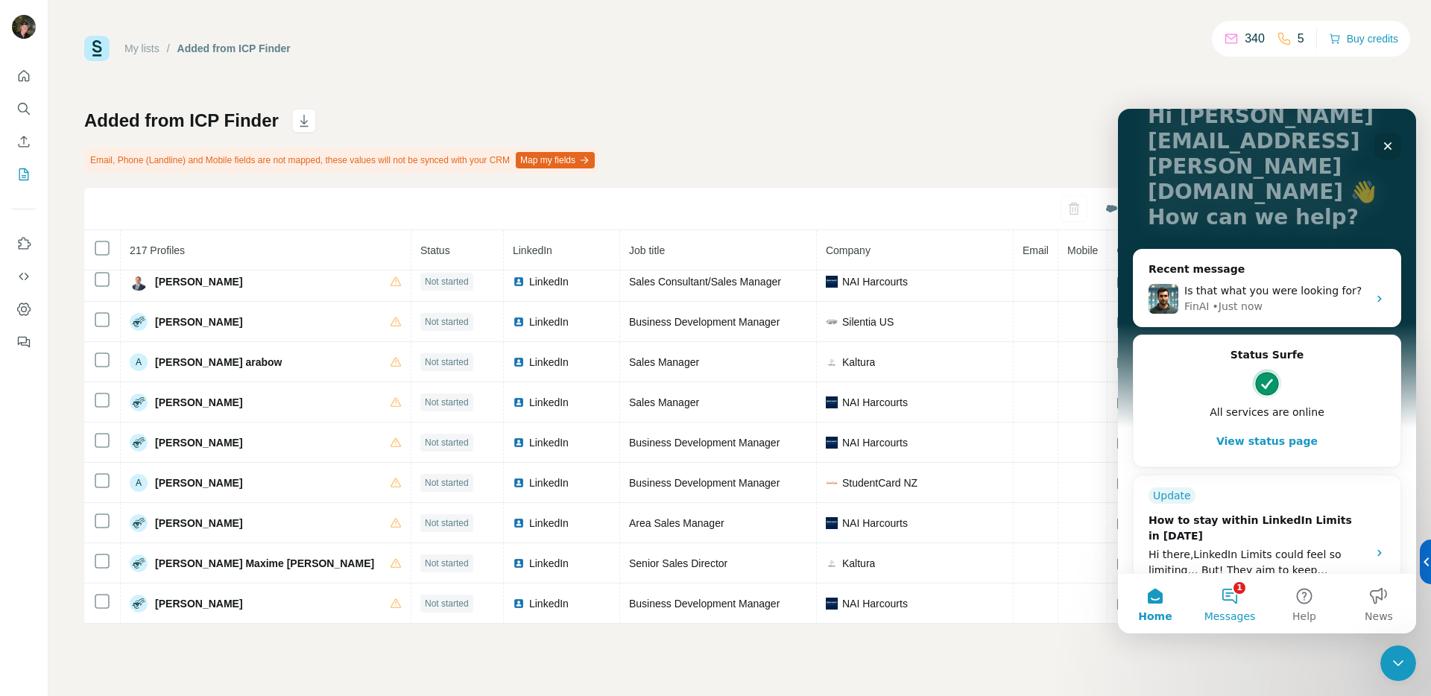
click at [1226, 606] on button "1 Messages" at bounding box center [1229, 604] width 75 height 60
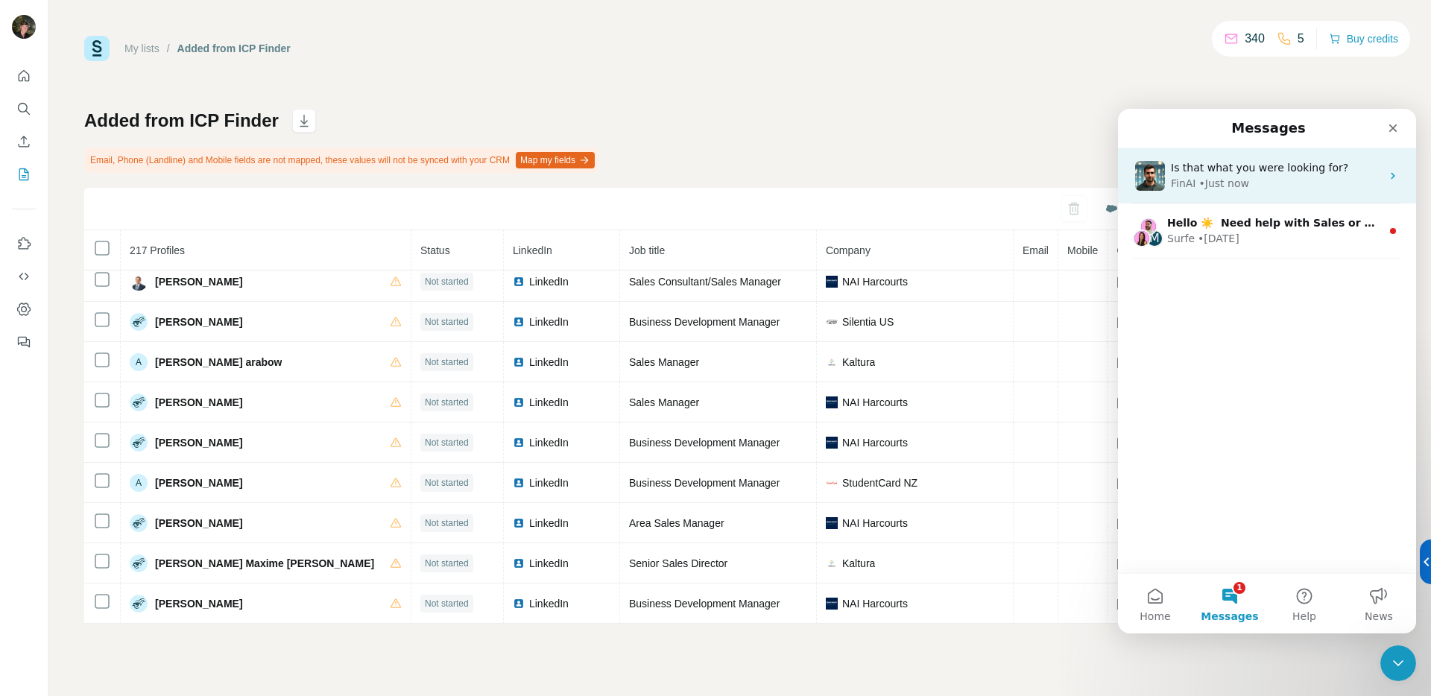
click at [1244, 166] on span "Is that what you were looking for?" at bounding box center [1259, 168] width 177 height 12
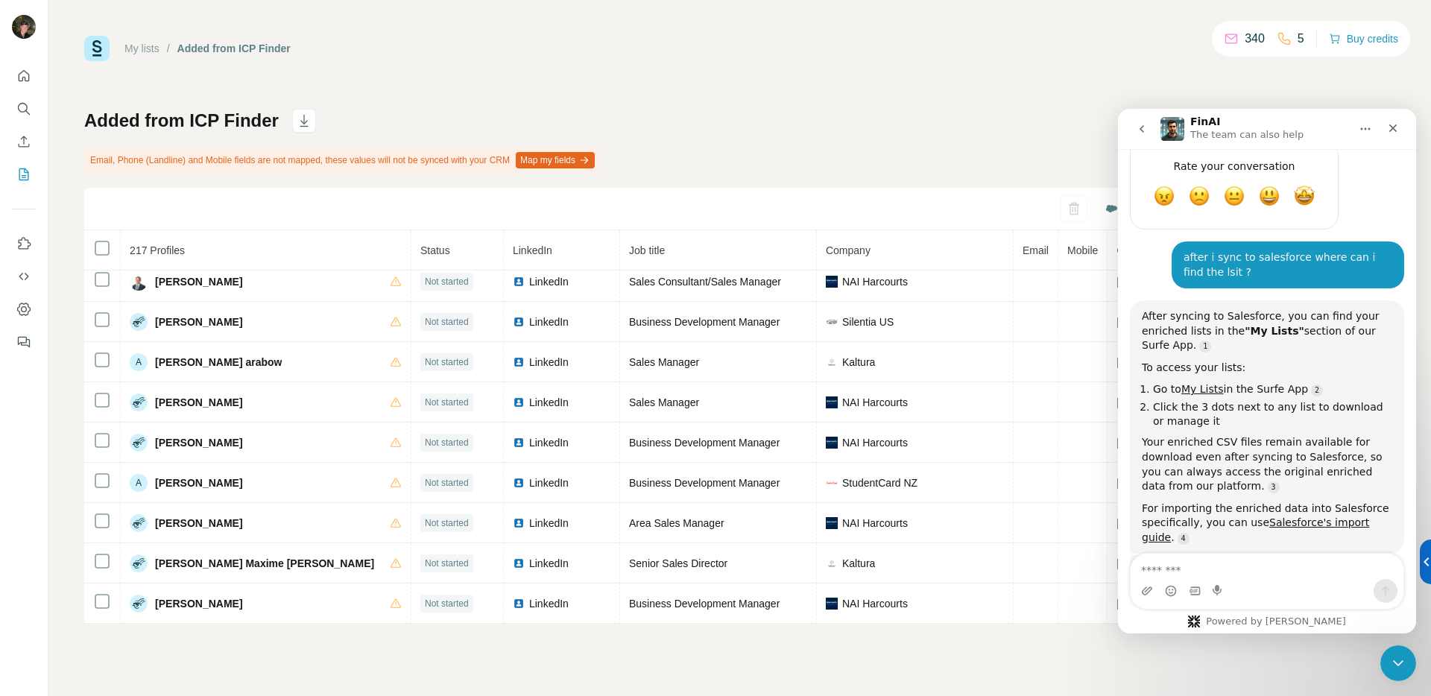
scroll to position [1543, 0]
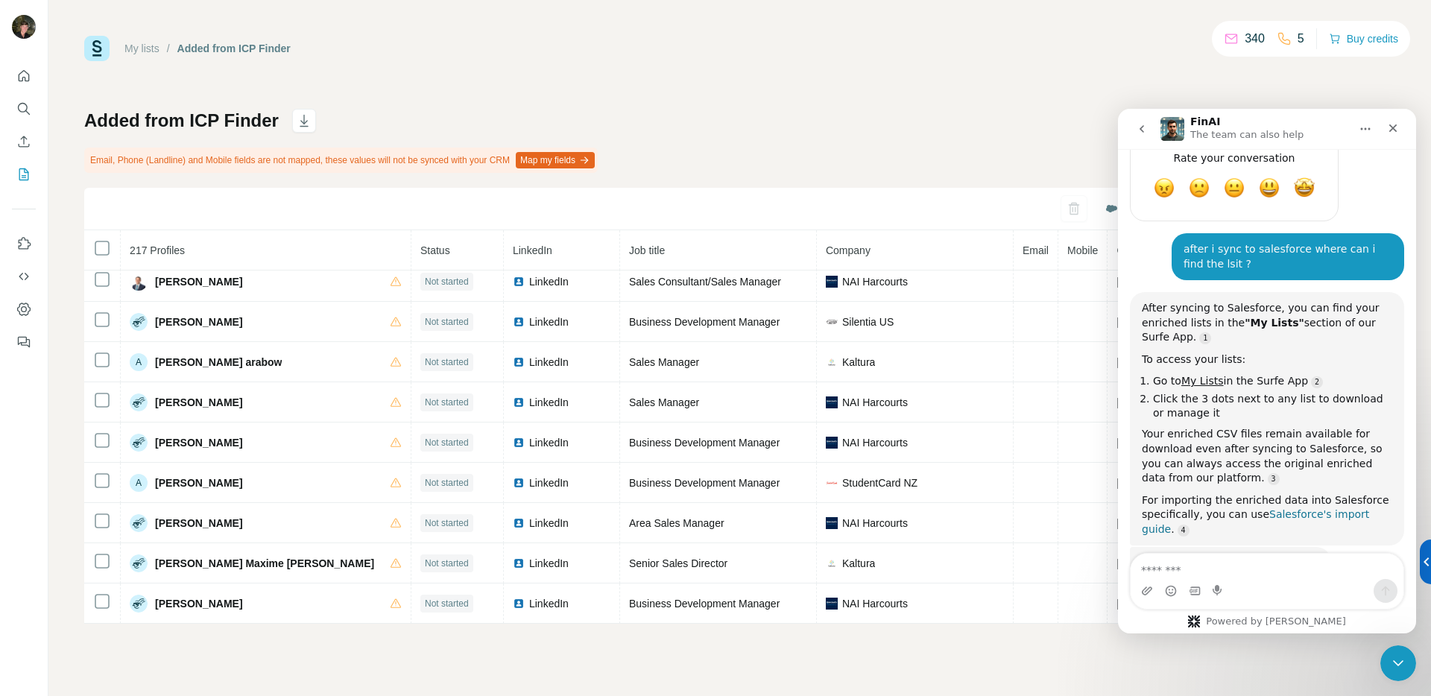
click at [1299, 508] on link "Salesforce's import guide" at bounding box center [1255, 521] width 227 height 27
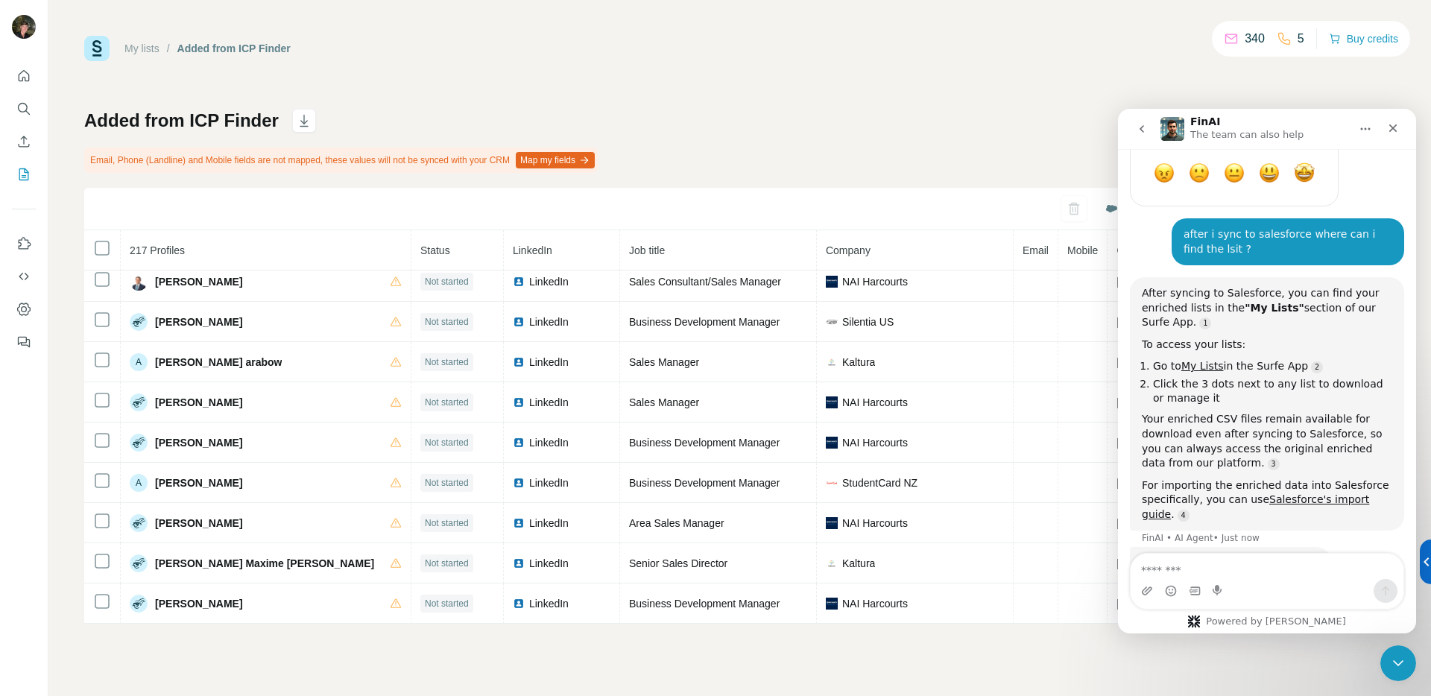
click at [897, 101] on div "My lists / Added from ICP Finder 340 5 Buy credits Added from ICP Finder Email,…" at bounding box center [739, 330] width 1311 height 588
click at [1391, 124] on icon "Close" at bounding box center [1393, 128] width 12 height 12
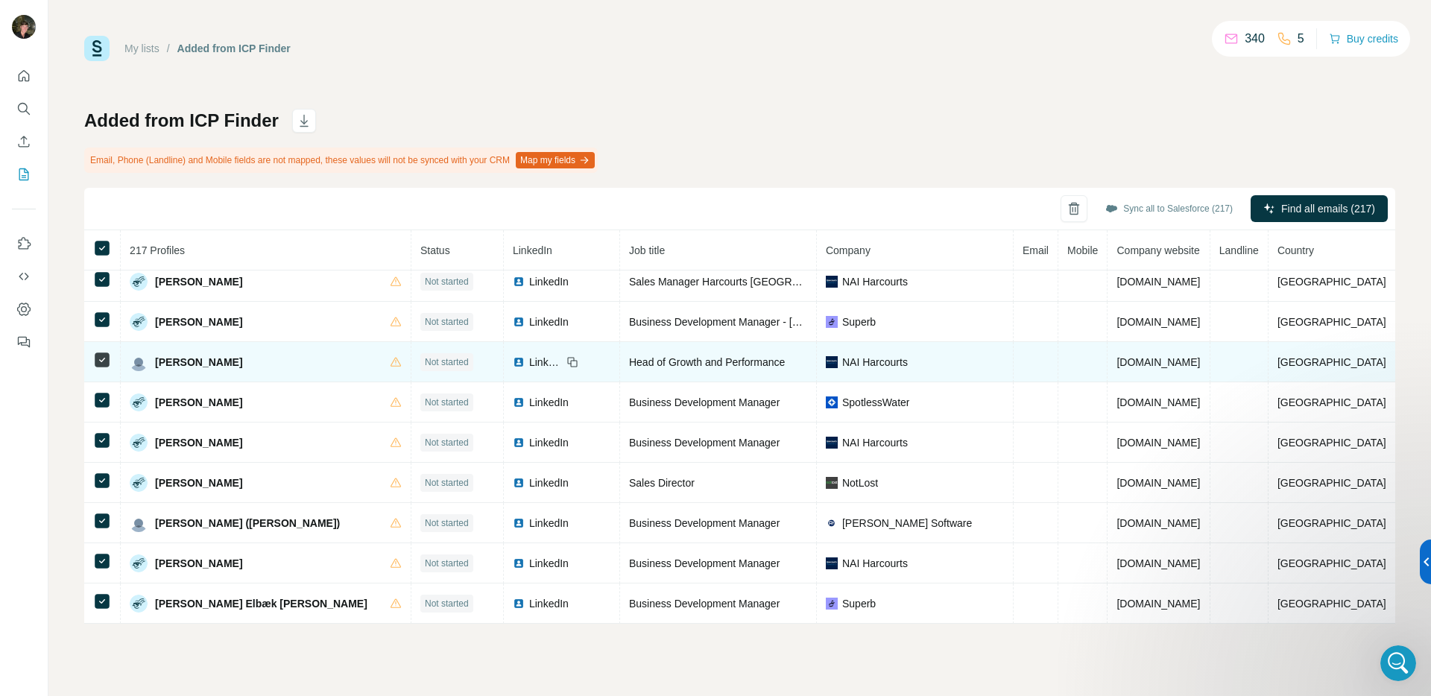
scroll to position [854, 0]
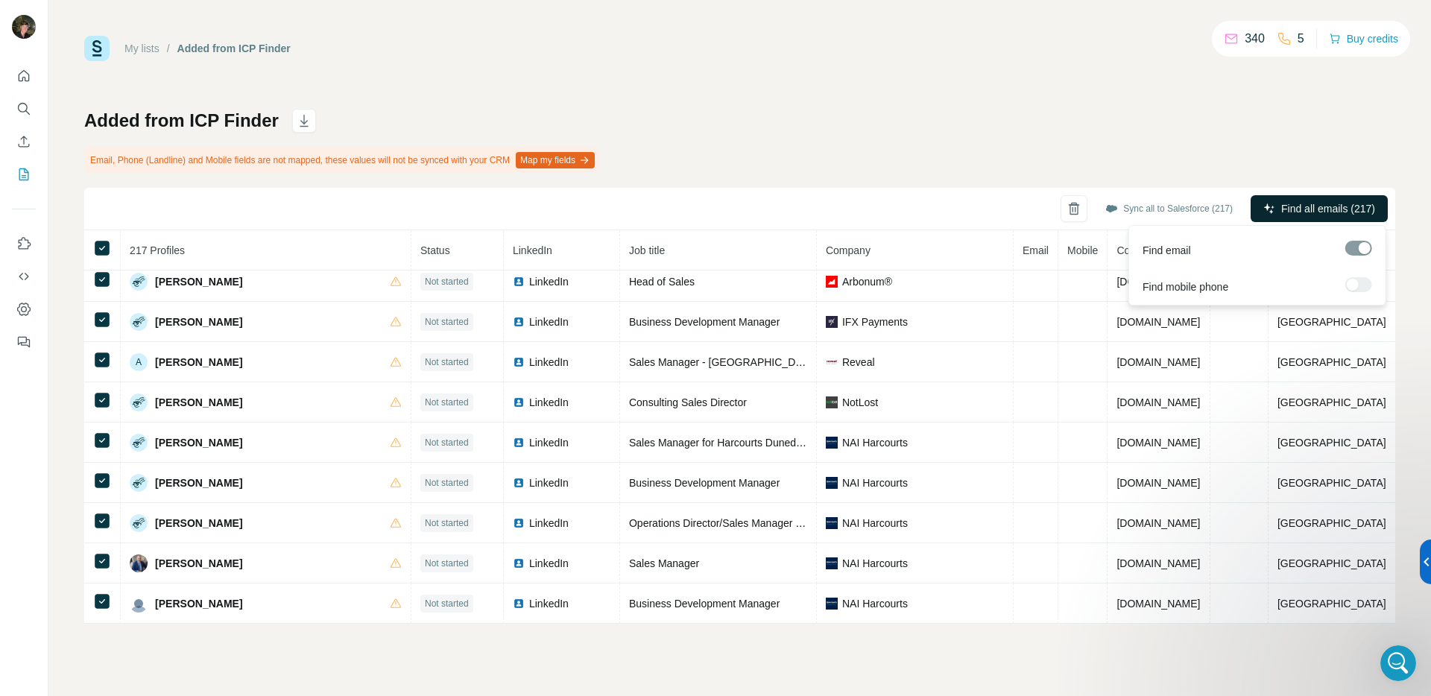
click at [1334, 203] on span "Find all emails (217)" at bounding box center [1328, 208] width 94 height 15
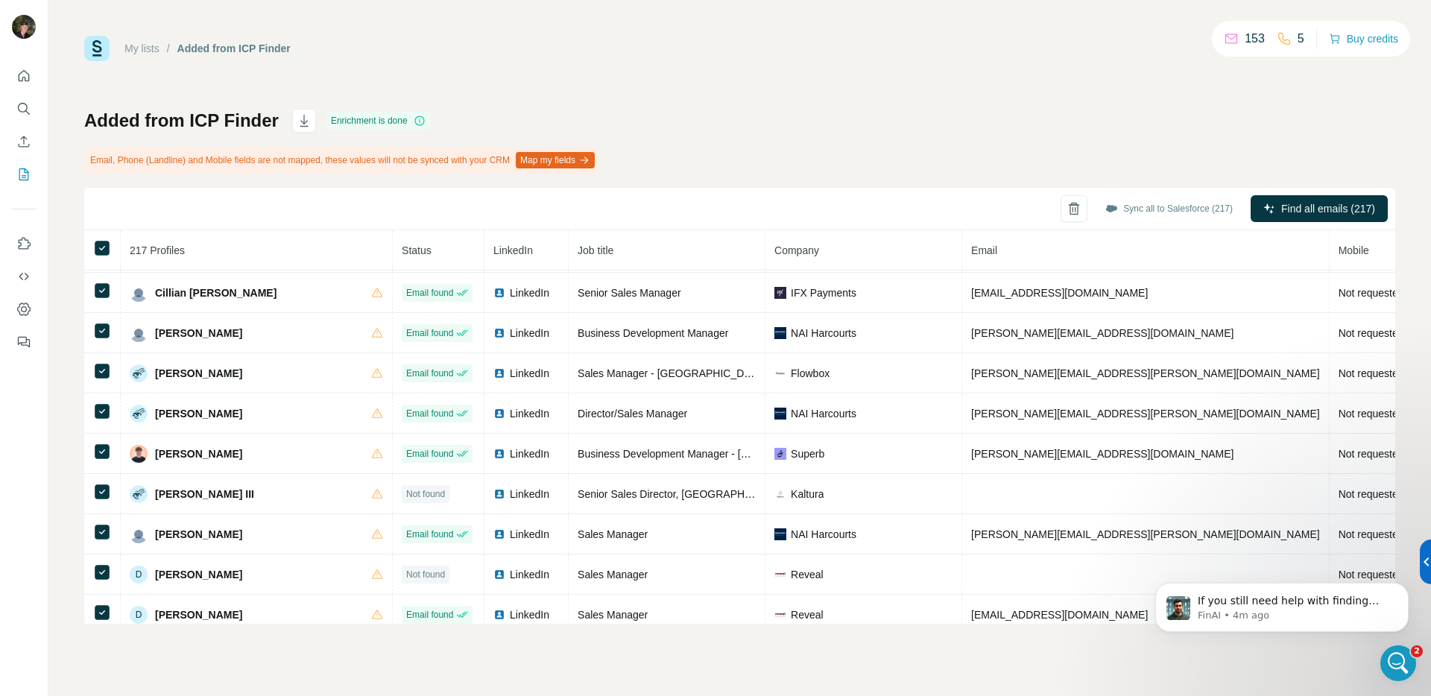
scroll to position [1574, 0]
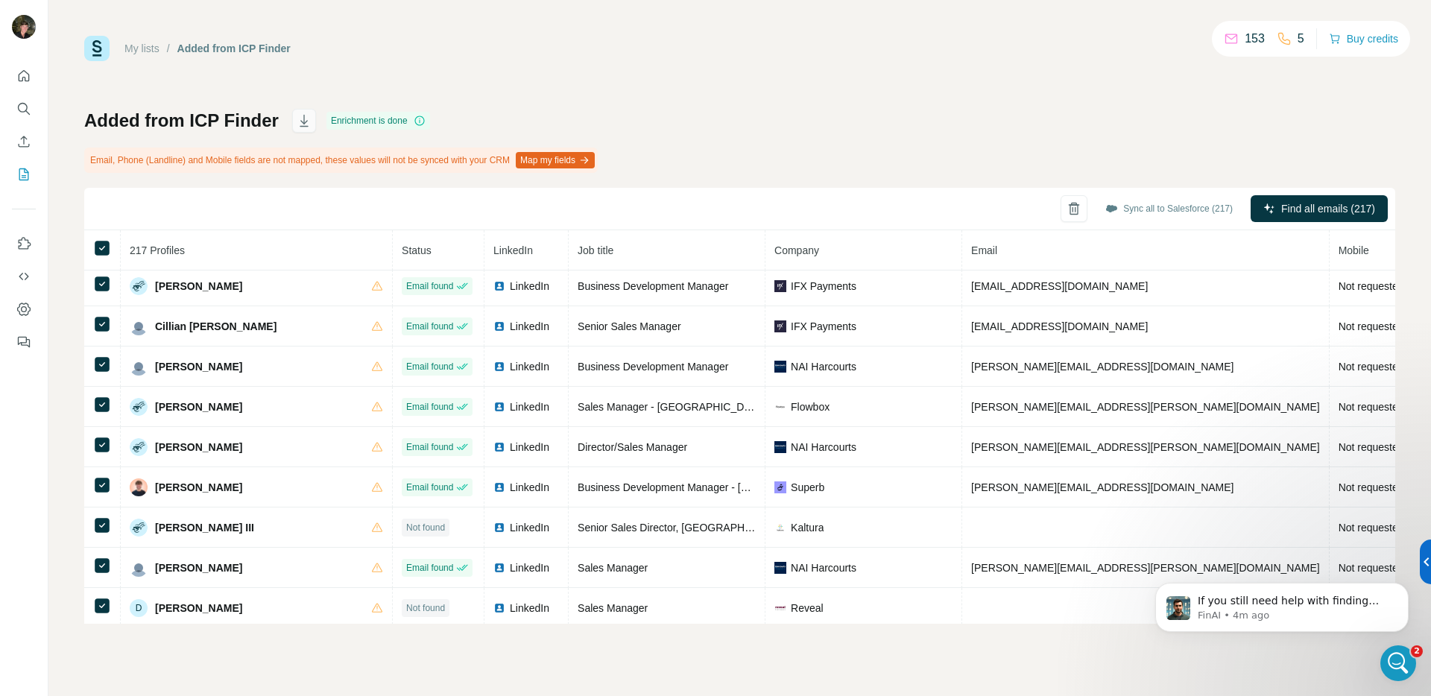
click at [299, 123] on icon "button" at bounding box center [304, 120] width 15 height 15
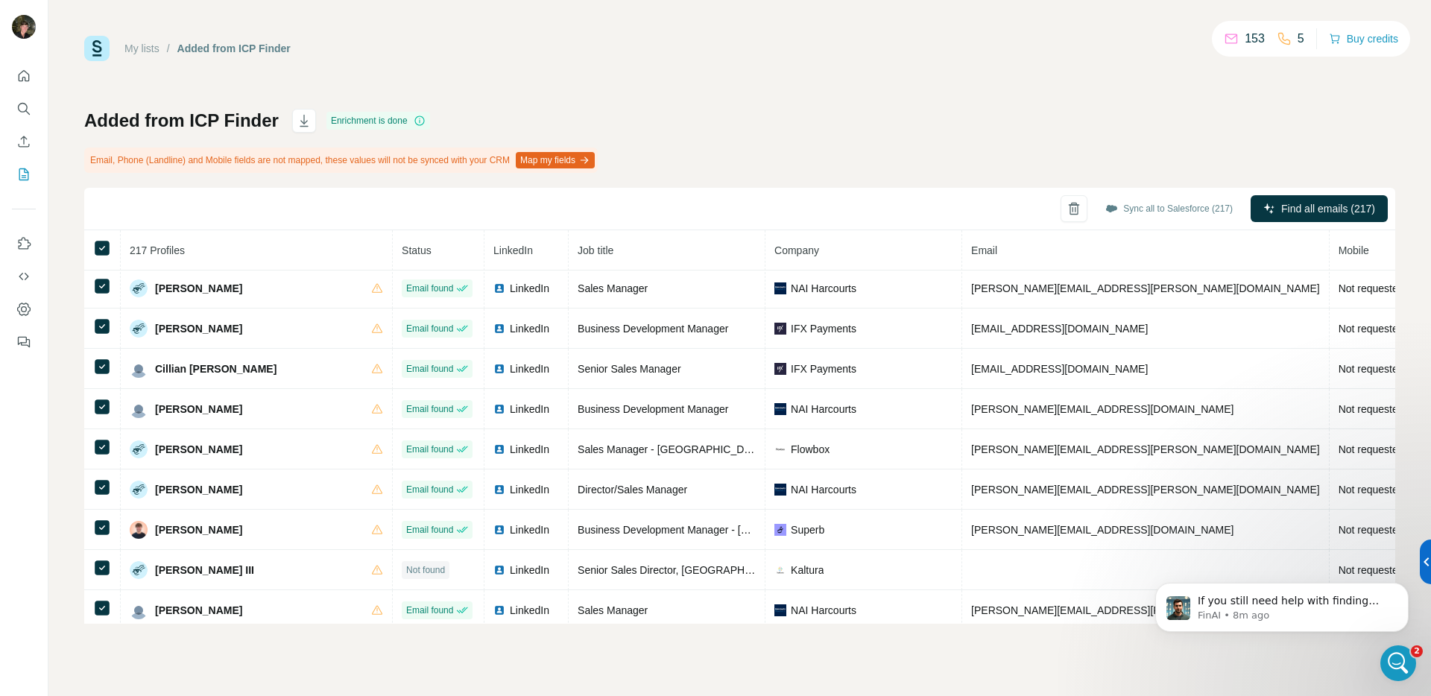
scroll to position [1481, 0]
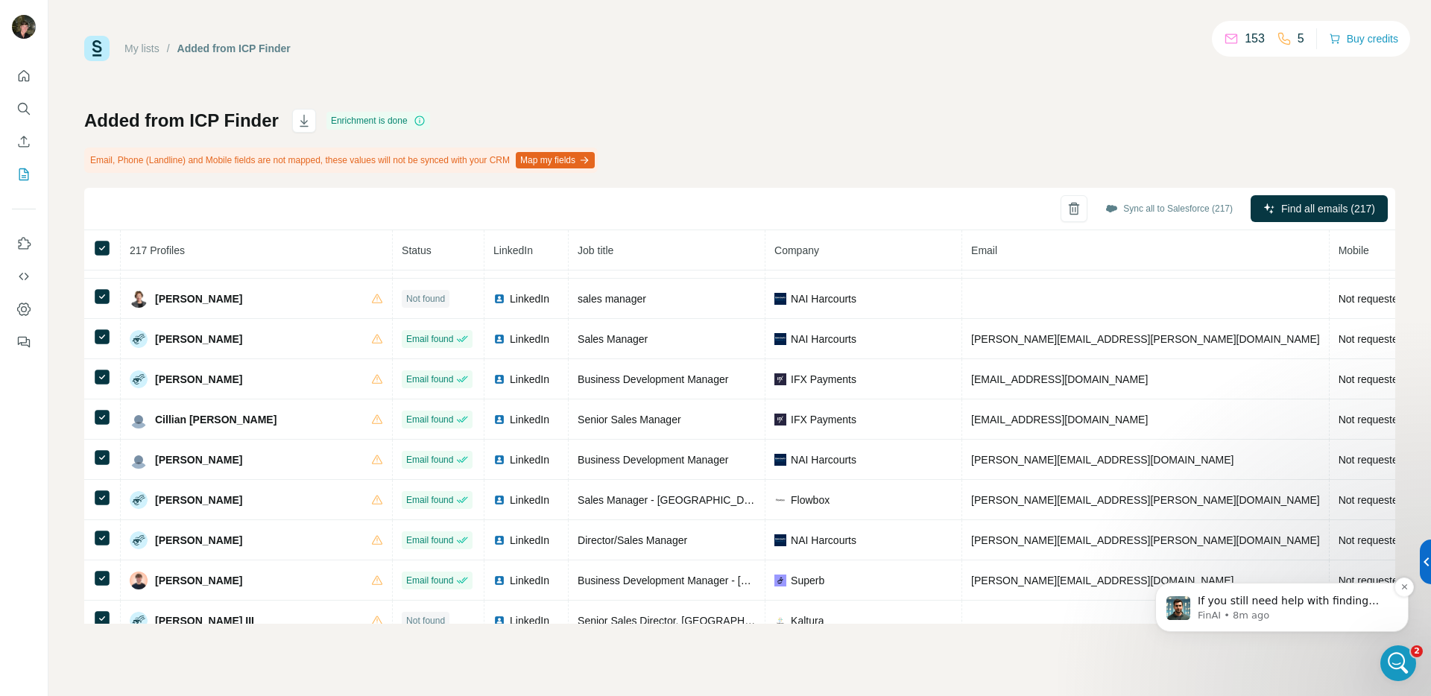
click at [1333, 601] on span "If you still need help with finding your list after syncing to Salesforce, I'm …" at bounding box center [1292, 638] width 189 height 86
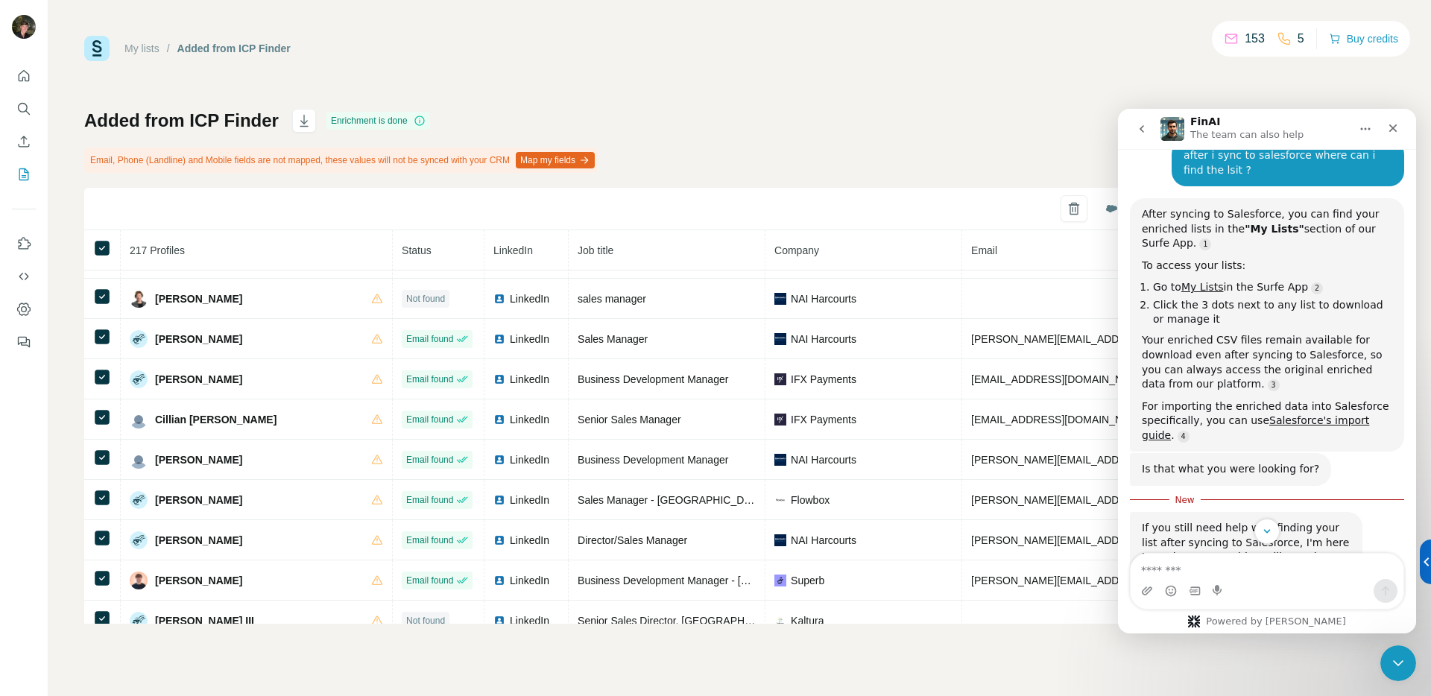
scroll to position [1648, 0]
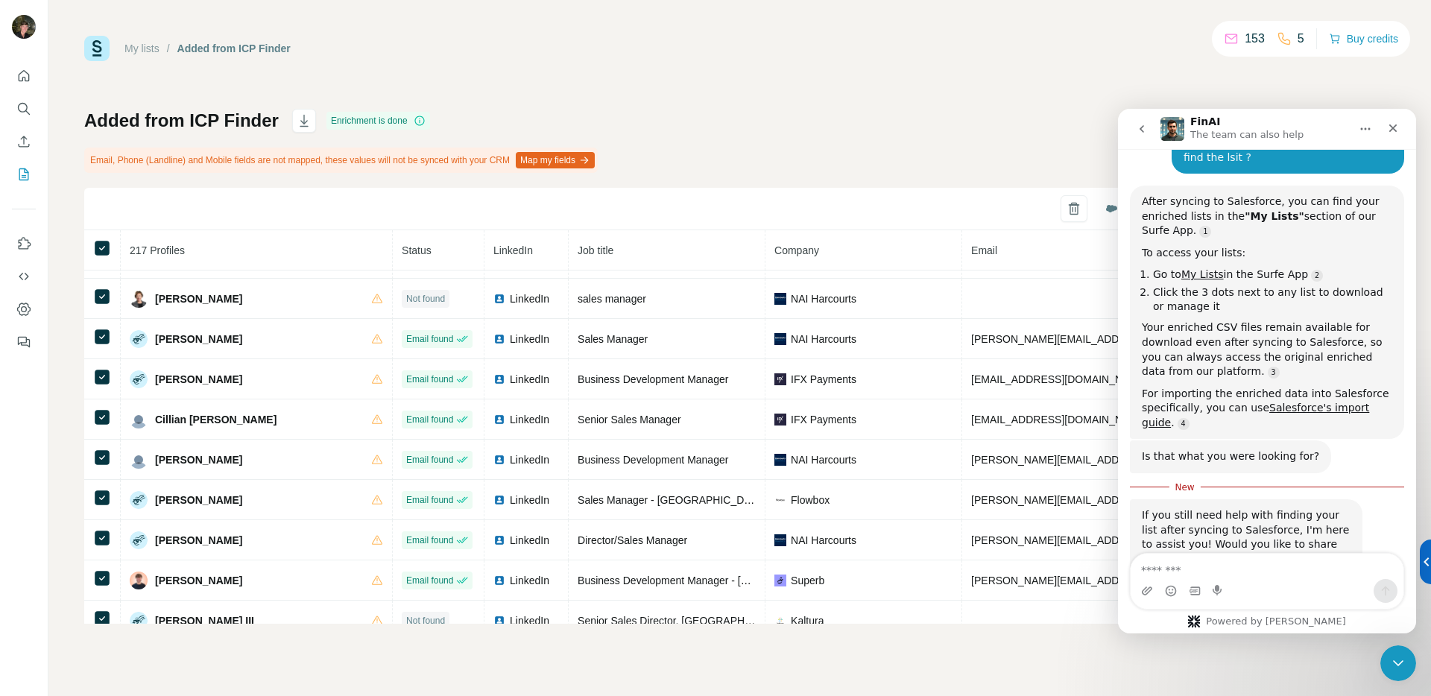
click at [1207, 573] on textarea "Message…" at bounding box center [1267, 566] width 273 height 25
type textarea "**********"
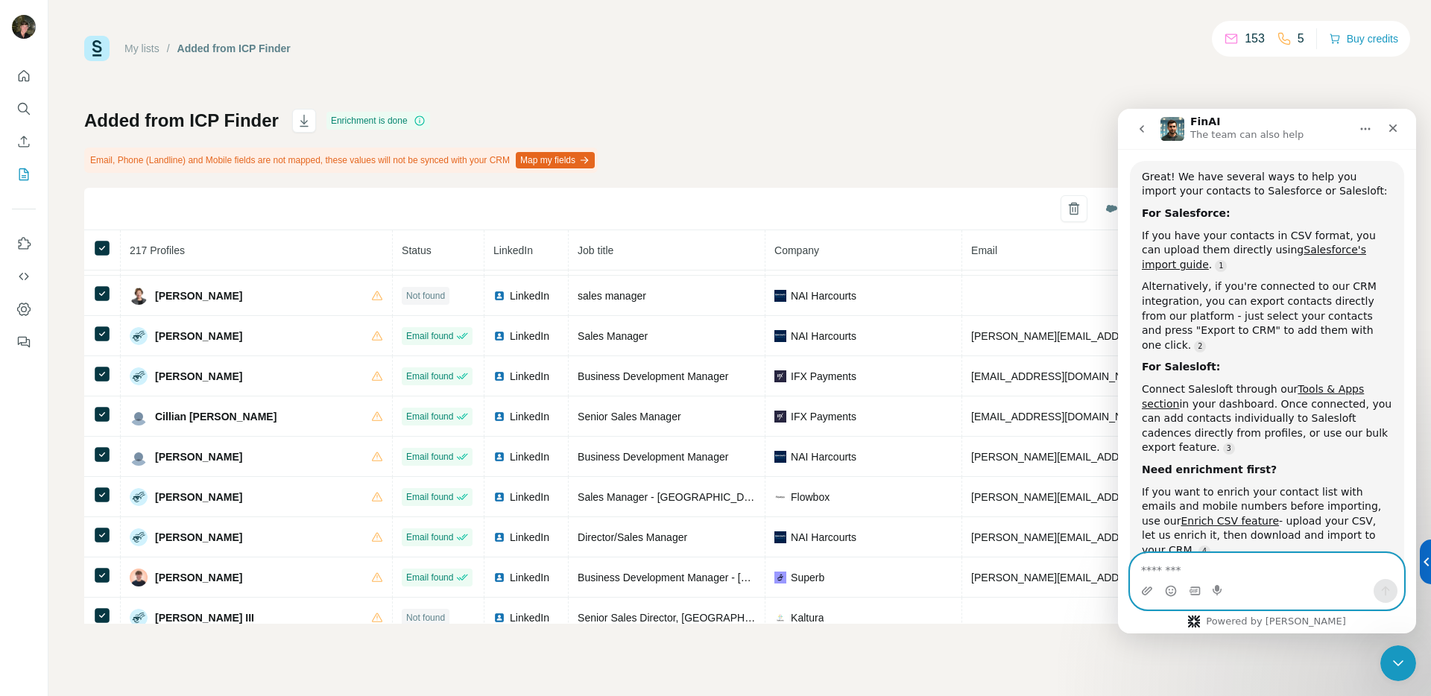
scroll to position [2143, 0]
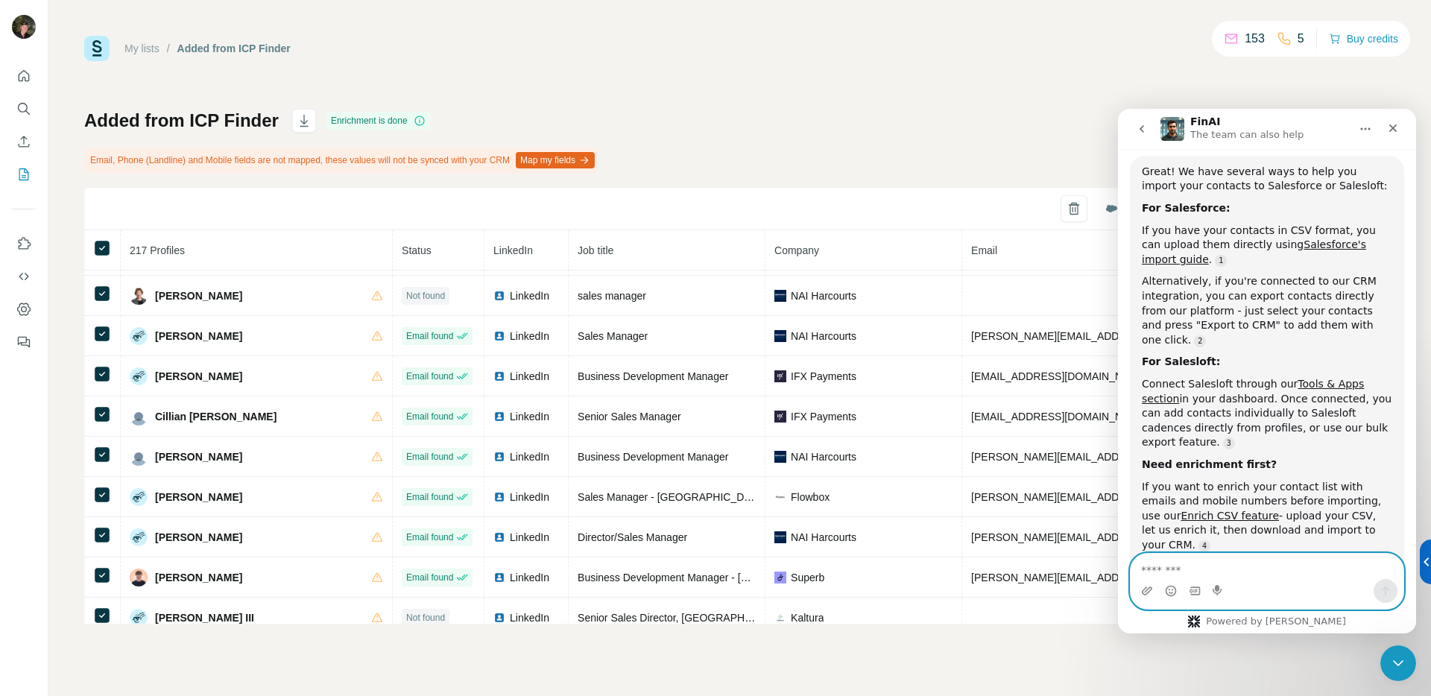
click at [1242, 574] on textarea "Message…" at bounding box center [1267, 566] width 273 height 25
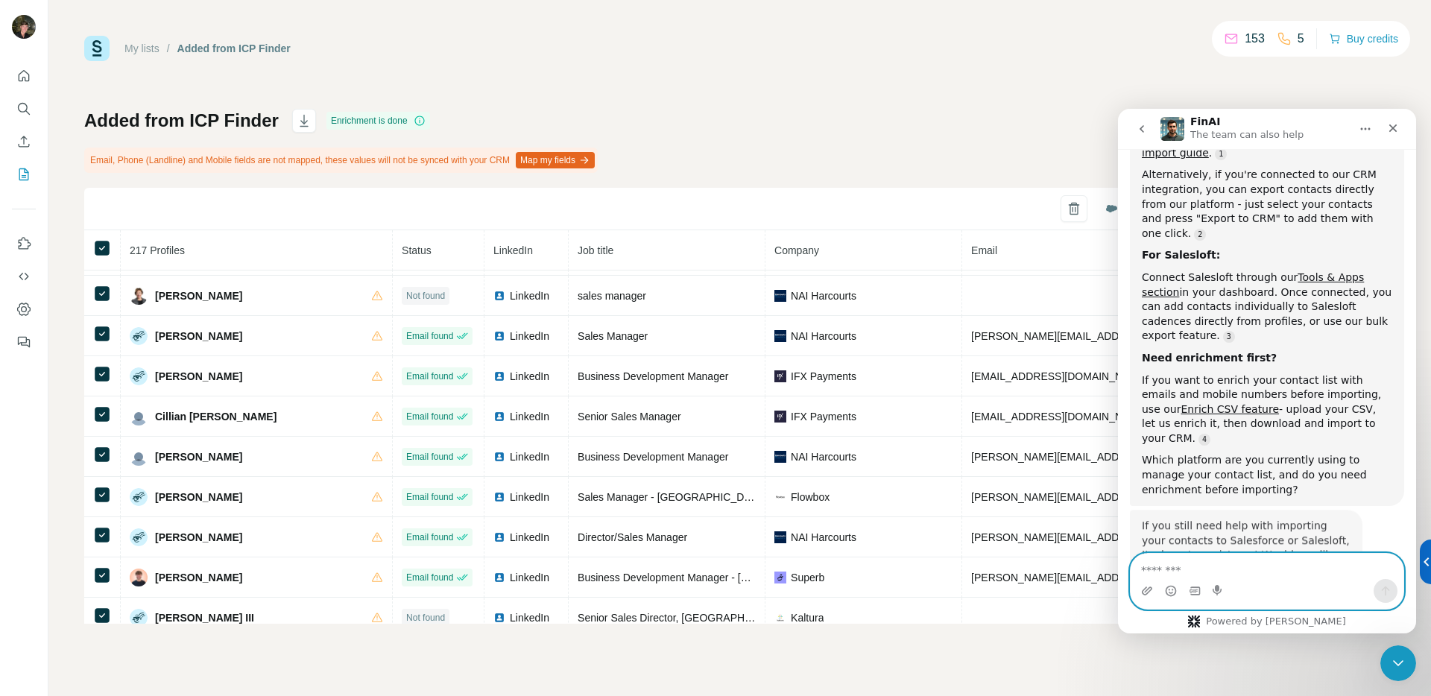
scroll to position [2251, 0]
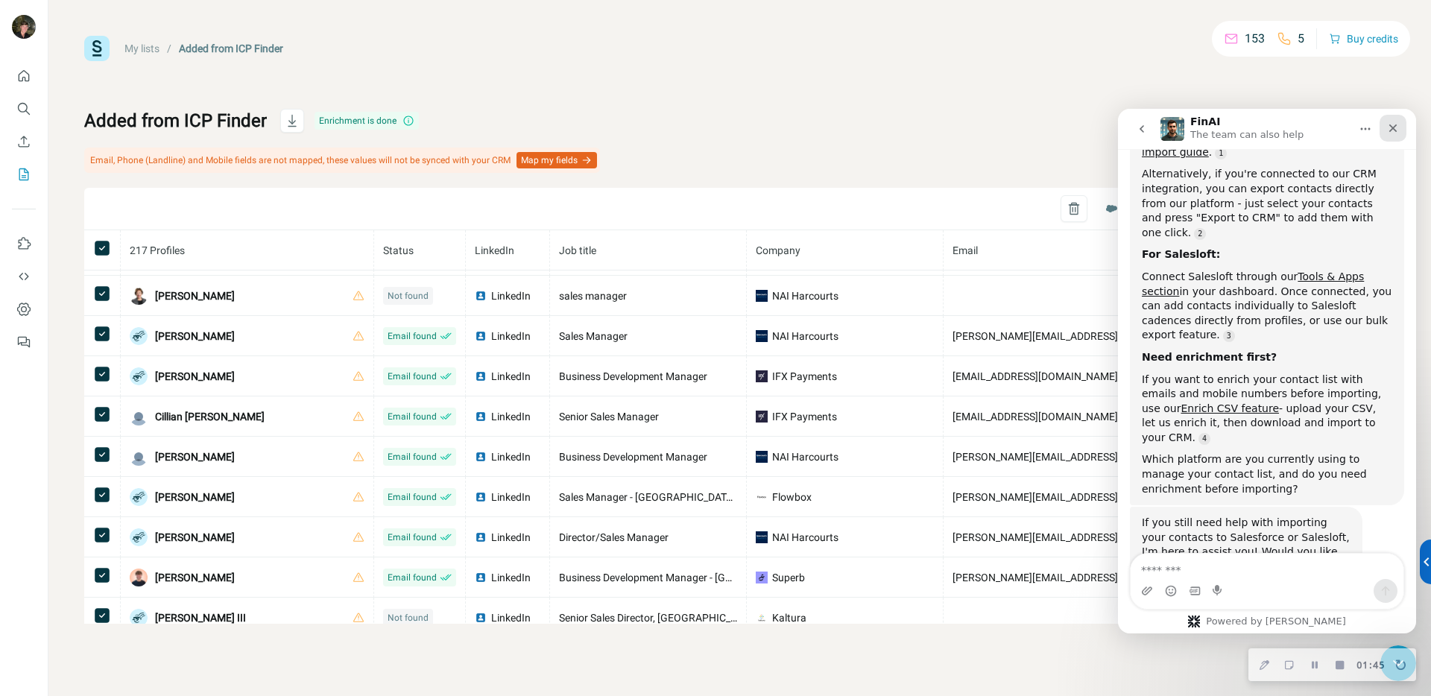
click at [1397, 124] on icon "Close" at bounding box center [1393, 128] width 12 height 12
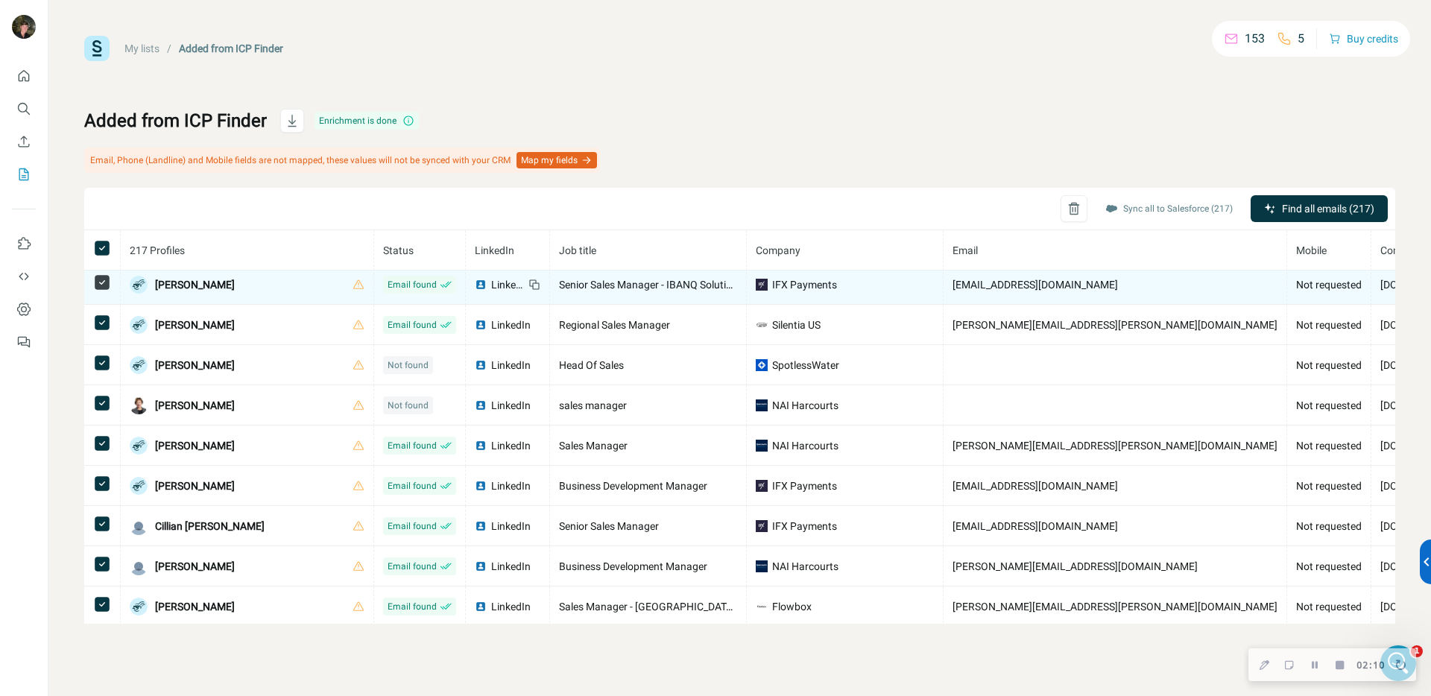
scroll to position [996, 0]
